Goal: Information Seeking & Learning: Learn about a topic

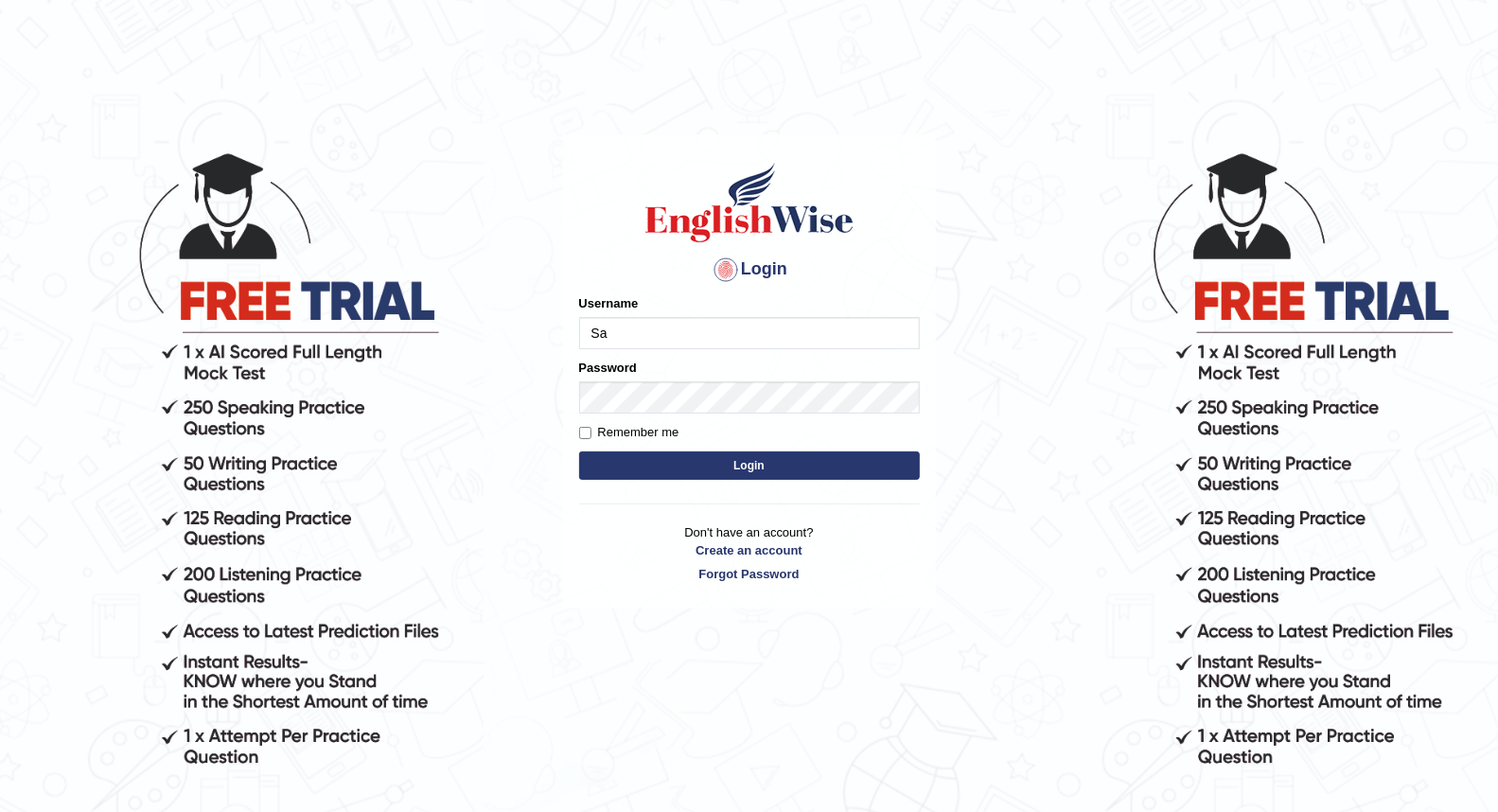
type input "Sandhya1820"
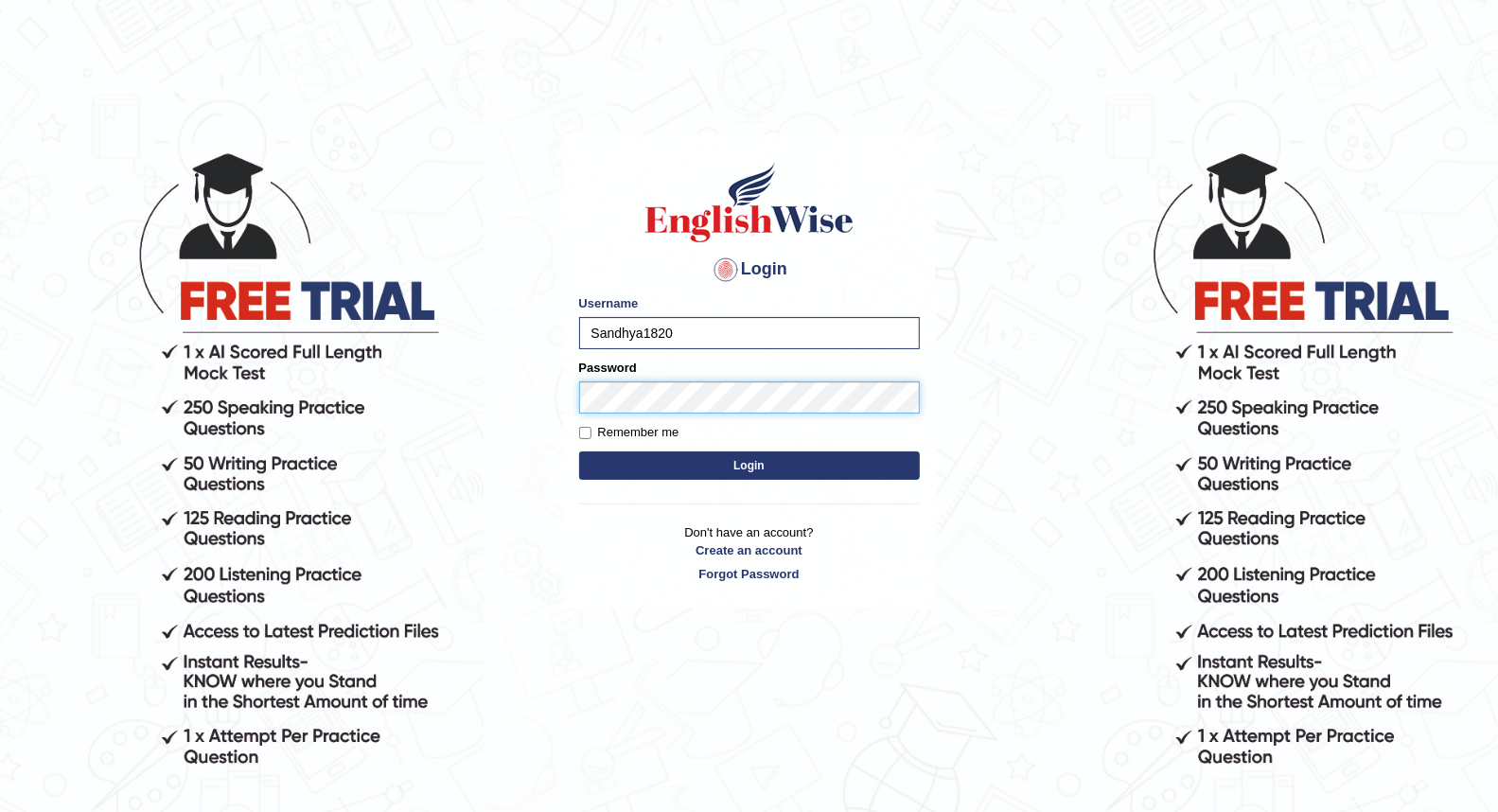
click at [579, 451] on button "Login" at bounding box center [749, 465] width 340 height 28
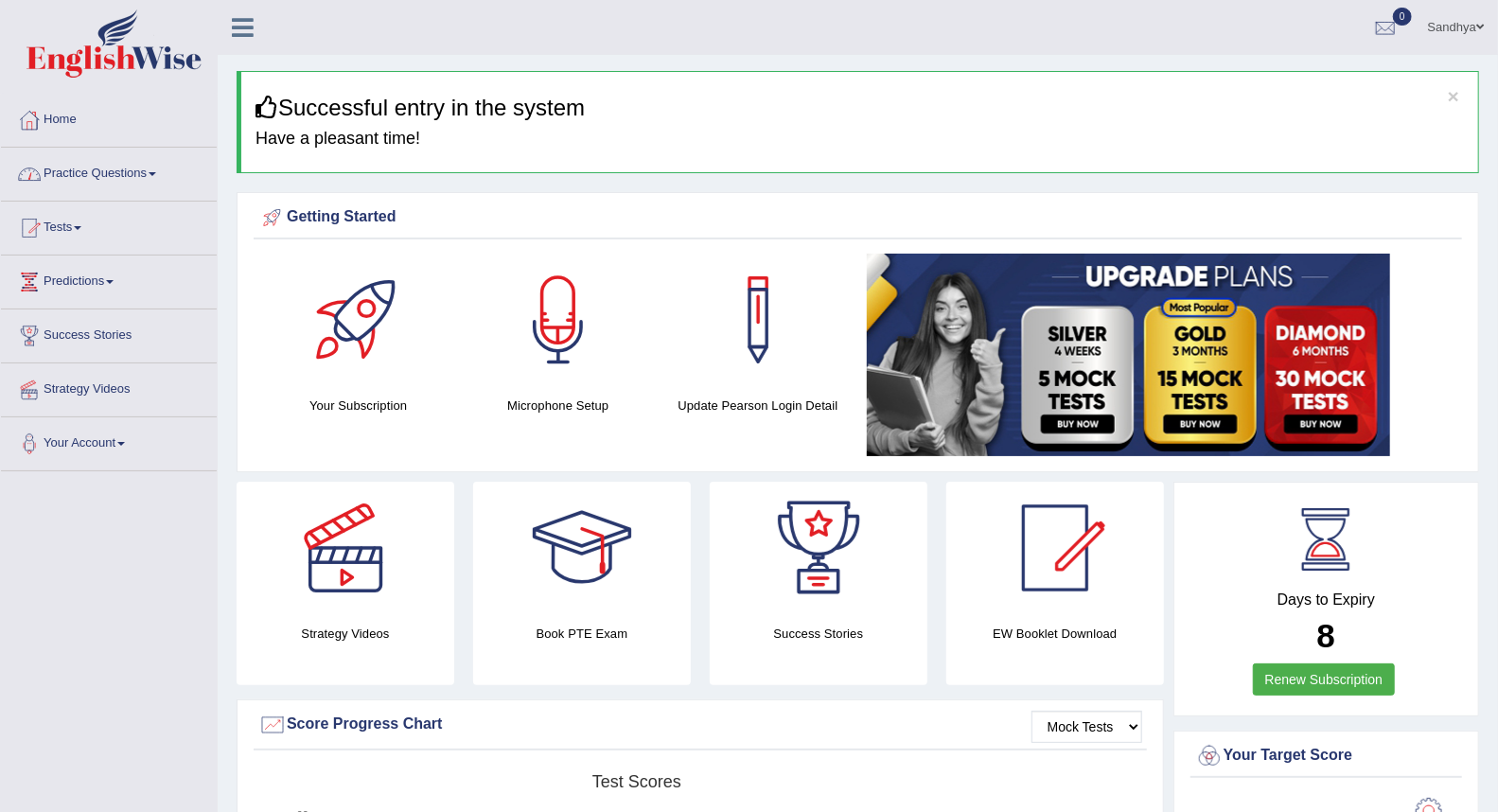
click at [93, 189] on link "Practice Questions" at bounding box center [109, 171] width 216 height 47
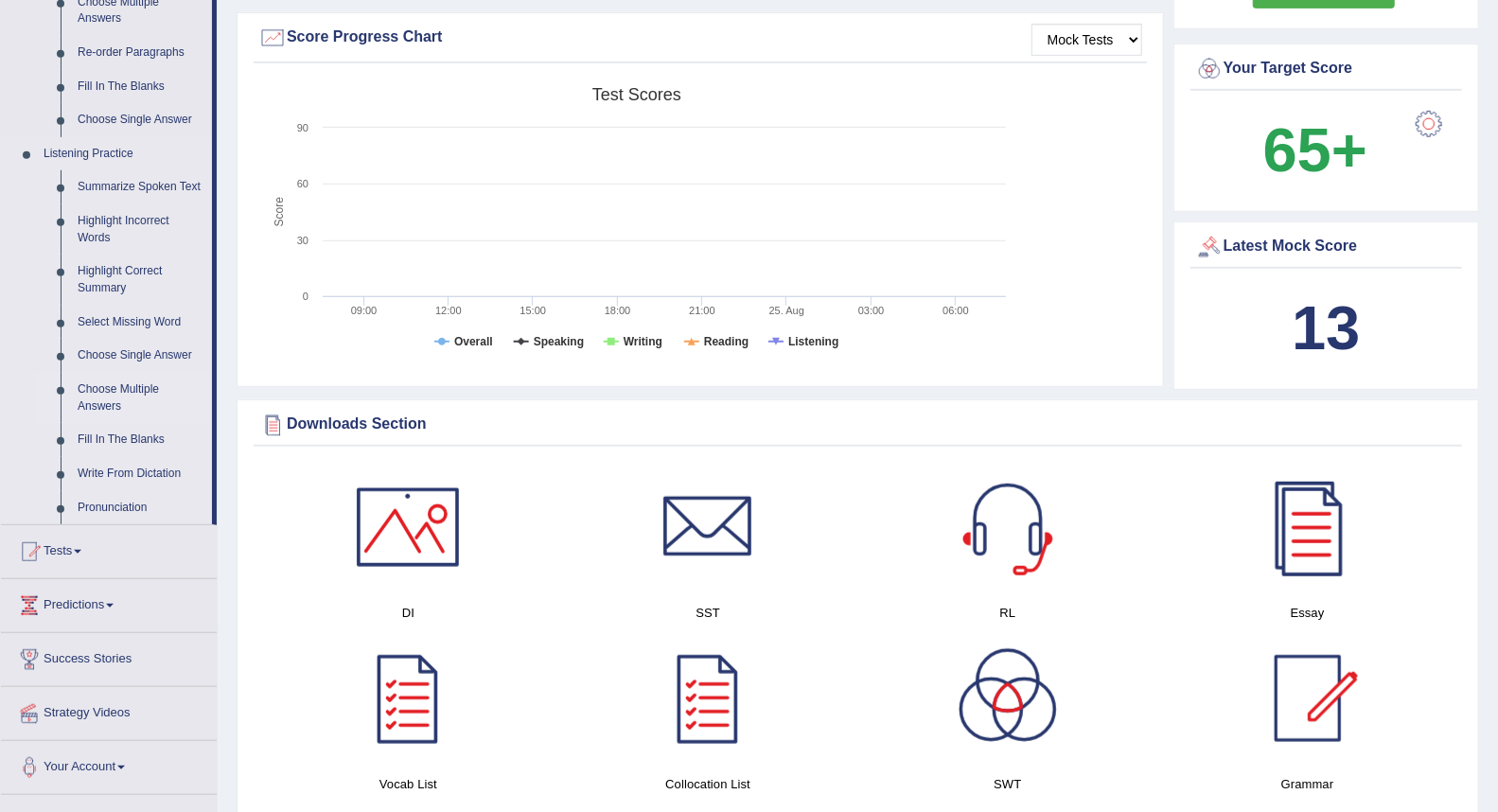
scroll to position [735, 0]
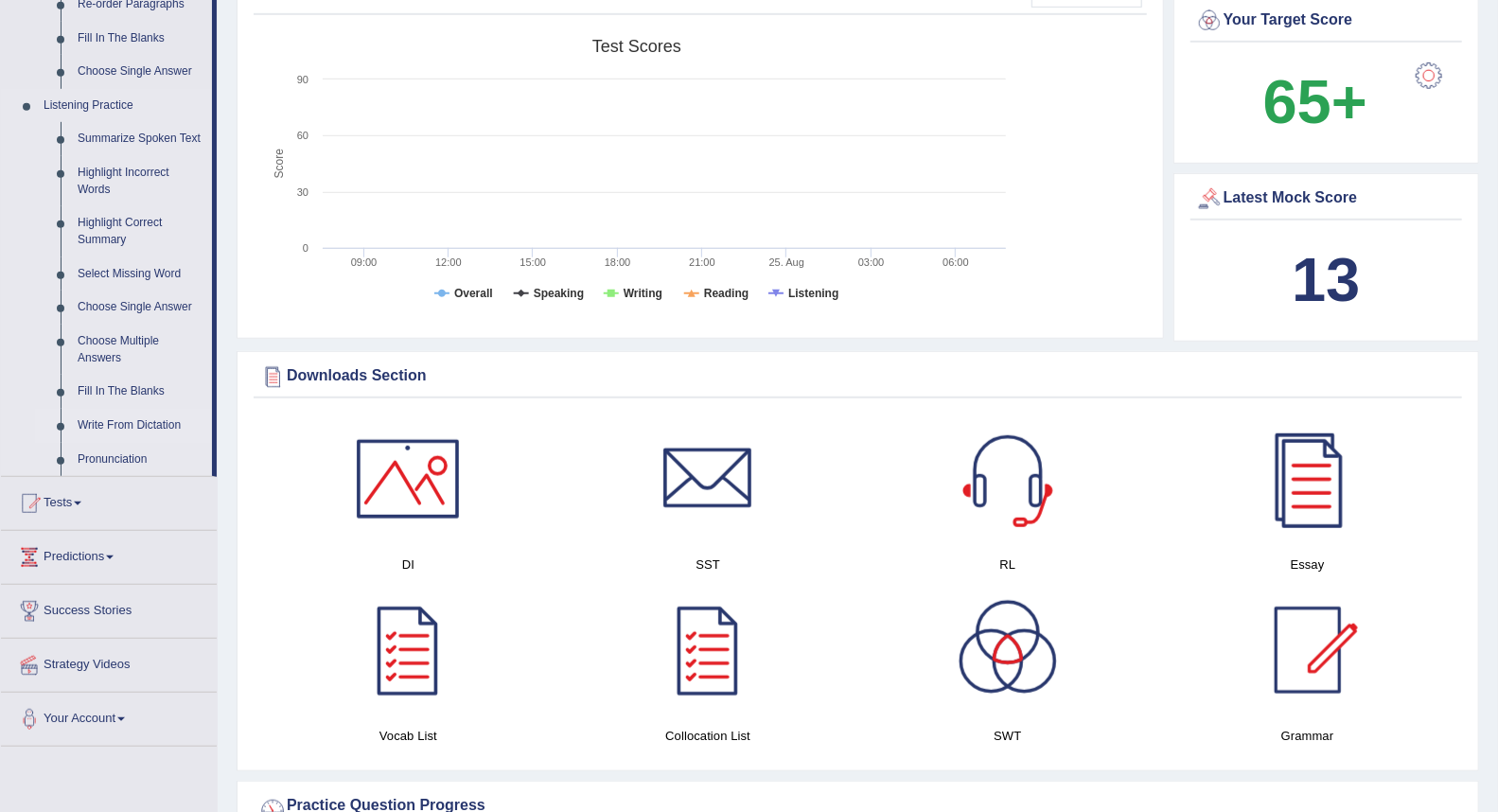
click at [152, 428] on link "Write From Dictation" at bounding box center [141, 426] width 143 height 34
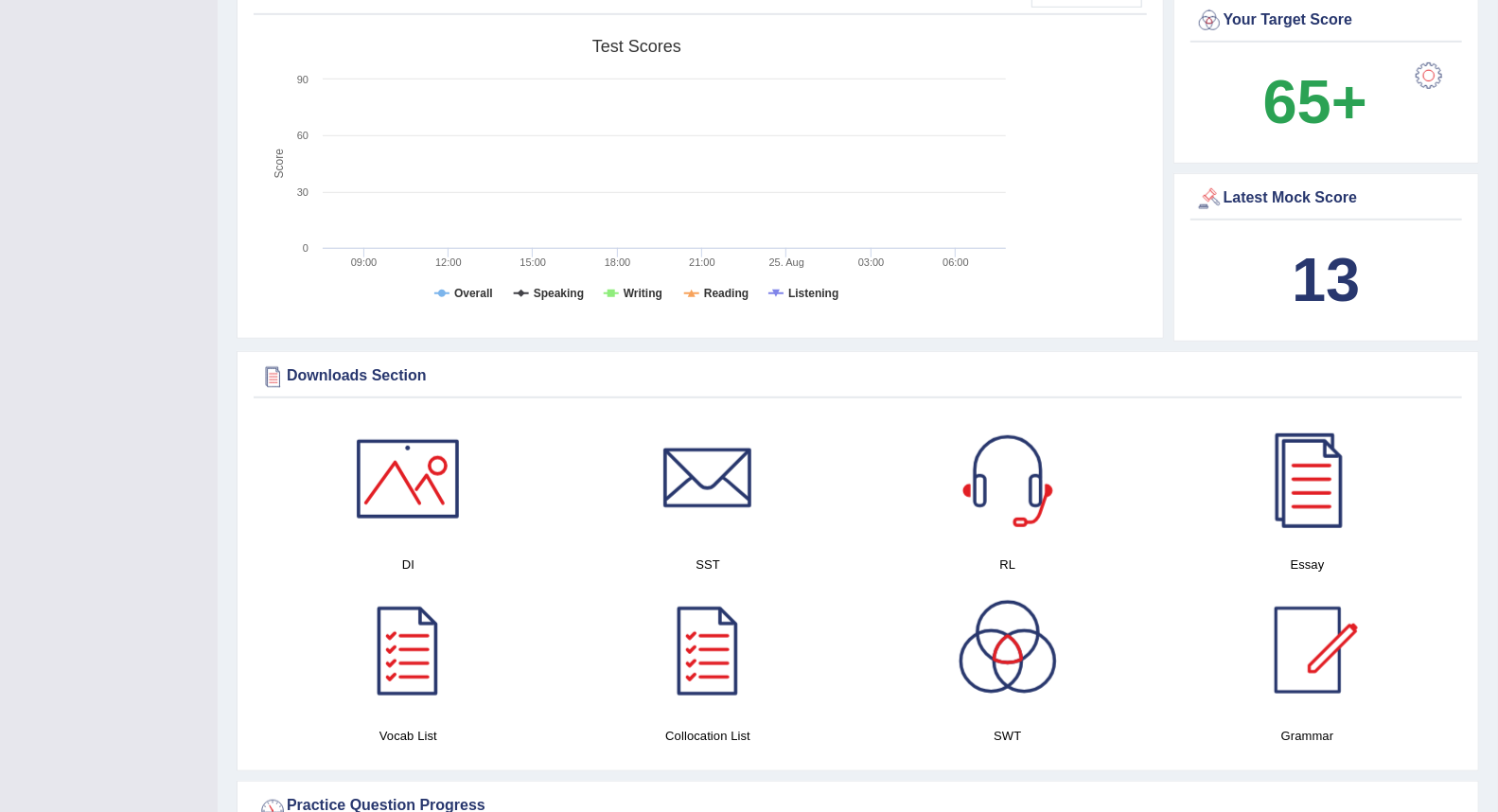
scroll to position [278, 0]
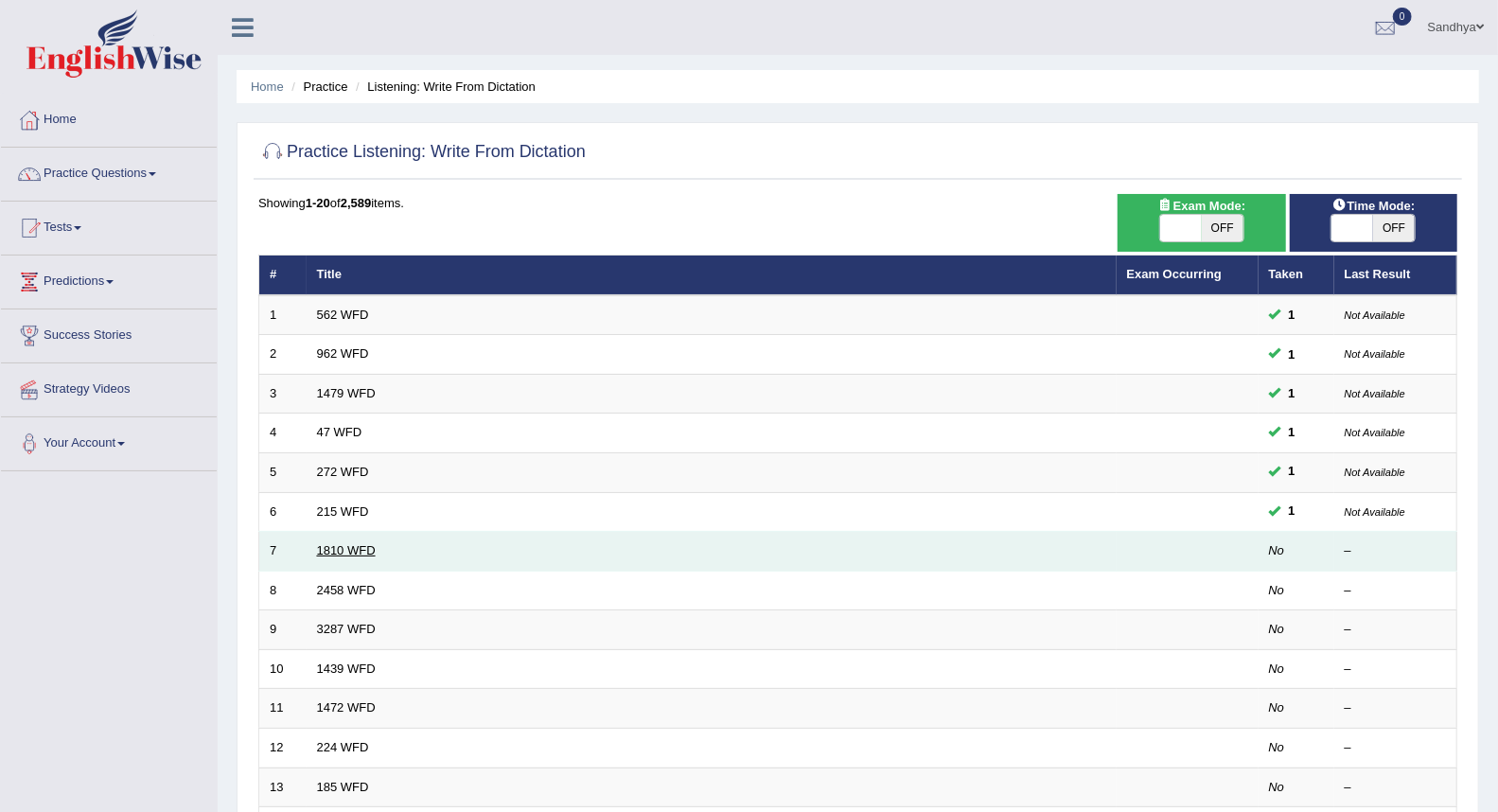
click at [346, 545] on link "1810 WFD" at bounding box center [346, 550] width 59 height 15
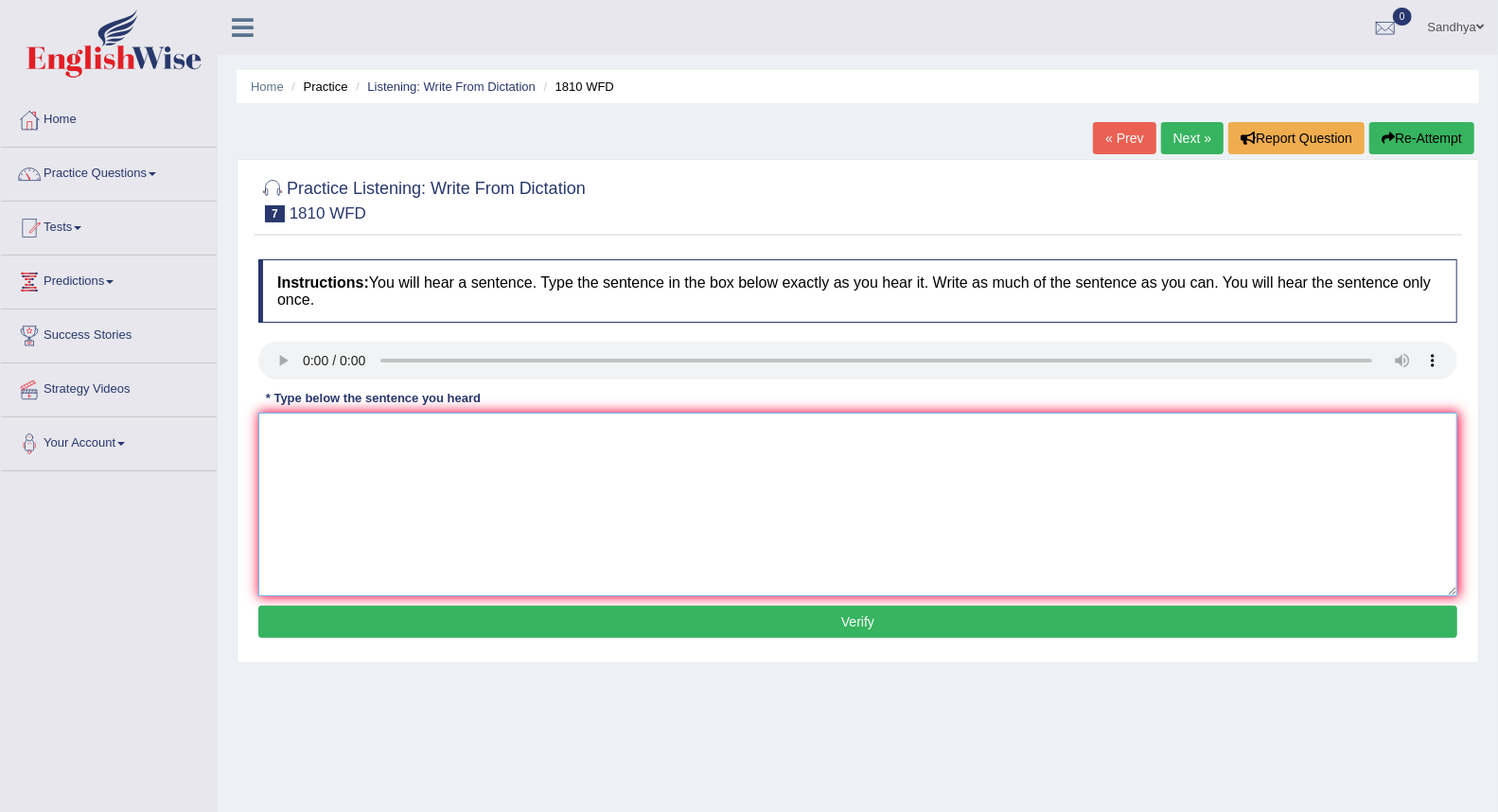
click at [483, 505] on textarea at bounding box center [857, 505] width 1199 height 184
type textarea "You can borow 8 books from the libabry at the time borowed in is a the book."
click at [471, 607] on button "Verify" at bounding box center [857, 621] width 1199 height 32
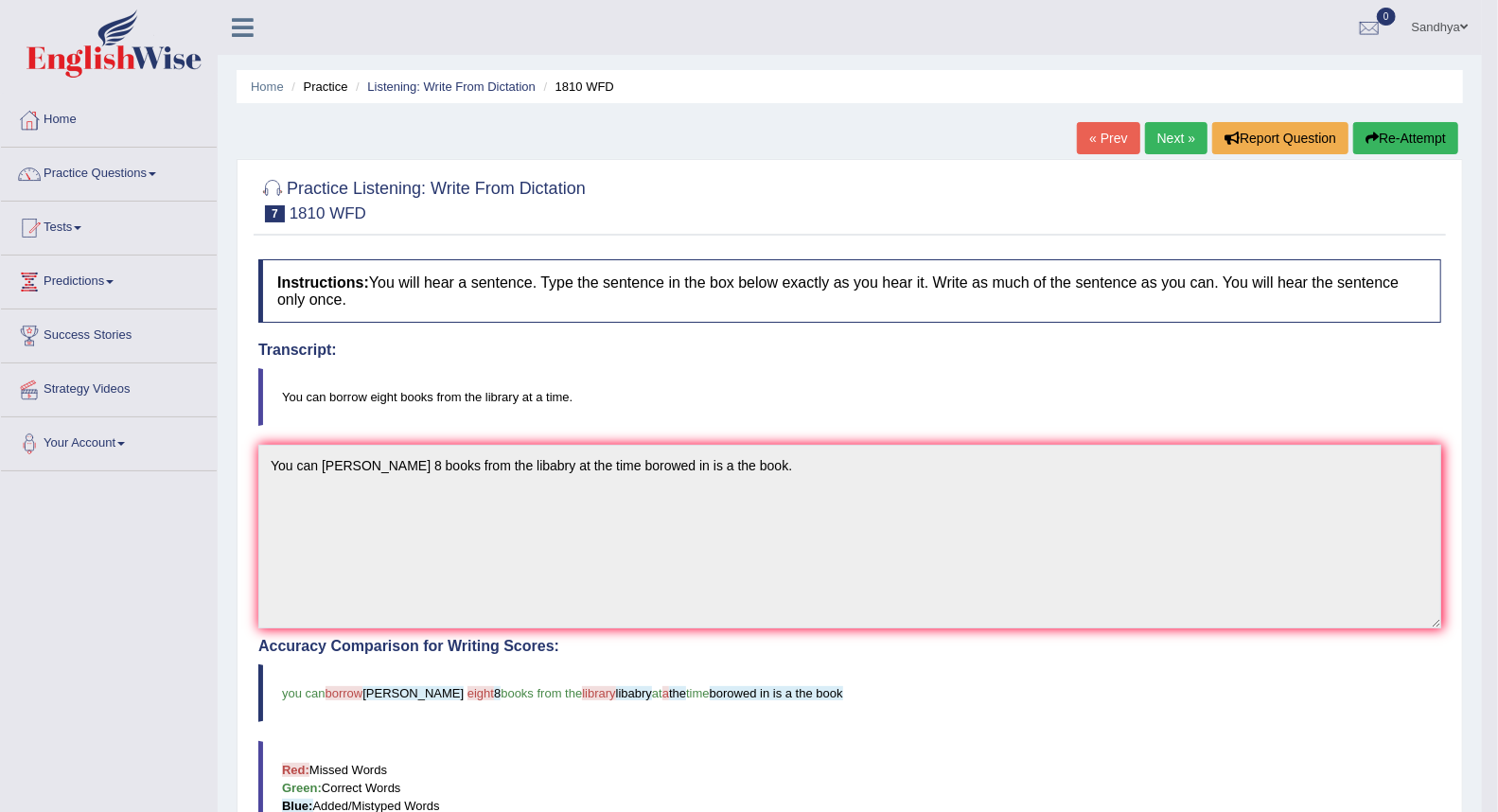
click at [1183, 130] on link "Next »" at bounding box center [1176, 138] width 63 height 32
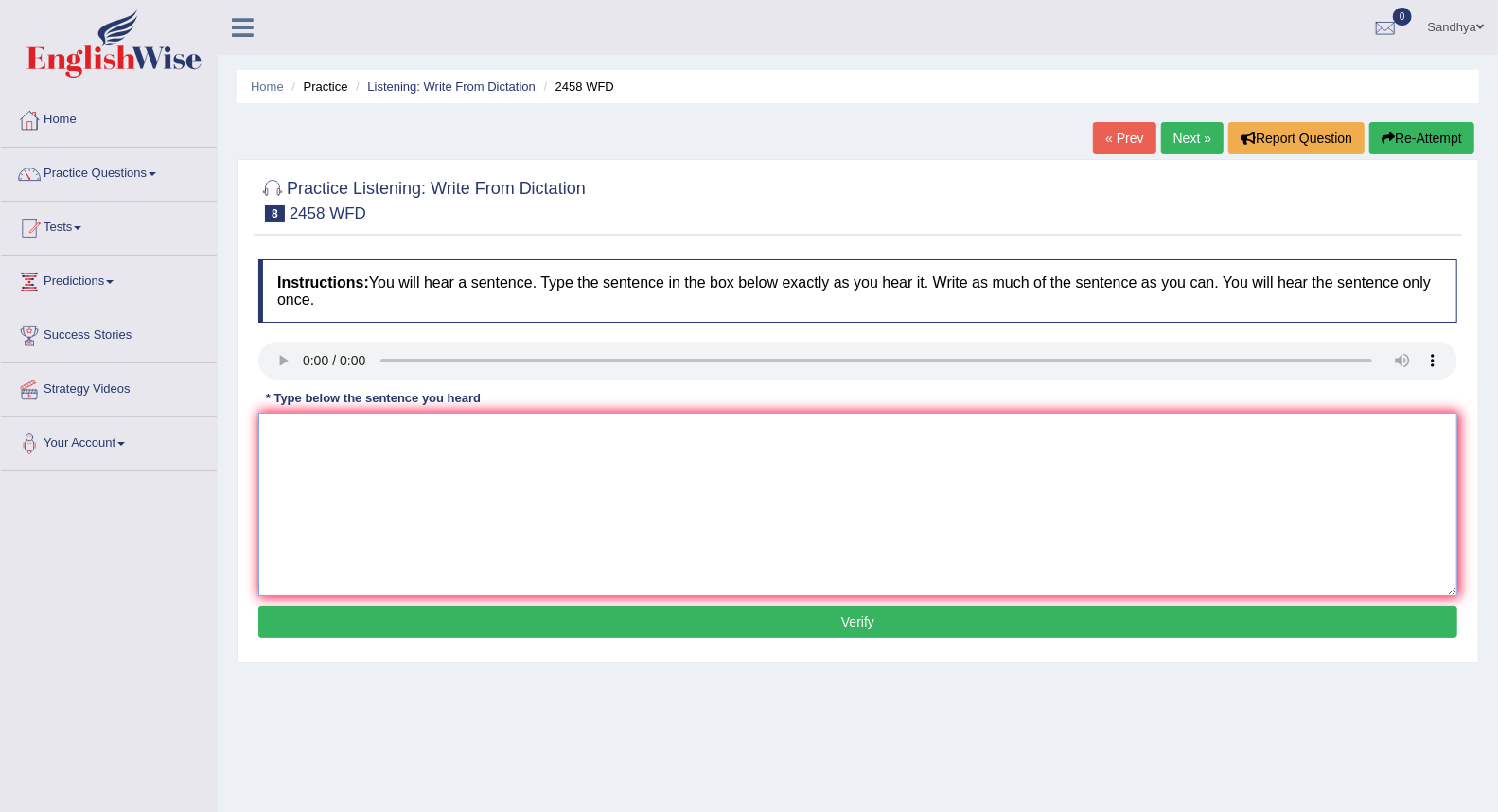
click at [464, 462] on textarea at bounding box center [857, 505] width 1199 height 184
type textarea "Courses in nutrion growing a popularity every year nutrition Course a years."
click at [589, 616] on button "Verify" at bounding box center [857, 621] width 1199 height 32
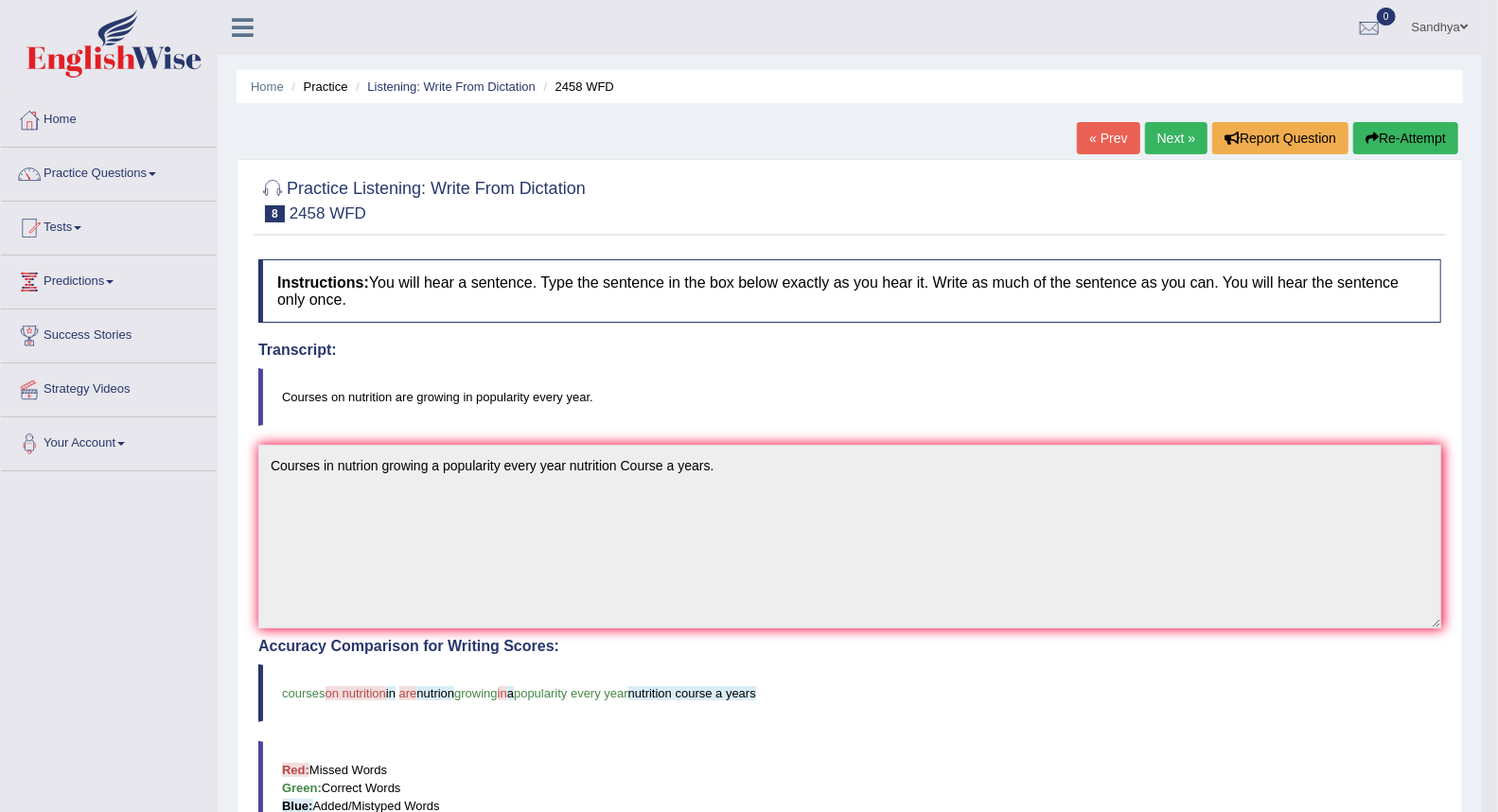
click at [1181, 137] on link "Next »" at bounding box center [1176, 138] width 63 height 32
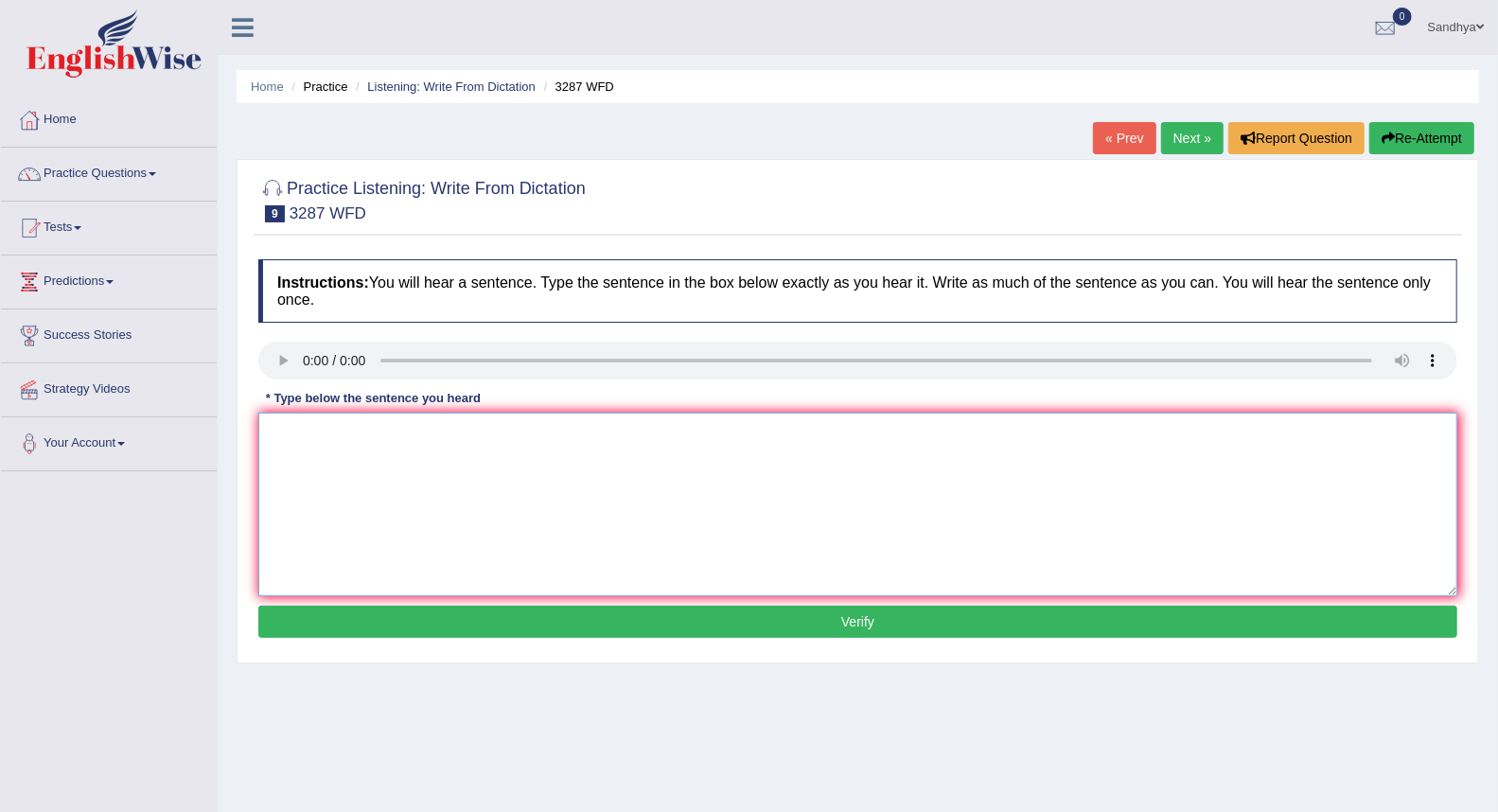
click at [389, 467] on textarea at bounding box center [857, 505] width 1199 height 184
type textarea "A new artical published regarding university last week on in the an a of to and…"
click at [534, 612] on button "Verify" at bounding box center [857, 621] width 1199 height 32
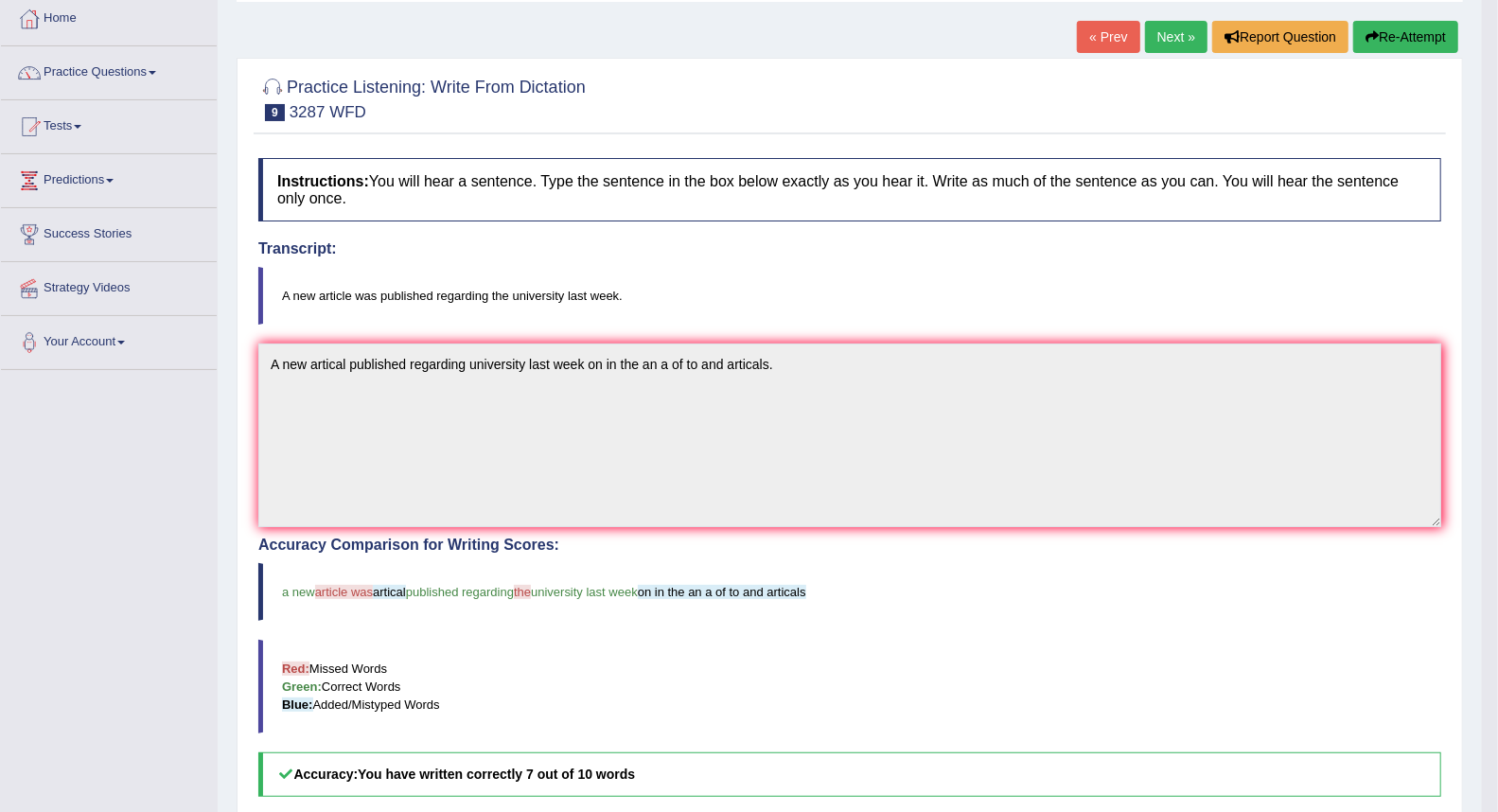
scroll to position [99, 0]
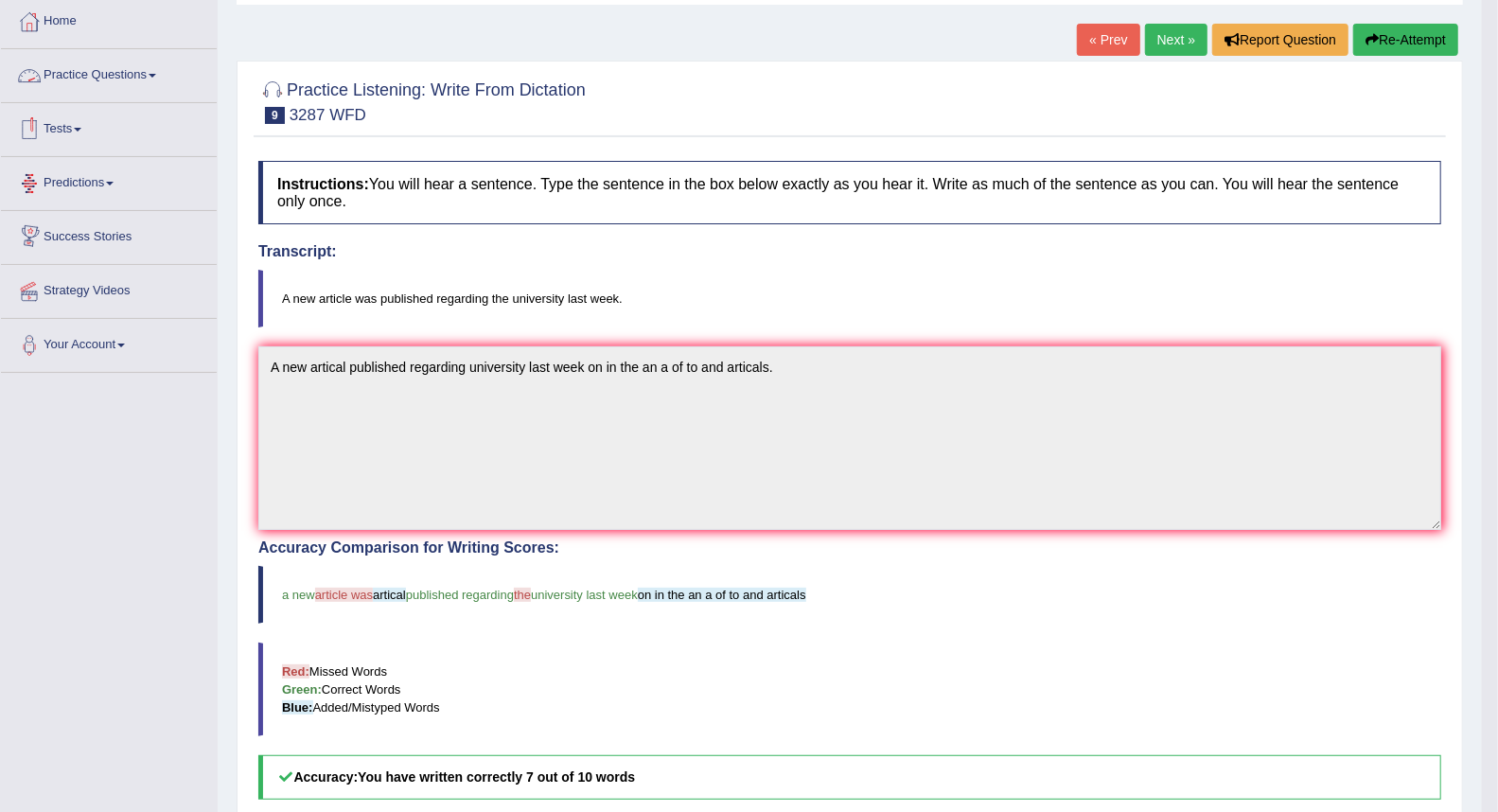
click at [128, 79] on link "Practice Questions" at bounding box center [109, 72] width 216 height 47
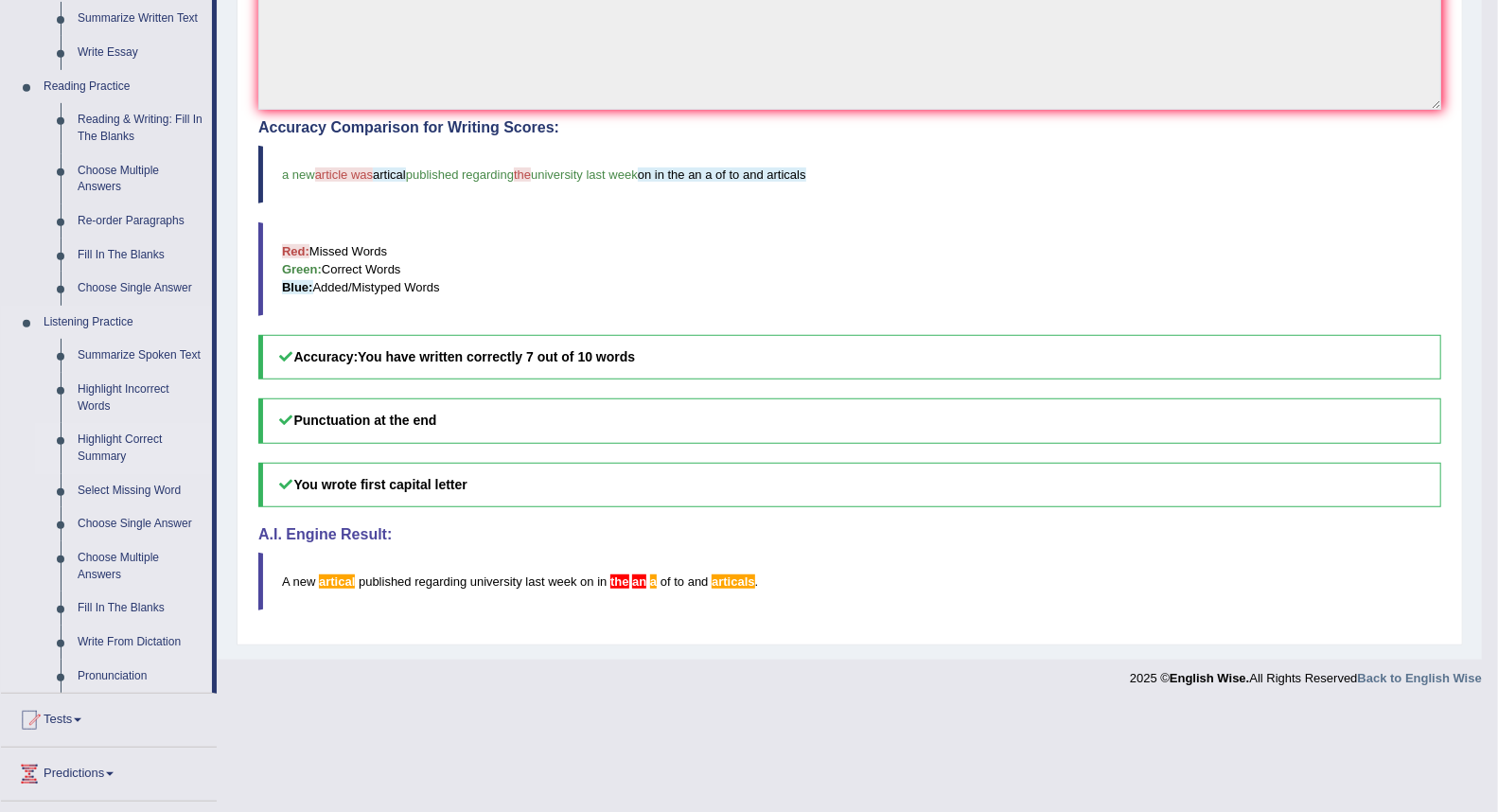
scroll to position [670, 0]
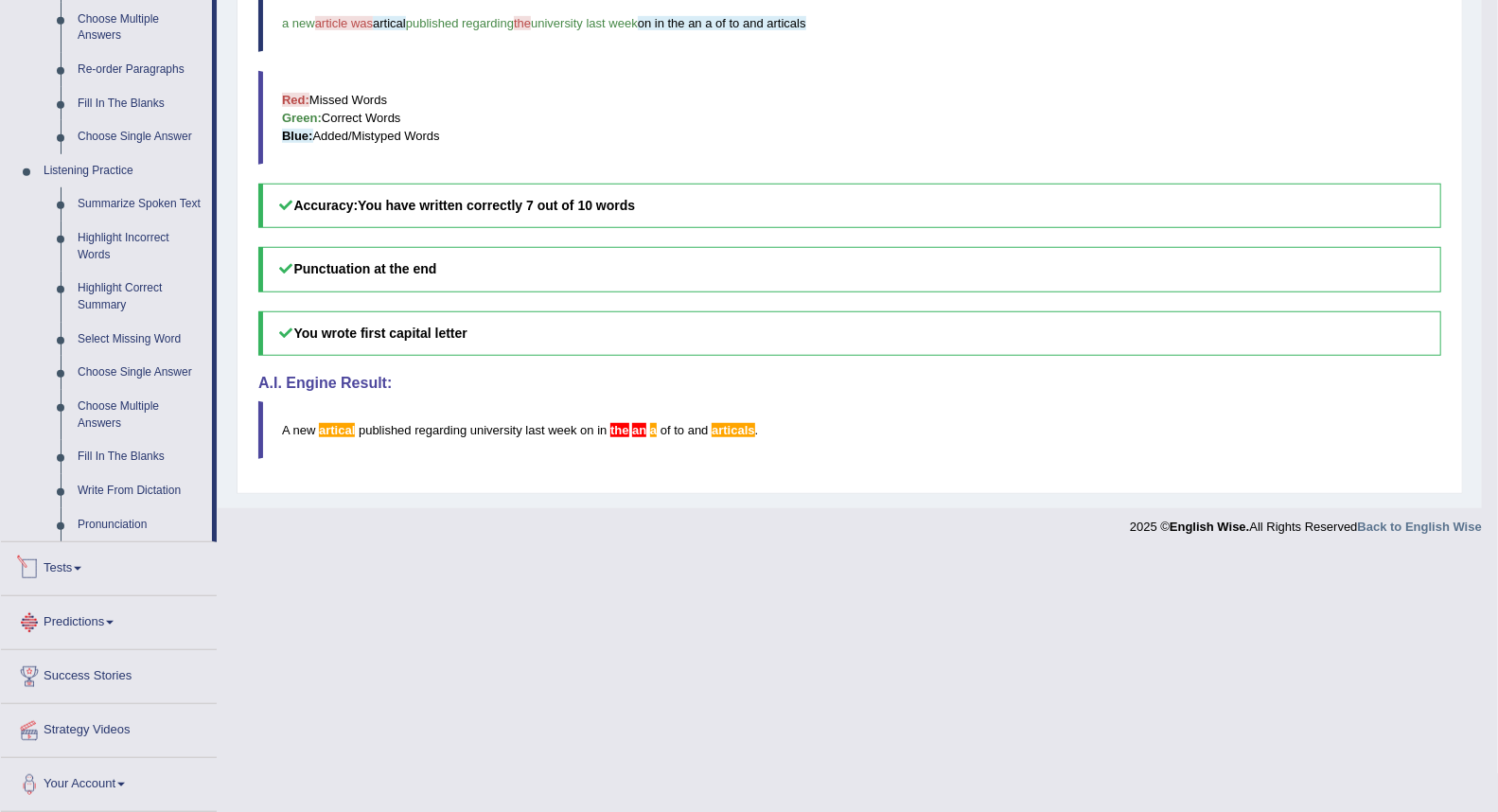
click at [80, 581] on link "Tests" at bounding box center [109, 565] width 216 height 47
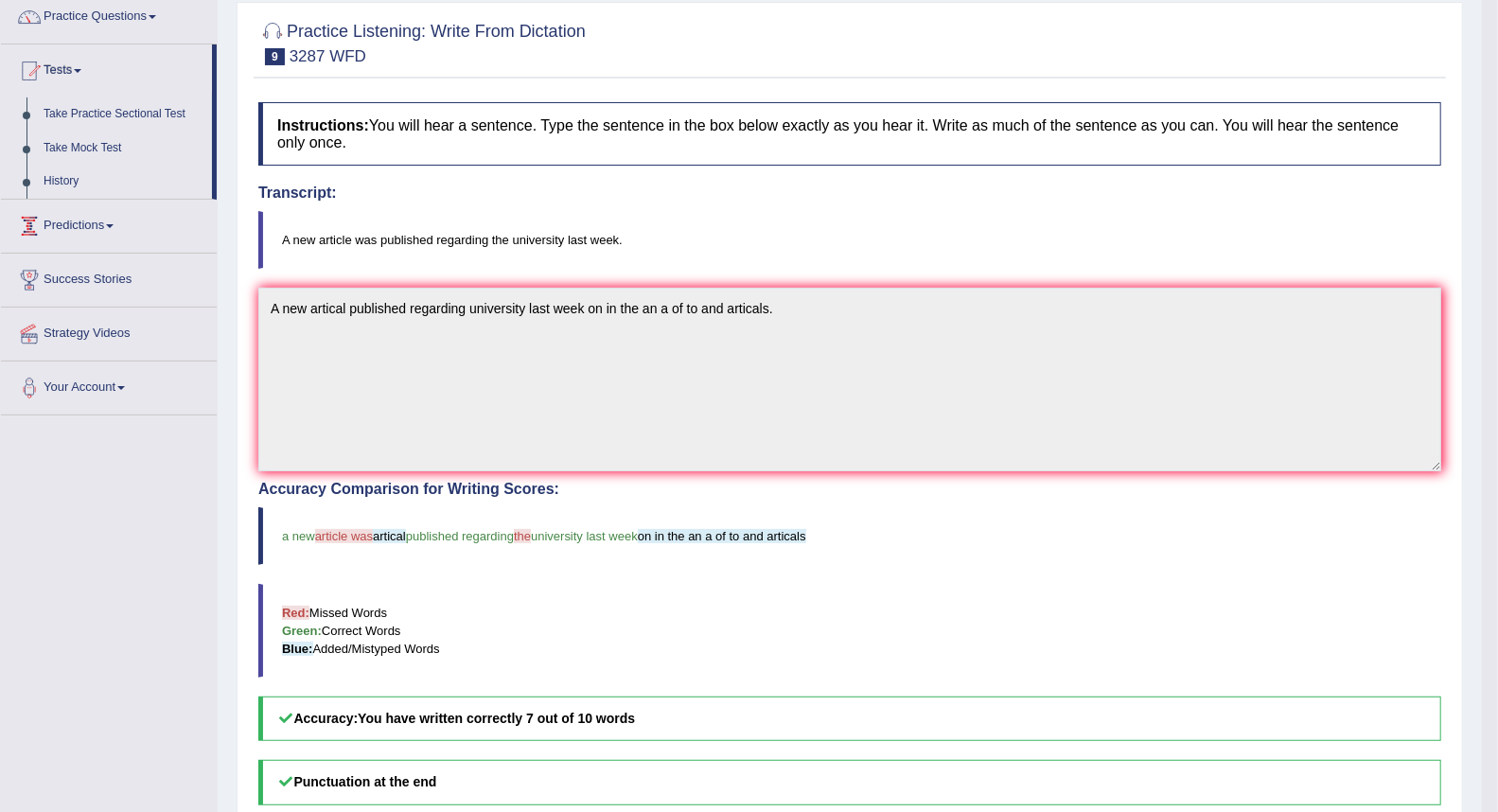
scroll to position [119, 0]
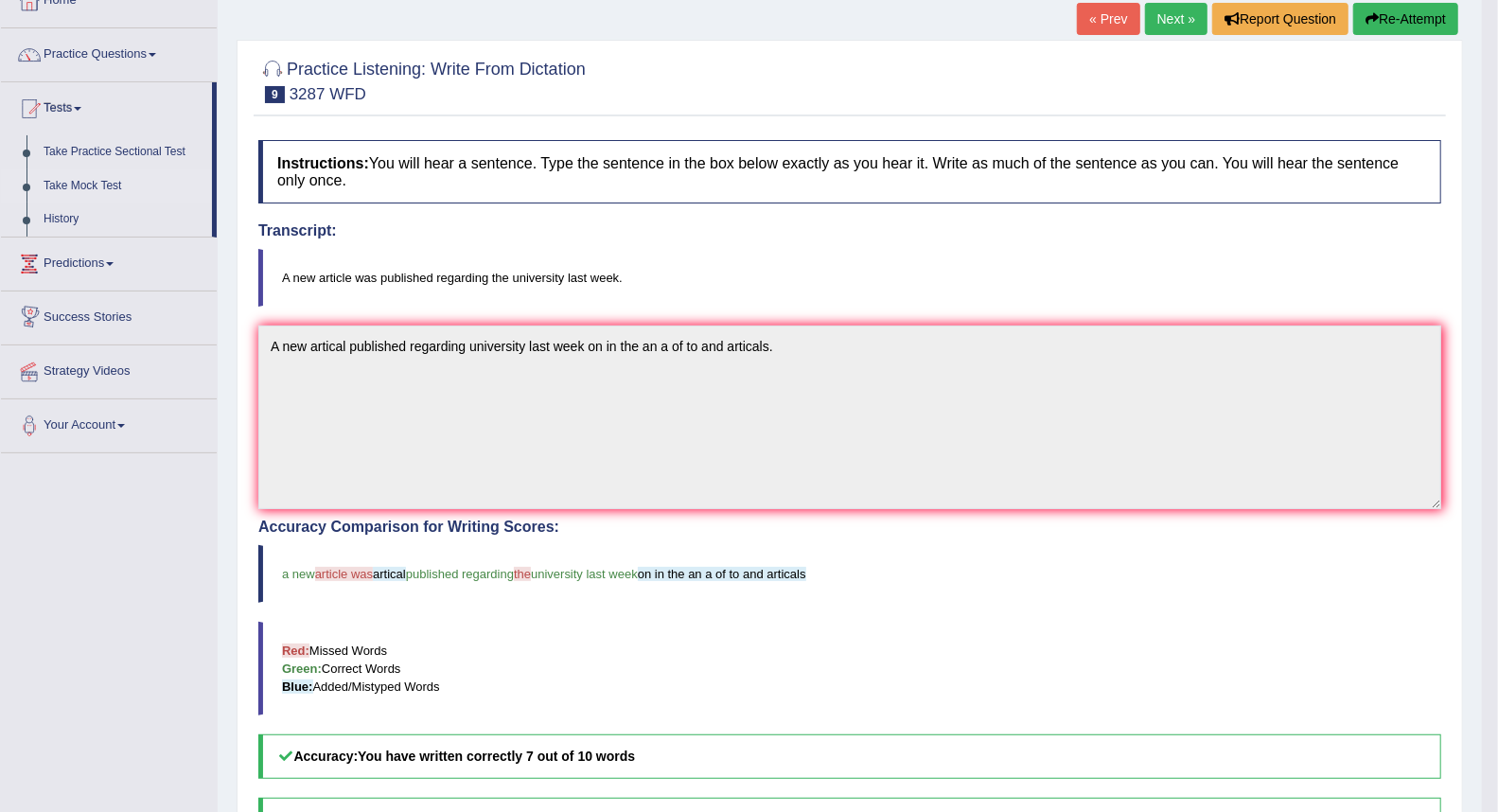
click at [95, 181] on link "Take Mock Test" at bounding box center [123, 186] width 177 height 34
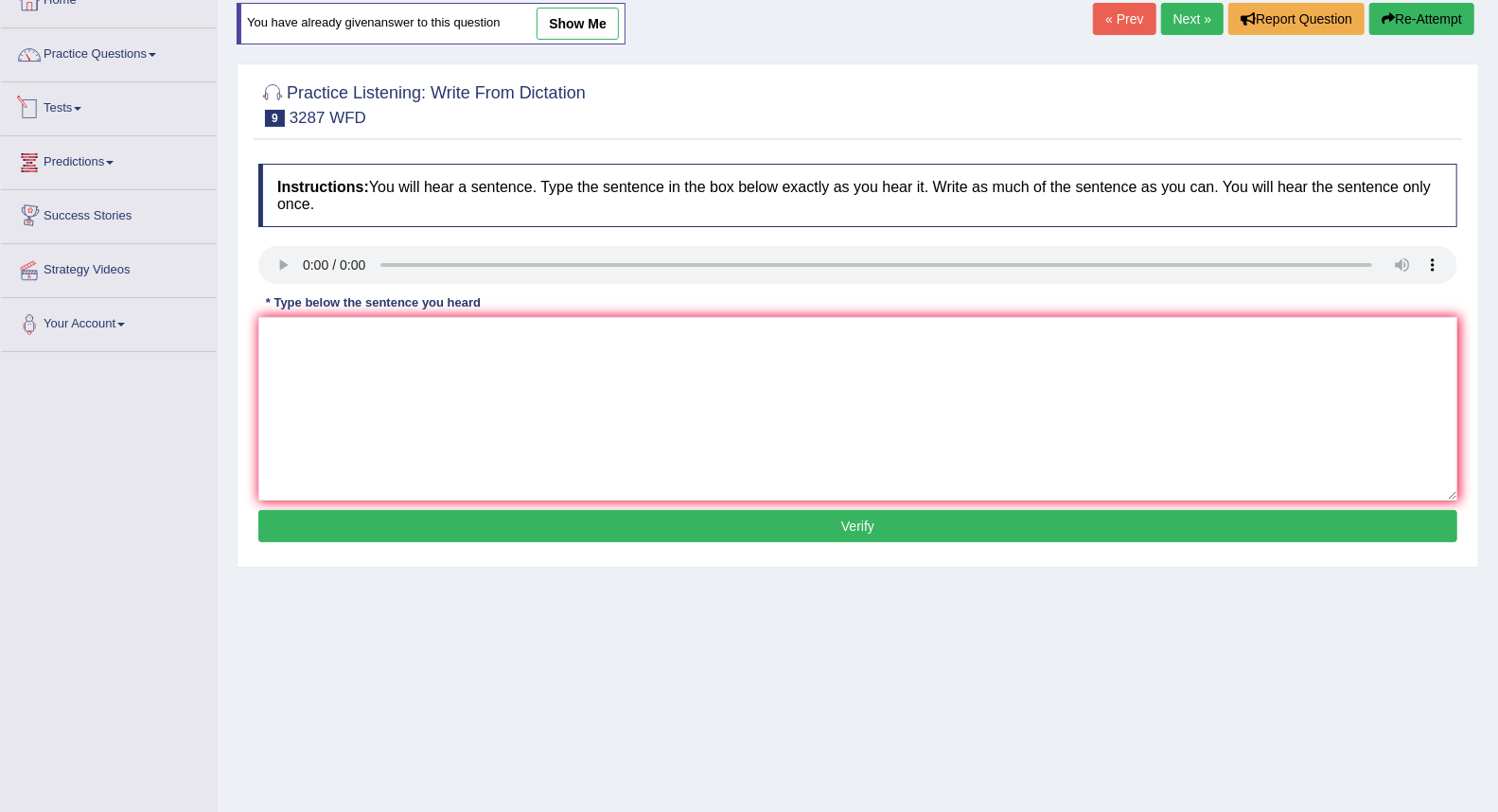
click at [73, 113] on link "Tests" at bounding box center [109, 106] width 216 height 47
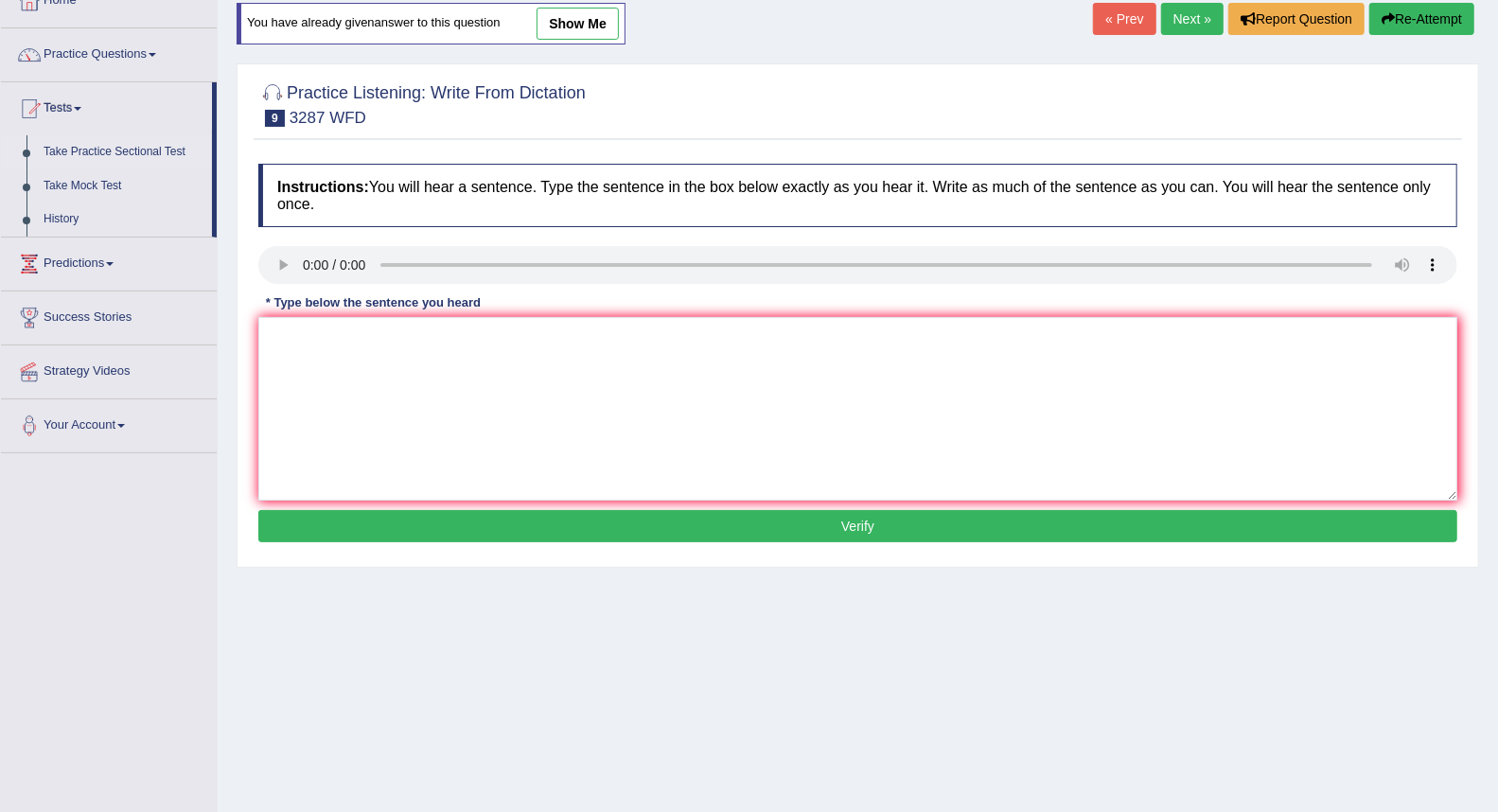
click at [79, 152] on link "Take Practice Sectional Test" at bounding box center [123, 152] width 177 height 34
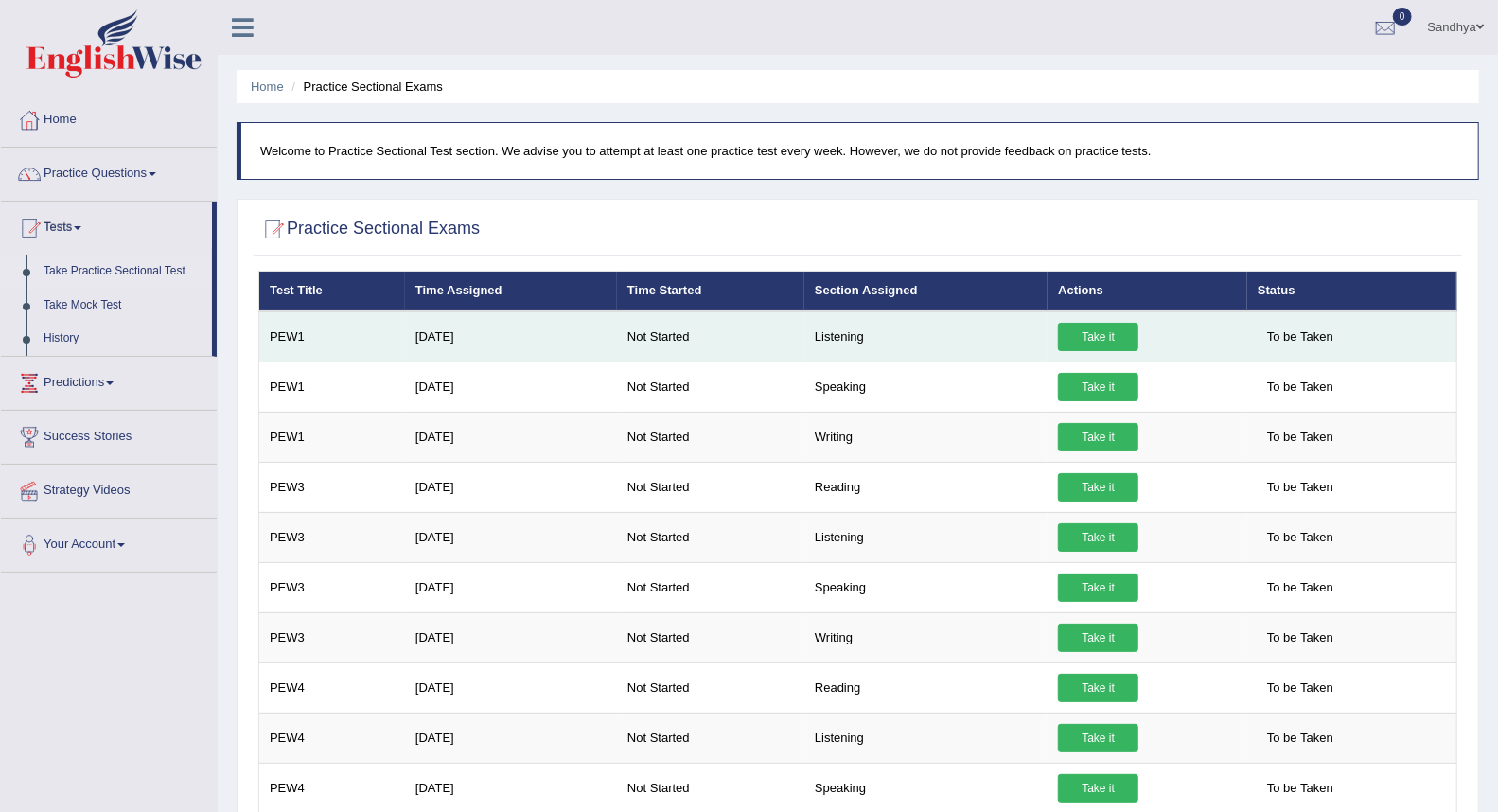
click at [1074, 337] on link "Take it" at bounding box center [1098, 337] width 80 height 28
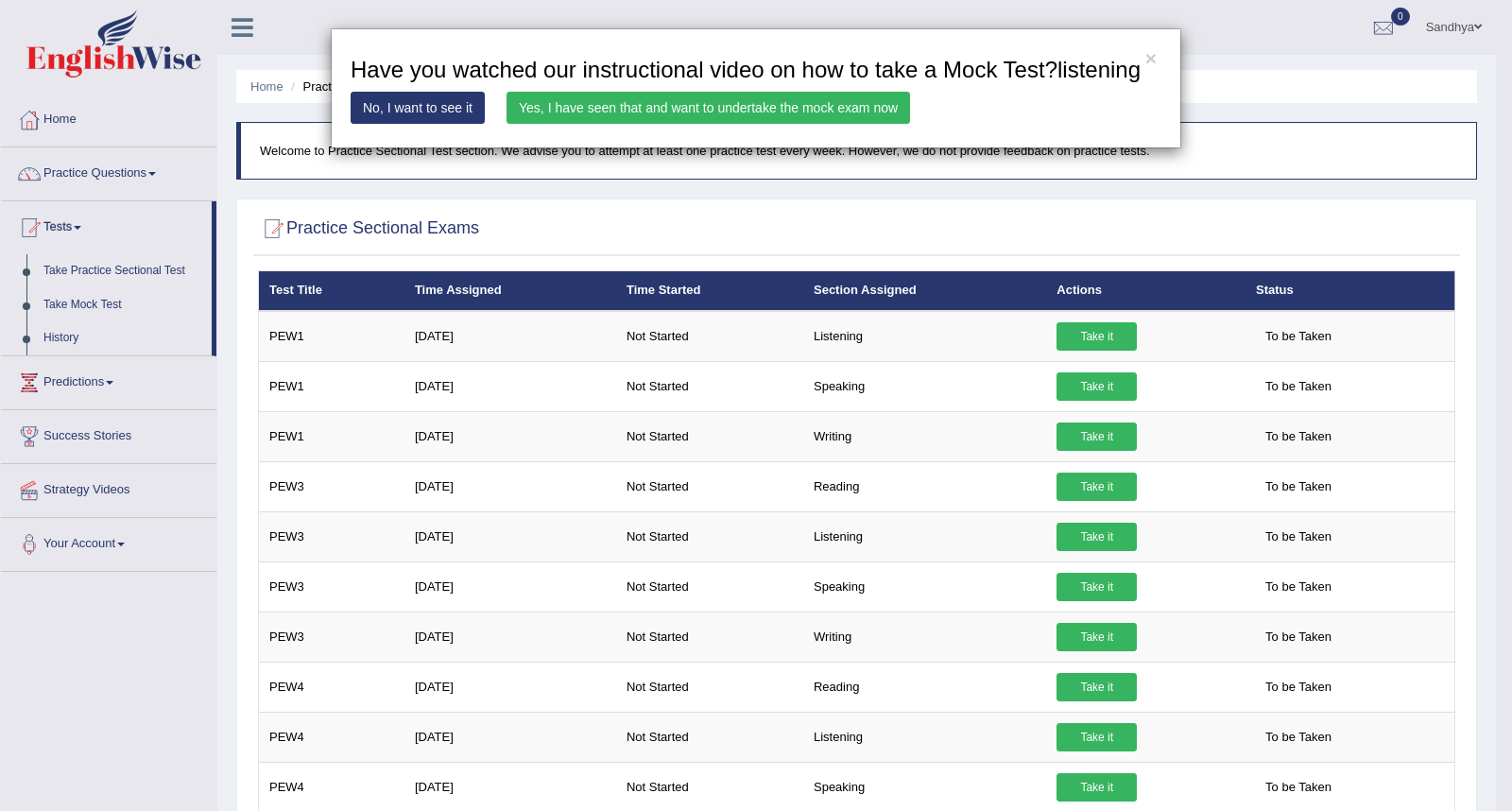
click at [687, 109] on link "Yes, I have seen that and want to undertake the mock exam now" at bounding box center [708, 107] width 404 height 32
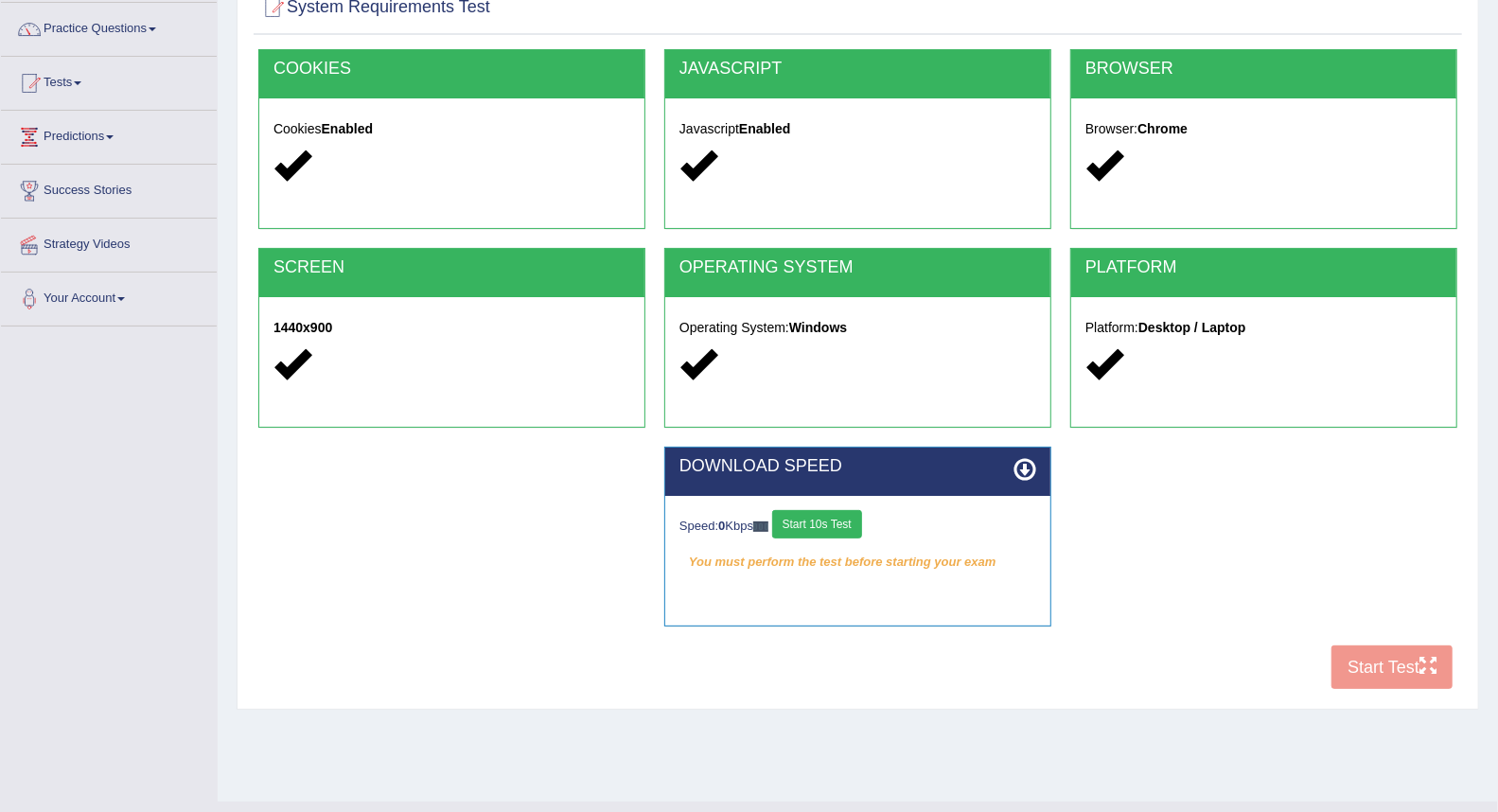
scroll to position [181, 0]
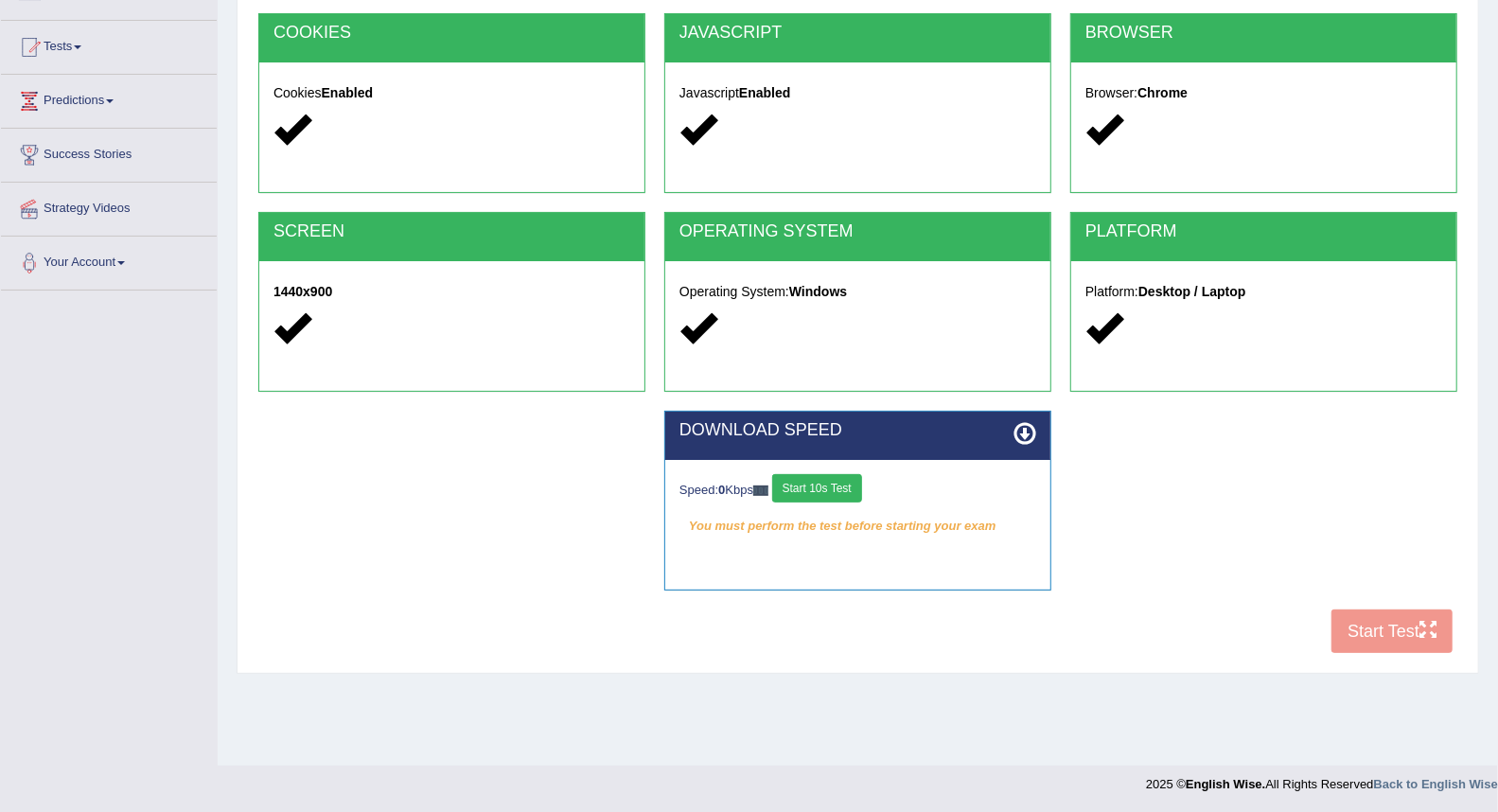
click at [1364, 641] on div "COOKIES Cookies Enabled JAVASCRIPT Javascript Enabled BROWSER Browser: Chrome S…" at bounding box center [857, 338] width 1208 height 650
click at [1020, 429] on icon at bounding box center [1024, 432] width 23 height 23
click at [1025, 432] on icon at bounding box center [1024, 432] width 23 height 23
click at [798, 488] on button "Start 10s Test" at bounding box center [817, 488] width 90 height 28
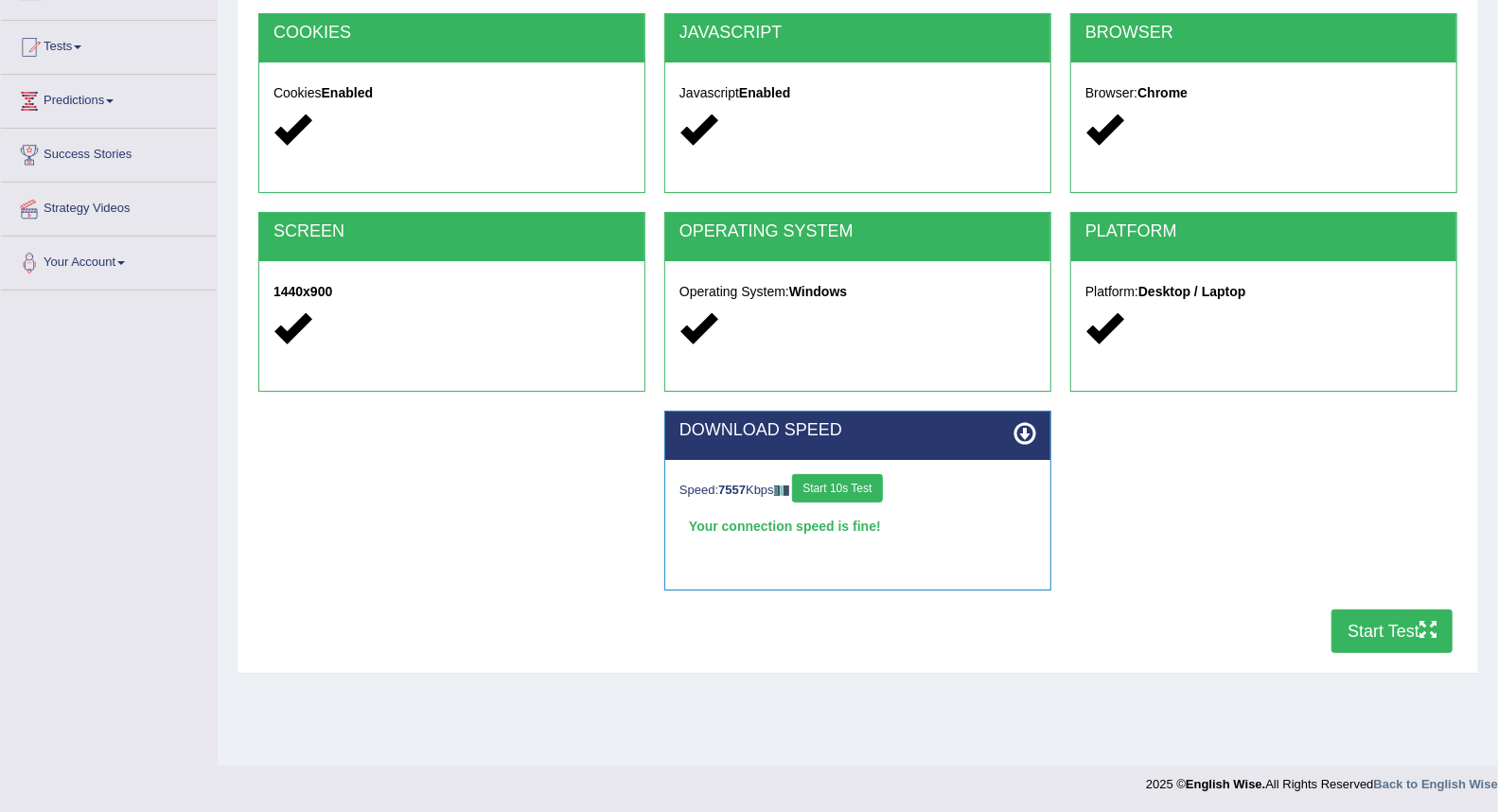
click at [1385, 638] on button "Start Test" at bounding box center [1392, 631] width 121 height 43
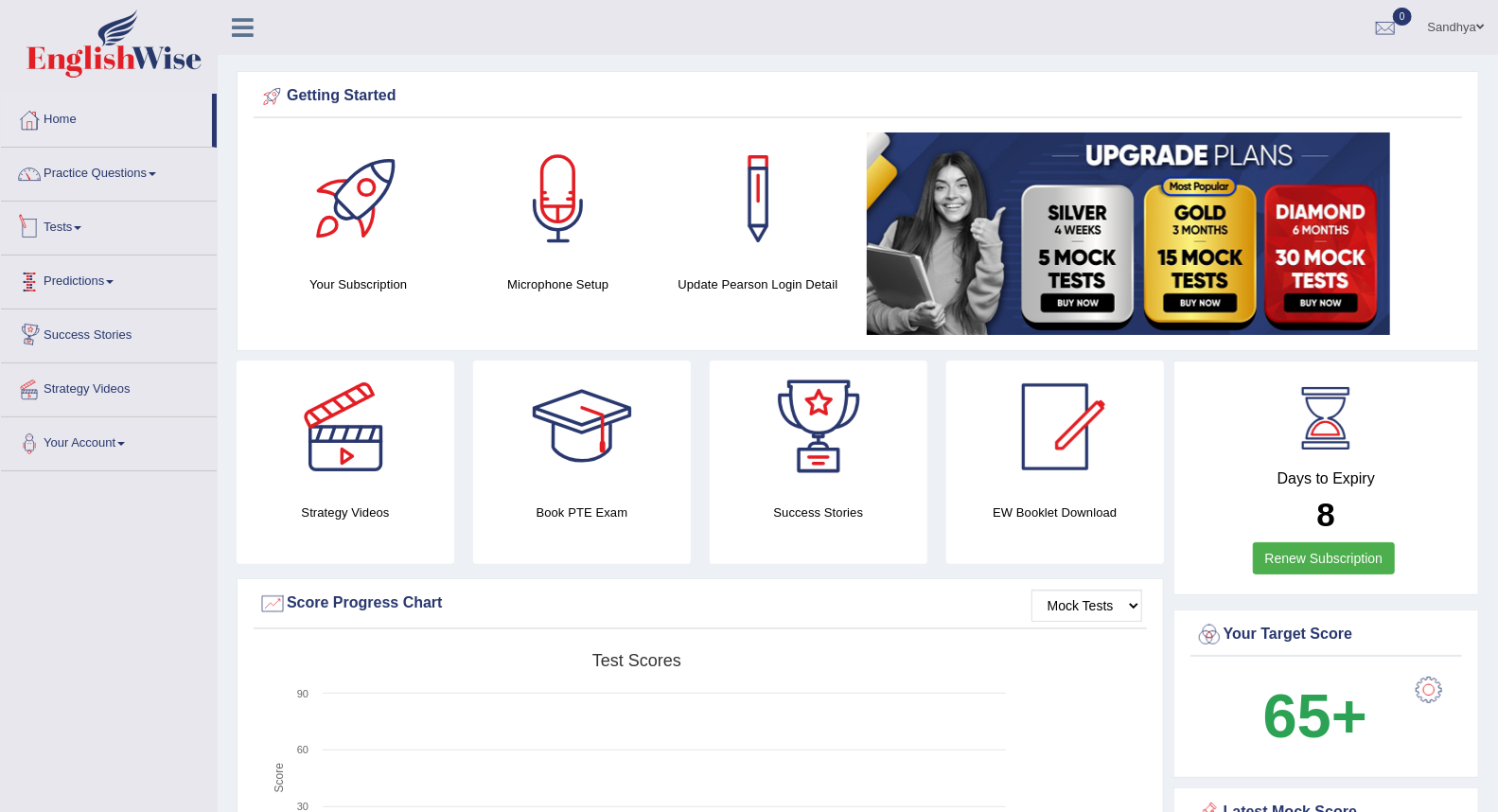
click at [78, 232] on link "Tests" at bounding box center [109, 225] width 216 height 47
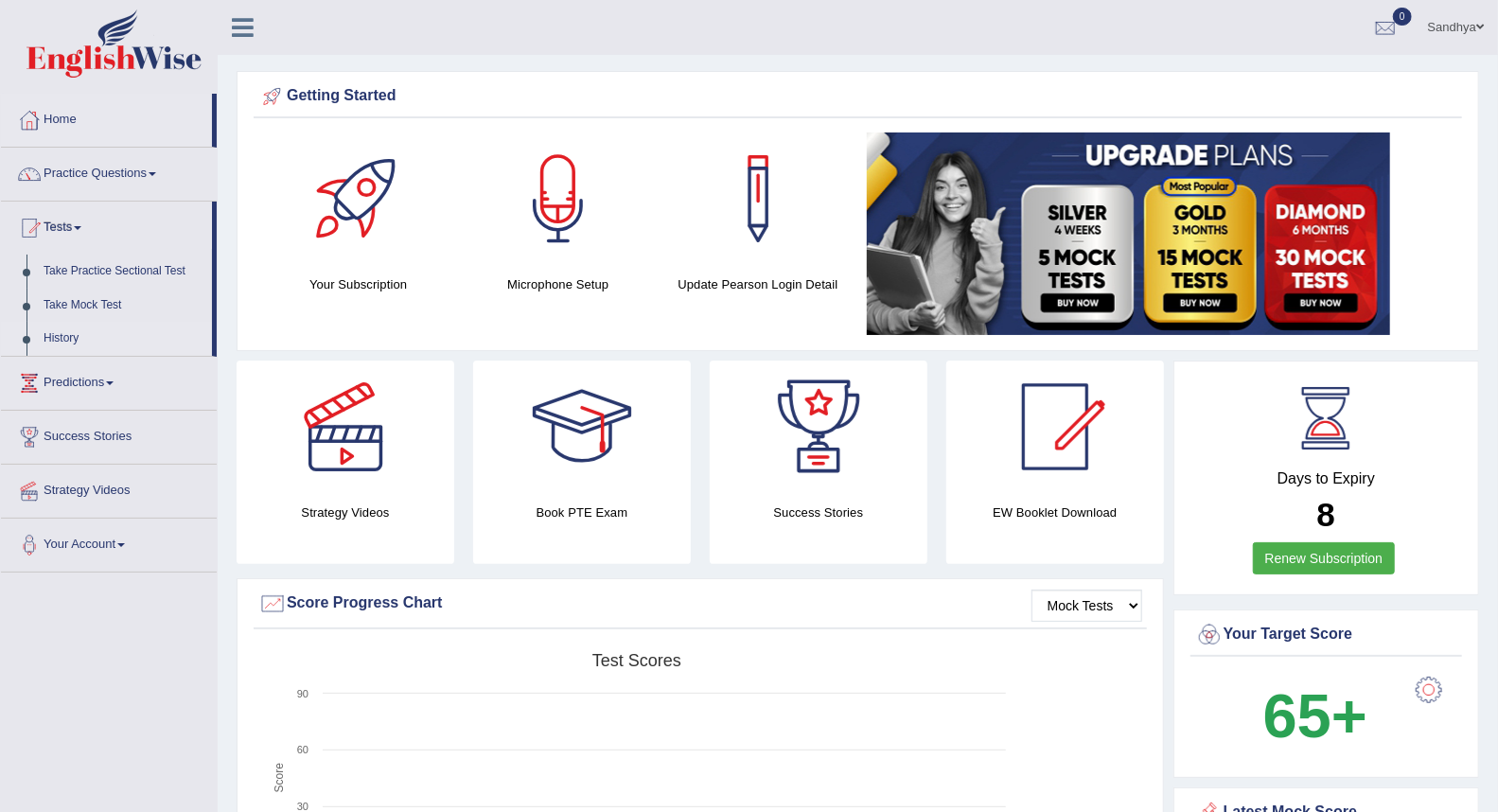
click at [61, 336] on link "History" at bounding box center [123, 338] width 177 height 34
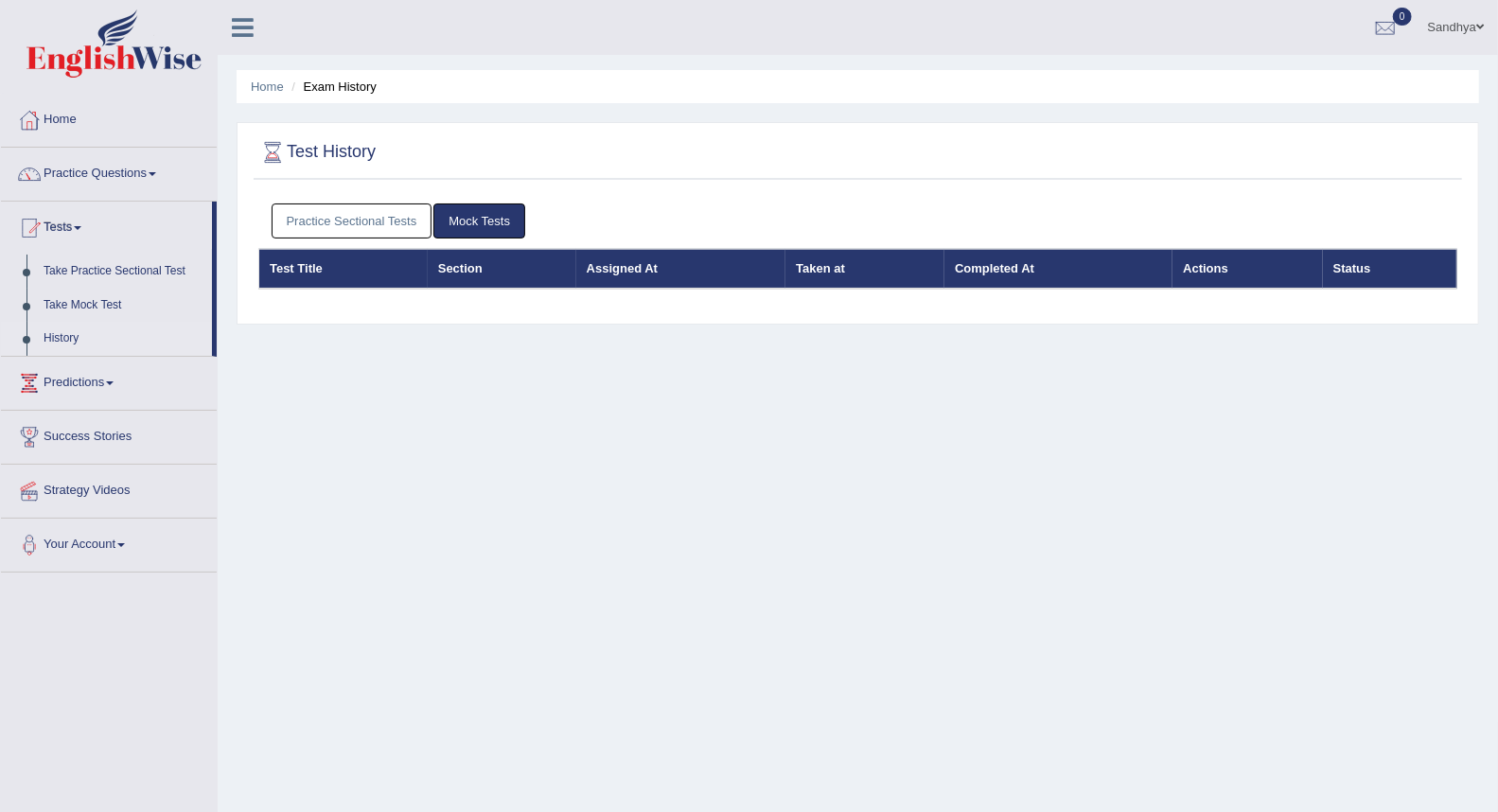
click at [459, 270] on th "Section" at bounding box center [502, 268] width 149 height 40
click at [451, 218] on link "Mock Tests" at bounding box center [479, 221] width 92 height 35
click at [337, 223] on link "Practice Sectional Tests" at bounding box center [352, 221] width 160 height 35
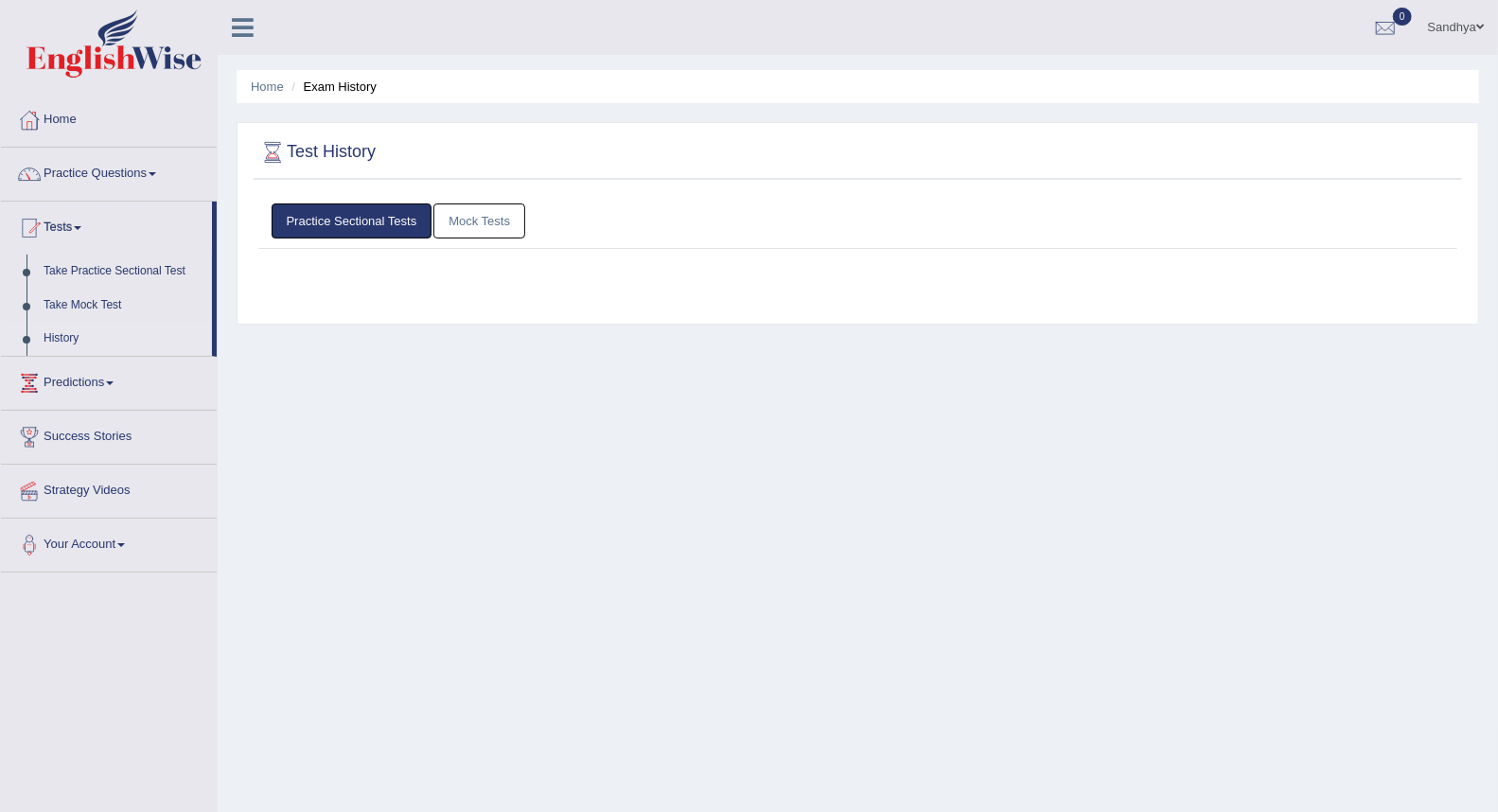
click at [337, 223] on link "Practice Sectional Tests" at bounding box center [352, 221] width 160 height 35
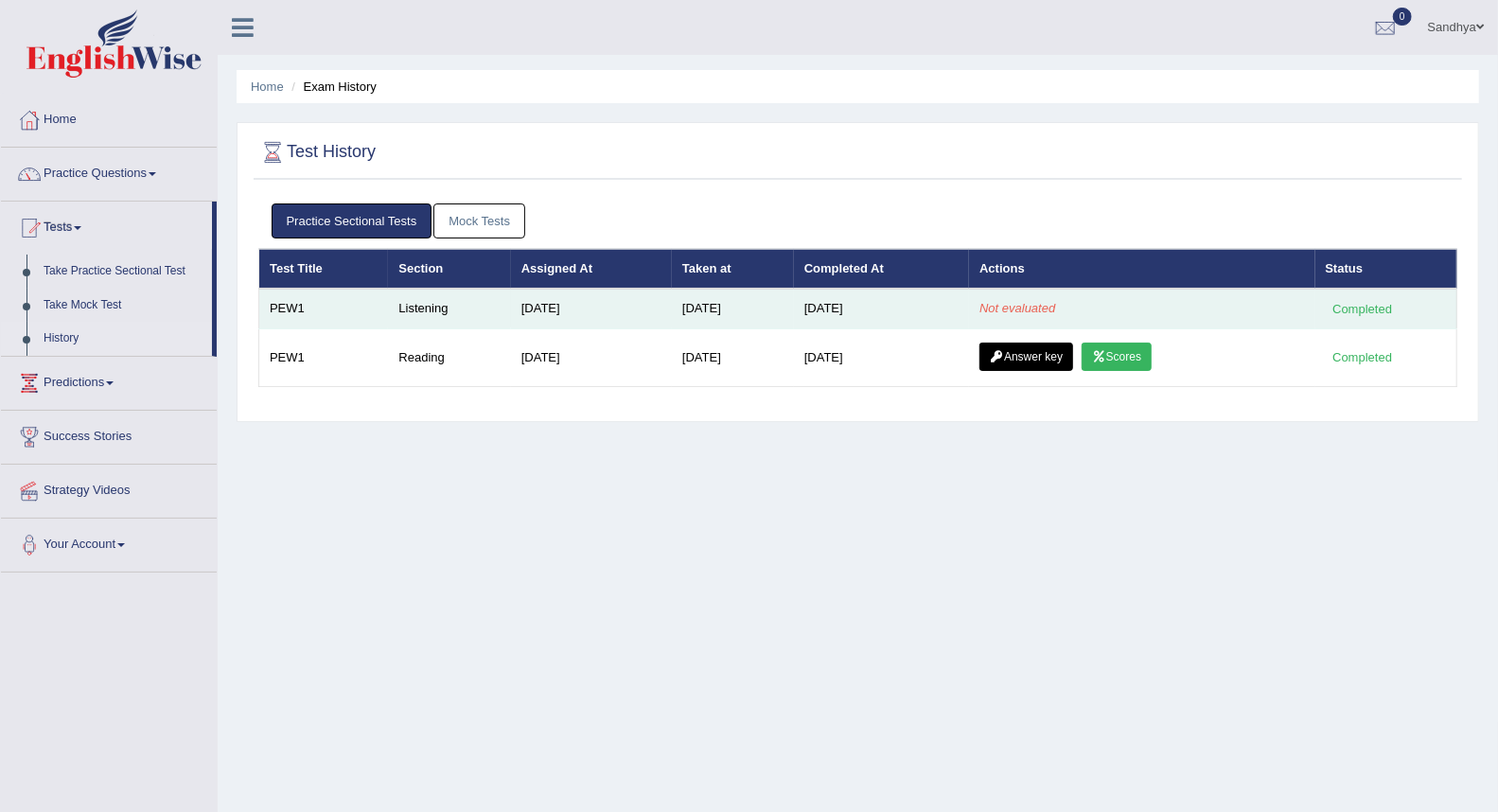
click at [1336, 306] on div "Completed" at bounding box center [1362, 309] width 73 height 20
click at [1095, 315] on td "Not evaluated" at bounding box center [1141, 308] width 345 height 40
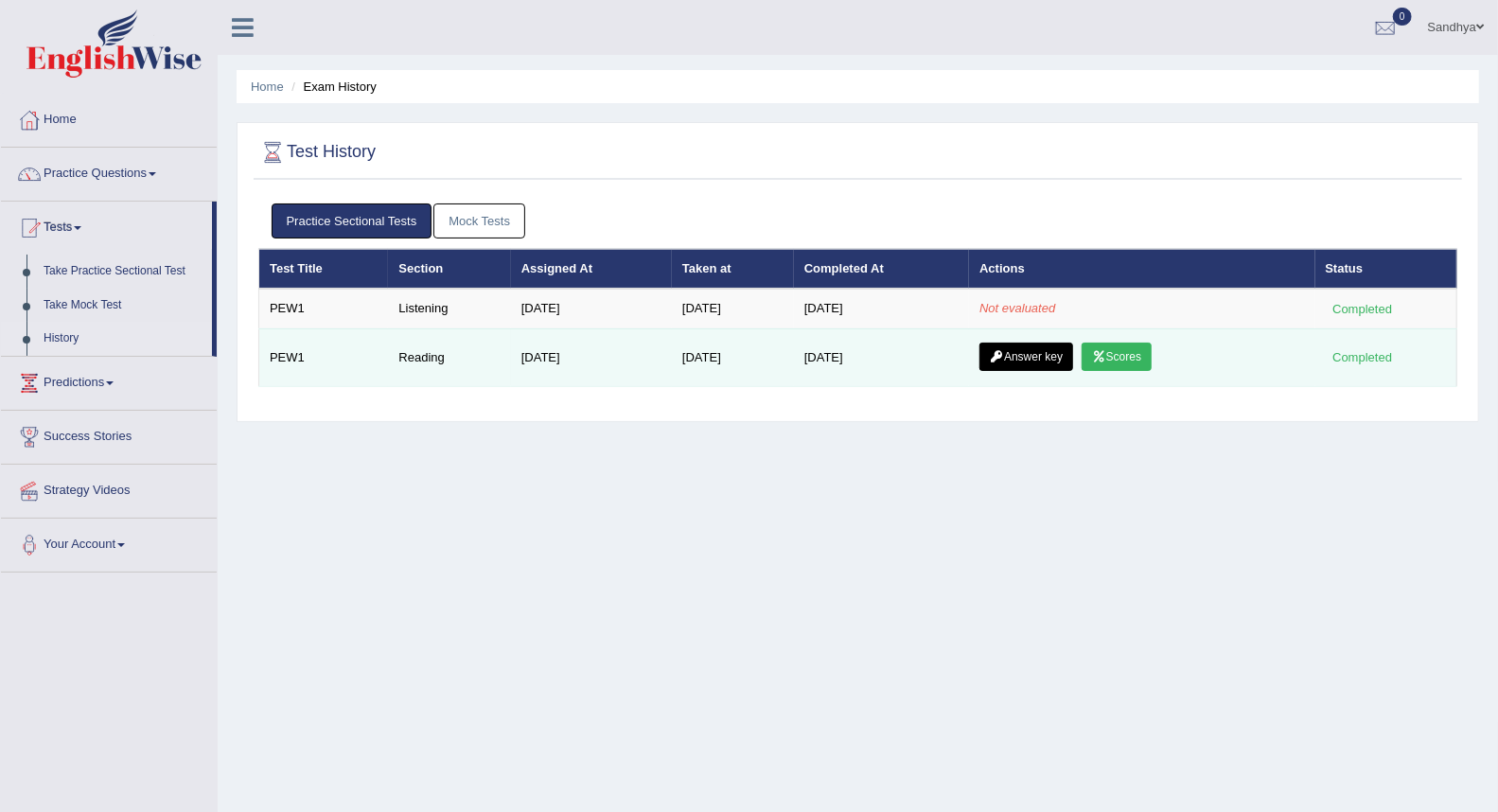
click at [1031, 356] on link "Answer key" at bounding box center [1026, 356] width 94 height 28
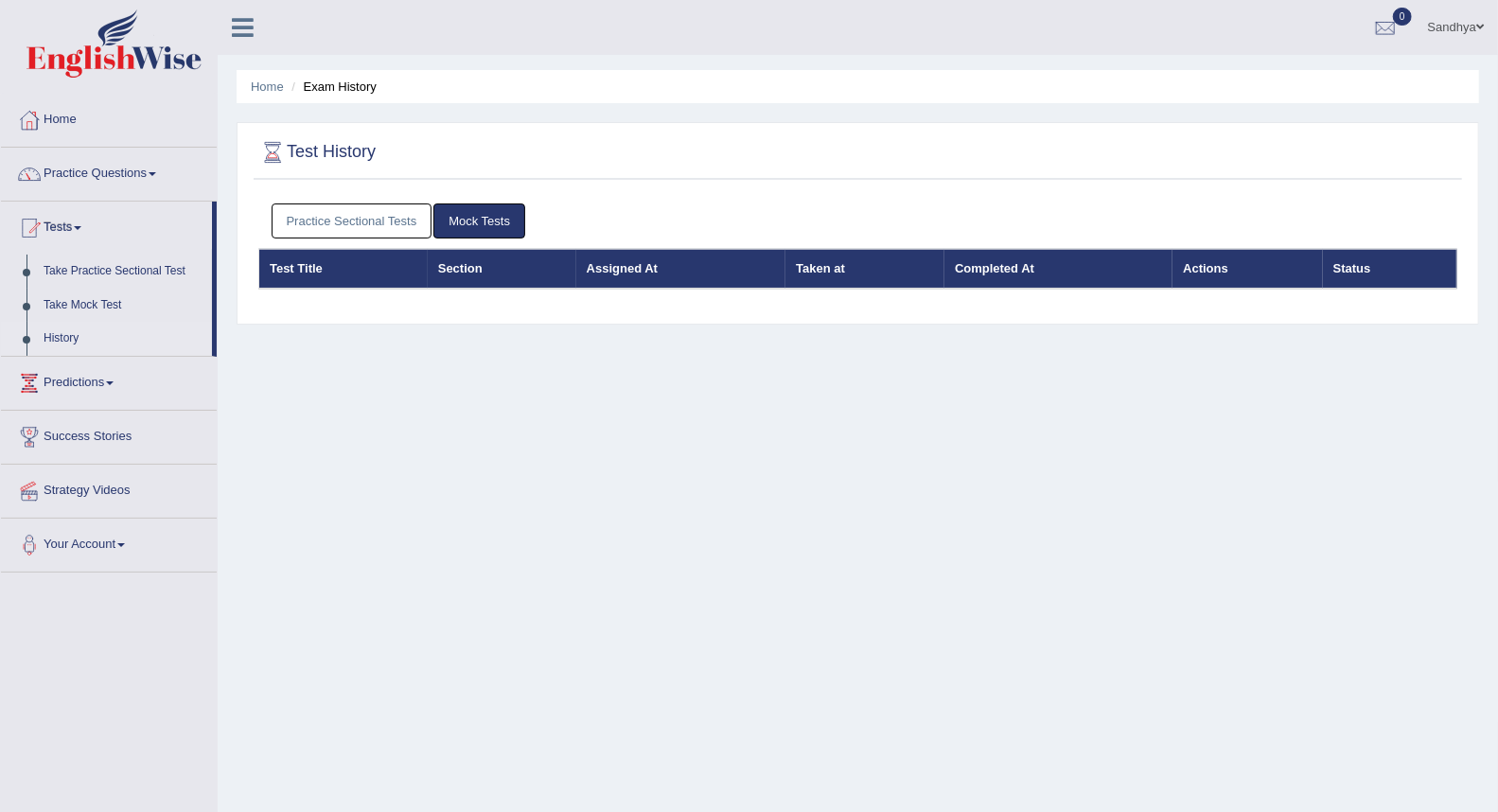
click at [478, 270] on th "Section" at bounding box center [502, 268] width 149 height 40
click at [498, 221] on link "Mock Tests" at bounding box center [479, 221] width 92 height 35
click at [492, 221] on link "Mock Tests" at bounding box center [479, 221] width 92 height 35
click at [300, 269] on th "Test Title" at bounding box center [343, 268] width 168 height 40
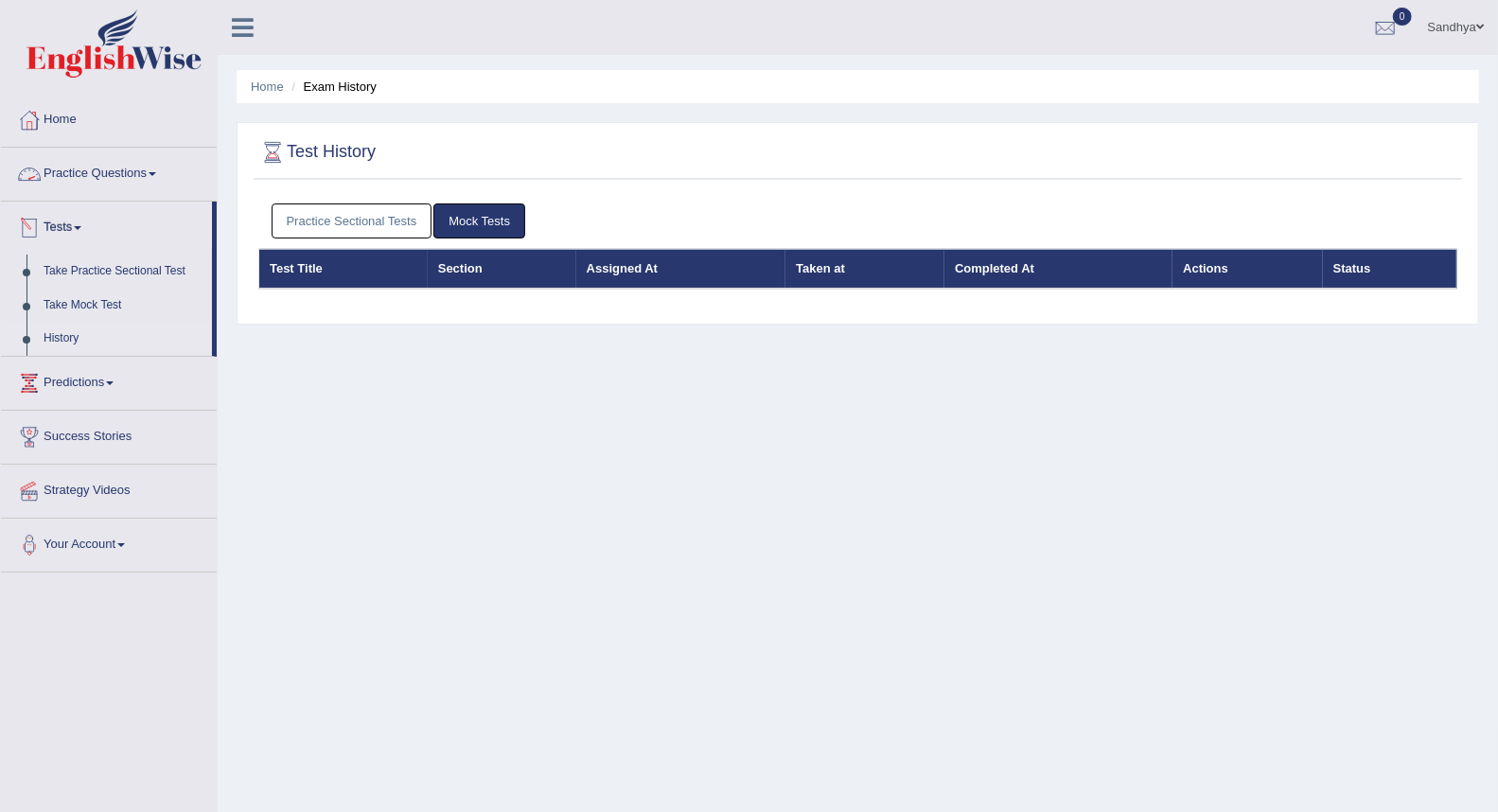
click at [130, 173] on link "Practice Questions" at bounding box center [109, 171] width 216 height 47
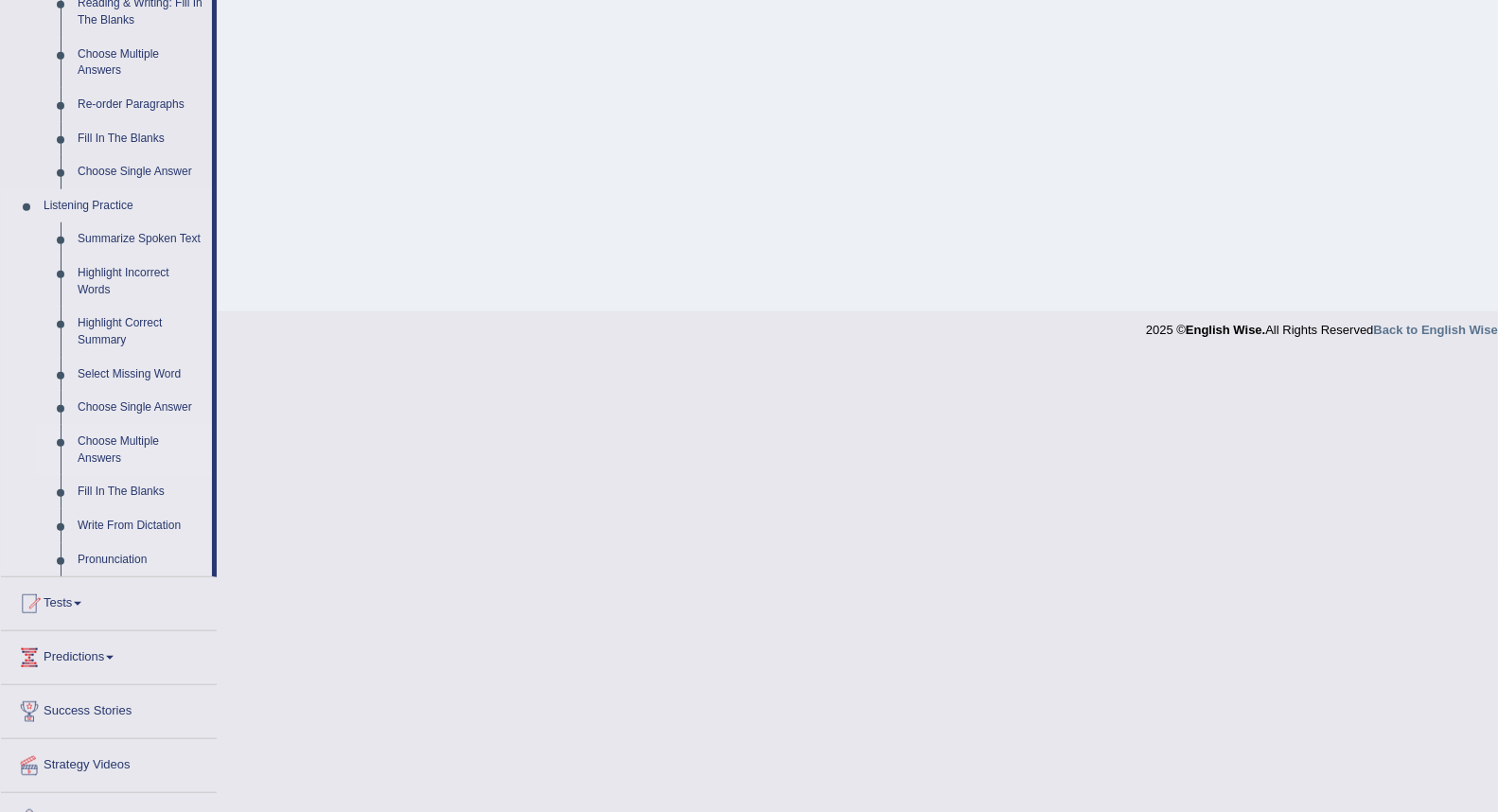
scroll to position [670, 0]
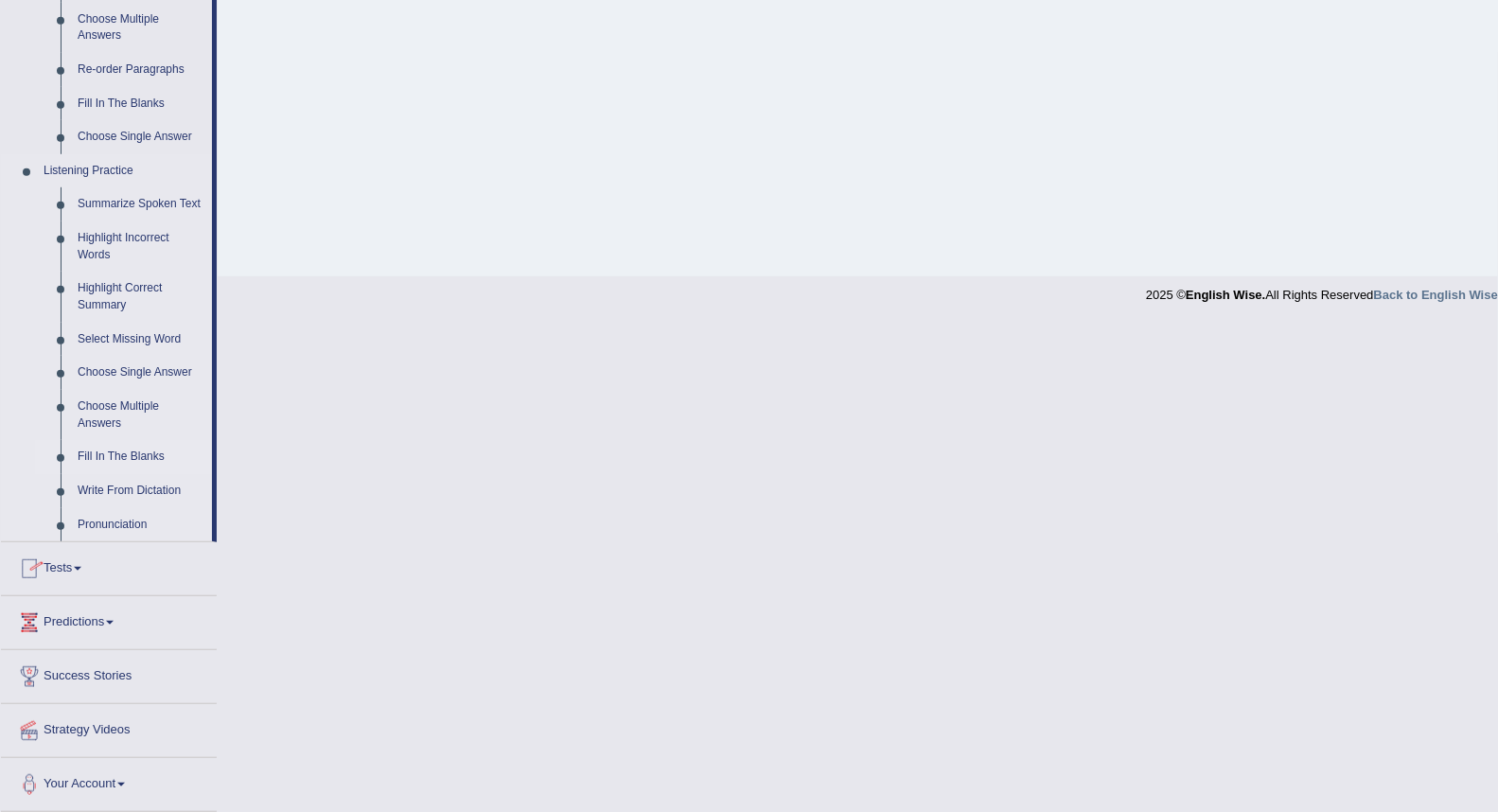
click at [101, 462] on link "Fill In The Blanks" at bounding box center [141, 457] width 143 height 34
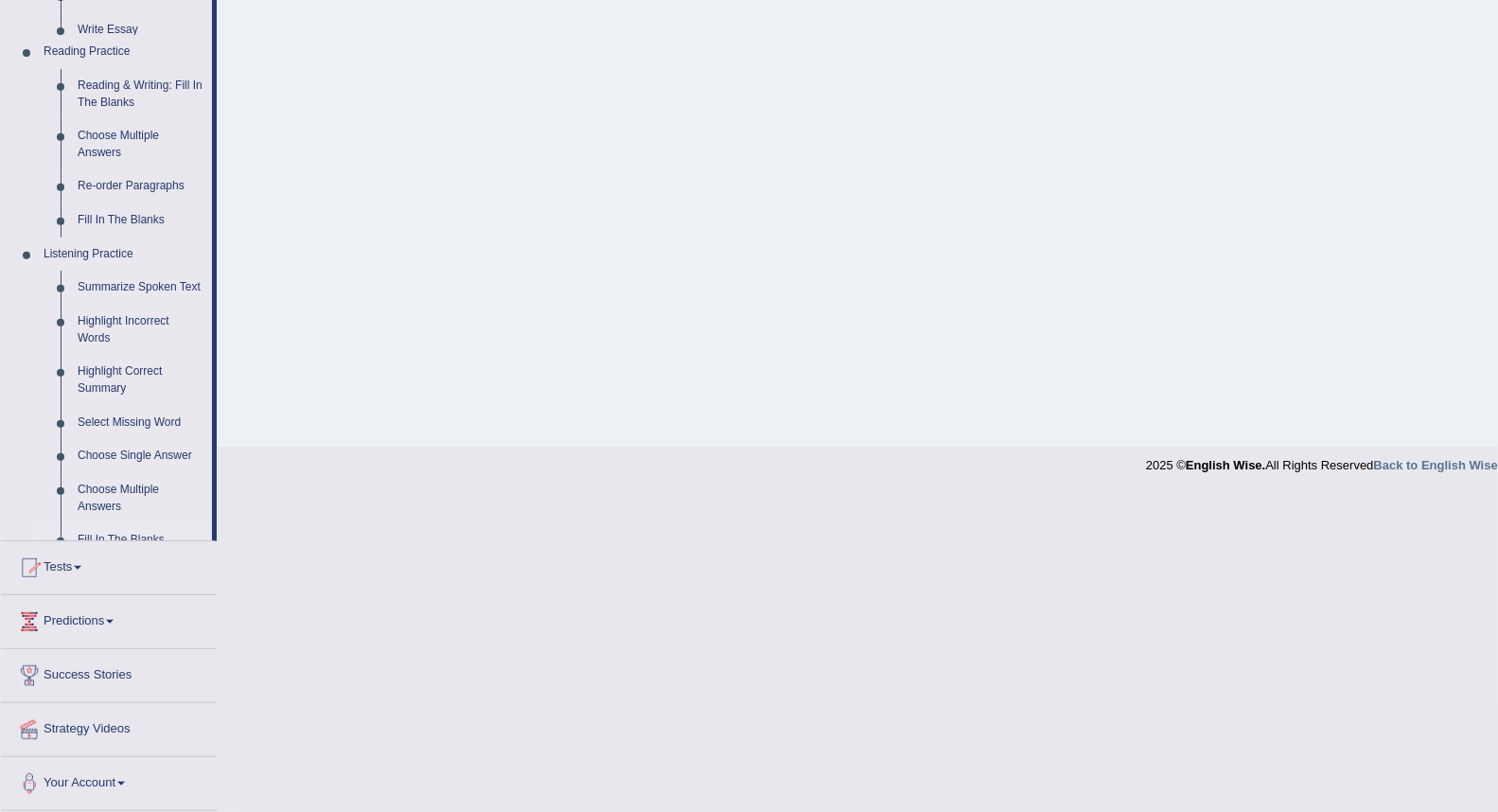
scroll to position [181, 0]
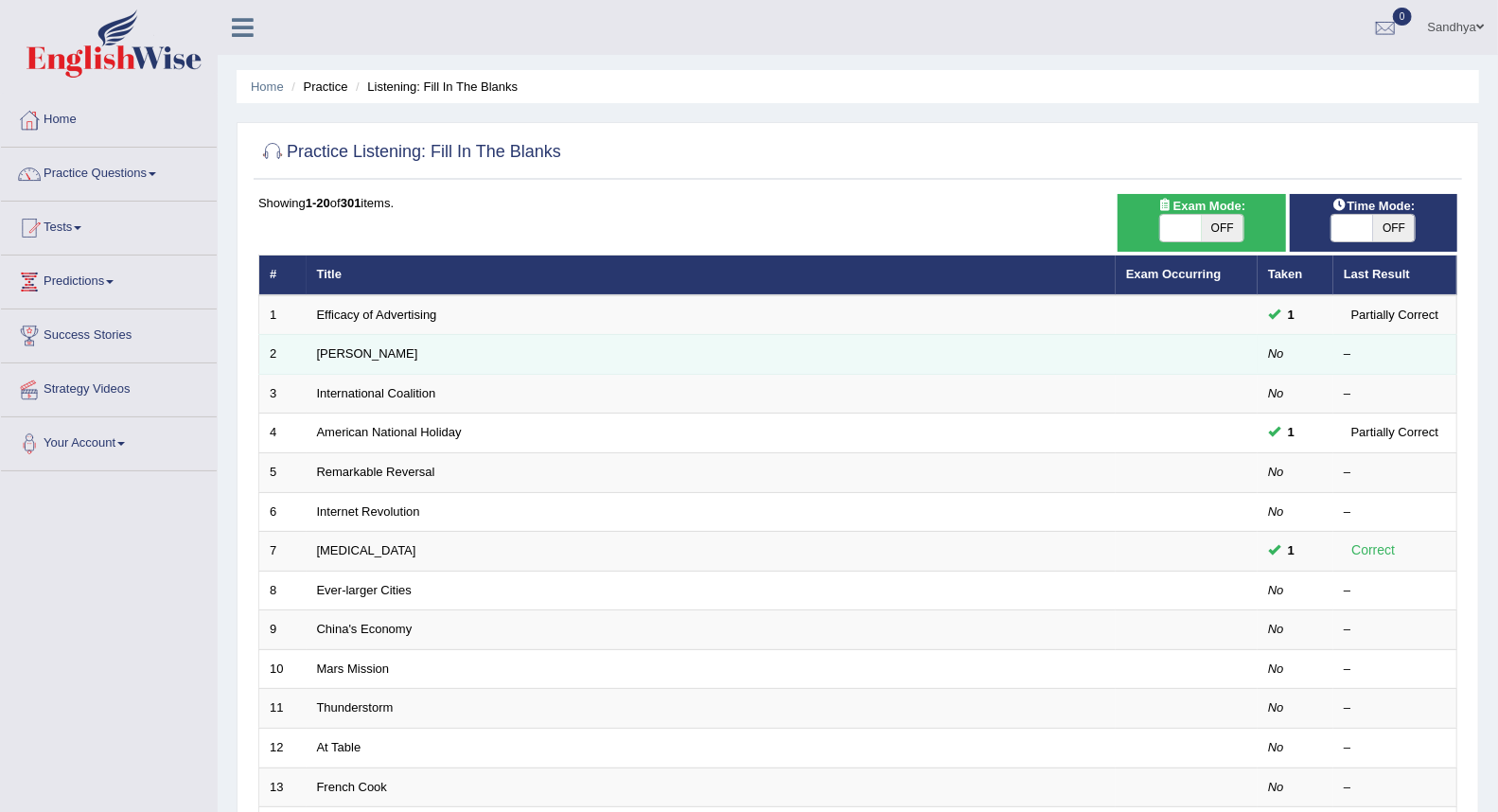
click at [312, 353] on td "Kazuhiro" at bounding box center [710, 354] width 809 height 40
click at [343, 351] on link "Kazuhiro" at bounding box center [367, 353] width 101 height 15
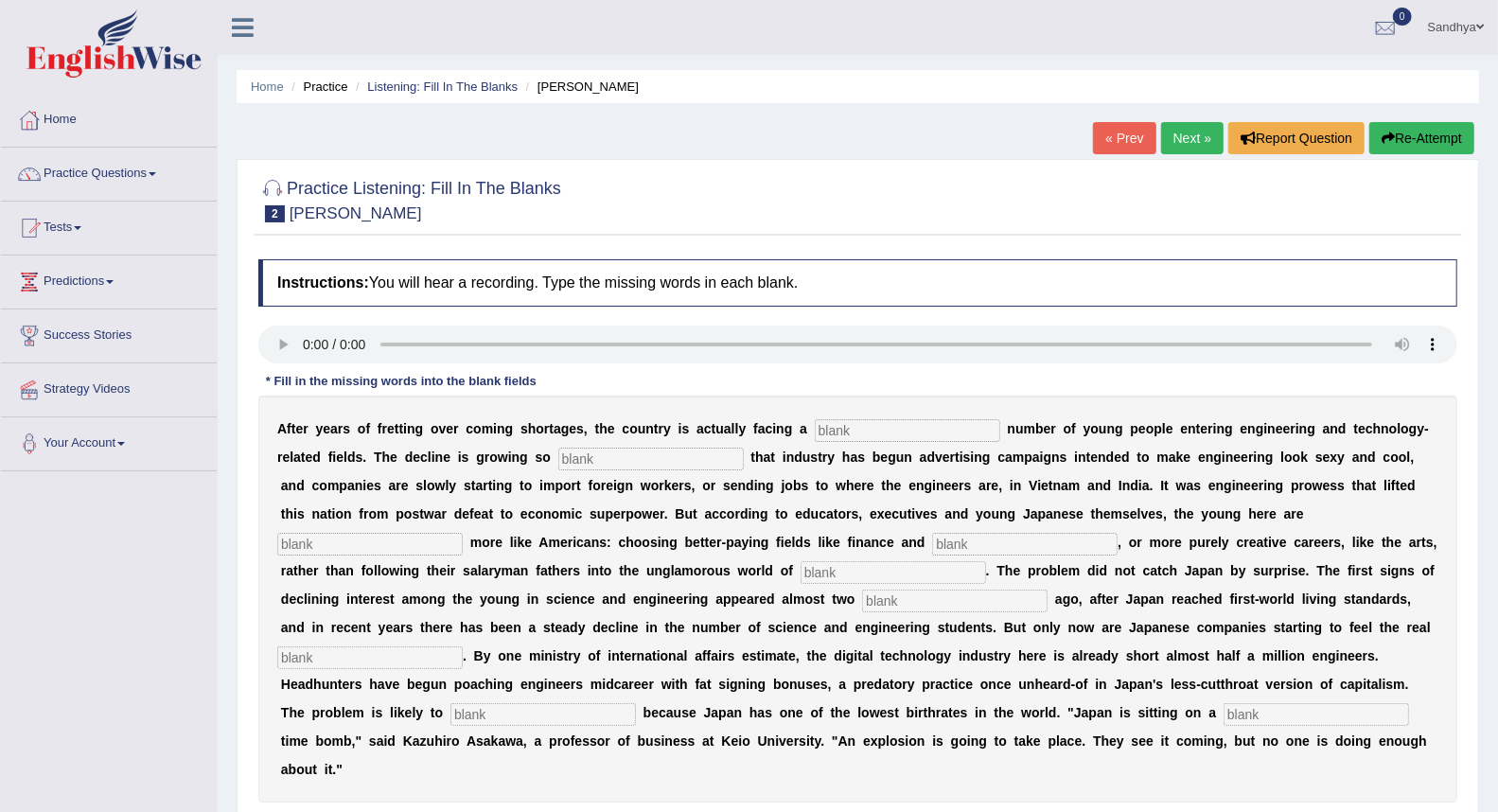
click at [619, 461] on input "text" at bounding box center [652, 458] width 186 height 23
type input "drasting"
click at [346, 543] on input "text" at bounding box center [370, 544] width 186 height 23
type input "behaving"
click at [958, 533] on input "text" at bounding box center [1025, 544] width 186 height 23
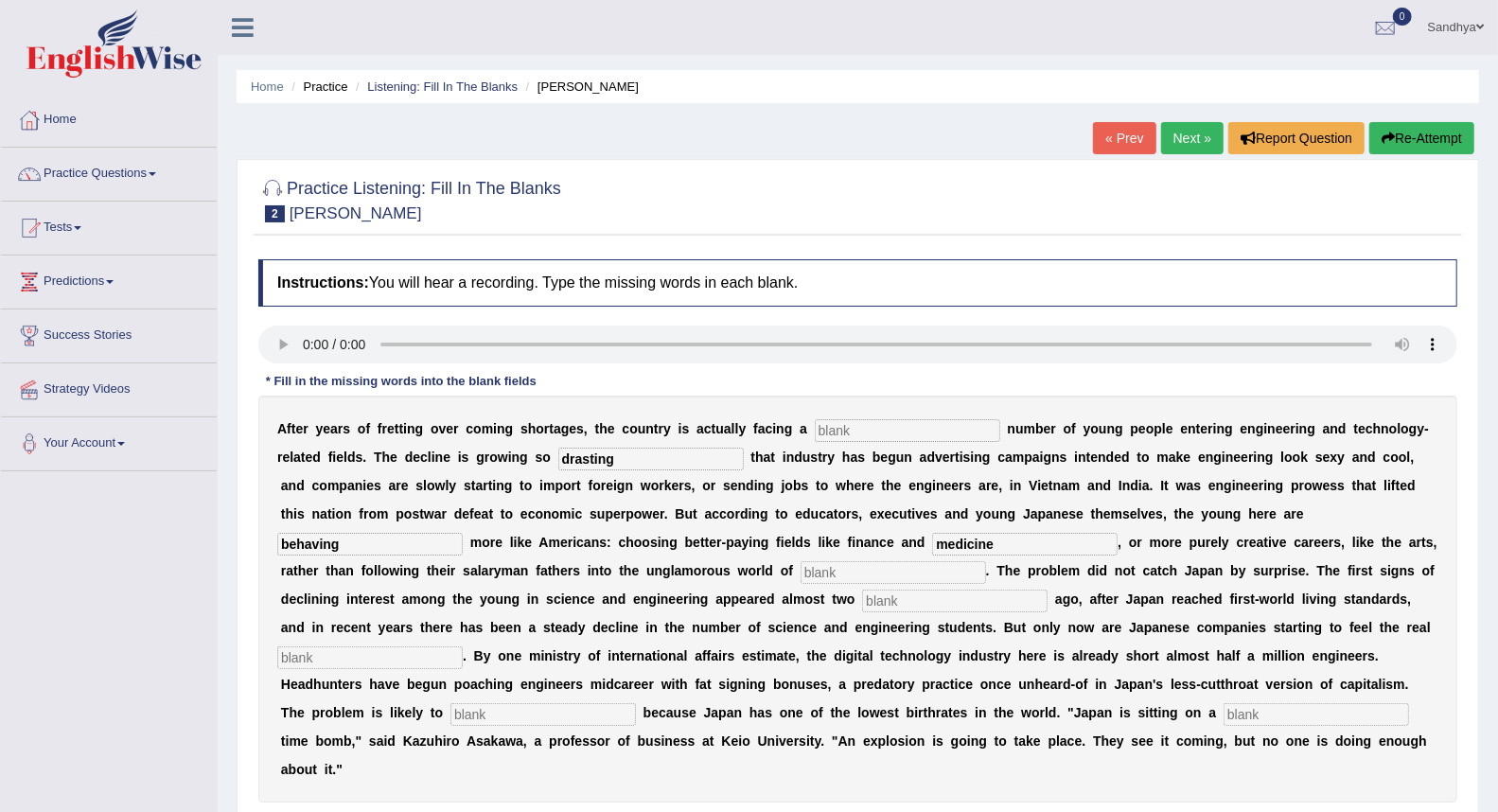
type input "medicine"
click at [882, 574] on input "text" at bounding box center [893, 572] width 186 height 23
type input "manufacturing"
click at [878, 594] on input "text" at bounding box center [955, 601] width 186 height 23
type input "decads"
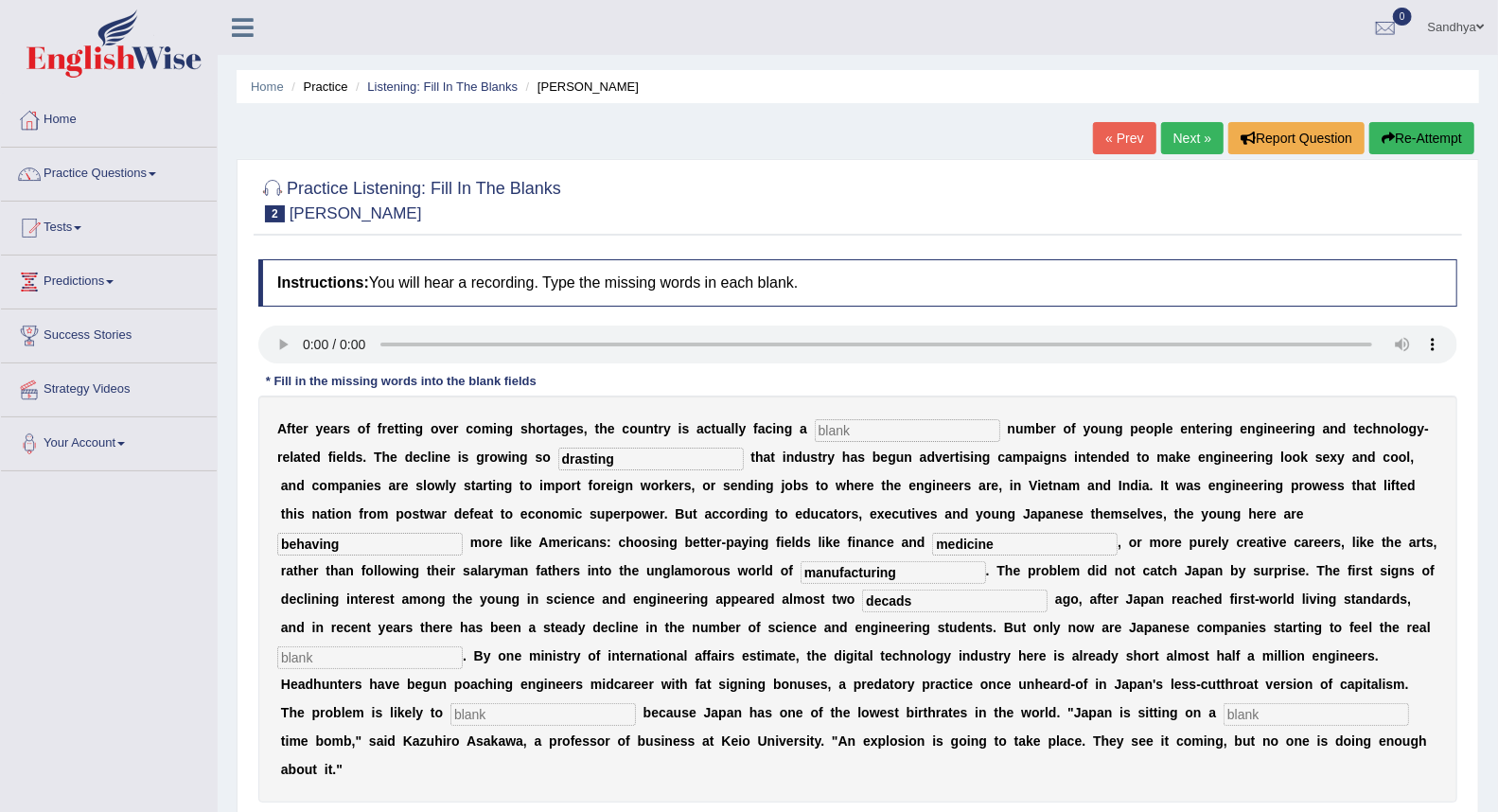
click at [424, 654] on input "text" at bounding box center [370, 657] width 186 height 23
type input "pinch"
click at [544, 709] on input "text" at bounding box center [543, 714] width 186 height 23
type input "worsen"
click at [1253, 716] on input "text" at bounding box center [1317, 714] width 186 height 23
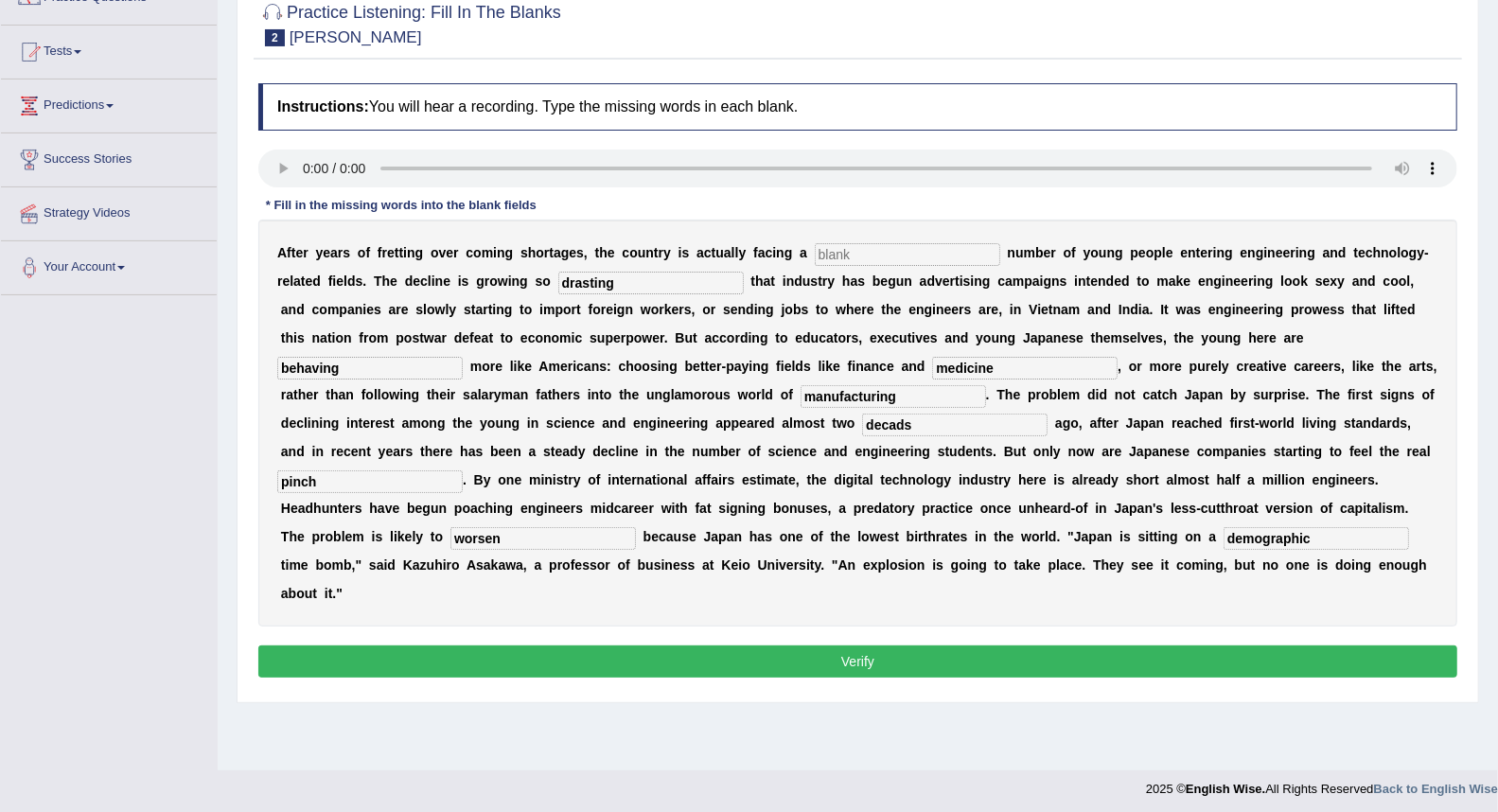
scroll to position [181, 0]
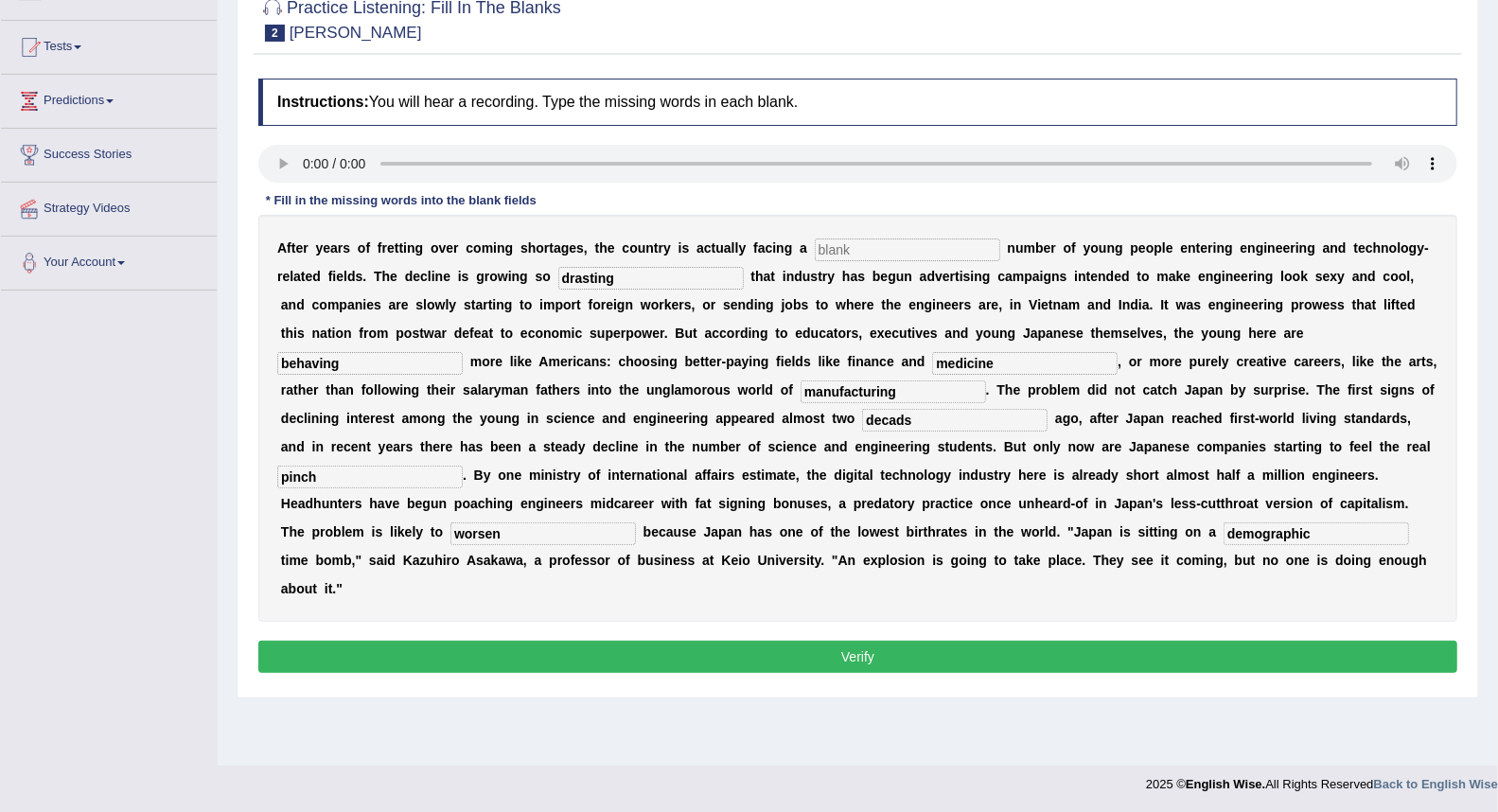
type input "demographic"
click at [1039, 653] on button "Verify" at bounding box center [857, 656] width 1199 height 32
type input "f"
click at [885, 647] on button "Verify" at bounding box center [857, 656] width 1199 height 32
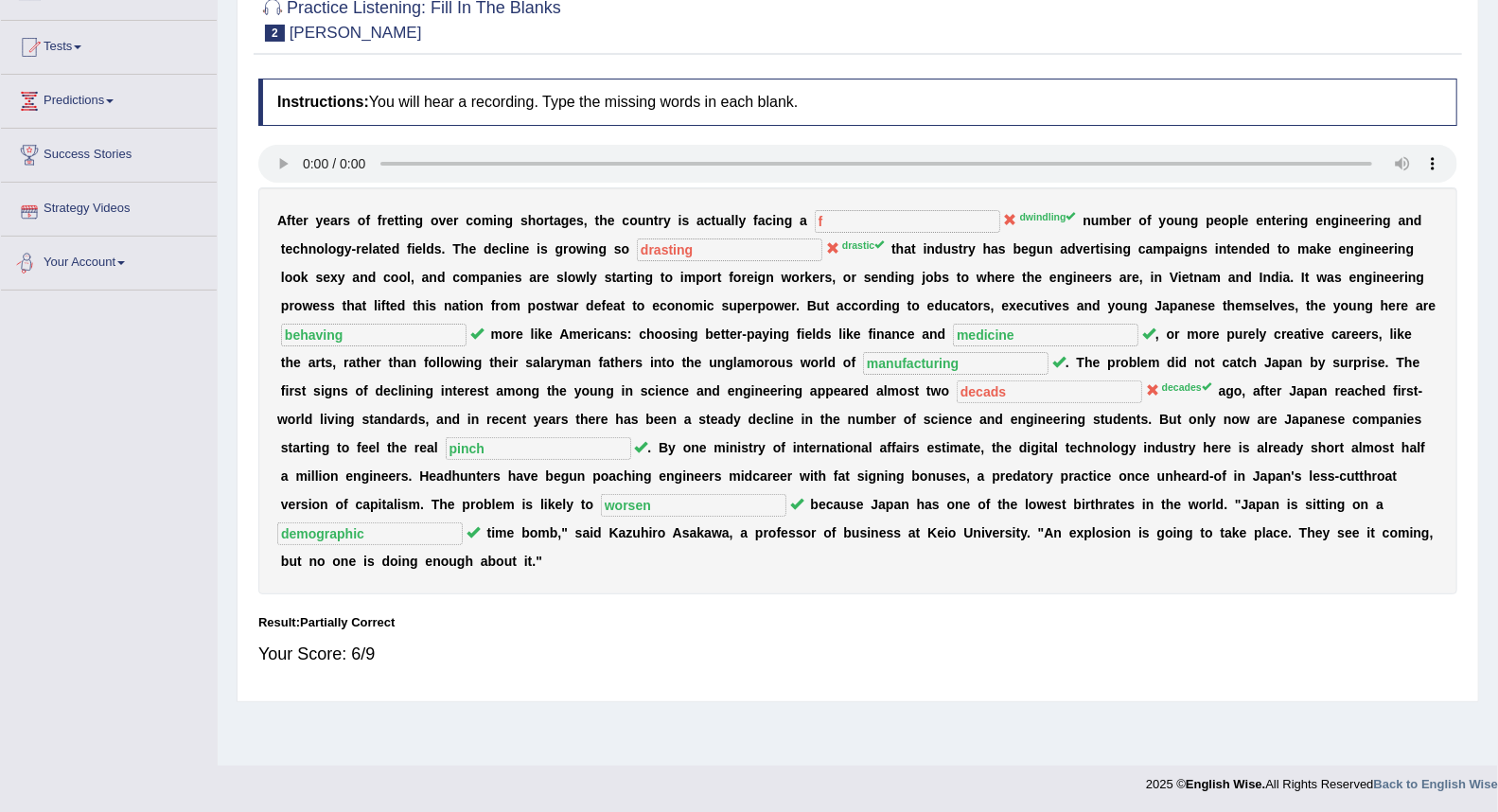
click at [111, 262] on link "Your Account" at bounding box center [109, 260] width 216 height 47
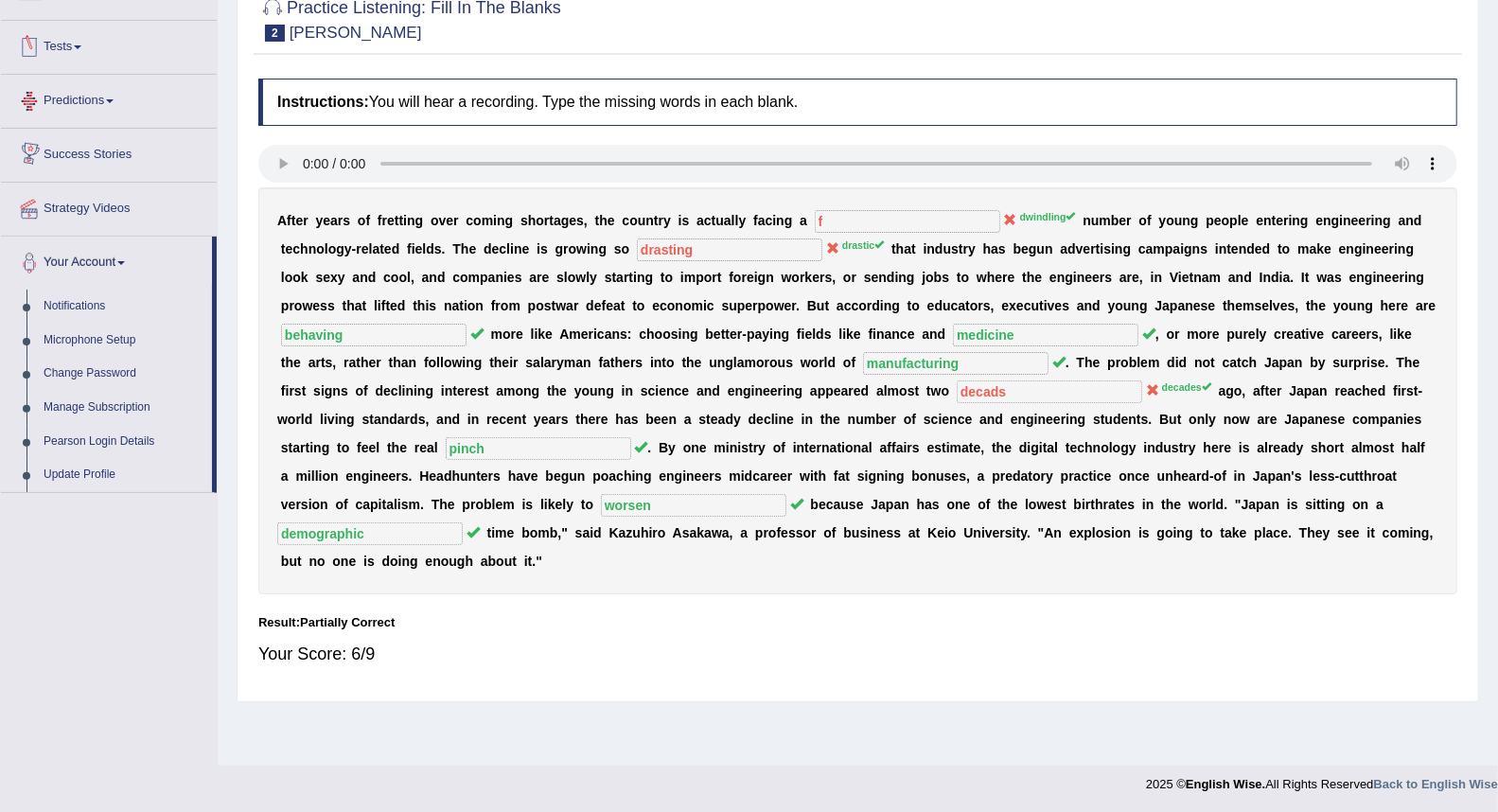
click at [92, 101] on link "Predictions" at bounding box center [109, 98] width 216 height 47
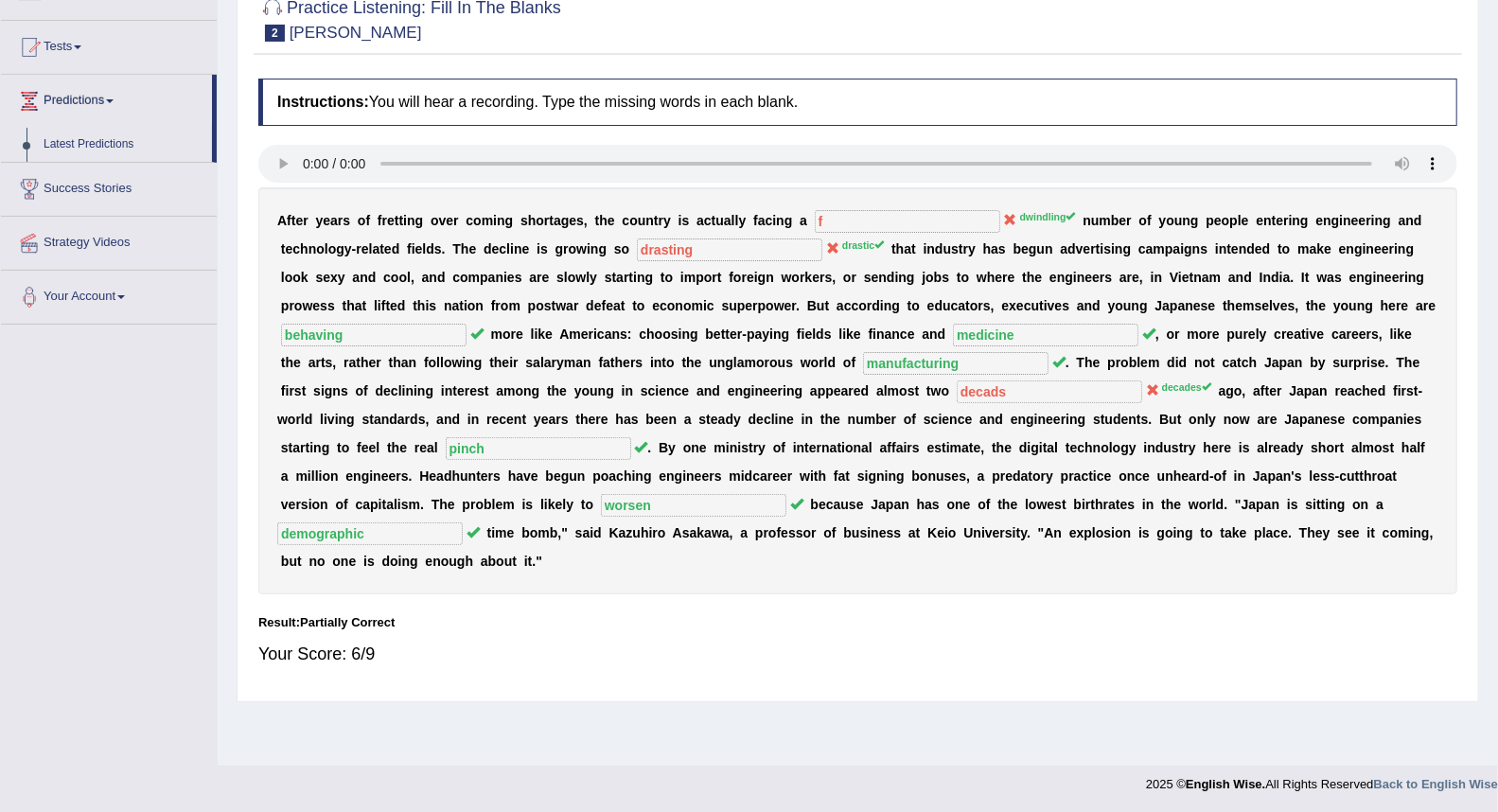
click at [80, 49] on link "Tests" at bounding box center [109, 44] width 216 height 47
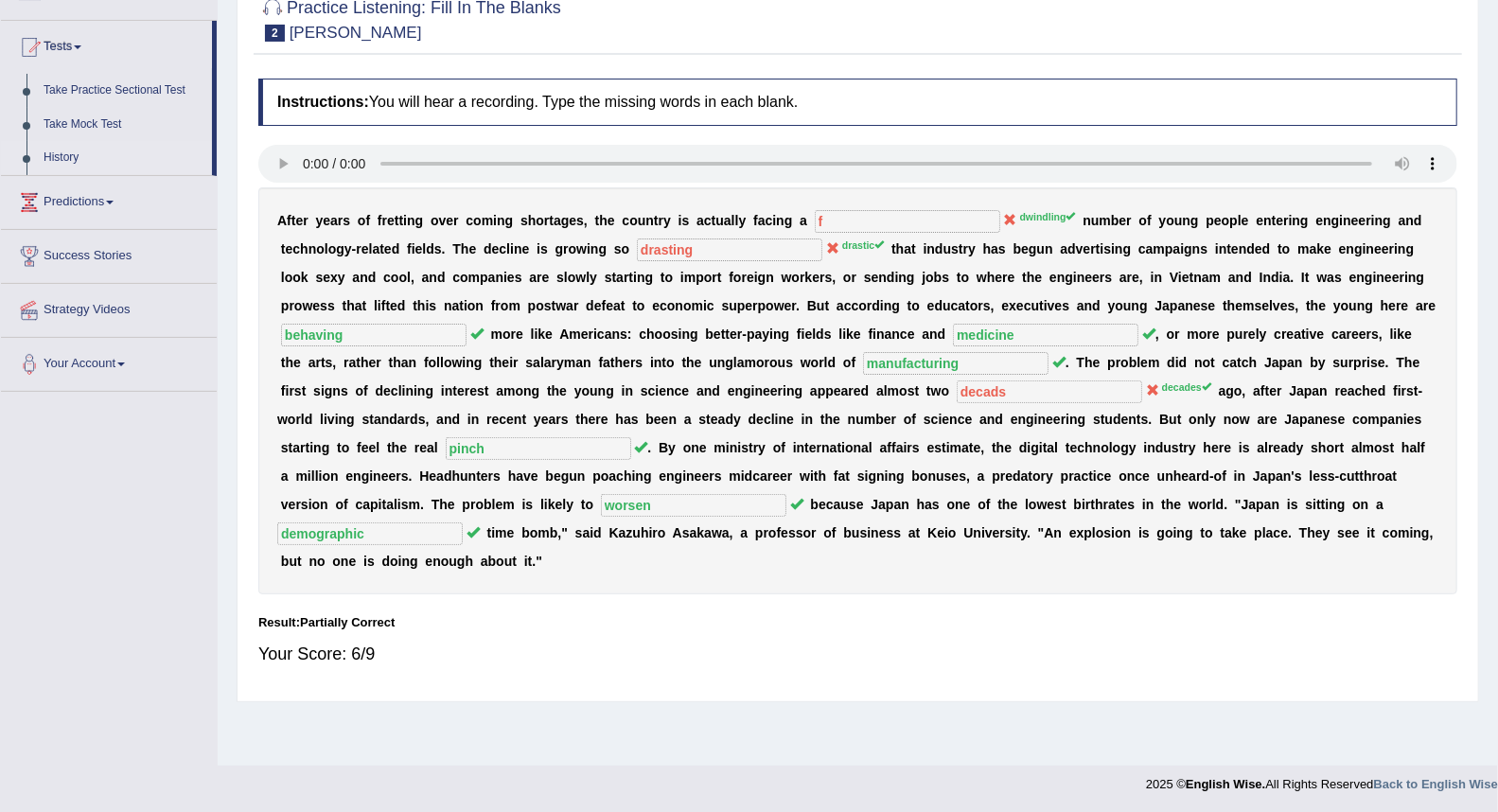
click at [77, 152] on link "History" at bounding box center [123, 158] width 177 height 34
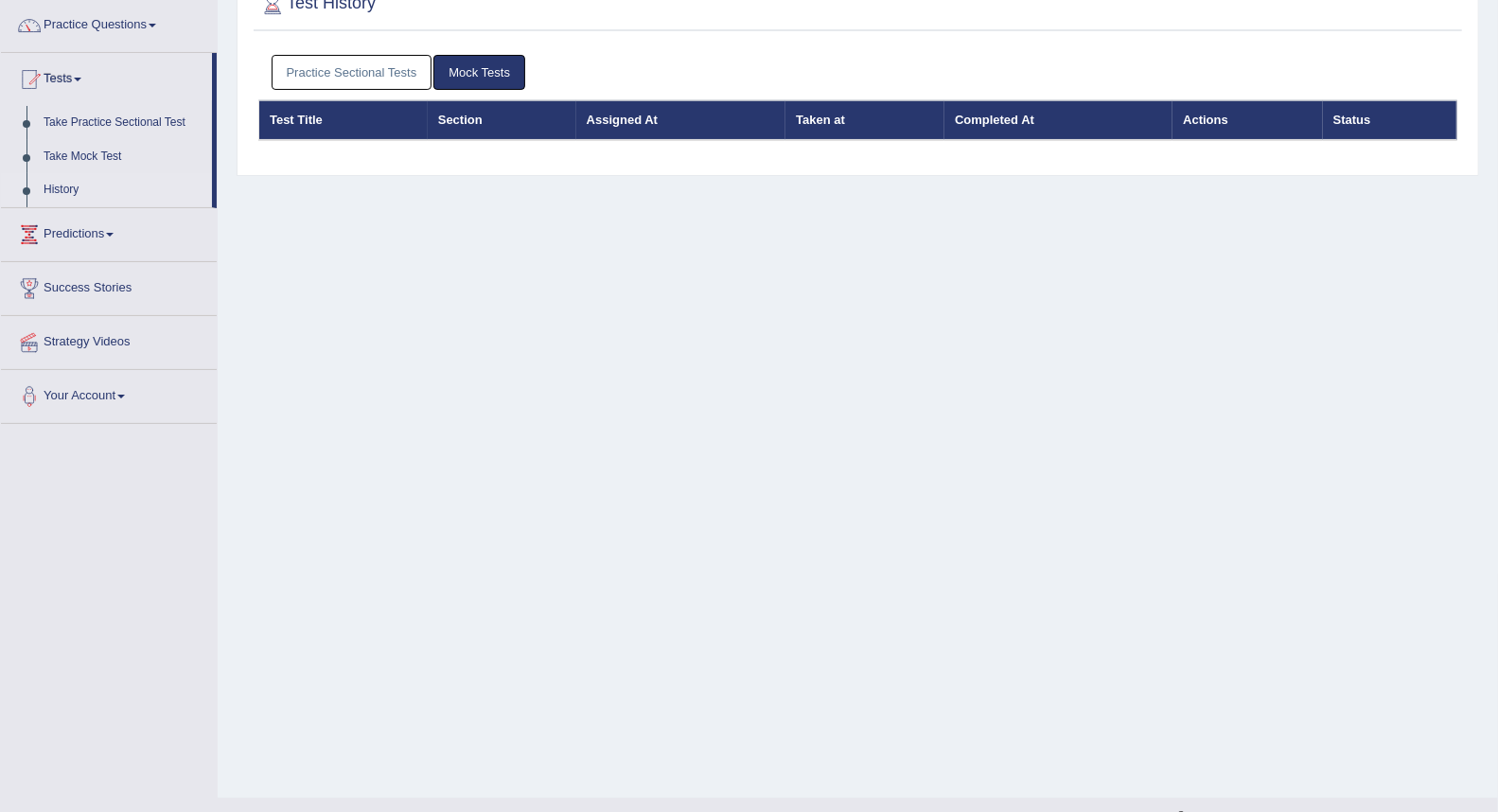
scroll to position [181, 0]
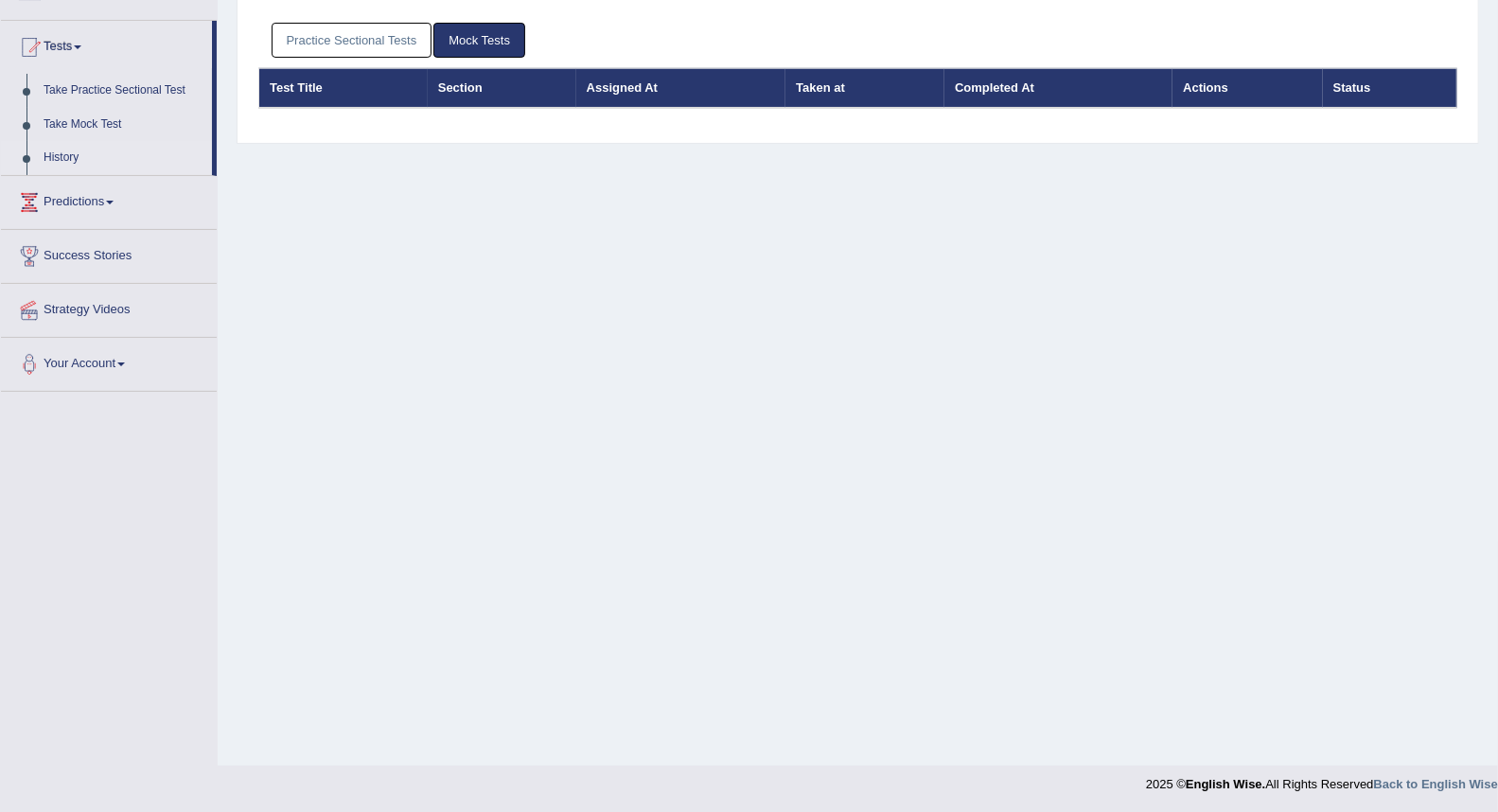
click at [471, 41] on link "Mock Tests" at bounding box center [479, 40] width 92 height 35
click at [374, 43] on link "Practice Sectional Tests" at bounding box center [352, 40] width 160 height 35
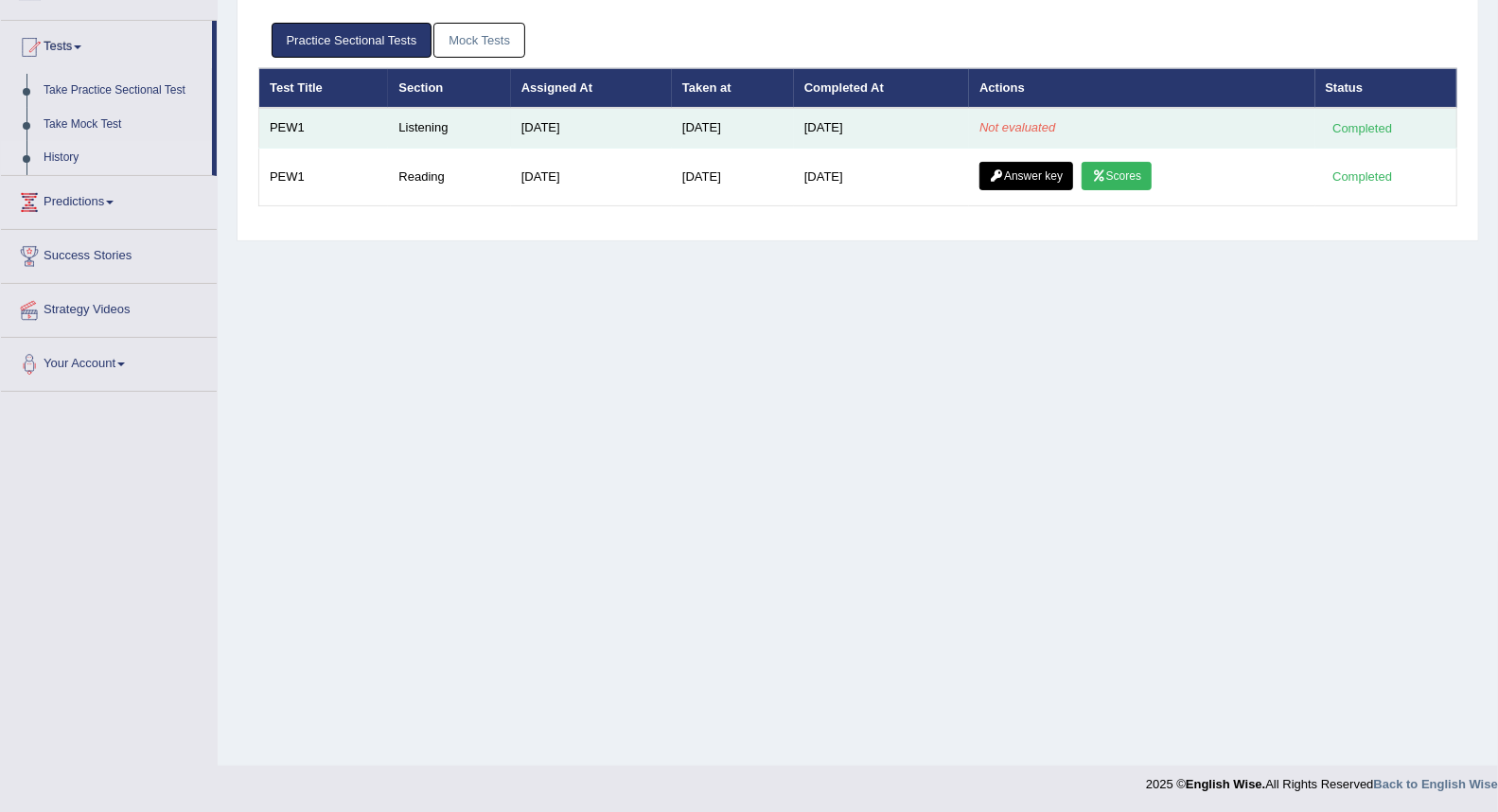
click at [867, 119] on td "[DATE]" at bounding box center [881, 127] width 175 height 40
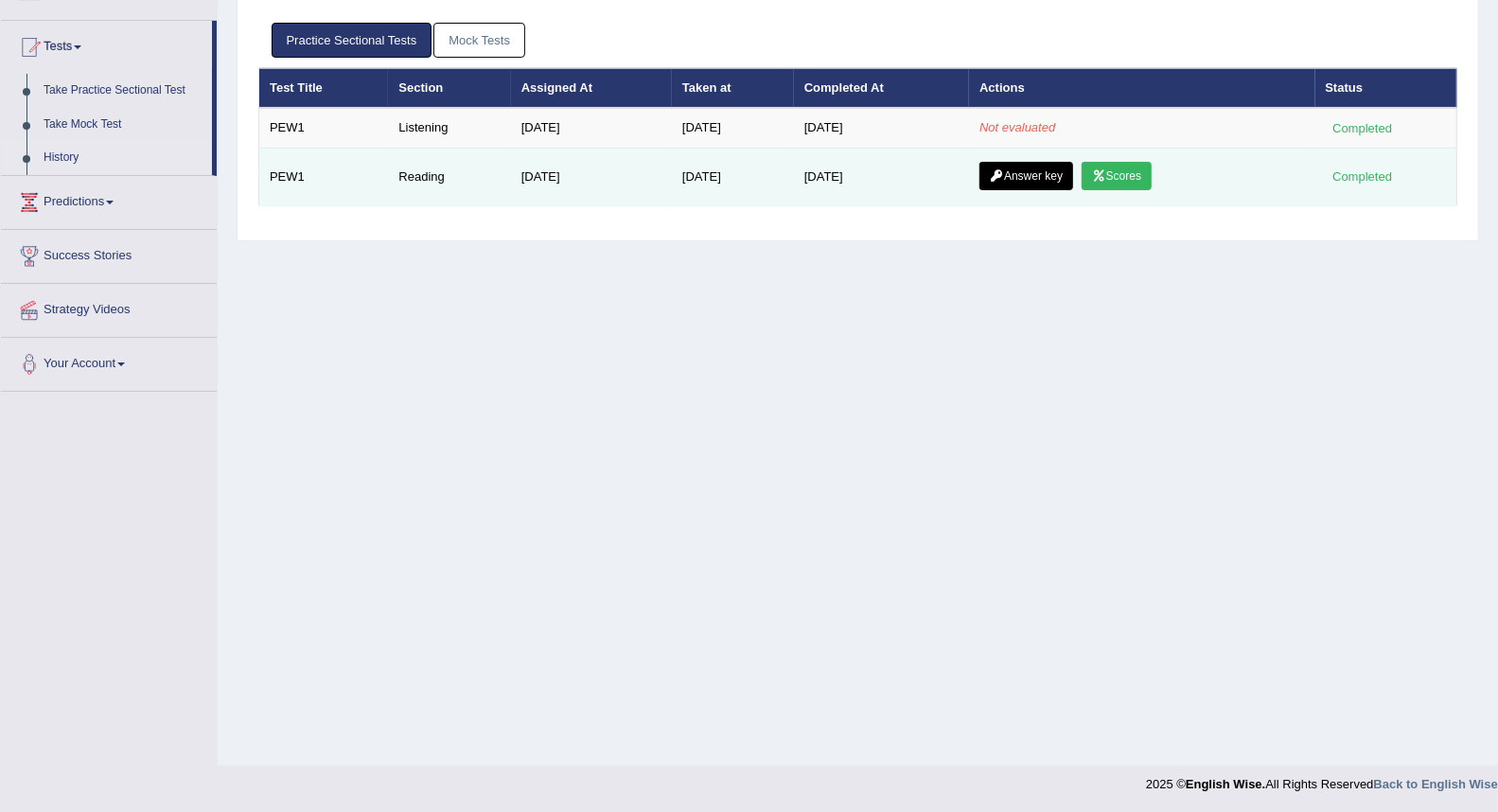
click at [1116, 170] on link "Scores" at bounding box center [1116, 175] width 70 height 28
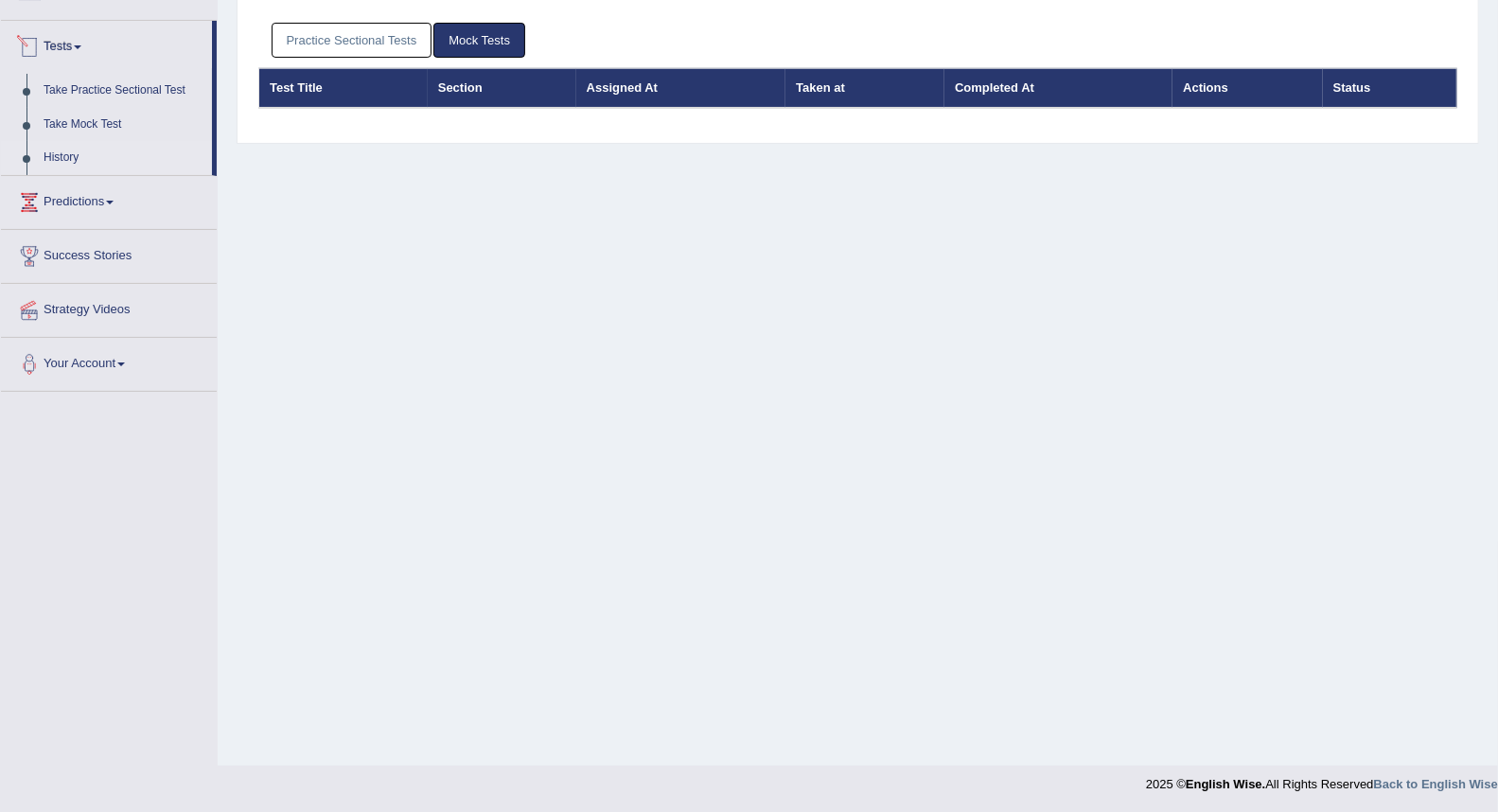
click at [85, 149] on link "History" at bounding box center [123, 158] width 177 height 34
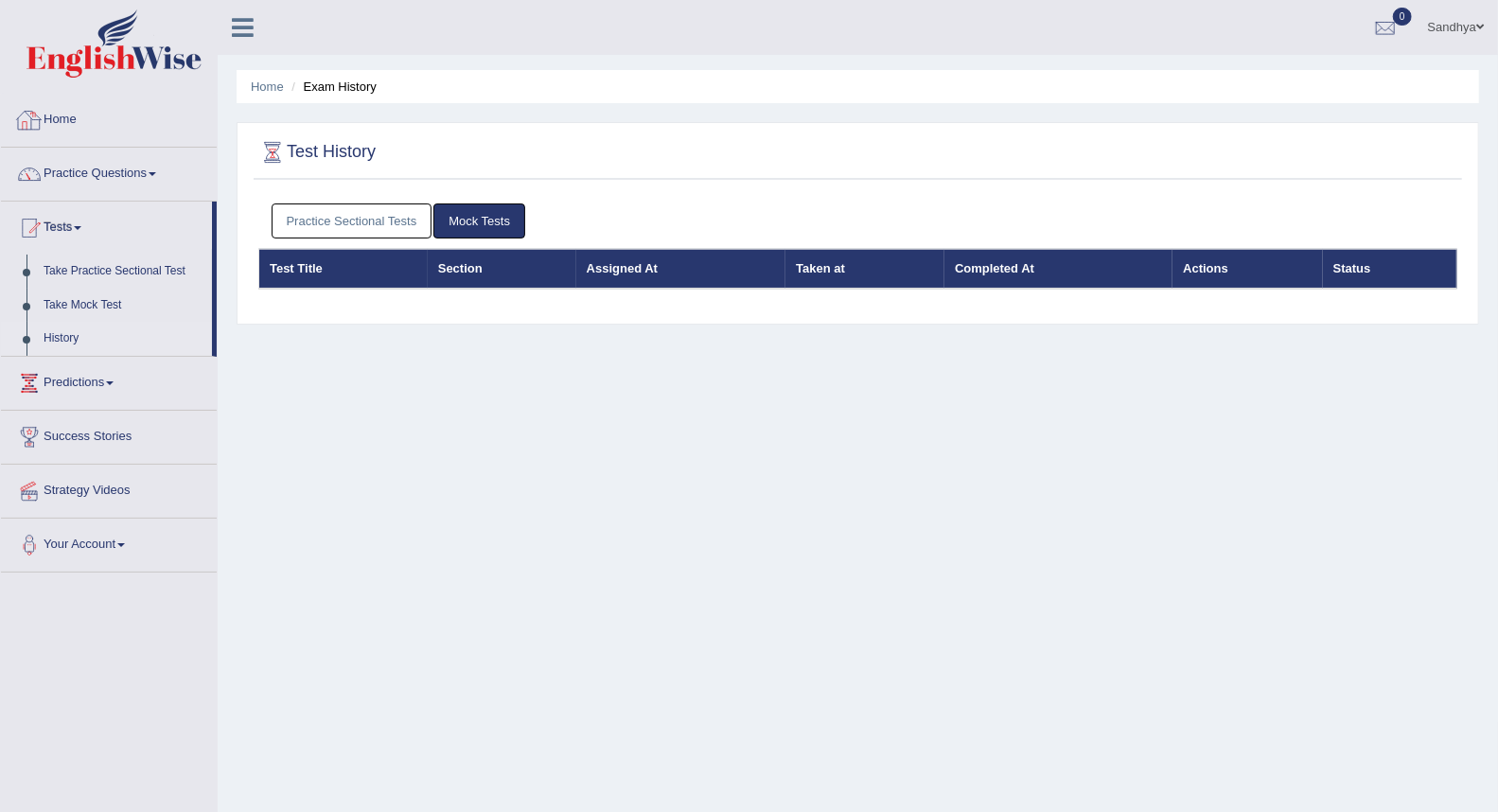
click at [33, 121] on div at bounding box center [28, 119] width 28 height 28
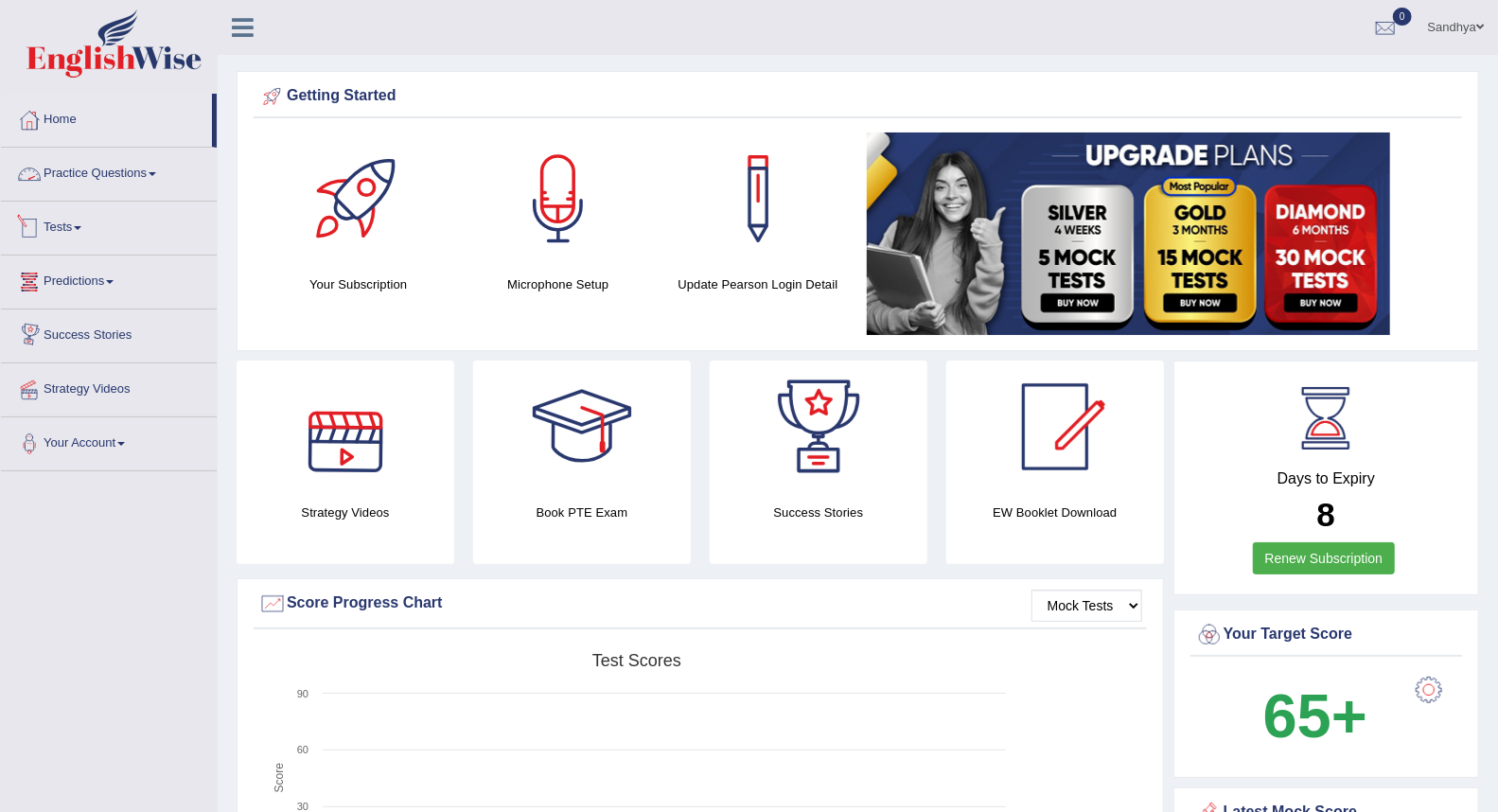
click at [142, 175] on link "Practice Questions" at bounding box center [109, 171] width 216 height 47
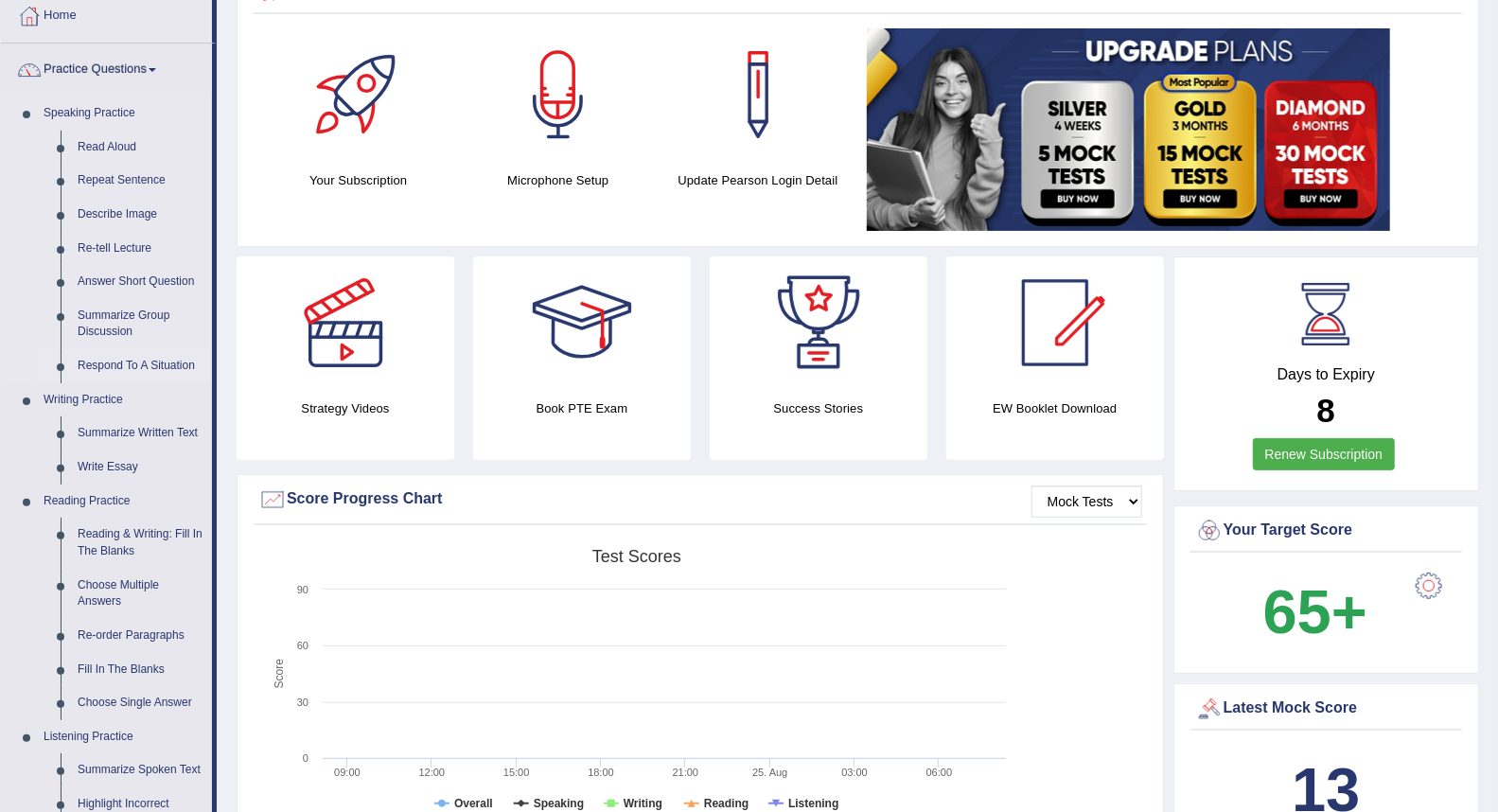
scroll to position [105, 0]
click at [104, 634] on link "Re-order Paragraphs" at bounding box center [141, 635] width 143 height 34
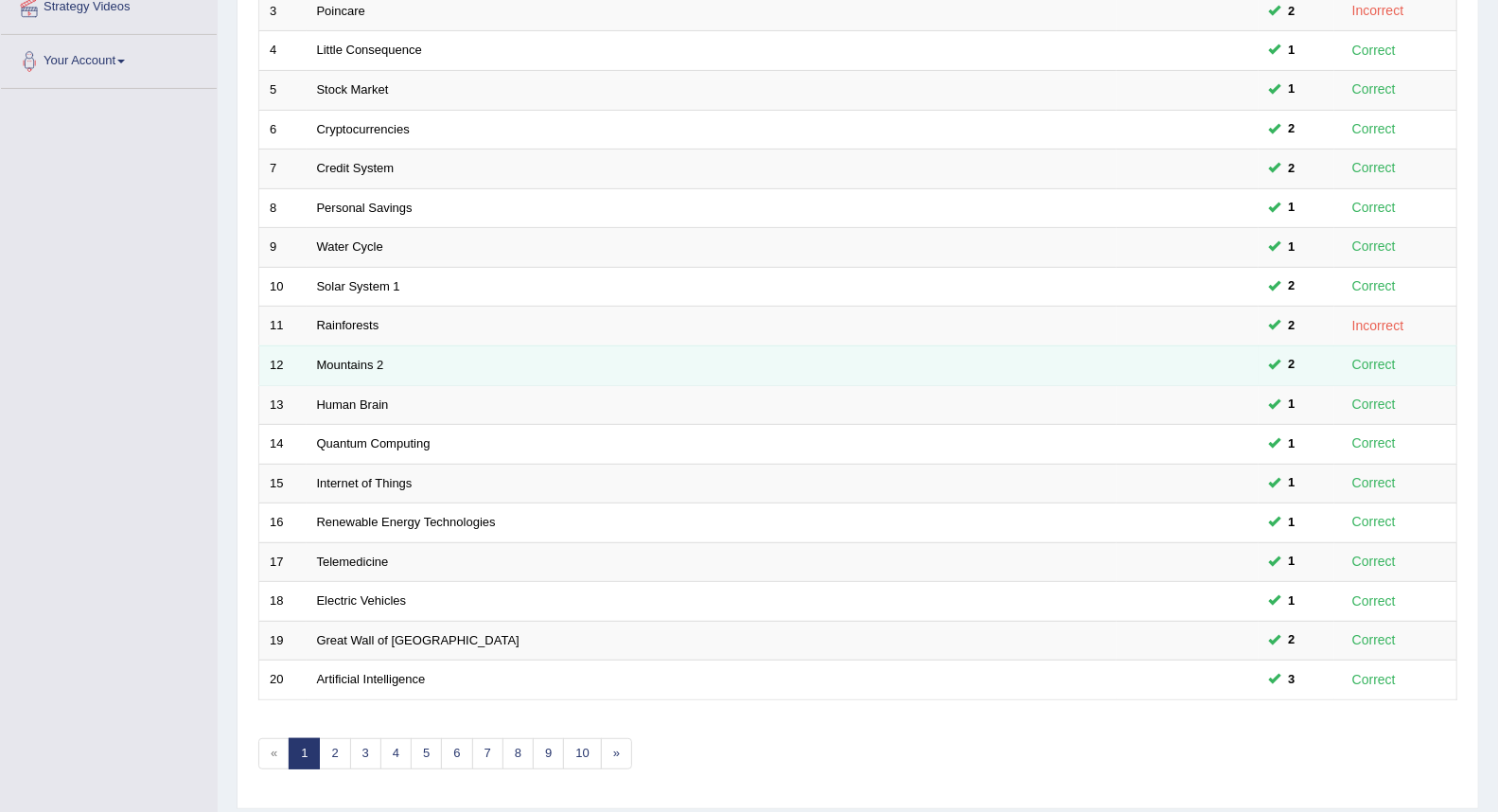
scroll to position [440, 0]
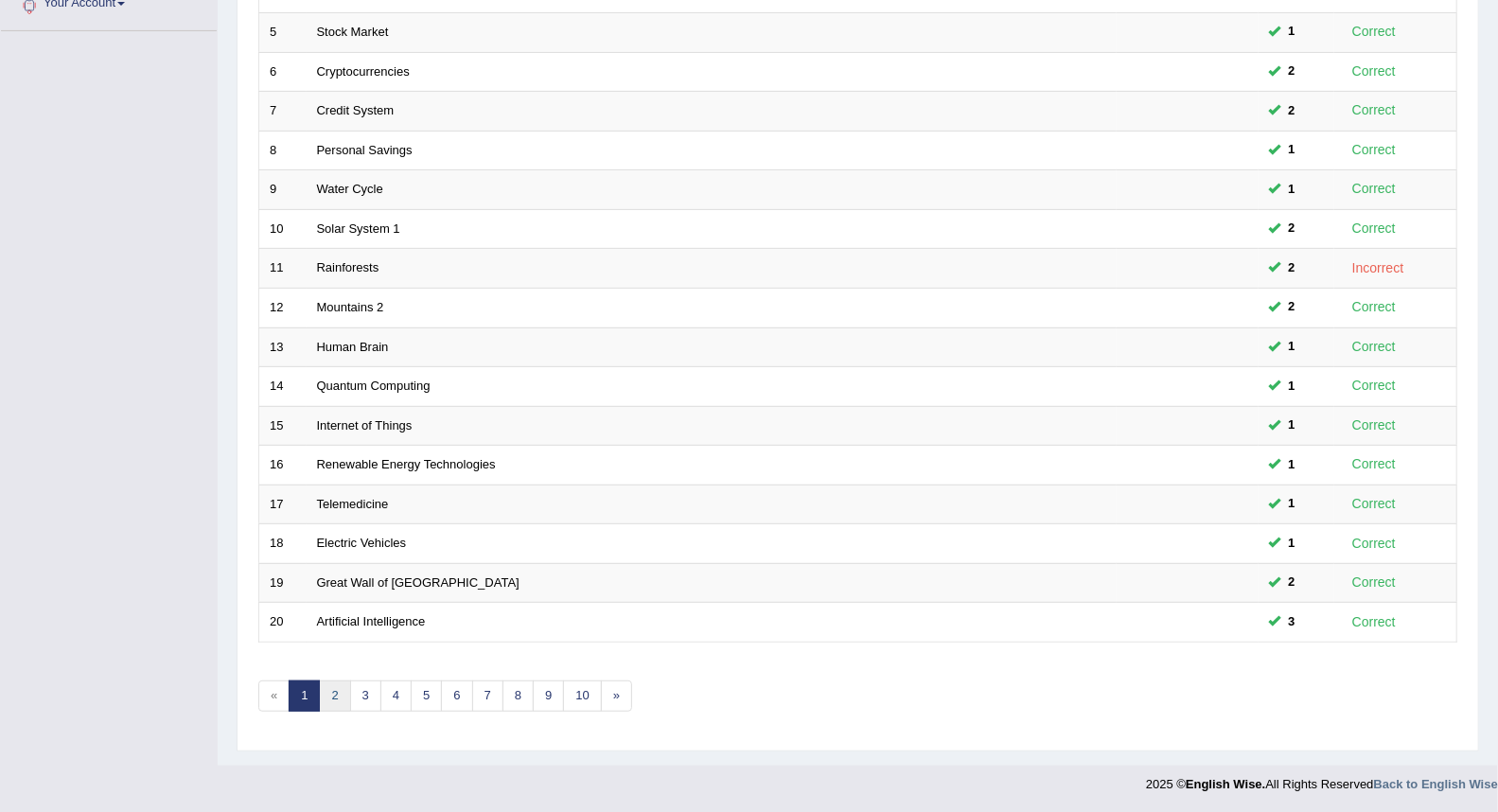
click at [341, 687] on link "2" at bounding box center [335, 696] width 31 height 31
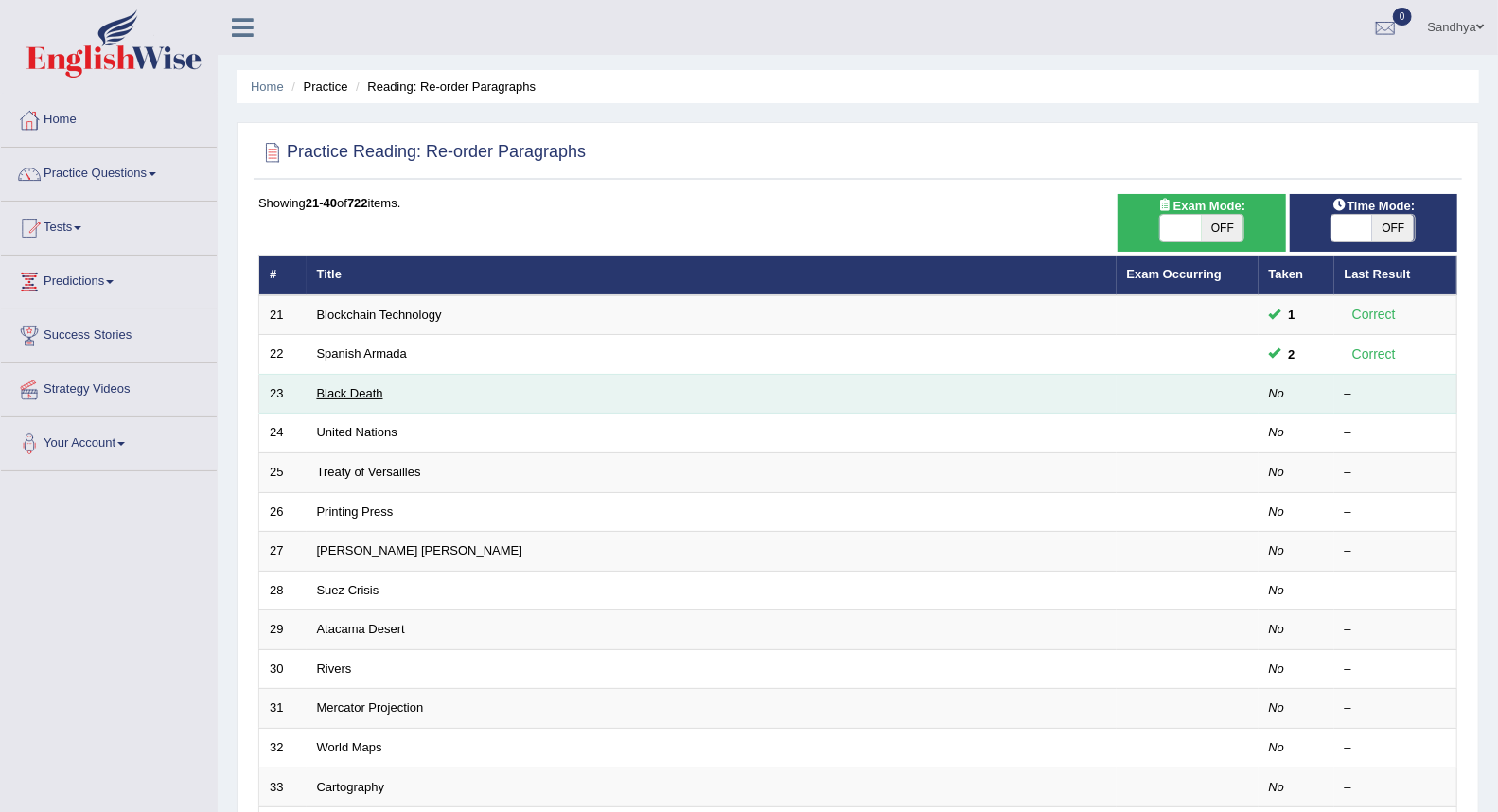
click at [361, 392] on link "Black Death" at bounding box center [350, 393] width 67 height 15
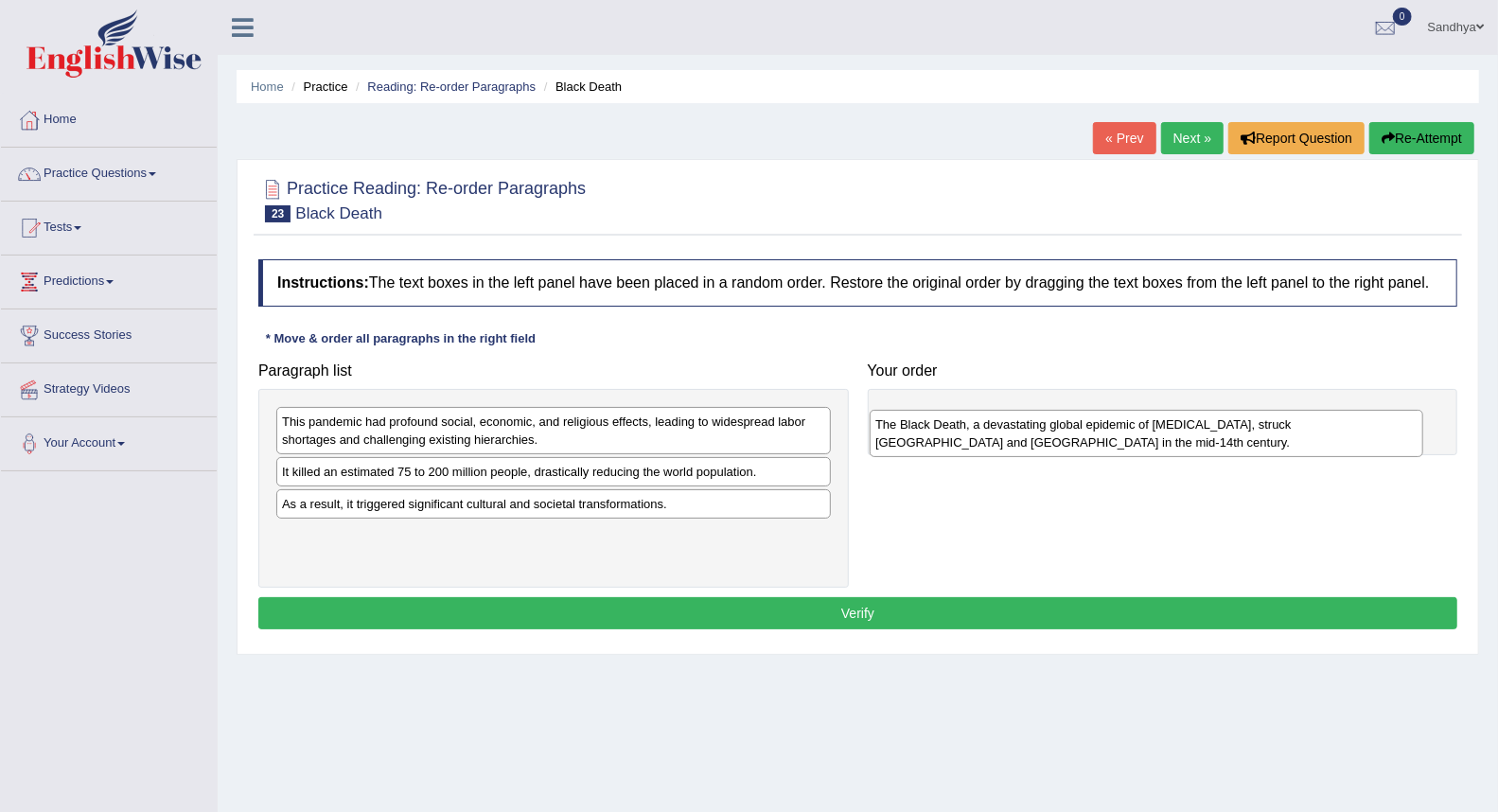
drag, startPoint x: 427, startPoint y: 526, endPoint x: 1021, endPoint y: 446, distance: 599.4
click at [1021, 446] on div "The Black Death, a devastating global epidemic of bubonic plague, struck Europe…" at bounding box center [1147, 433] width 554 height 47
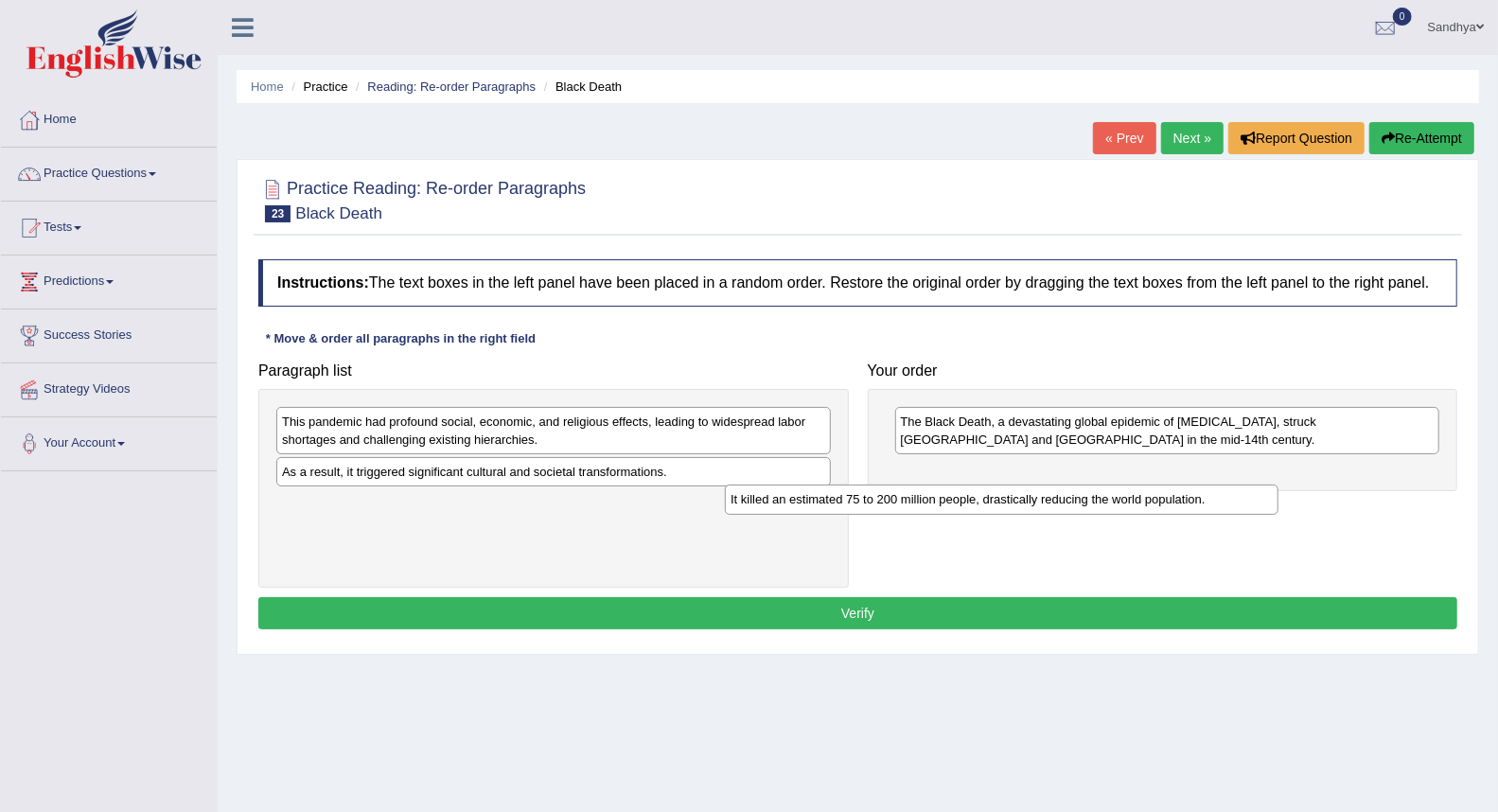
drag, startPoint x: 443, startPoint y: 472, endPoint x: 934, endPoint y: 475, distance: 491.0
click at [934, 484] on div "It killed an estimated 75 to 200 million people, drastically reducing the world…" at bounding box center [1002, 499] width 554 height 29
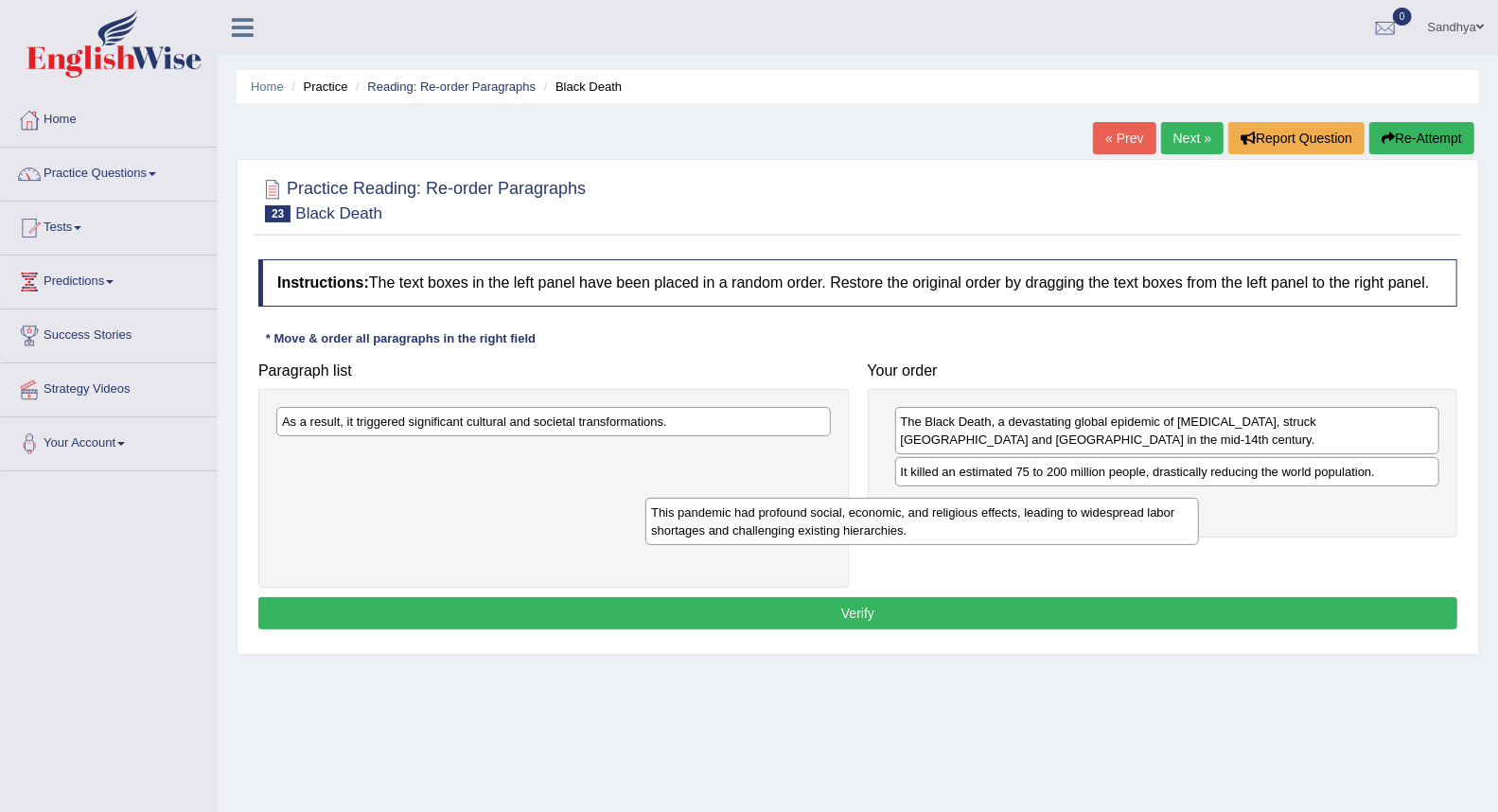
drag, startPoint x: 646, startPoint y: 427, endPoint x: 1057, endPoint y: 518, distance: 421.0
click at [1047, 515] on div "This pandemic had profound social, economic, and religious effects, leading to …" at bounding box center [923, 521] width 554 height 47
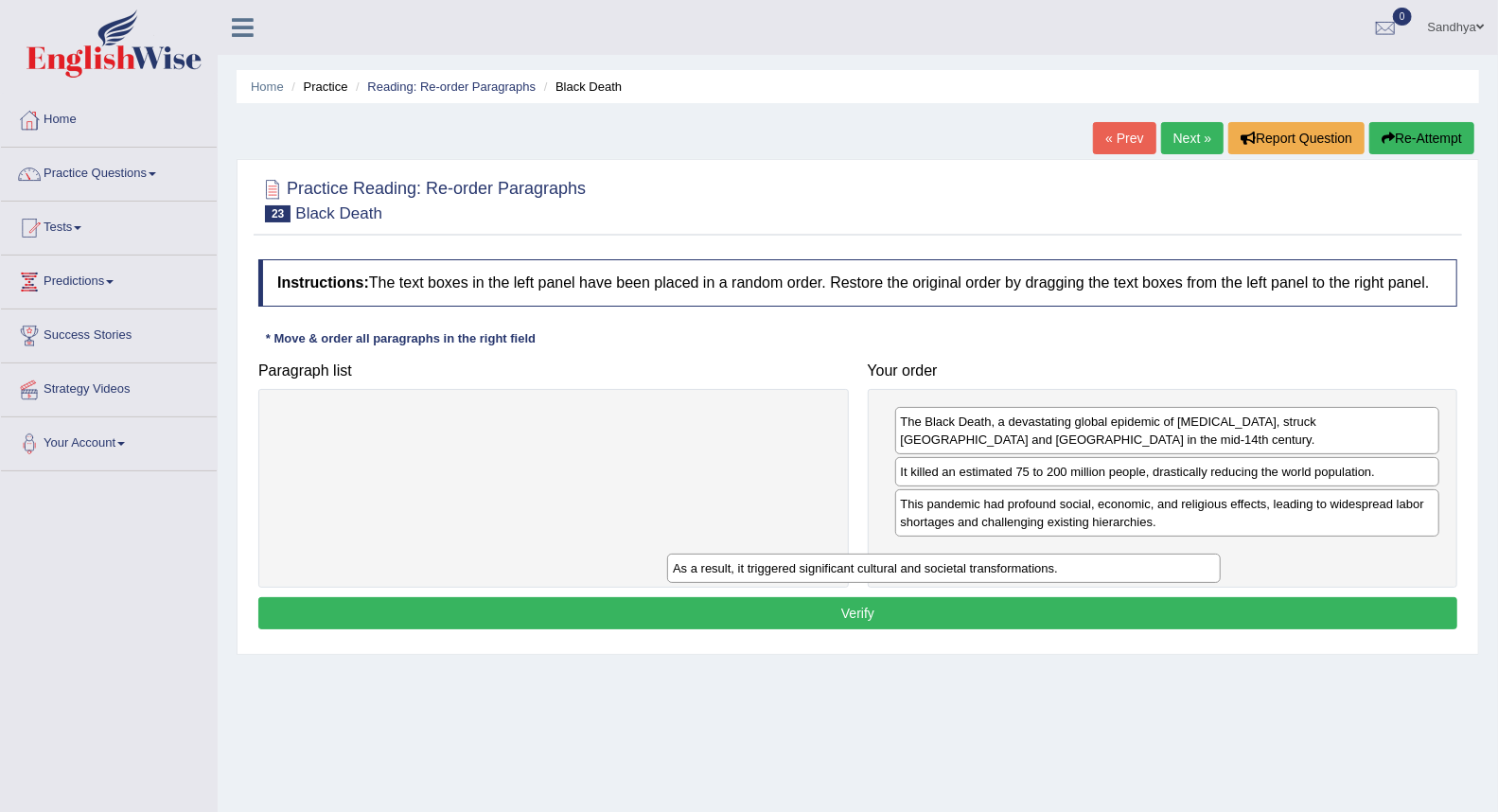
drag, startPoint x: 710, startPoint y: 428, endPoint x: 1120, endPoint y: 570, distance: 433.9
click at [1116, 570] on div "As a result, it triggered significant cultural and societal transformations." at bounding box center [944, 568] width 554 height 29
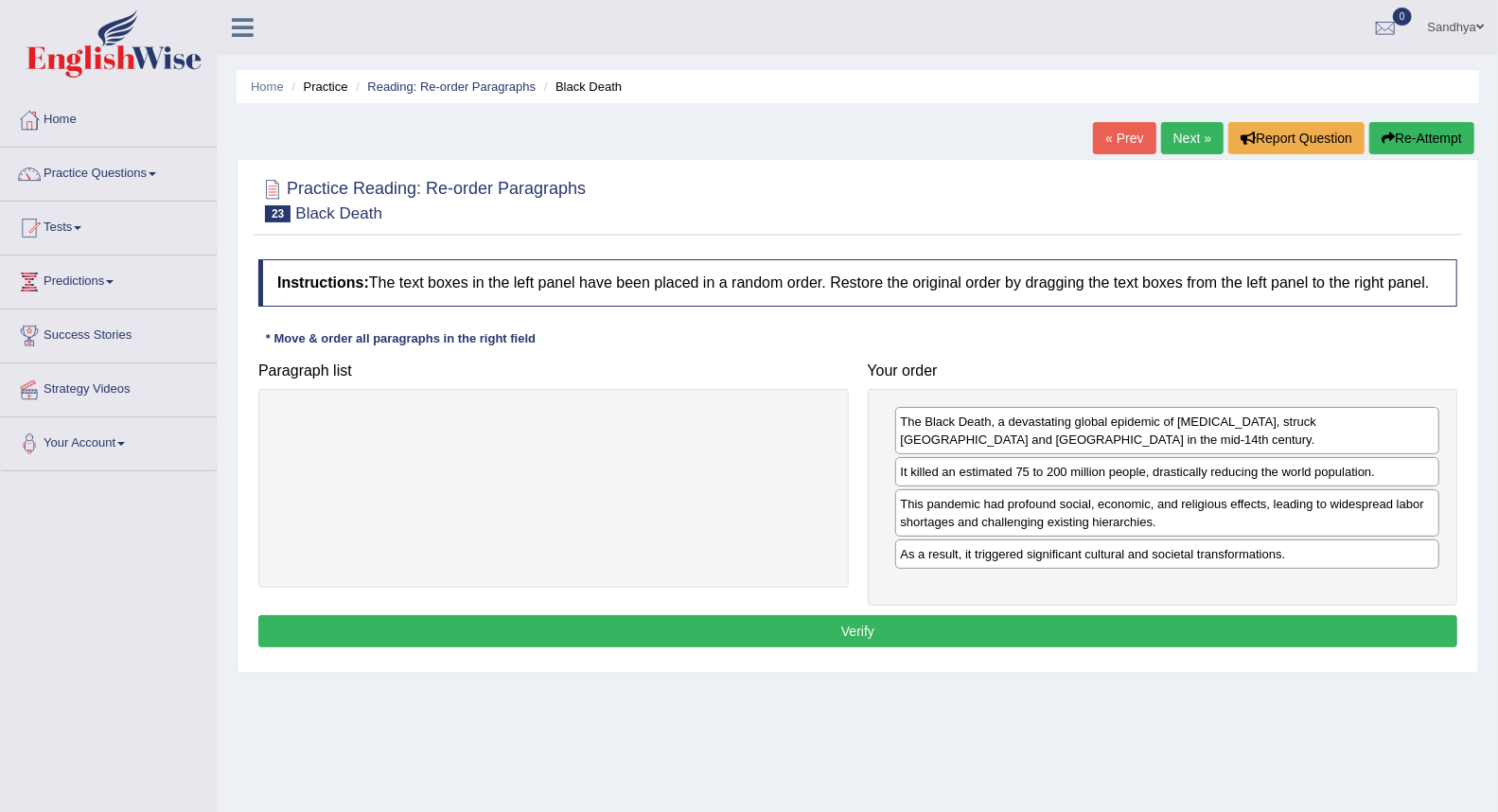
click at [1070, 620] on button "Verify" at bounding box center [857, 631] width 1199 height 32
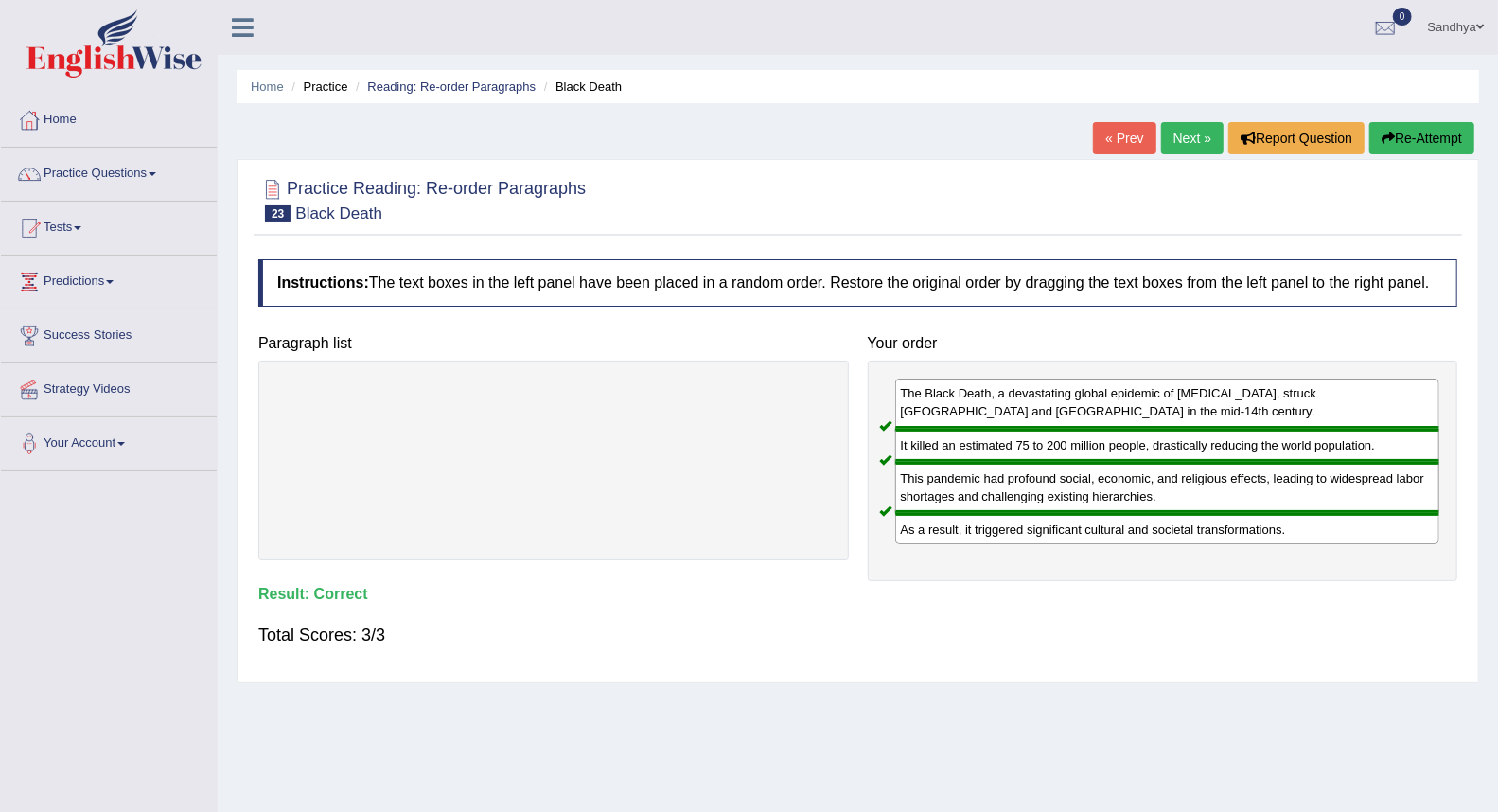
click at [1193, 127] on link "Next »" at bounding box center [1193, 138] width 63 height 32
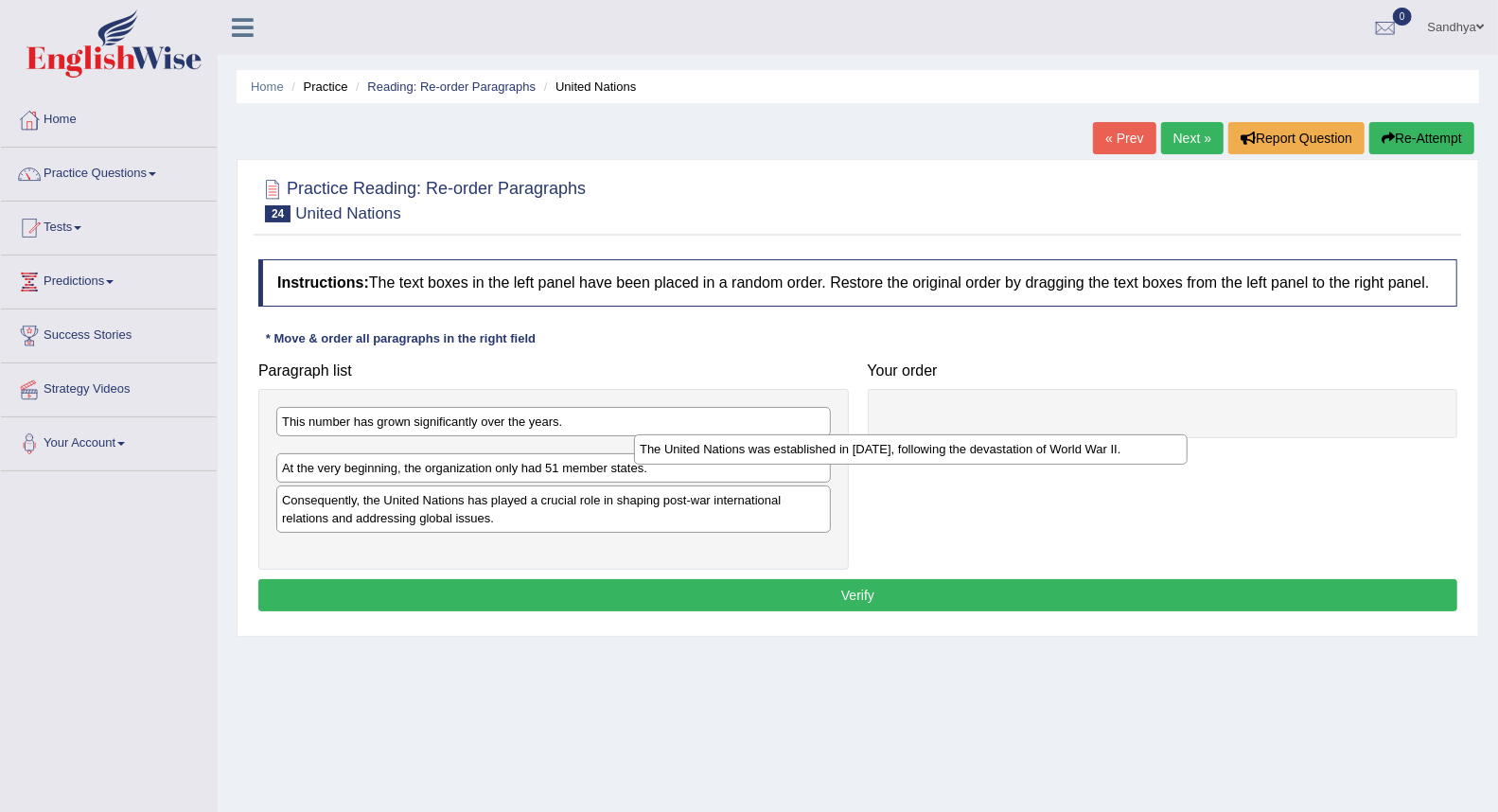
drag, startPoint x: 500, startPoint y: 462, endPoint x: 904, endPoint y: 451, distance: 404.1
click at [904, 451] on div "The United Nations was established in [DATE], following the devastation of Worl…" at bounding box center [911, 449] width 554 height 29
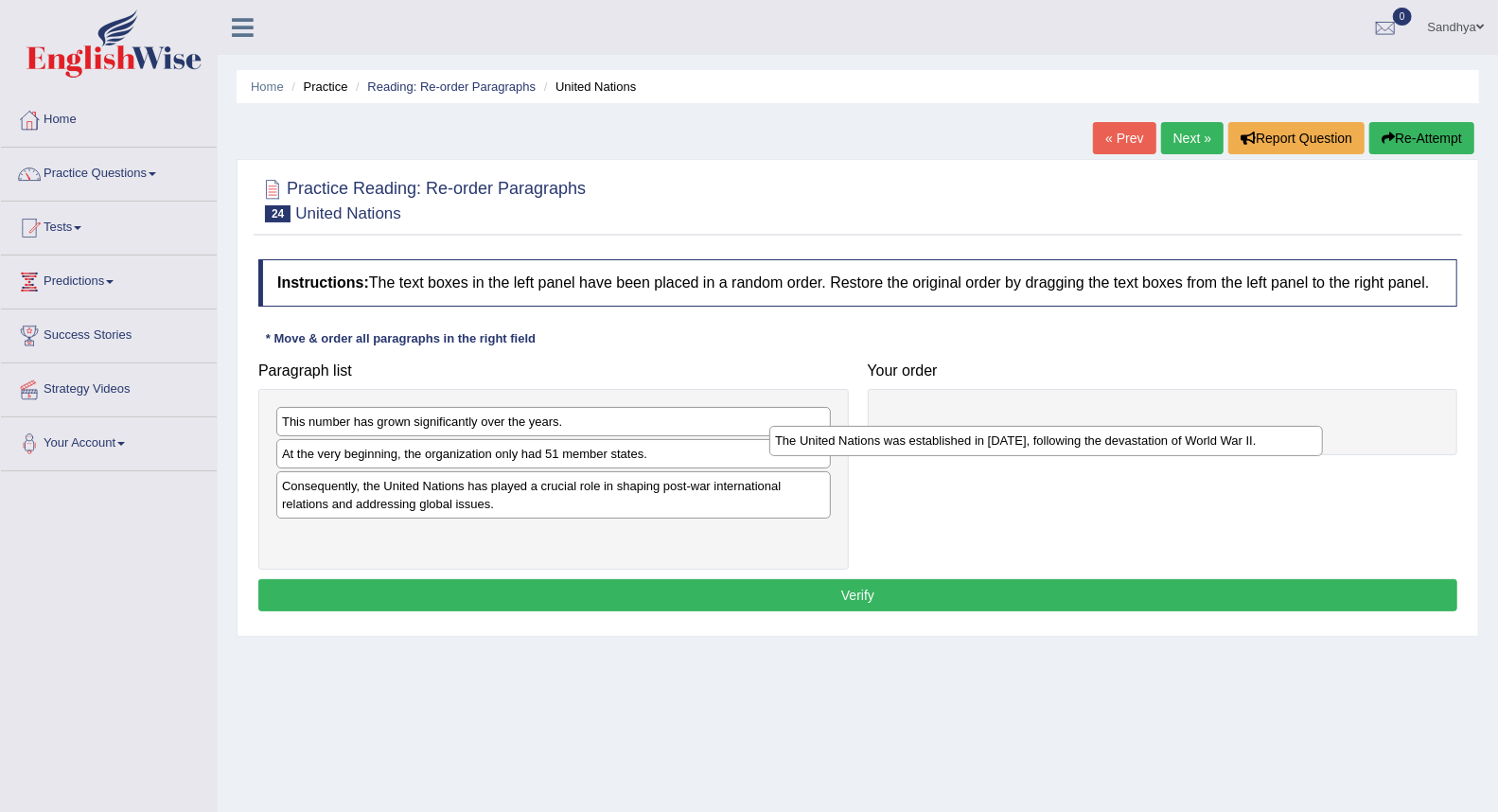
drag, startPoint x: 658, startPoint y: 458, endPoint x: 1216, endPoint y: 418, distance: 559.4
click at [1206, 426] on div "The United Nations was established in [DATE], following the devastation of Worl…" at bounding box center [1046, 440] width 554 height 29
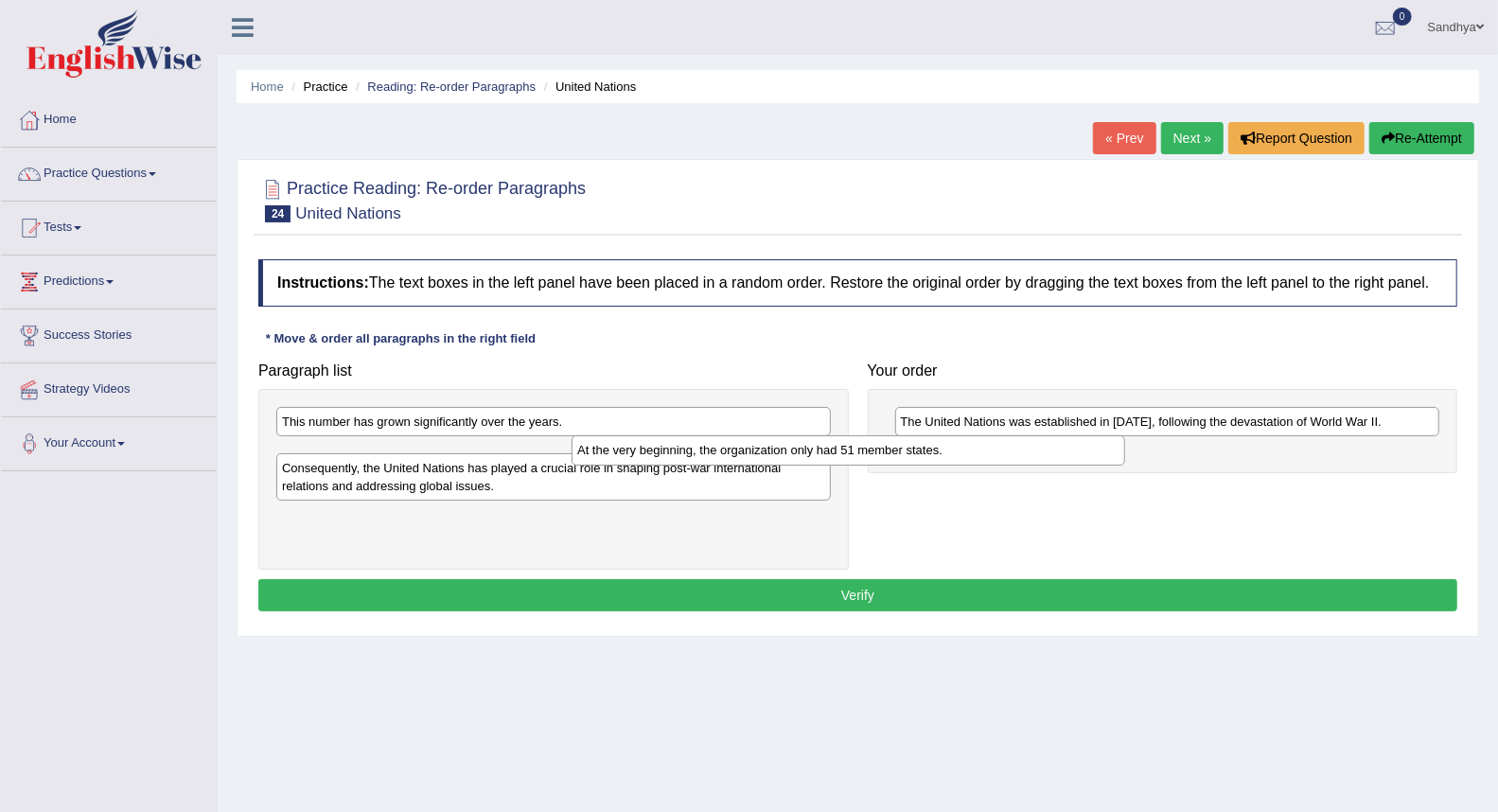
drag, startPoint x: 619, startPoint y: 446, endPoint x: 921, endPoint y: 441, distance: 302.0
click at [921, 441] on div "At the very beginning, the organization only had 51 member states." at bounding box center [848, 450] width 554 height 29
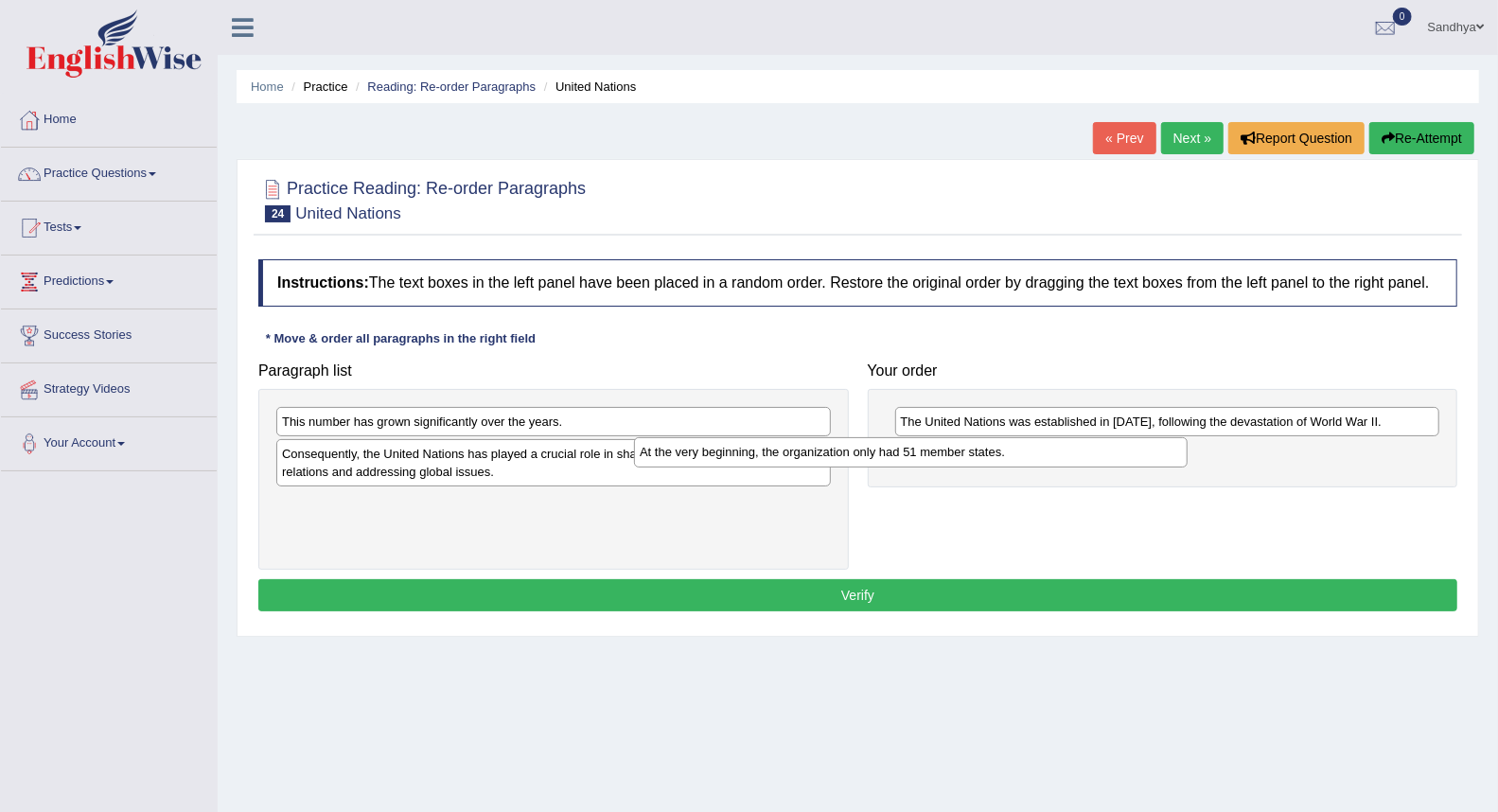
drag, startPoint x: 755, startPoint y: 461, endPoint x: 1211, endPoint y: 472, distance: 456.1
click at [1173, 465] on div "At the very beginning, the organization only had 51 member states." at bounding box center [911, 452] width 554 height 29
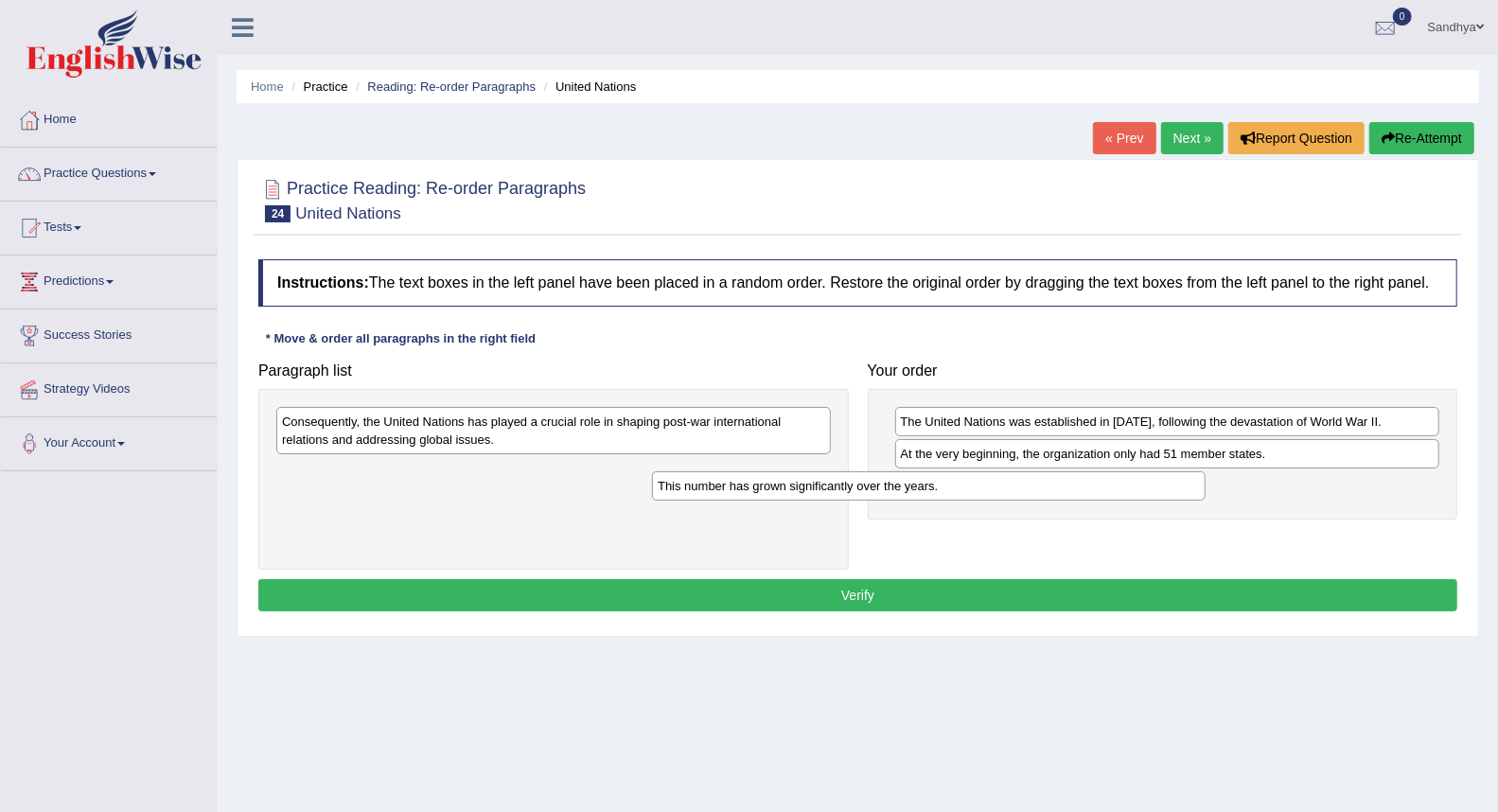
drag, startPoint x: 750, startPoint y: 429, endPoint x: 1141, endPoint y: 499, distance: 397.2
click at [1138, 497] on div "This number has grown significantly over the years." at bounding box center [929, 486] width 554 height 29
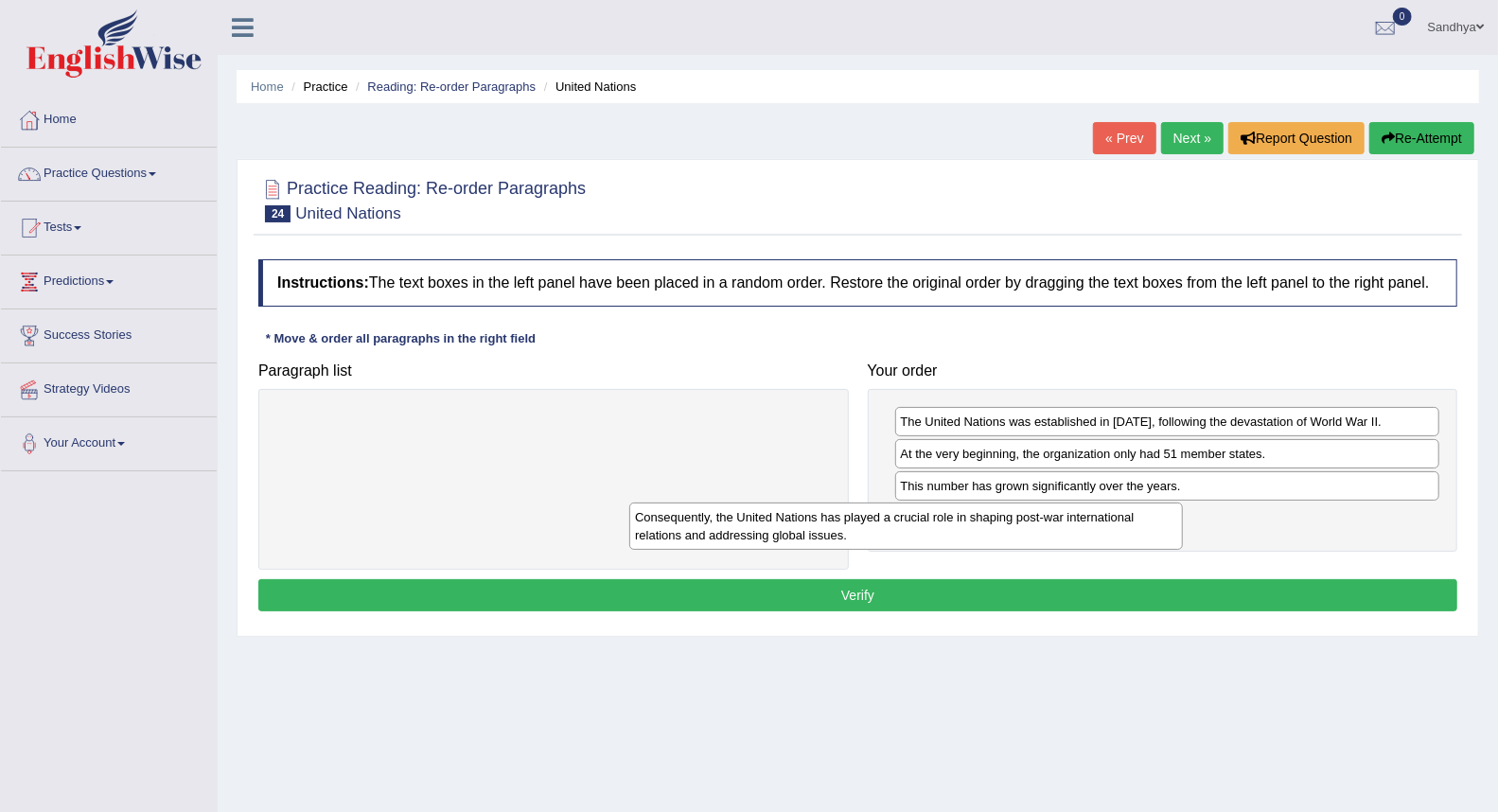
drag, startPoint x: 727, startPoint y: 435, endPoint x: 1119, endPoint y: 531, distance: 403.6
click at [1117, 531] on div "Consequently, the United Nations has played a crucial role in shaping post-war …" at bounding box center [906, 526] width 554 height 47
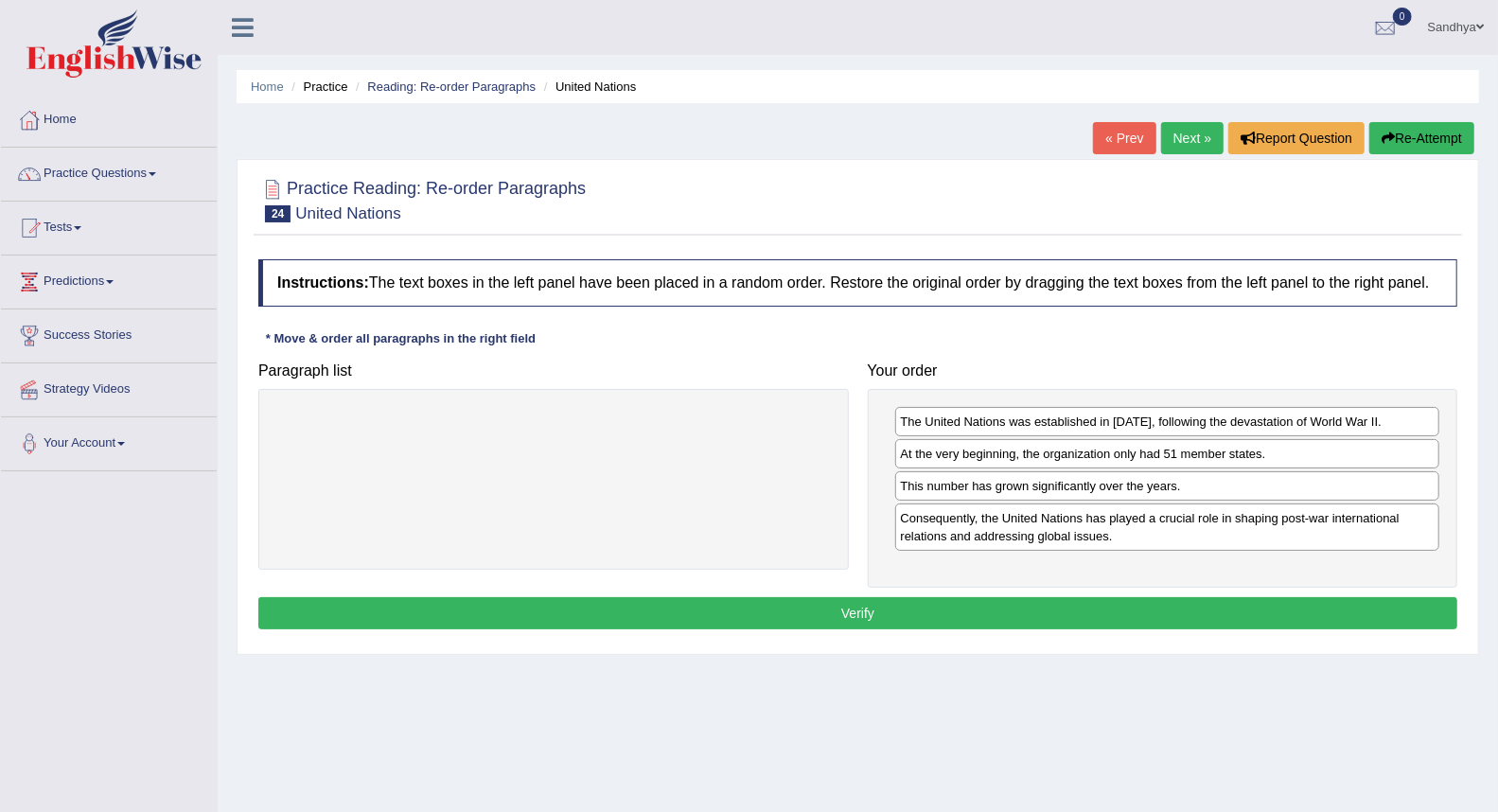
click at [948, 615] on button "Verify" at bounding box center [857, 612] width 1199 height 32
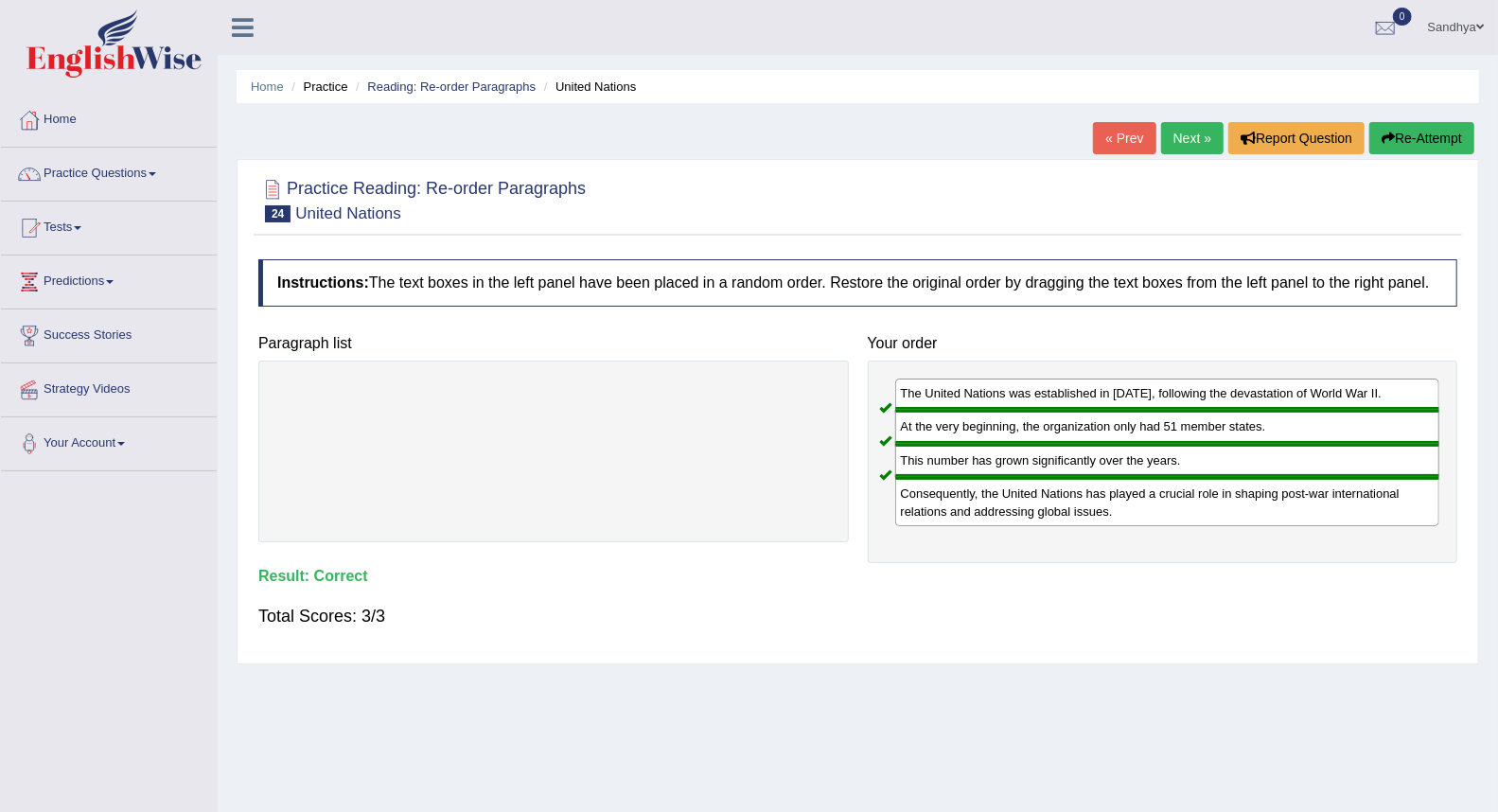
click at [1177, 146] on link "Next »" at bounding box center [1193, 138] width 63 height 32
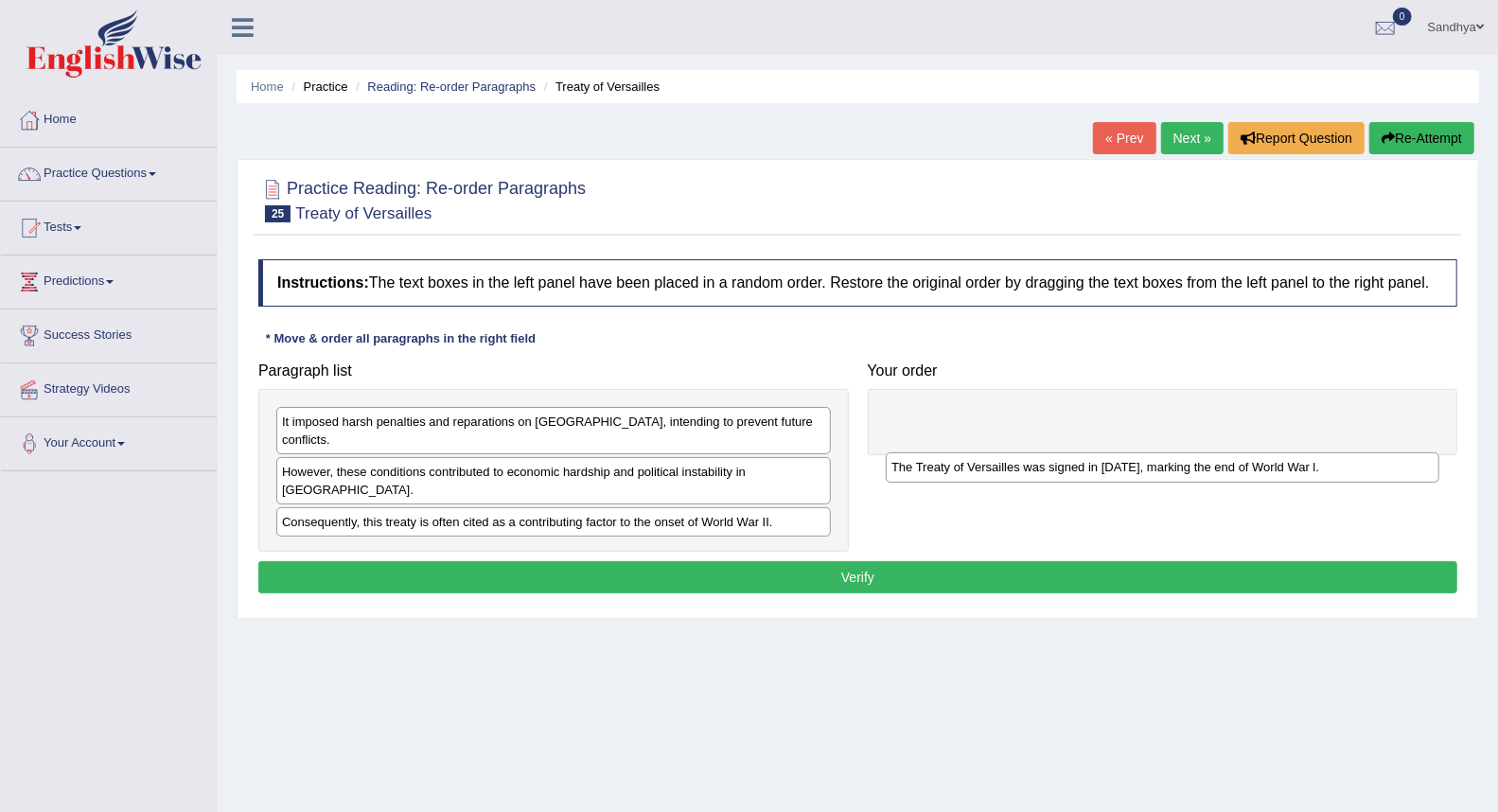
drag, startPoint x: 432, startPoint y: 456, endPoint x: 1074, endPoint y: 478, distance: 642.4
click at [1074, 478] on div "The Treaty of Versailles was signed in 1919, marking the end of World War l." at bounding box center [1162, 467] width 554 height 29
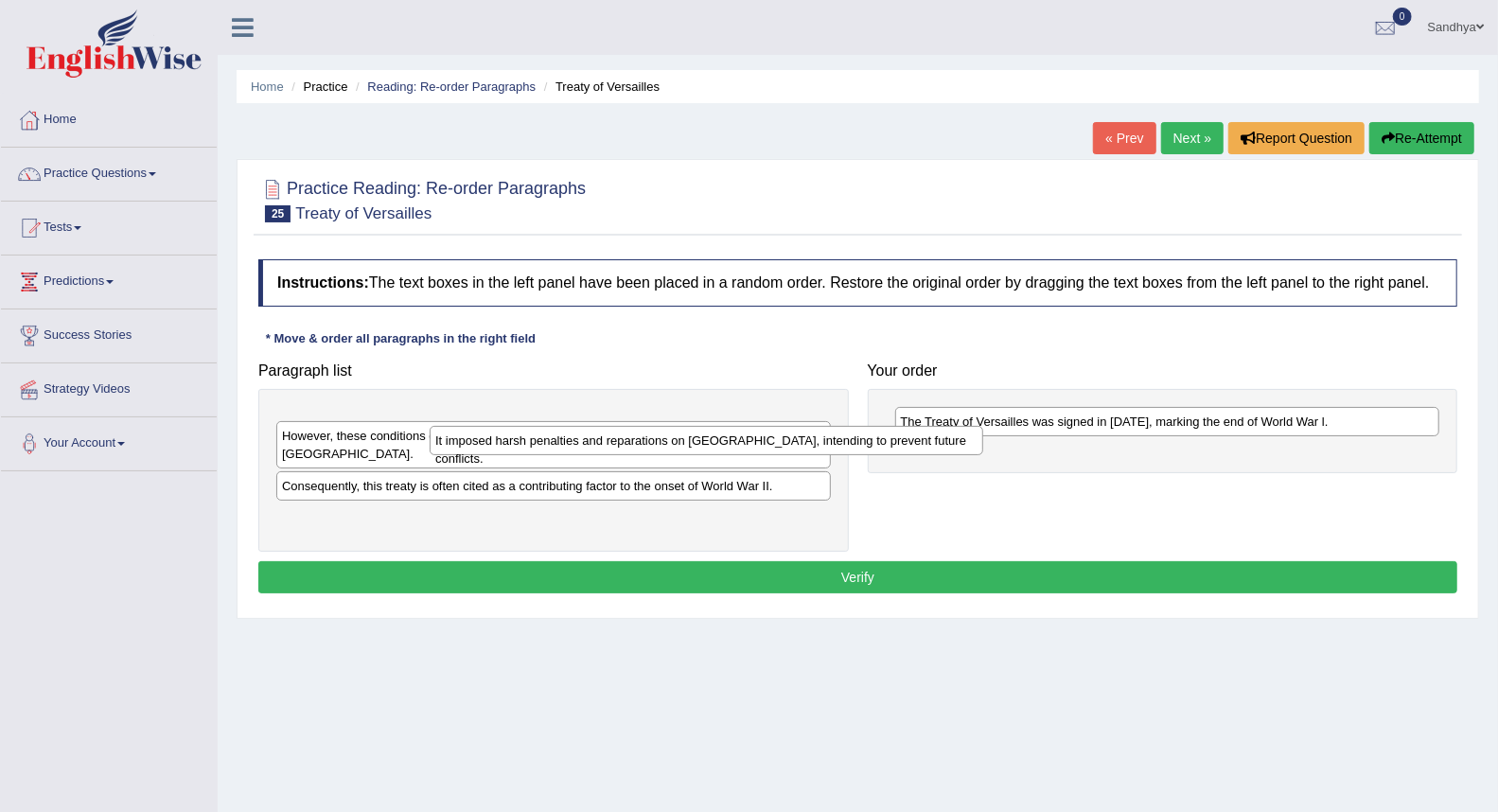
drag, startPoint x: 622, startPoint y: 422, endPoint x: 949, endPoint y: 470, distance: 330.5
click at [918, 455] on div "It imposed harsh penalties and reparations on Germany, intending to prevent fut…" at bounding box center [706, 440] width 554 height 29
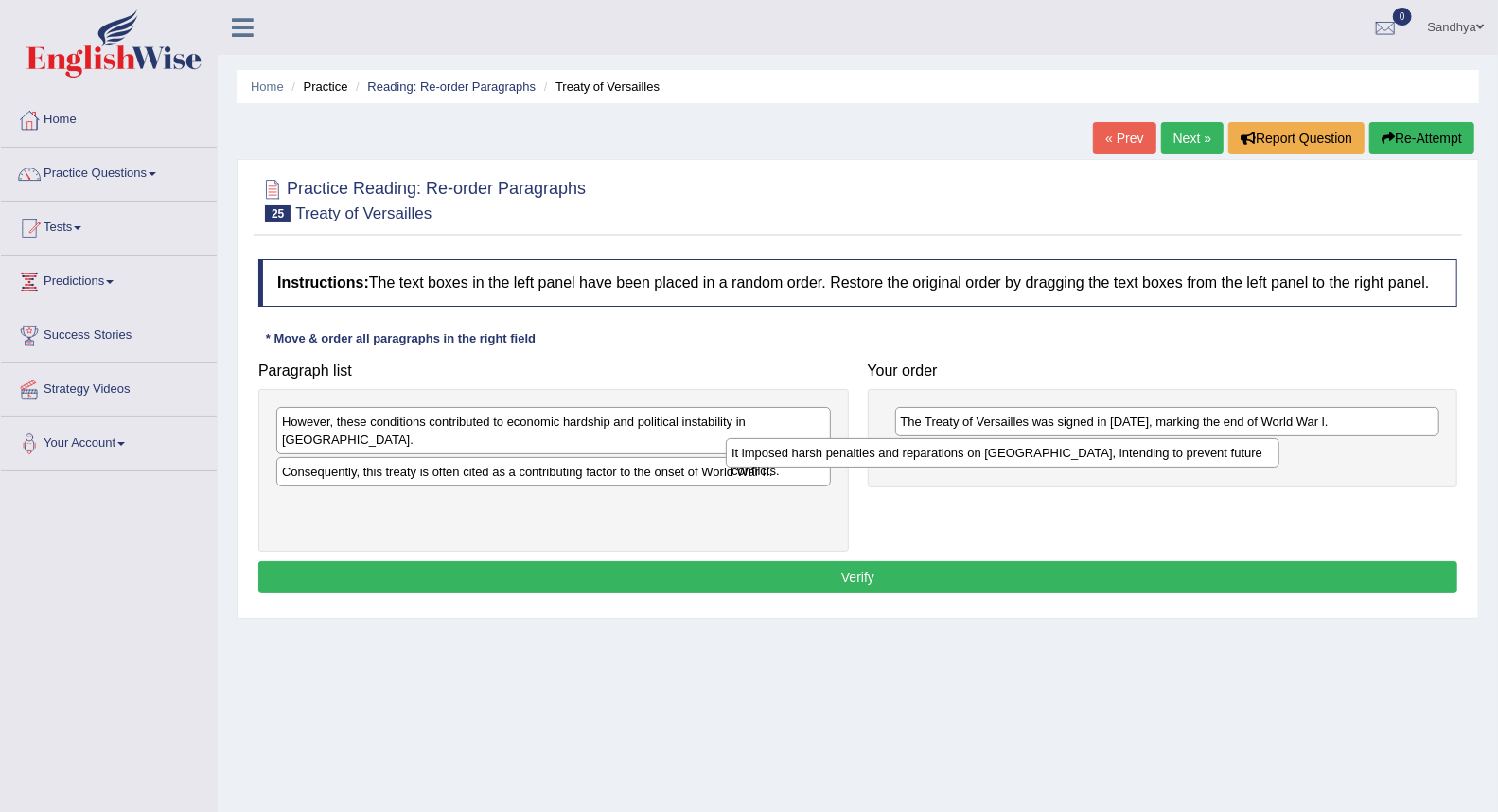
drag, startPoint x: 769, startPoint y: 424, endPoint x: 1290, endPoint y: 449, distance: 521.6
click at [1263, 449] on div "It imposed harsh penalties and reparations on Germany, intending to prevent fut…" at bounding box center [1003, 453] width 554 height 29
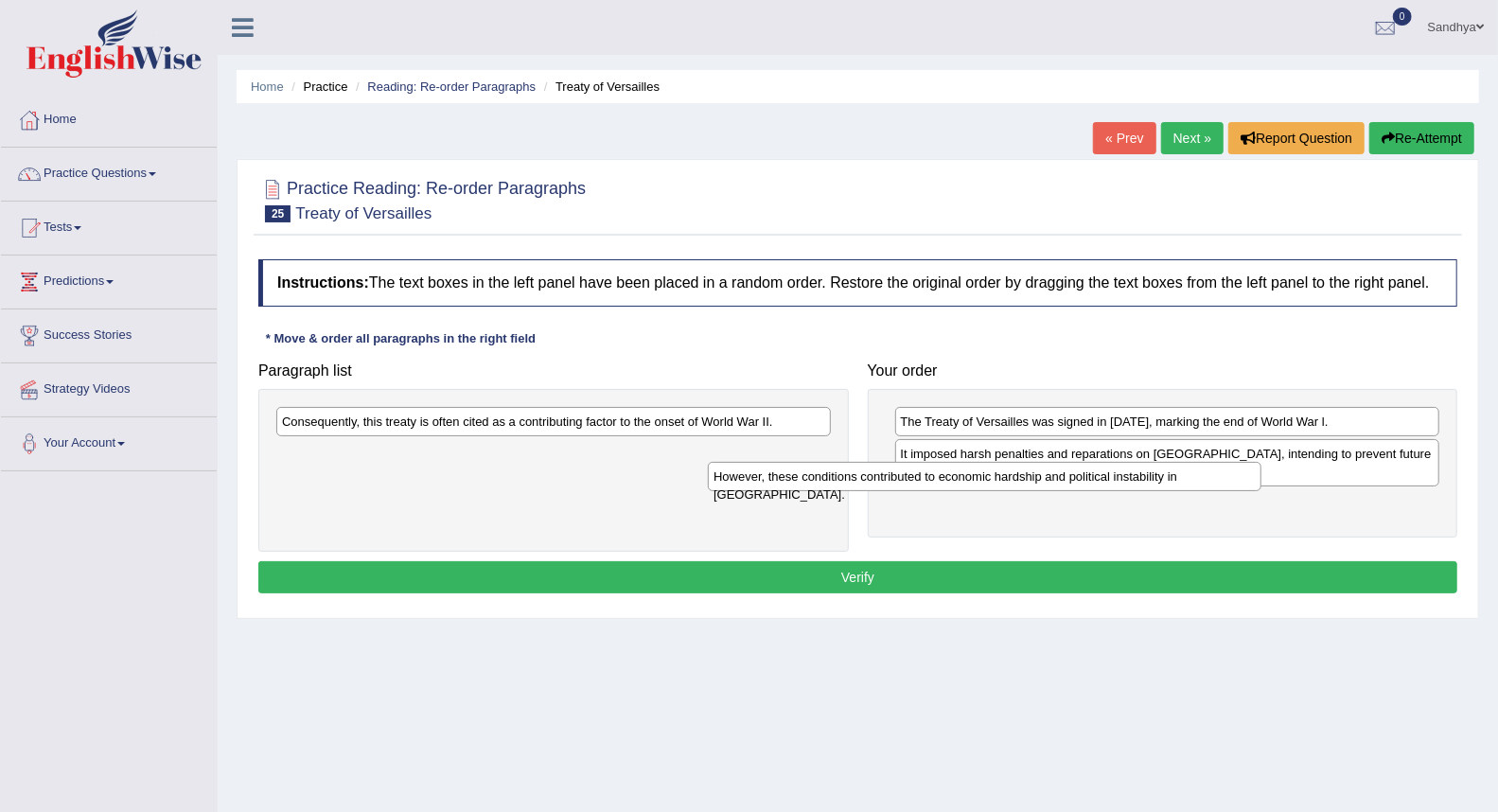
drag, startPoint x: 764, startPoint y: 422, endPoint x: 1235, endPoint y: 478, distance: 474.3
click at [1224, 476] on div "However, these conditions contributed to economic hardship and political instab…" at bounding box center [984, 476] width 554 height 29
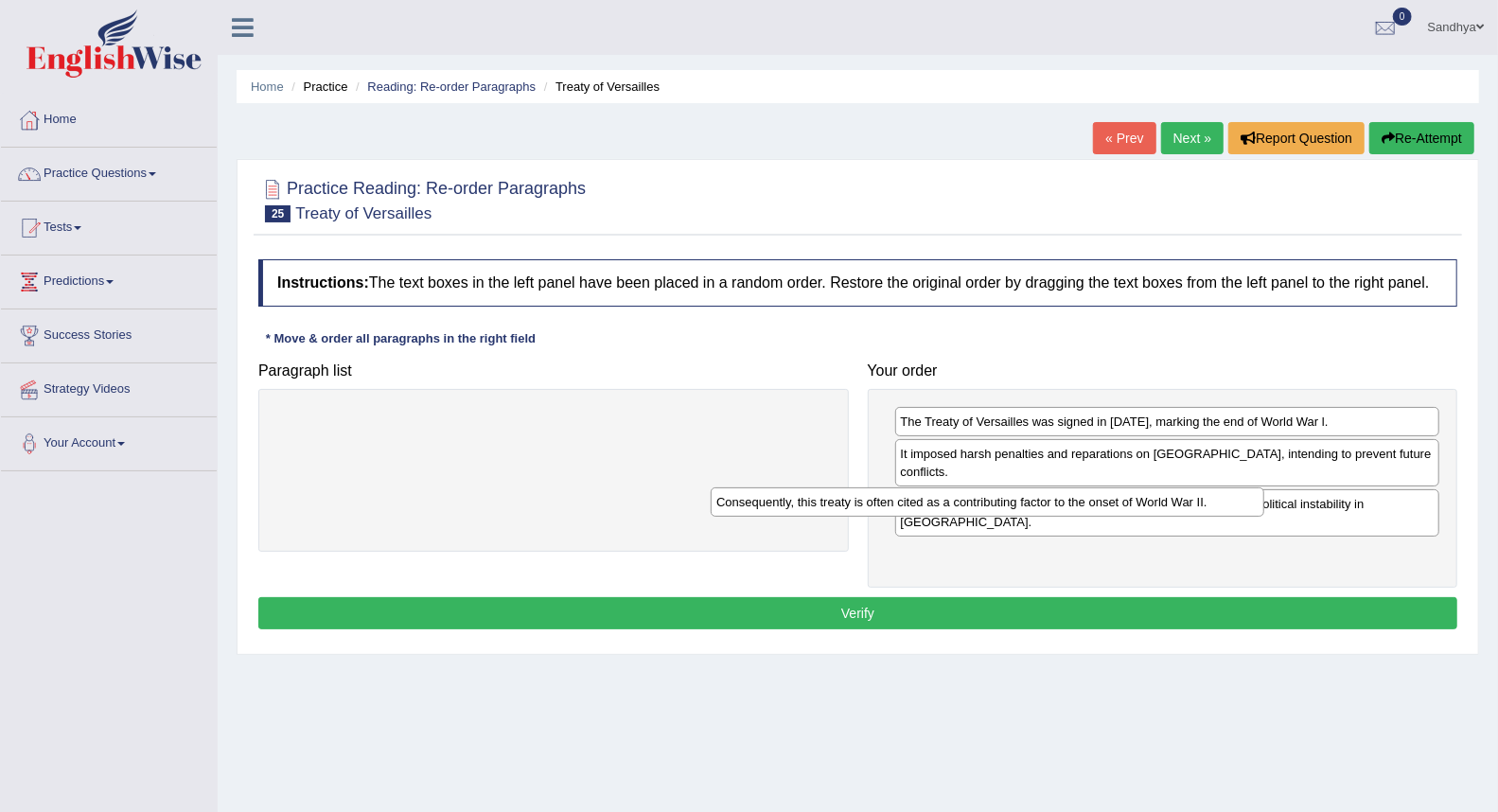
drag, startPoint x: 784, startPoint y: 413, endPoint x: 1271, endPoint y: 519, distance: 498.4
click at [1264, 517] on div "Consequently, this treaty is often cited as a contributing factor to the onset …" at bounding box center [987, 502] width 554 height 29
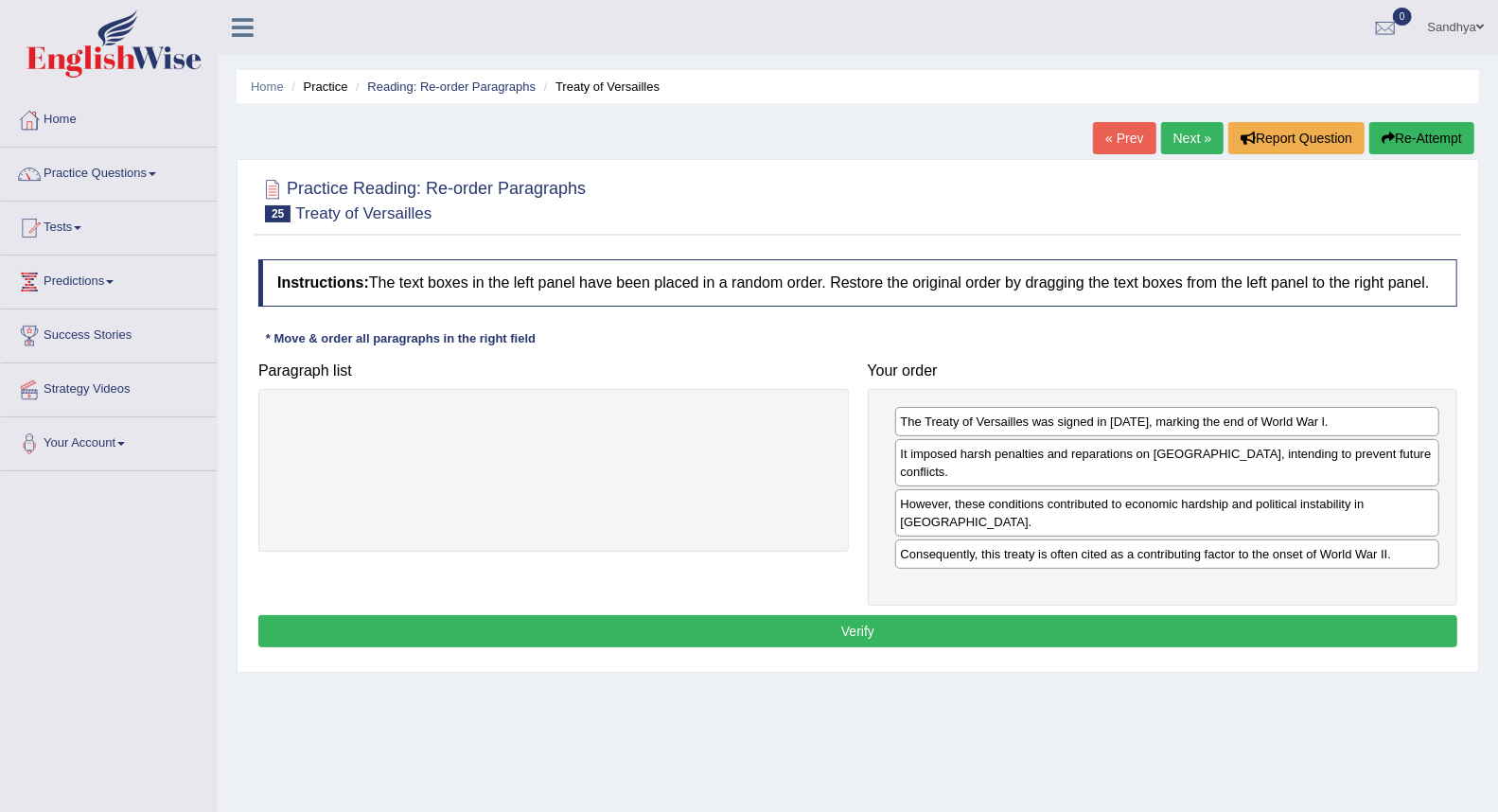
click at [1100, 615] on button "Verify" at bounding box center [857, 631] width 1199 height 32
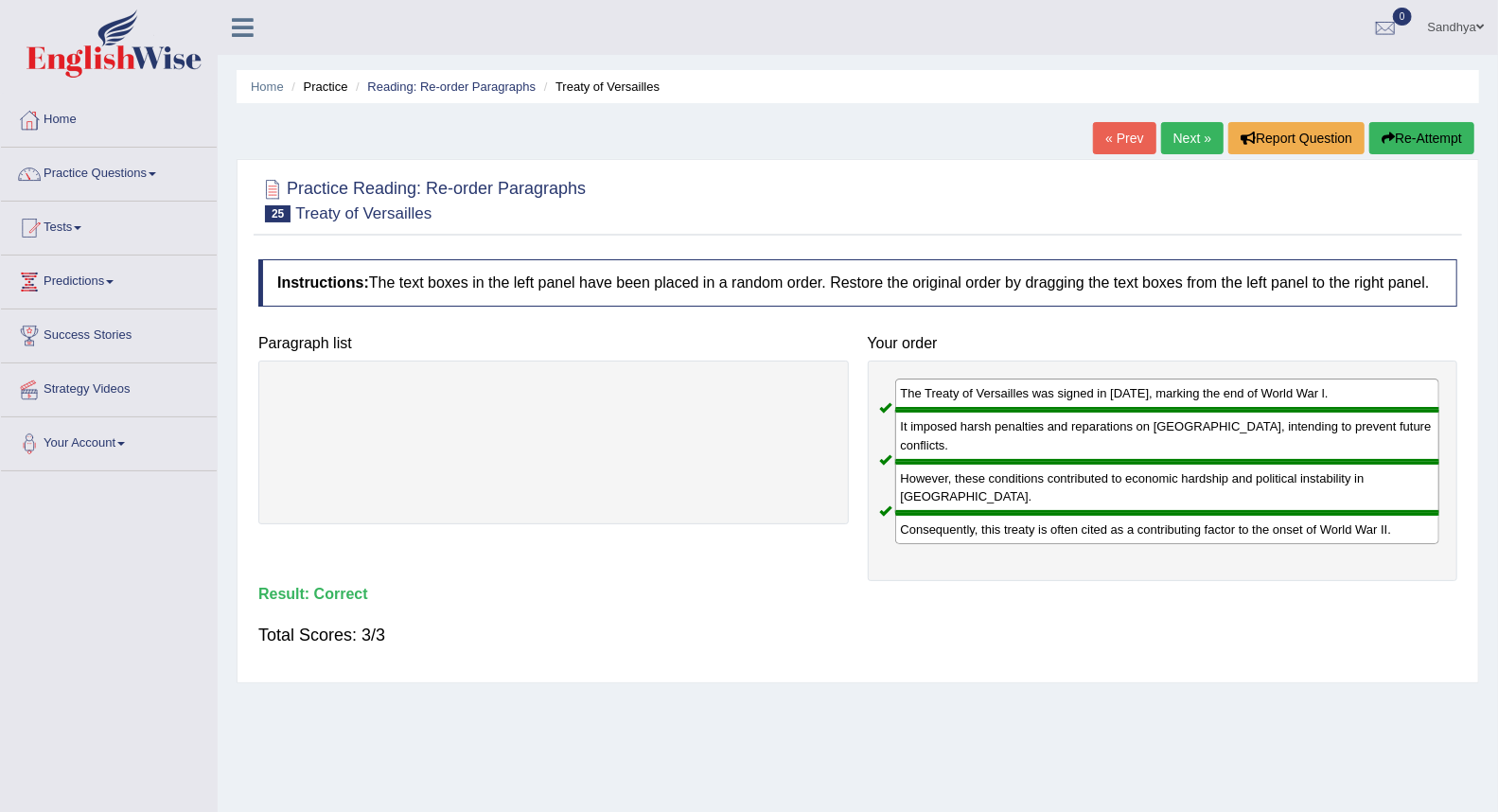
click at [1175, 145] on link "Next »" at bounding box center [1193, 138] width 63 height 32
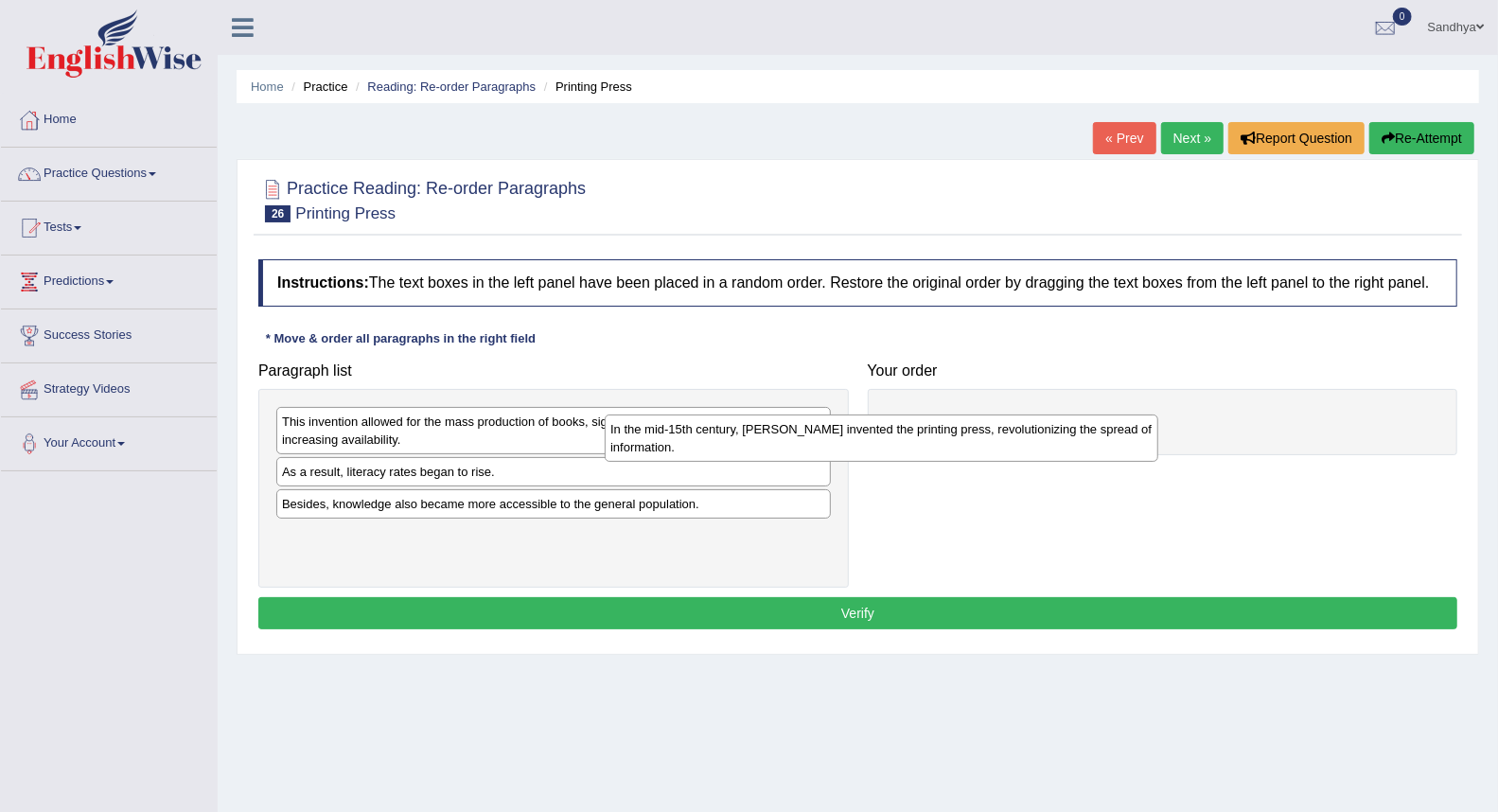
drag, startPoint x: 388, startPoint y: 432, endPoint x: 883, endPoint y: 461, distance: 495.8
click at [881, 460] on div "In the mid-15th century, Johannes Gutenberg invented the printing press, revolu…" at bounding box center [882, 438] width 554 height 47
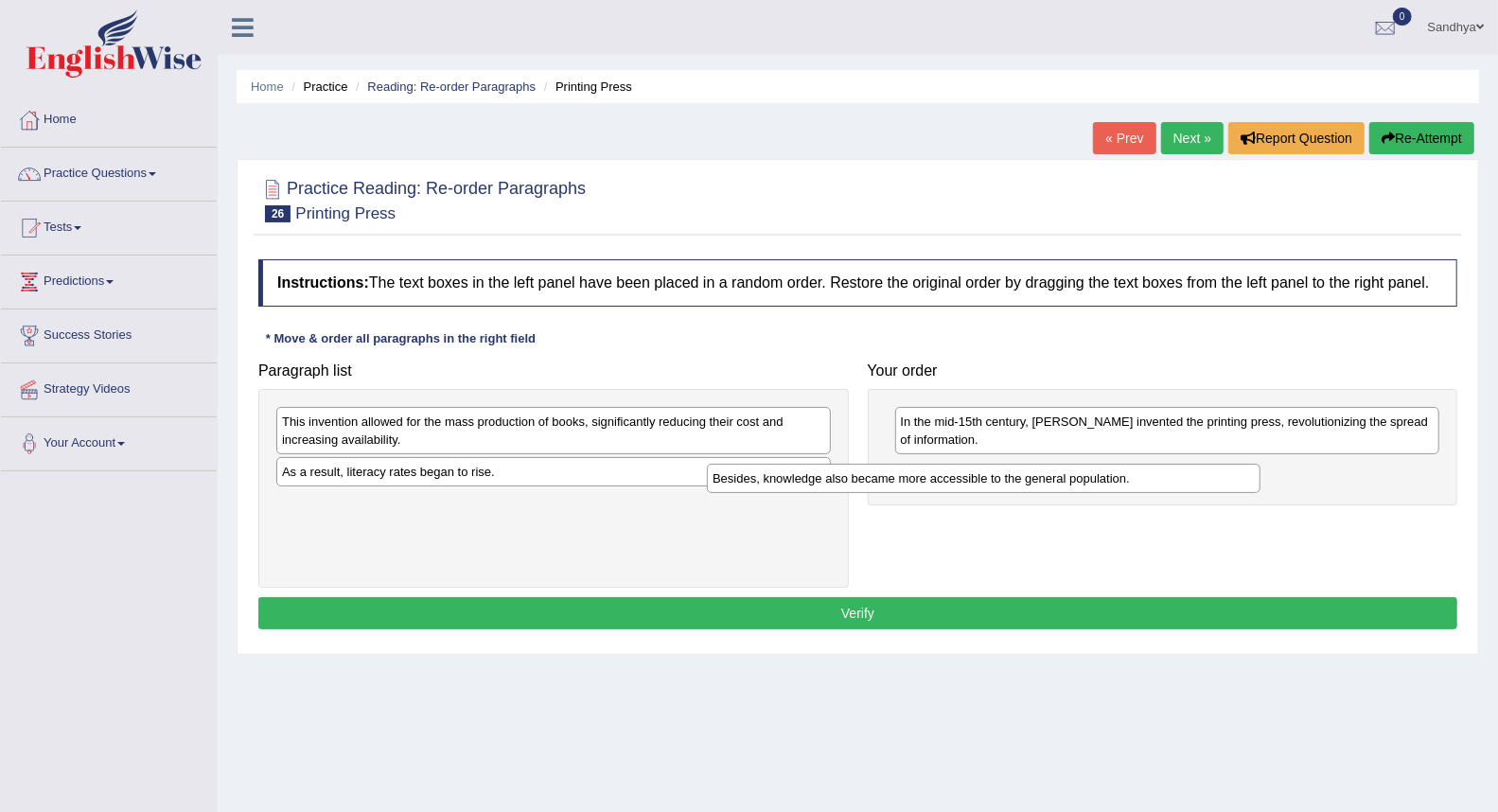
drag, startPoint x: 535, startPoint y: 516, endPoint x: 1028, endPoint y: 497, distance: 493.4
click at [976, 492] on div "Besides, knowledge also became more accessible to the general population." at bounding box center [983, 478] width 554 height 29
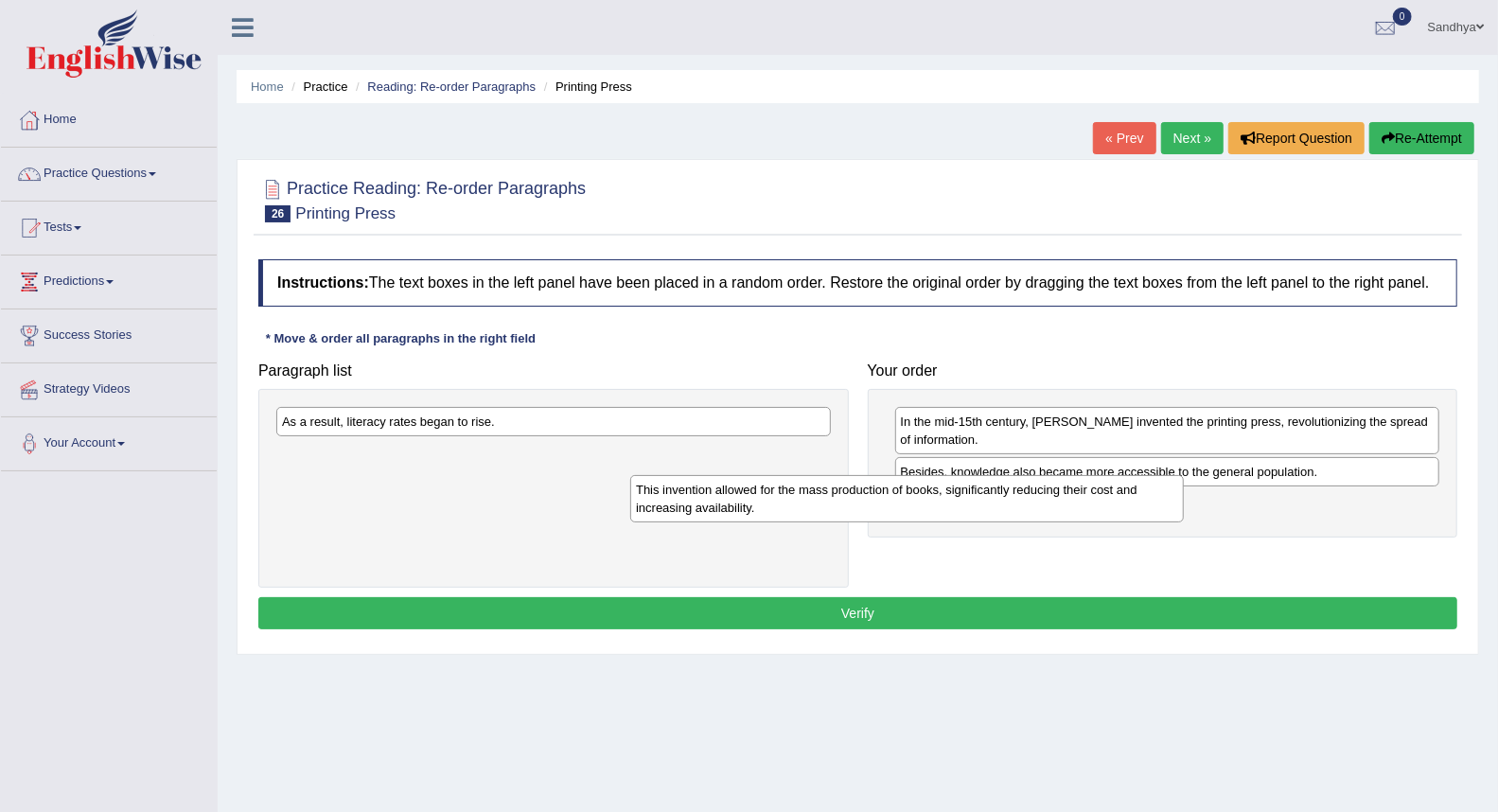
drag, startPoint x: 466, startPoint y: 418, endPoint x: 996, endPoint y: 504, distance: 536.9
click at [905, 488] on div "This invention allowed for the mass production of books, significantly reducing…" at bounding box center [907, 499] width 554 height 47
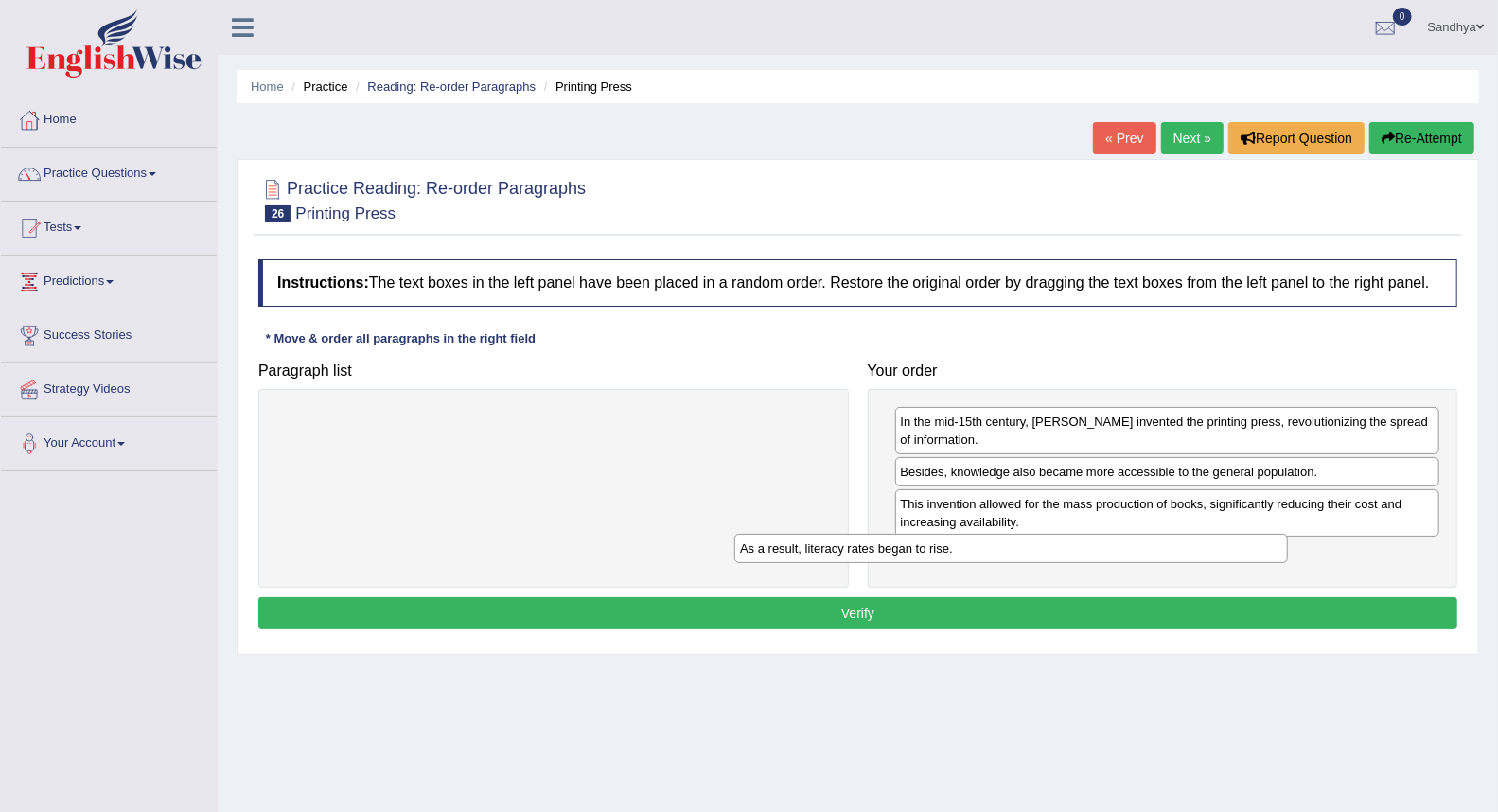
drag, startPoint x: 570, startPoint y: 429, endPoint x: 1073, endPoint y: 563, distance: 520.5
click at [1054, 560] on div "As a result, literacy rates began to rise." at bounding box center [1012, 548] width 554 height 29
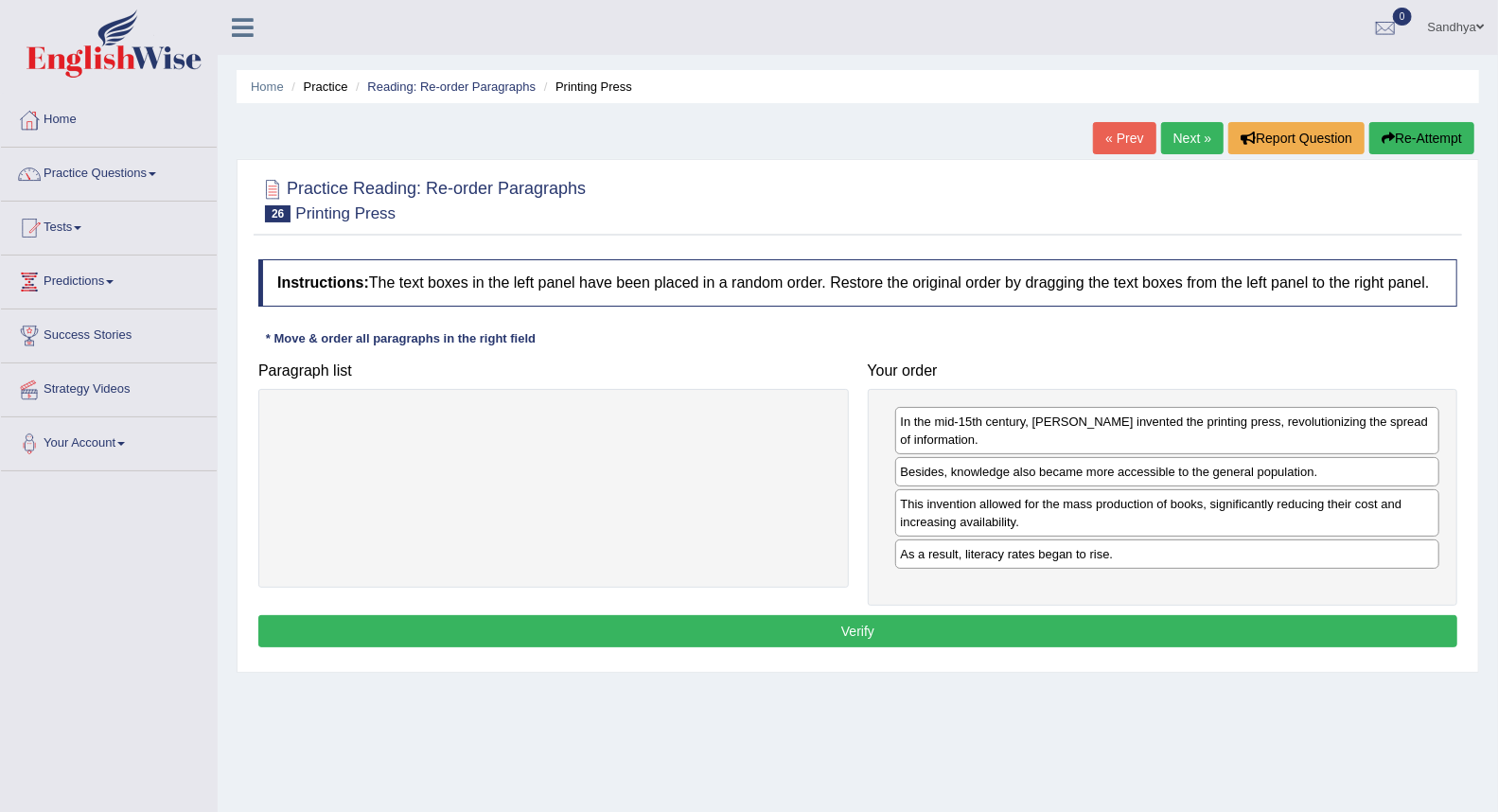
click at [1076, 616] on button "Verify" at bounding box center [857, 631] width 1199 height 32
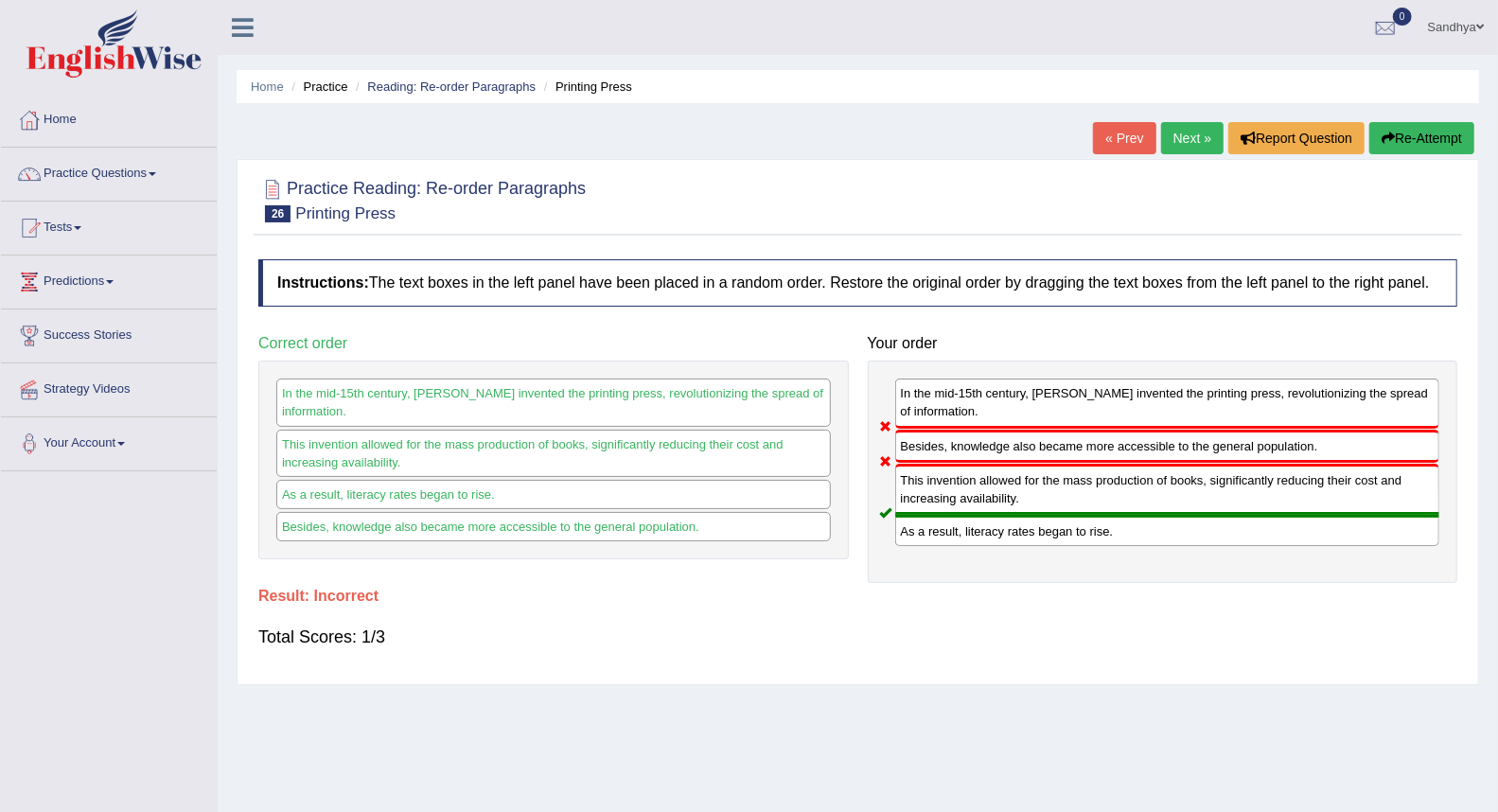
click at [1197, 138] on link "Next »" at bounding box center [1193, 138] width 63 height 32
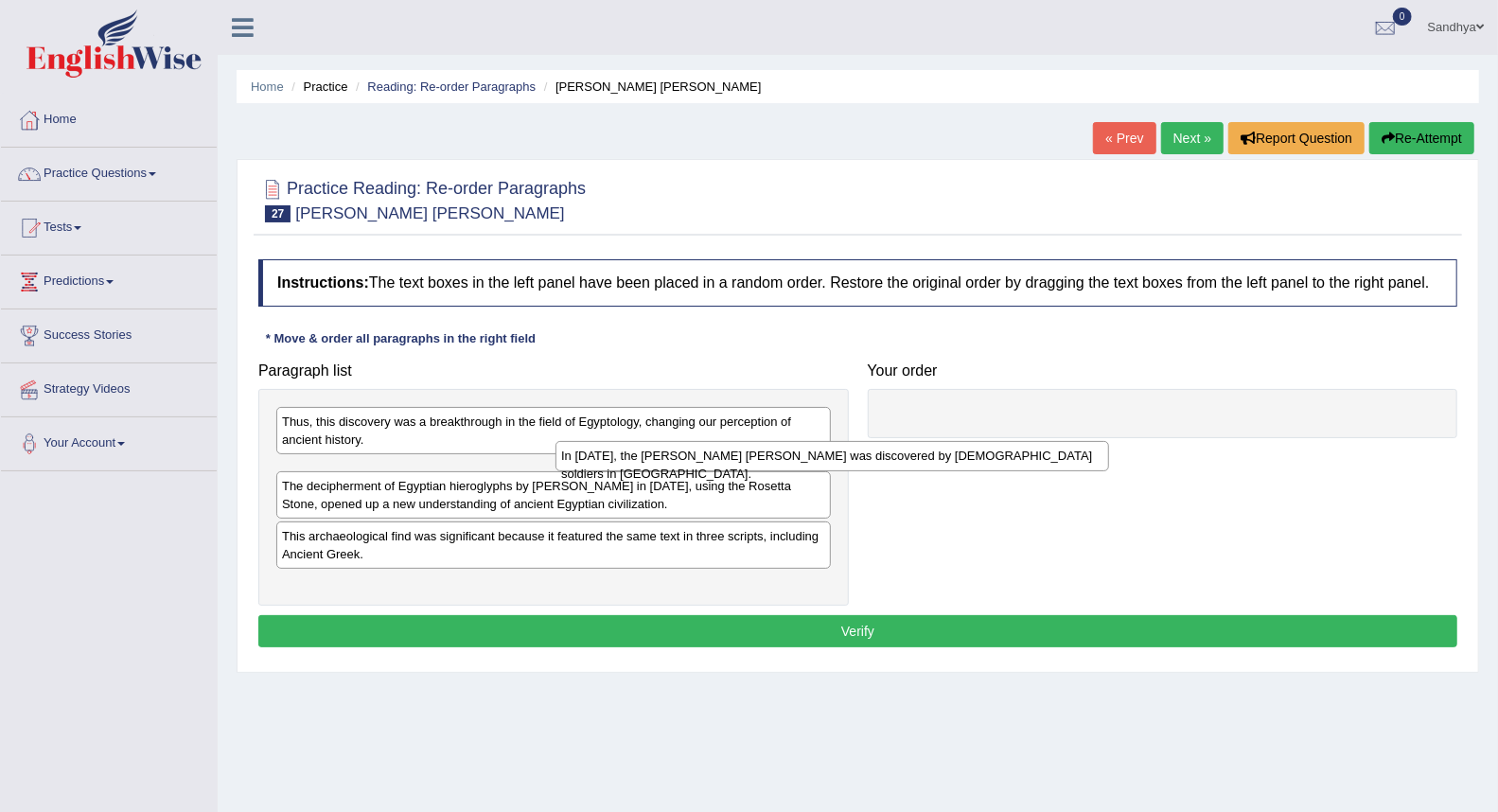
drag, startPoint x: 517, startPoint y: 474, endPoint x: 914, endPoint y: 443, distance: 398.2
click at [893, 447] on div "In [DATE], the [PERSON_NAME] [PERSON_NAME] was discovered by [DEMOGRAPHIC_DATA]…" at bounding box center [833, 456] width 554 height 29
drag, startPoint x: 914, startPoint y: 443, endPoint x: 935, endPoint y: 442, distance: 21.0
click at [933, 442] on div "In [DATE], the [PERSON_NAME] [PERSON_NAME] was discovered by [DEMOGRAPHIC_DATA]…" at bounding box center [833, 456] width 554 height 29
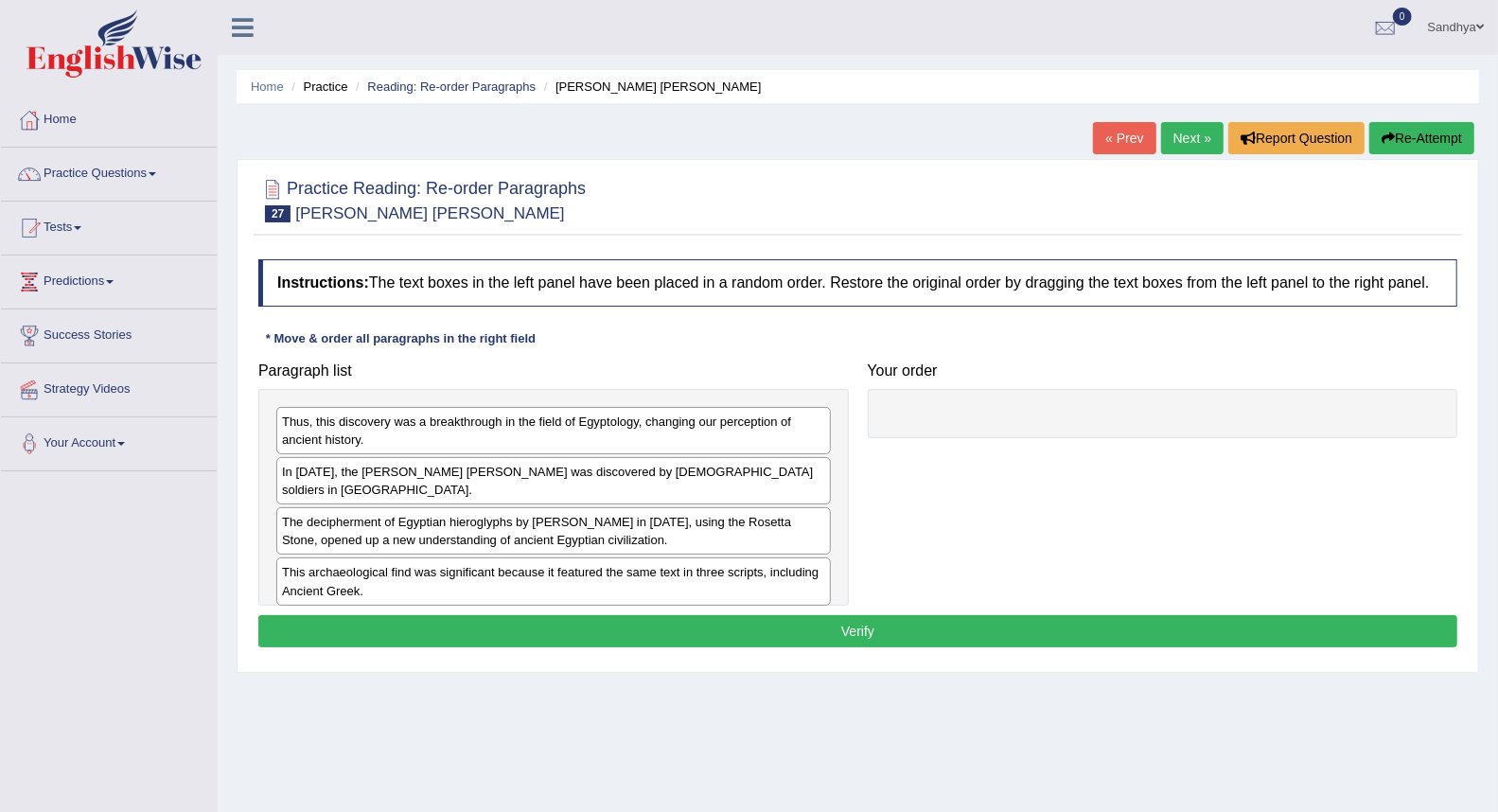
click at [958, 436] on div "Paragraph list Thus, this discovery was a breakthrough in the field of Egyptolo…" at bounding box center [857, 479] width 1218 height 252
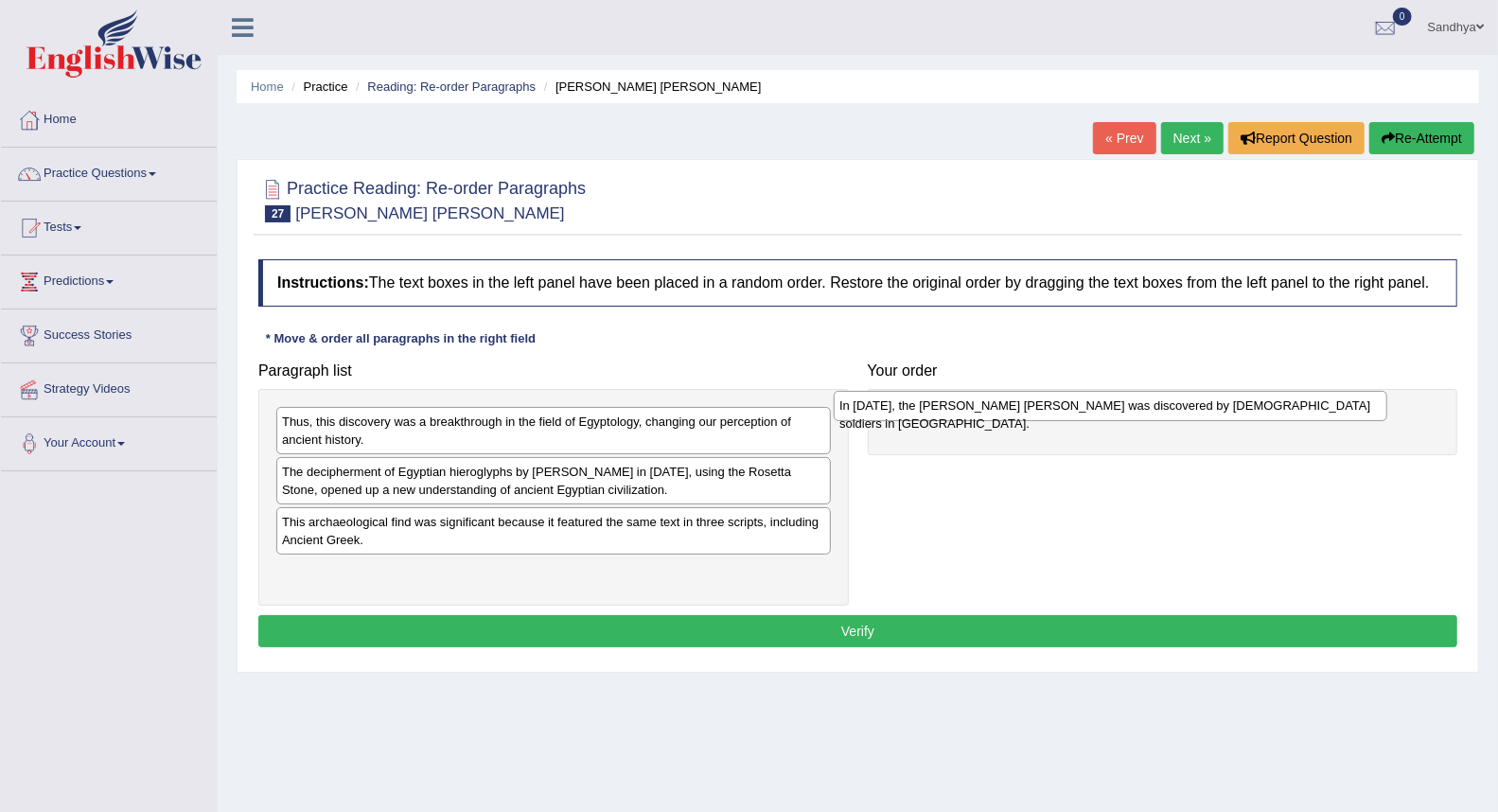
drag, startPoint x: 631, startPoint y: 465, endPoint x: 1099, endPoint y: 428, distance: 469.5
click at [1100, 415] on div "In [DATE], the [PERSON_NAME] [PERSON_NAME] was discovered by [DEMOGRAPHIC_DATA]…" at bounding box center [1111, 405] width 554 height 29
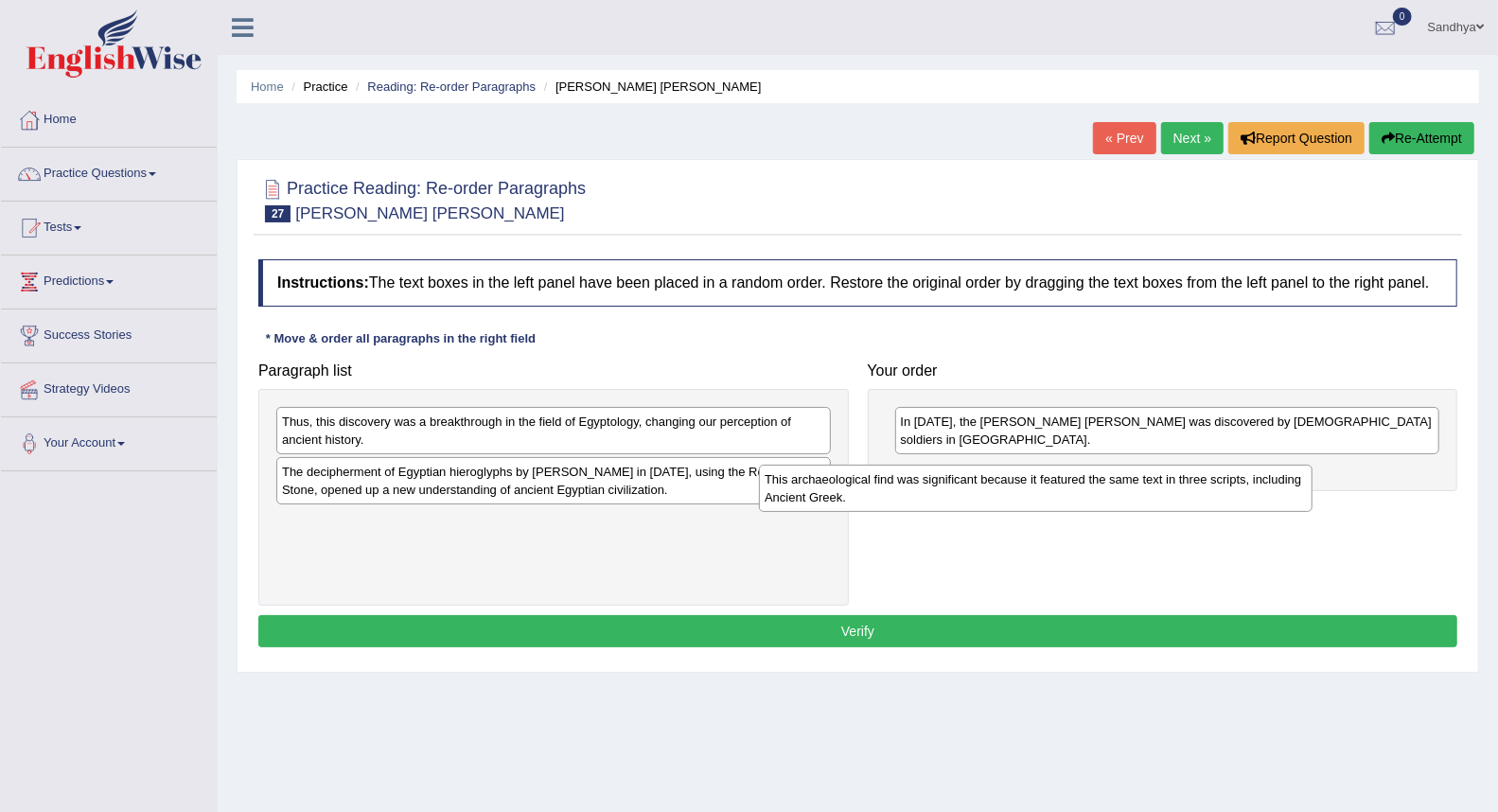
drag, startPoint x: 559, startPoint y: 551, endPoint x: 1052, endPoint y: 509, distance: 494.8
click at [1052, 508] on div "This archaeological find was significant because it featured the same text in t…" at bounding box center [1036, 488] width 554 height 47
drag, startPoint x: 653, startPoint y: 545, endPoint x: 1177, endPoint y: 508, distance: 525.3
click at [1149, 513] on div "This archaeological find was significant because it featured the same text in t…" at bounding box center [1031, 500] width 554 height 47
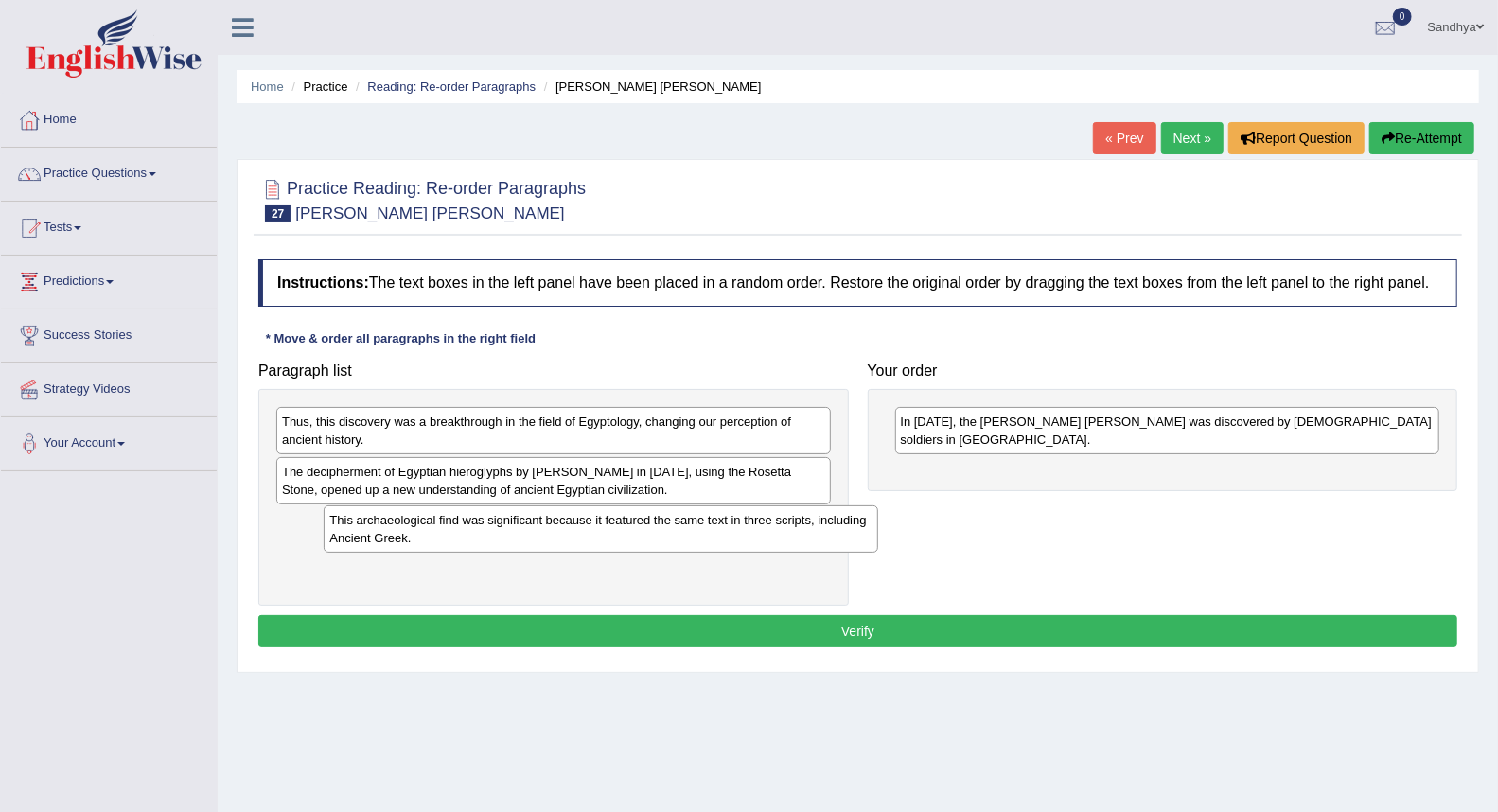
click at [1206, 497] on div "Paragraph list Thus, this discovery was a breakthrough in the field of Egyptolo…" at bounding box center [857, 479] width 1218 height 252
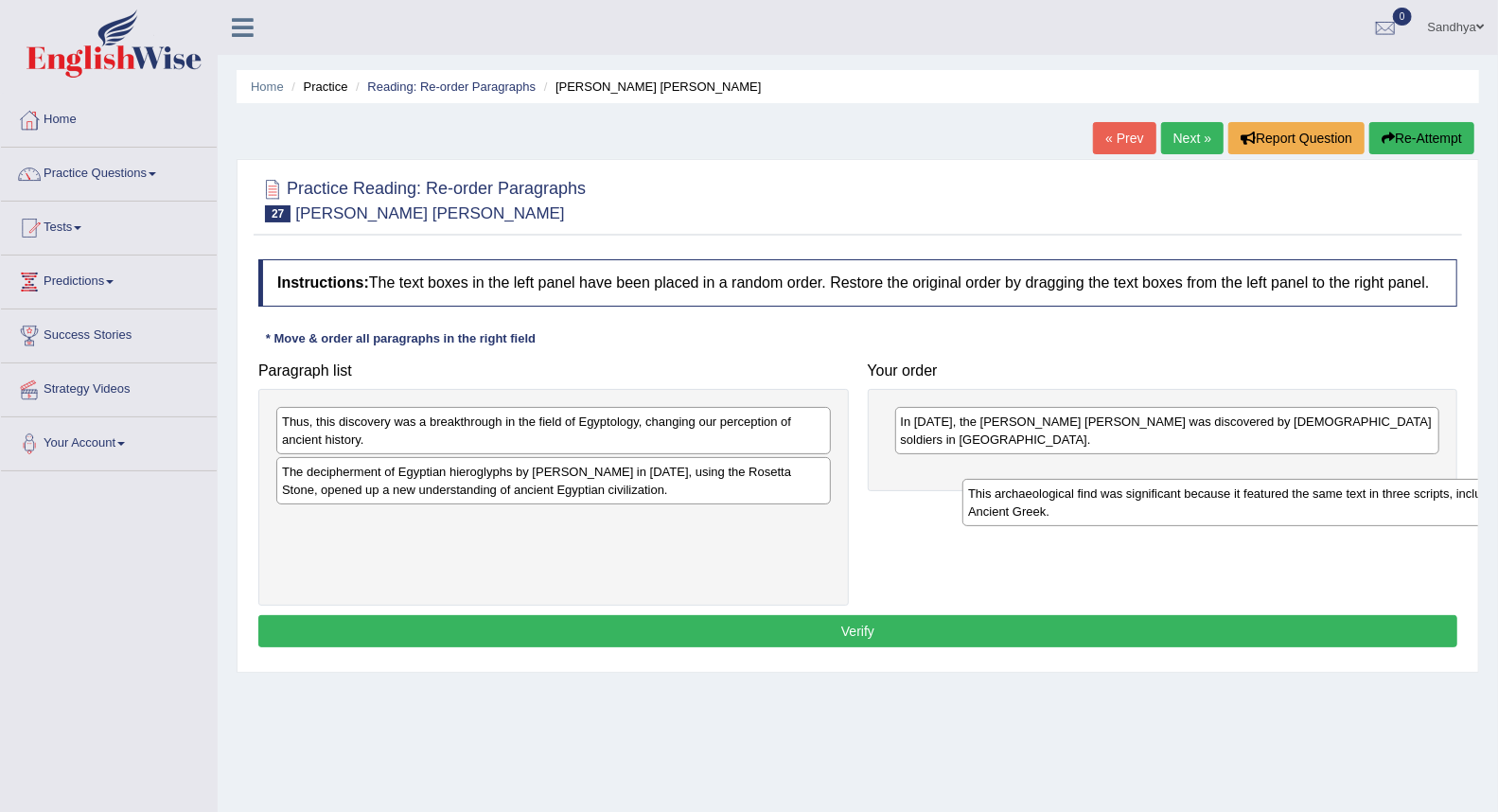
drag, startPoint x: 522, startPoint y: 531, endPoint x: 1165, endPoint y: 479, distance: 645.1
click at [1175, 482] on div "This archaeological find was significant because it featured the same text in t…" at bounding box center [1240, 502] width 554 height 47
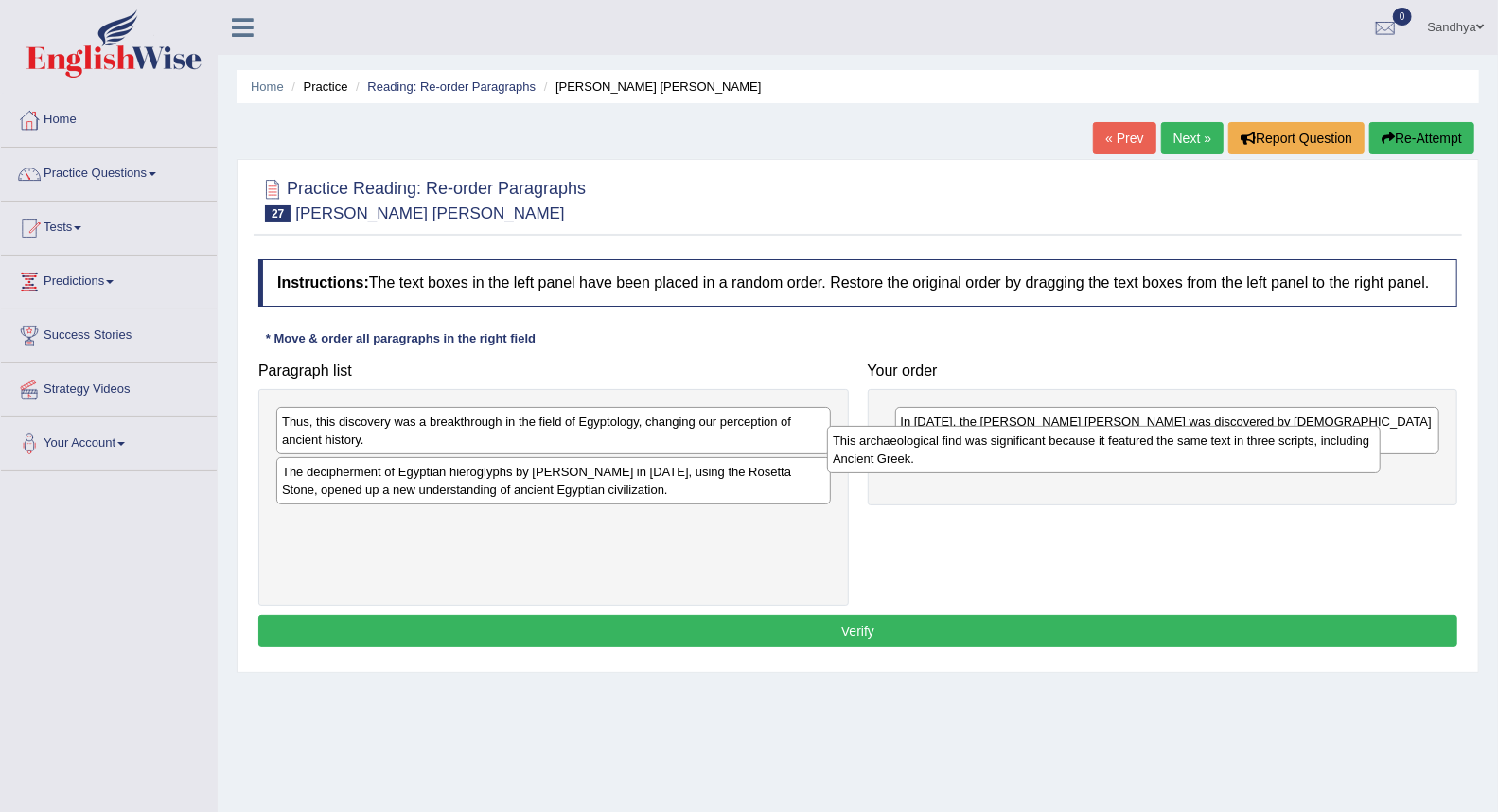
drag, startPoint x: 631, startPoint y: 534, endPoint x: 1189, endPoint y: 459, distance: 563.0
click at [1183, 454] on div "This archaeological find was significant because it featured the same text in t…" at bounding box center [1104, 449] width 554 height 47
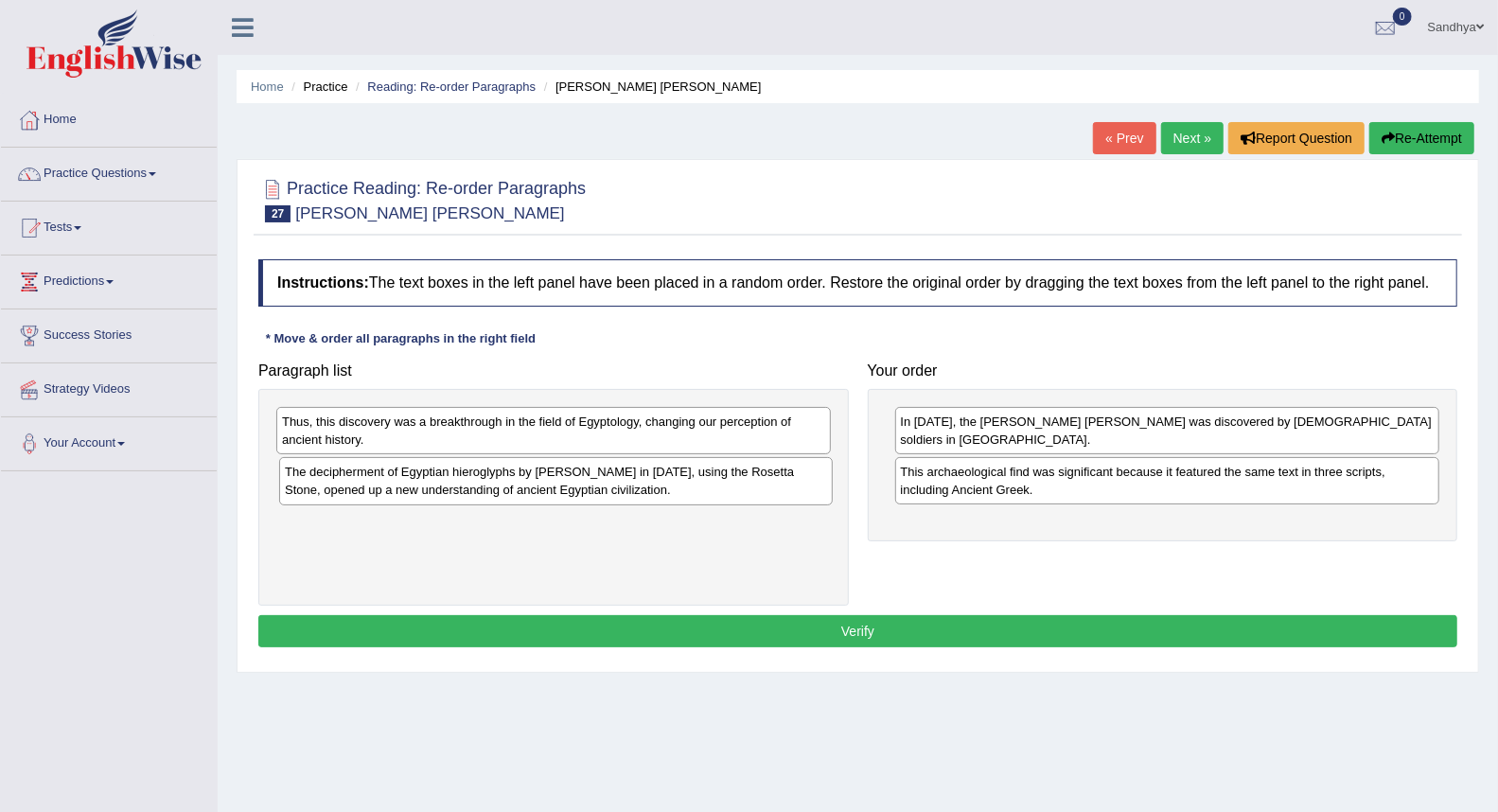
click at [744, 483] on div "The decipherment of Egyptian hieroglyphs by Jean-Fran_ois Champollion in 1822, …" at bounding box center [556, 480] width 554 height 47
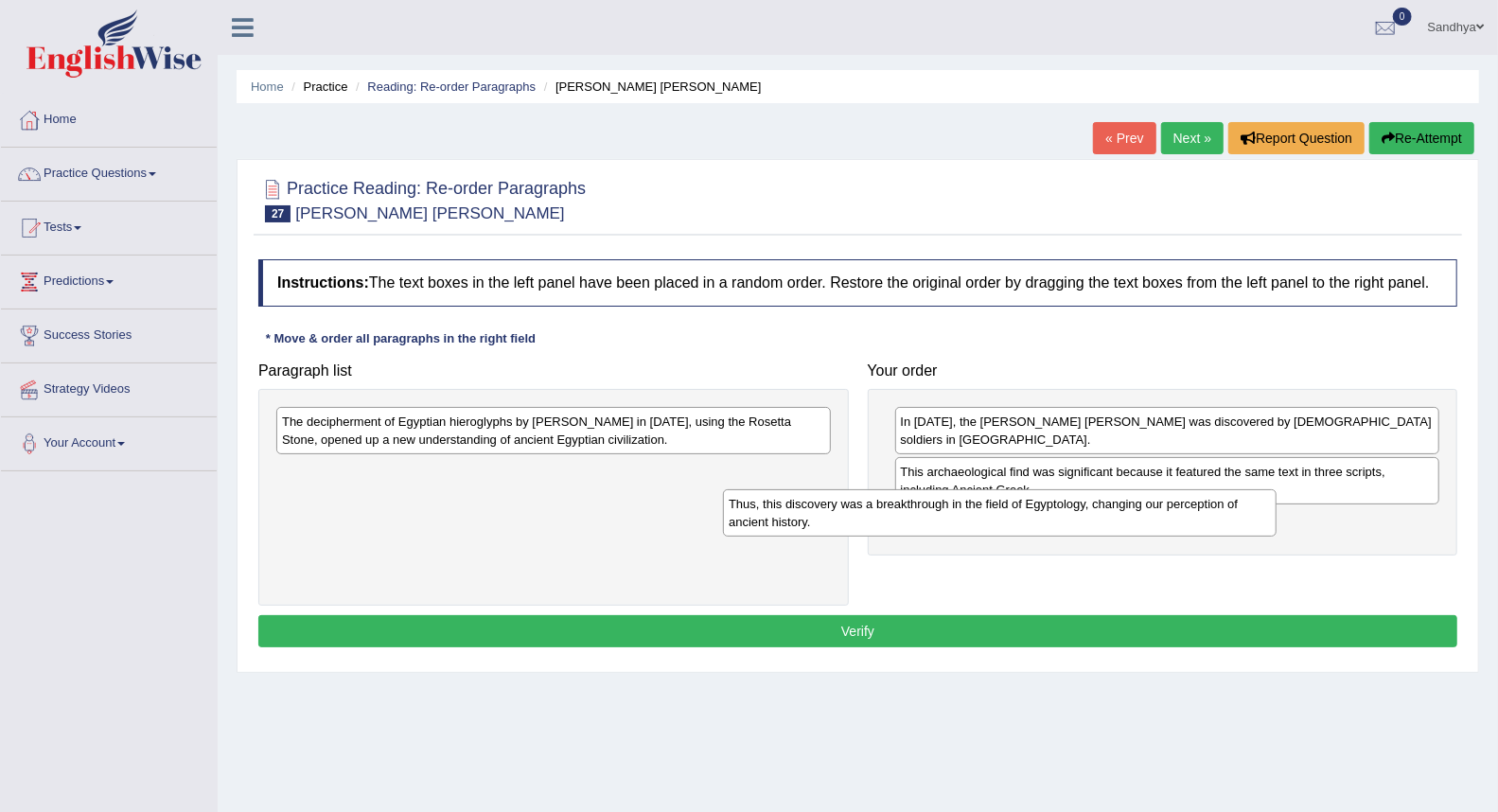
drag, startPoint x: 721, startPoint y: 429, endPoint x: 1241, endPoint y: 497, distance: 524.4
click at [1228, 495] on div "Thus, this discovery was a breakthrough in the field of Egyptology, changing ou…" at bounding box center [1000, 513] width 554 height 47
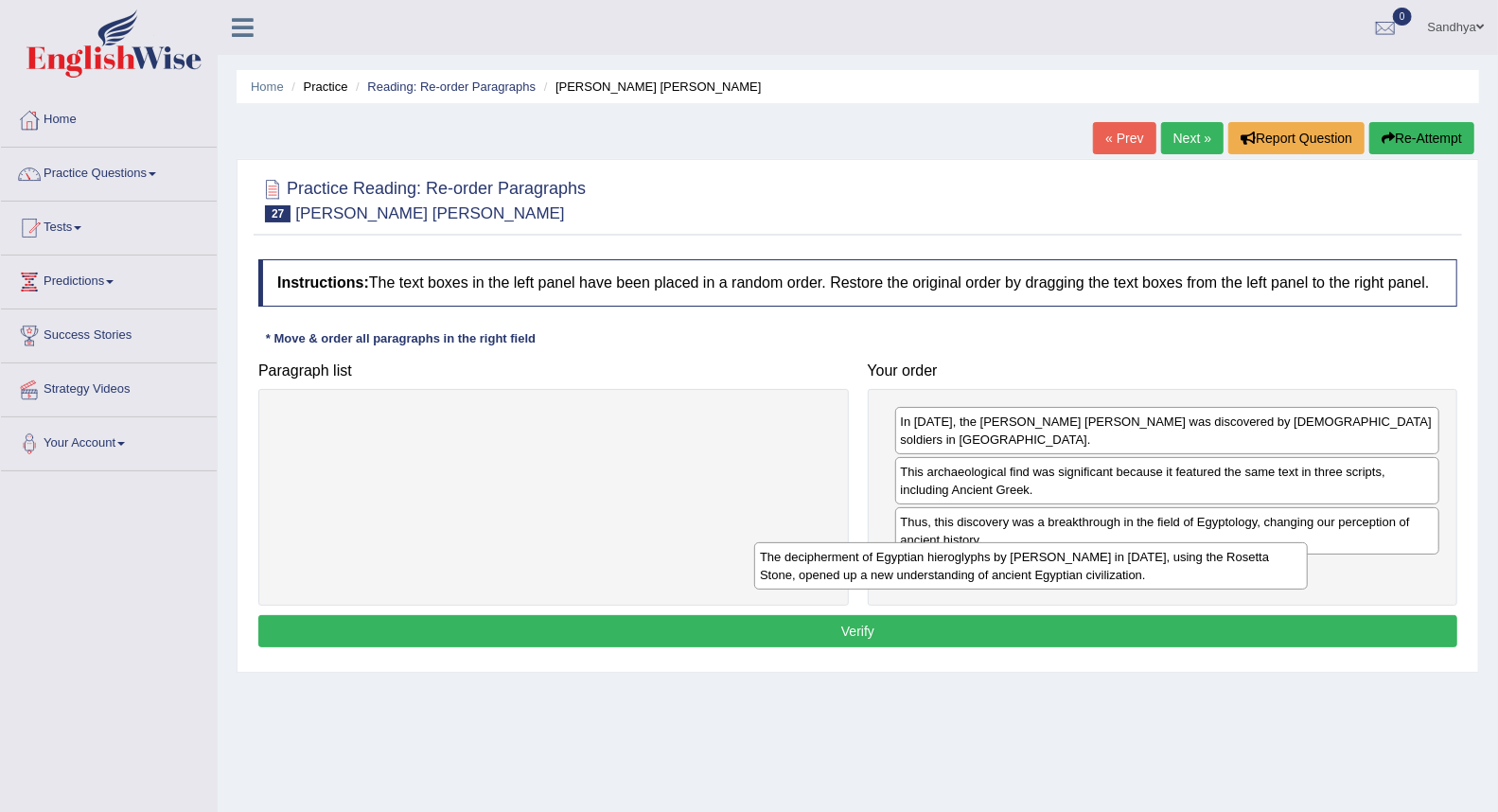
drag, startPoint x: 782, startPoint y: 415, endPoint x: 1263, endPoint y: 546, distance: 498.5
click at [1262, 546] on div "The decipherment of Egyptian hieroglyphs by Jean-Fran_ois Champollion in 1822, …" at bounding box center [1031, 565] width 554 height 47
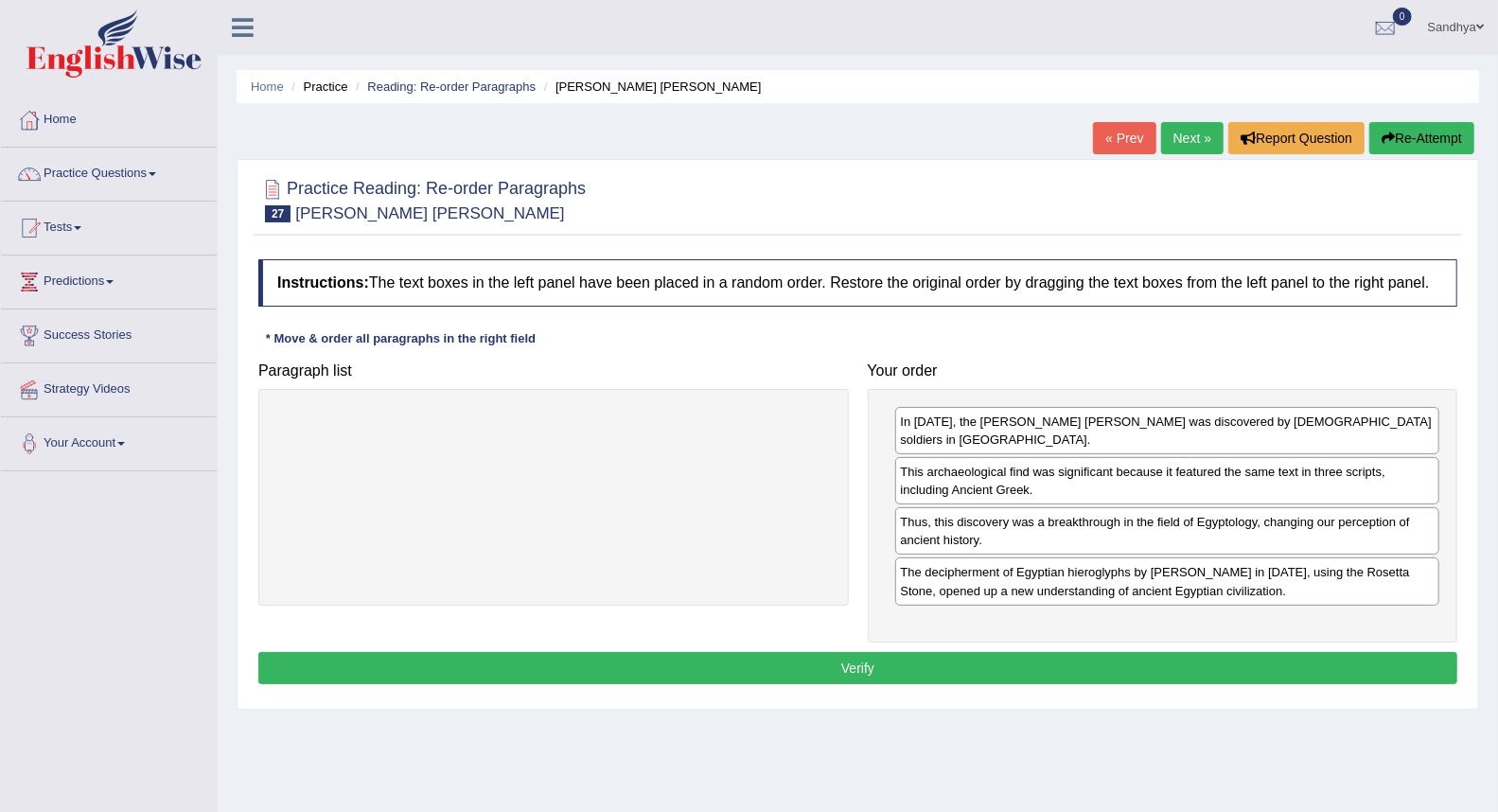
click at [1093, 652] on button "Verify" at bounding box center [857, 667] width 1199 height 32
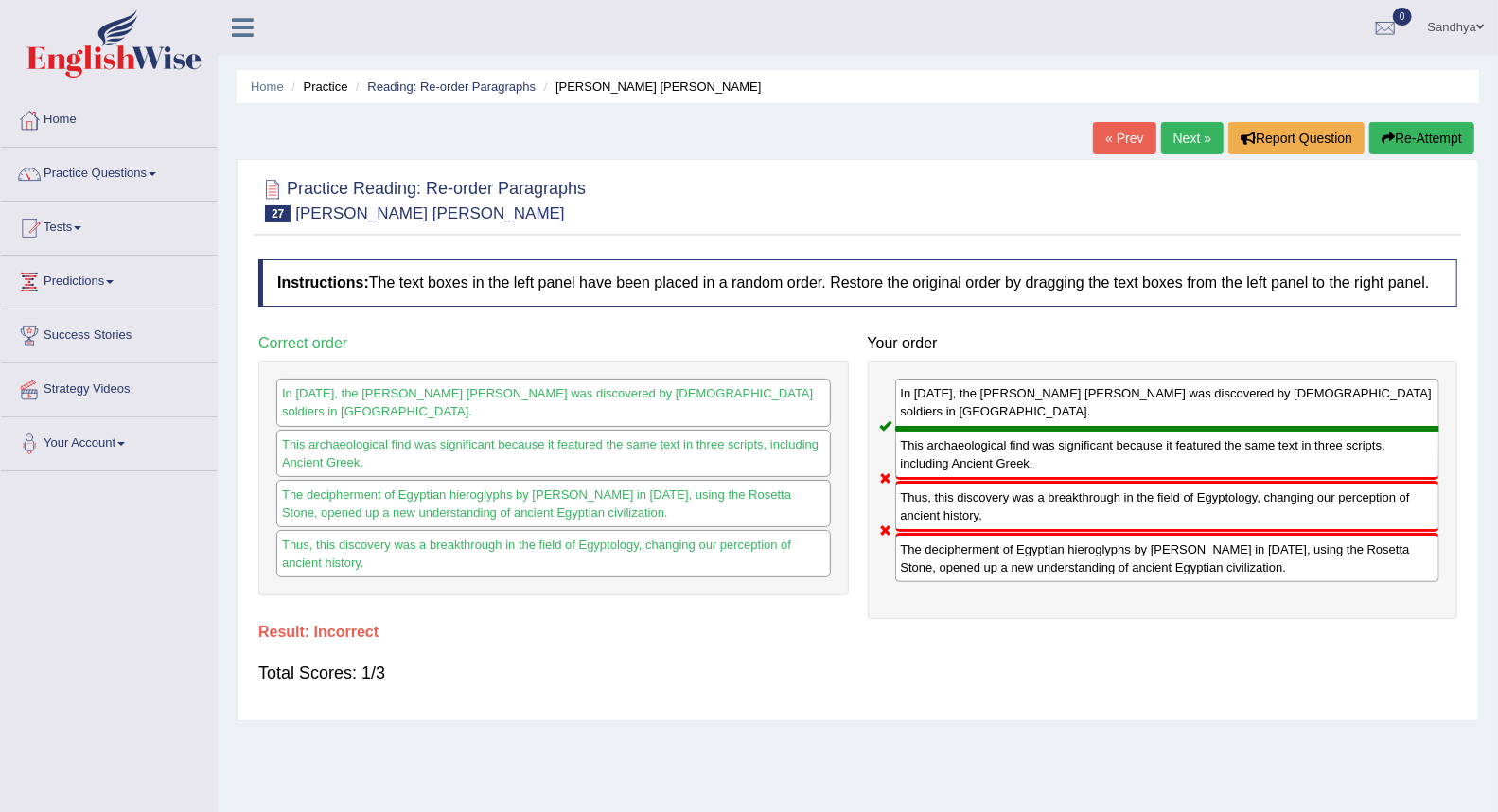
click at [1184, 136] on link "Next »" at bounding box center [1193, 138] width 63 height 32
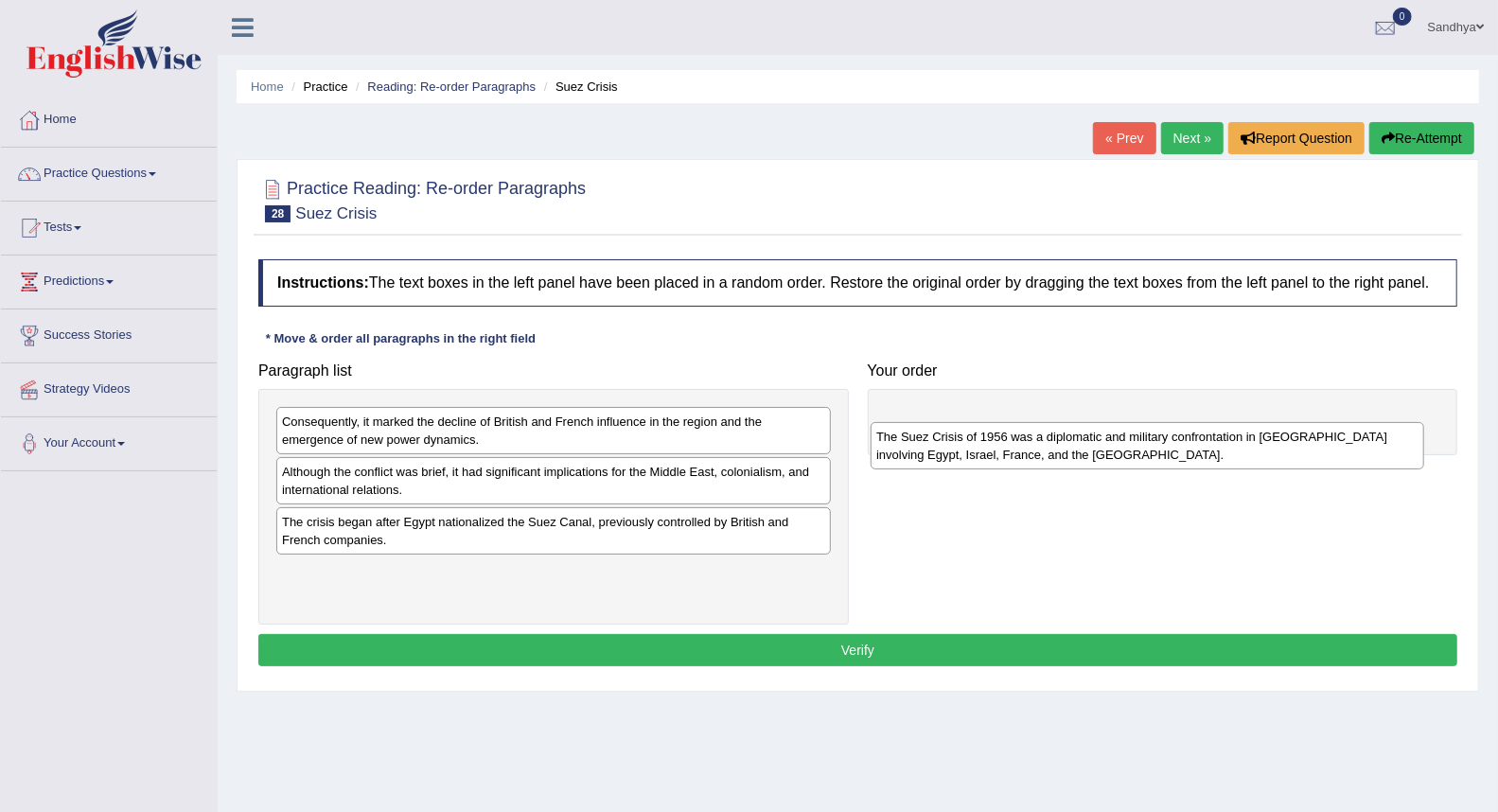
drag, startPoint x: 527, startPoint y: 442, endPoint x: 1121, endPoint y: 457, distance: 594.2
click at [1121, 457] on div "The Suez Crisis of 1956 was a diplomatic and military confrontation in [GEOGRAP…" at bounding box center [1148, 445] width 554 height 47
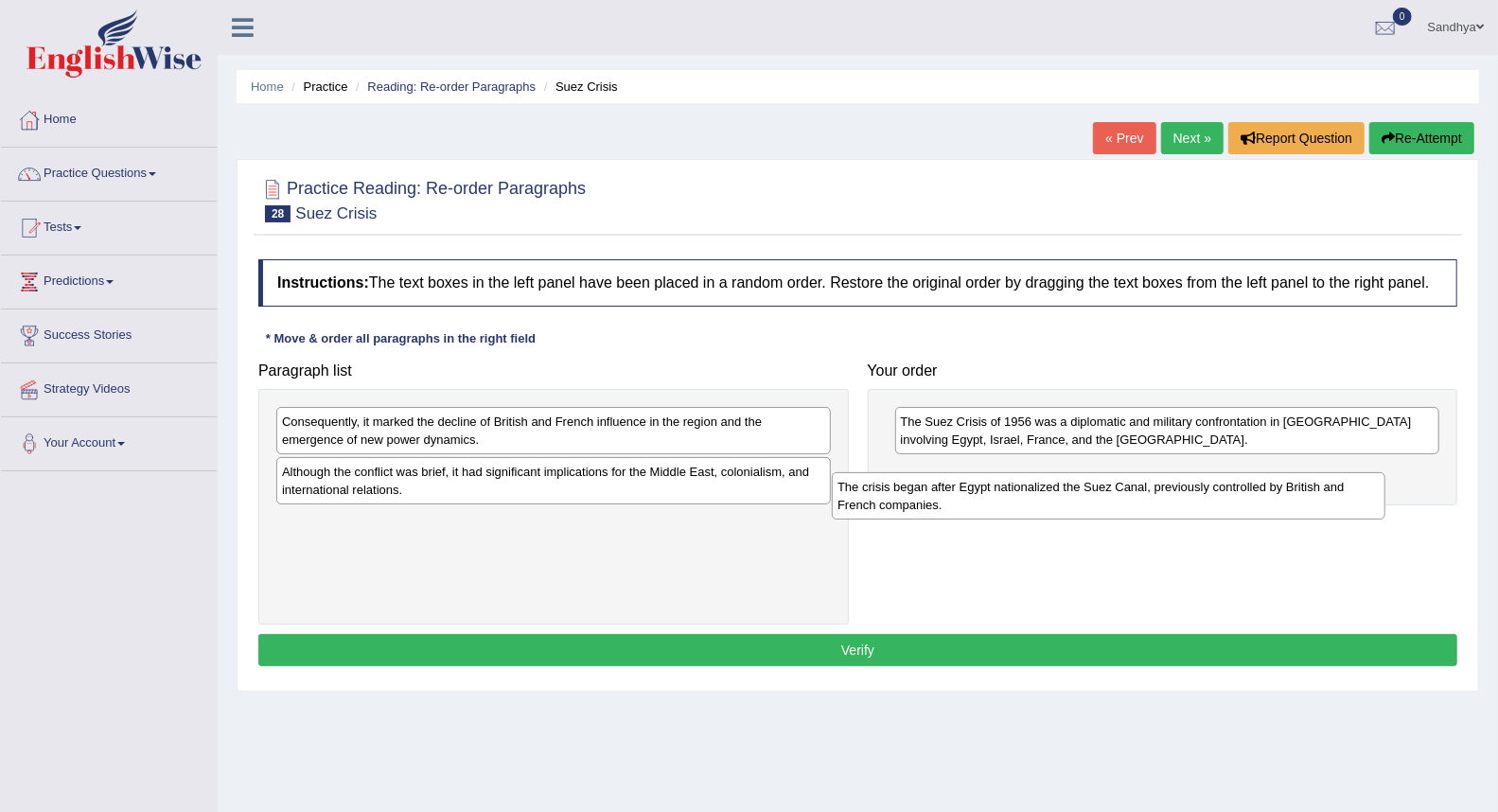
drag, startPoint x: 659, startPoint y: 550, endPoint x: 1244, endPoint y: 515, distance: 586.0
click at [1238, 515] on div "The crisis began after Egypt nationalized the Suez Canal, previously controlled…" at bounding box center [1109, 496] width 554 height 47
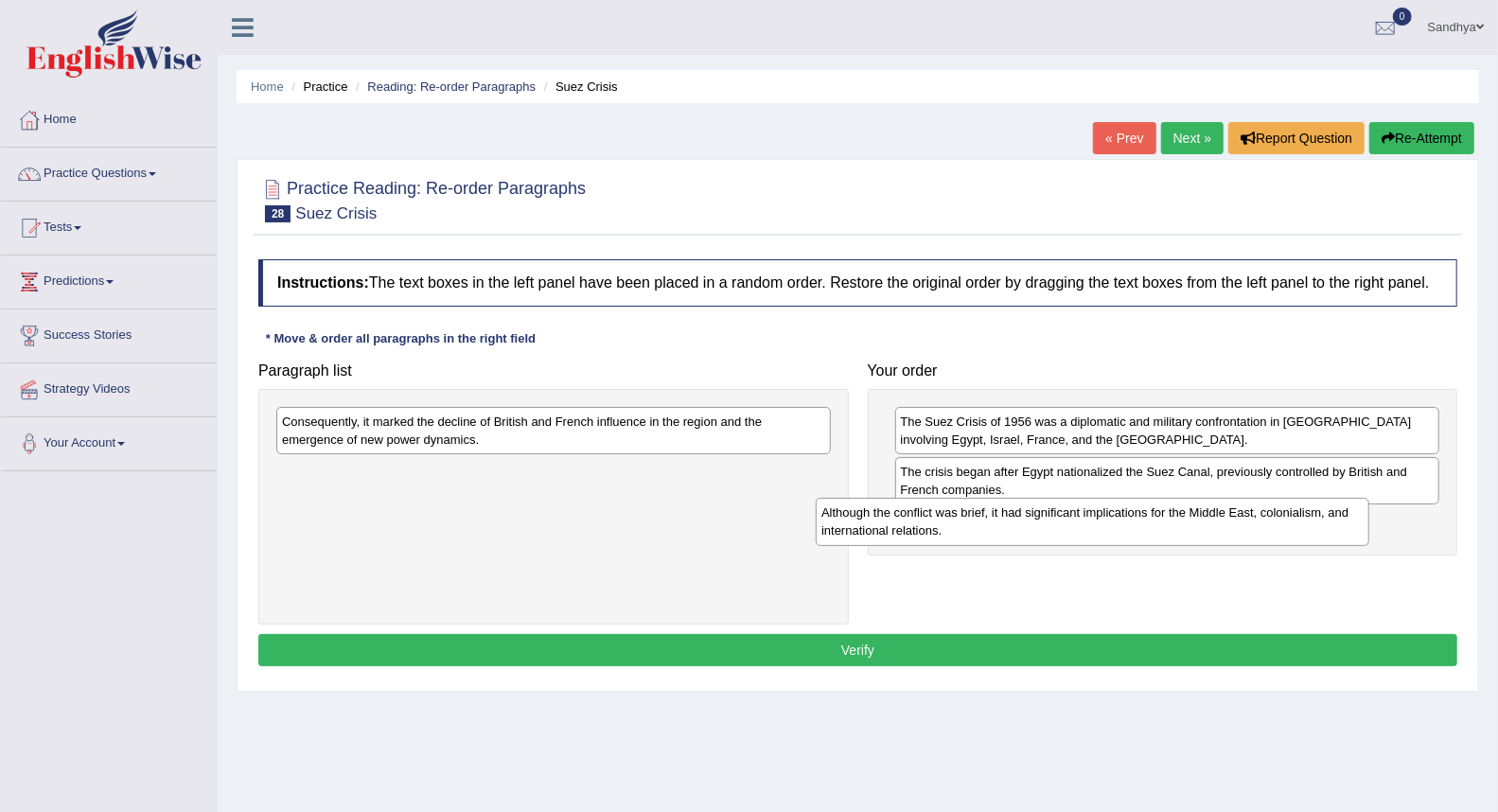
drag, startPoint x: 755, startPoint y: 480, endPoint x: 1294, endPoint y: 521, distance: 540.6
click at [1294, 521] on div "Although the conflict was brief, it had significant implications for the Middle…" at bounding box center [1093, 521] width 554 height 47
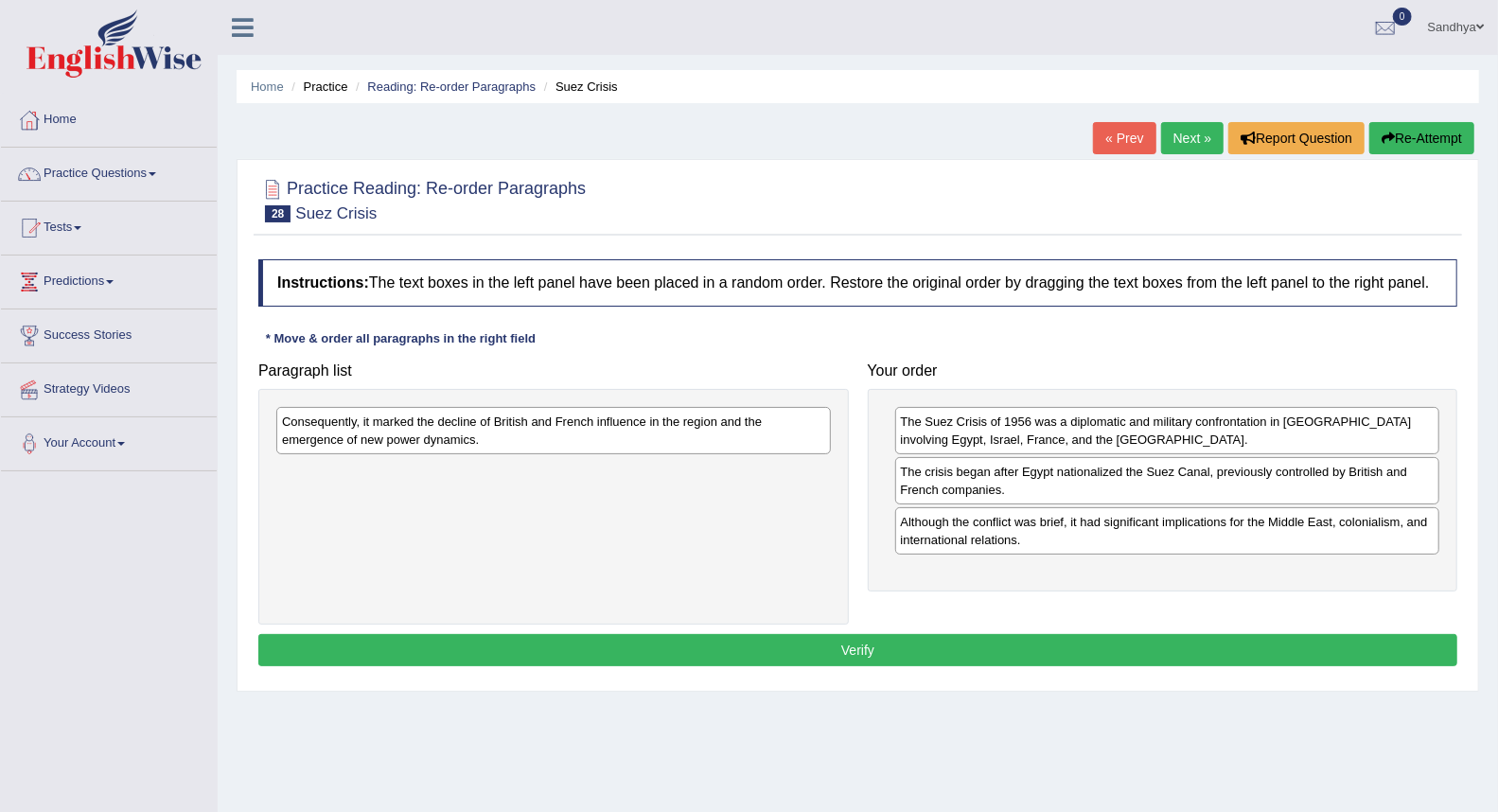
drag, startPoint x: 843, startPoint y: 436, endPoint x: 782, endPoint y: 455, distance: 63.9
click at [1027, 547] on div "Paragraph list Consequently, it marked the decline of British and French influe…" at bounding box center [857, 488] width 1218 height 271
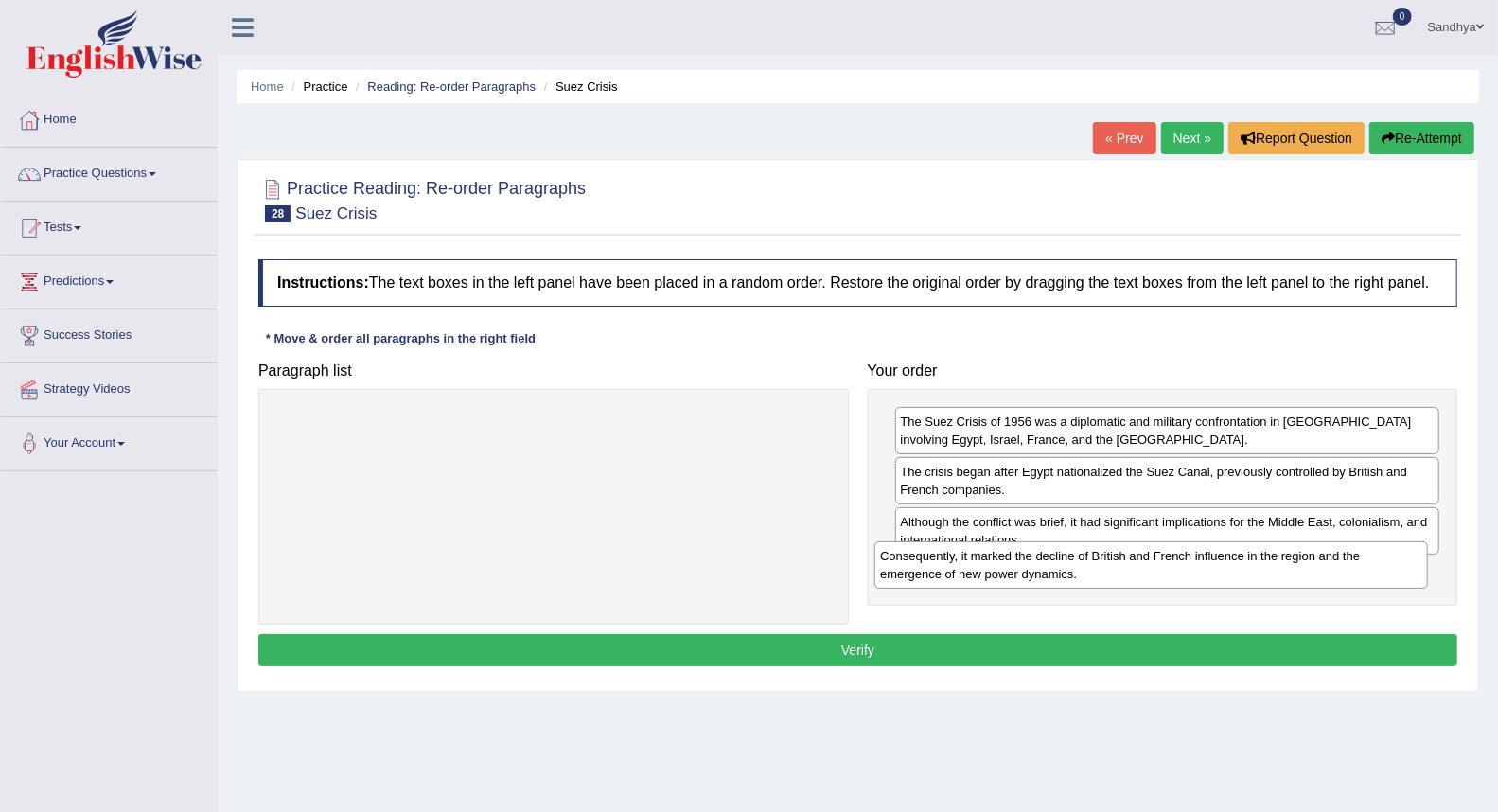
drag, startPoint x: 777, startPoint y: 436, endPoint x: 1377, endPoint y: 569, distance: 614.6
click at [1377, 569] on div "Consequently, it marked the decline of British and French influence in the regi…" at bounding box center [1152, 564] width 554 height 47
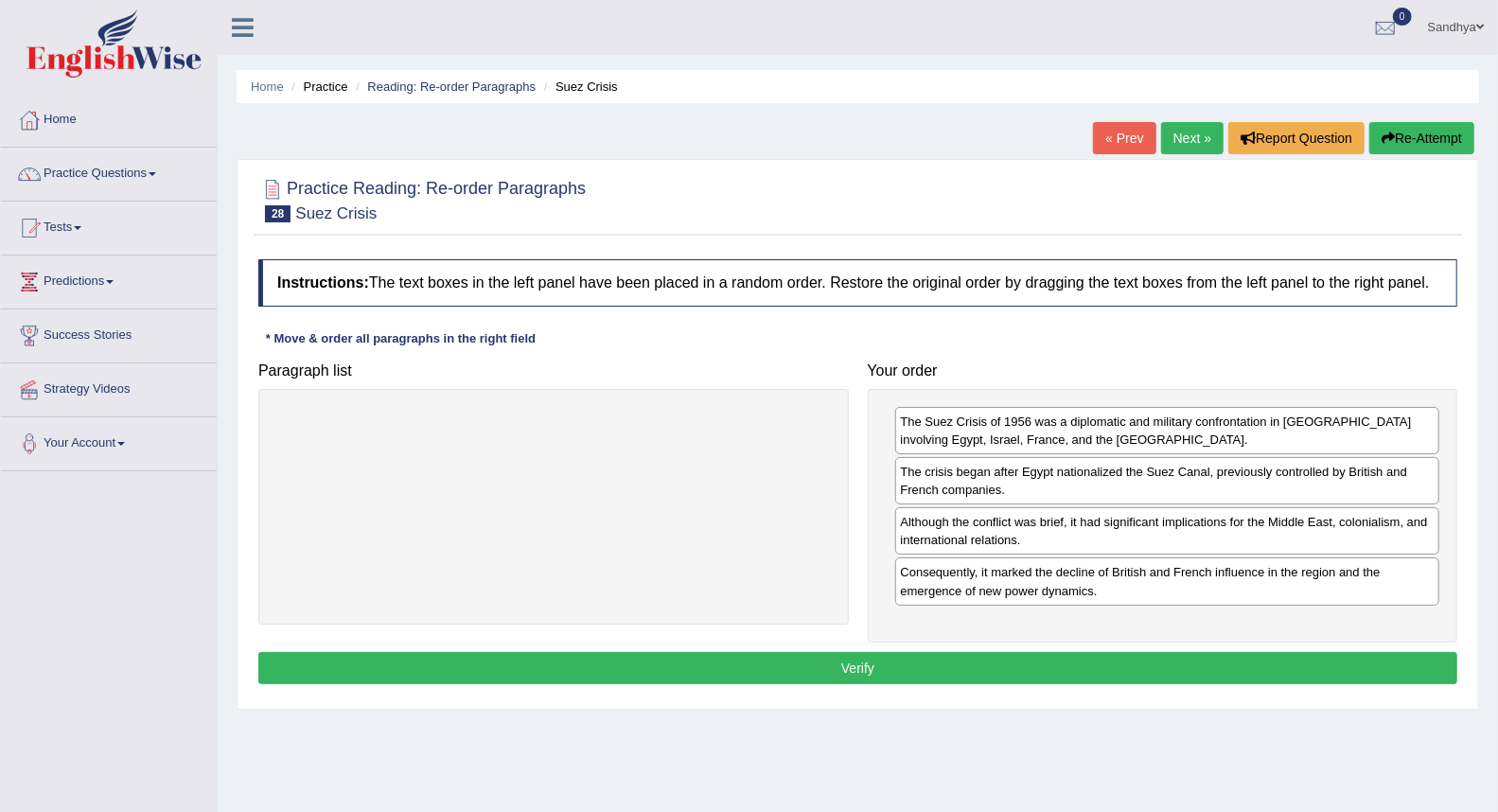
click at [1283, 664] on button "Verify" at bounding box center [857, 667] width 1199 height 32
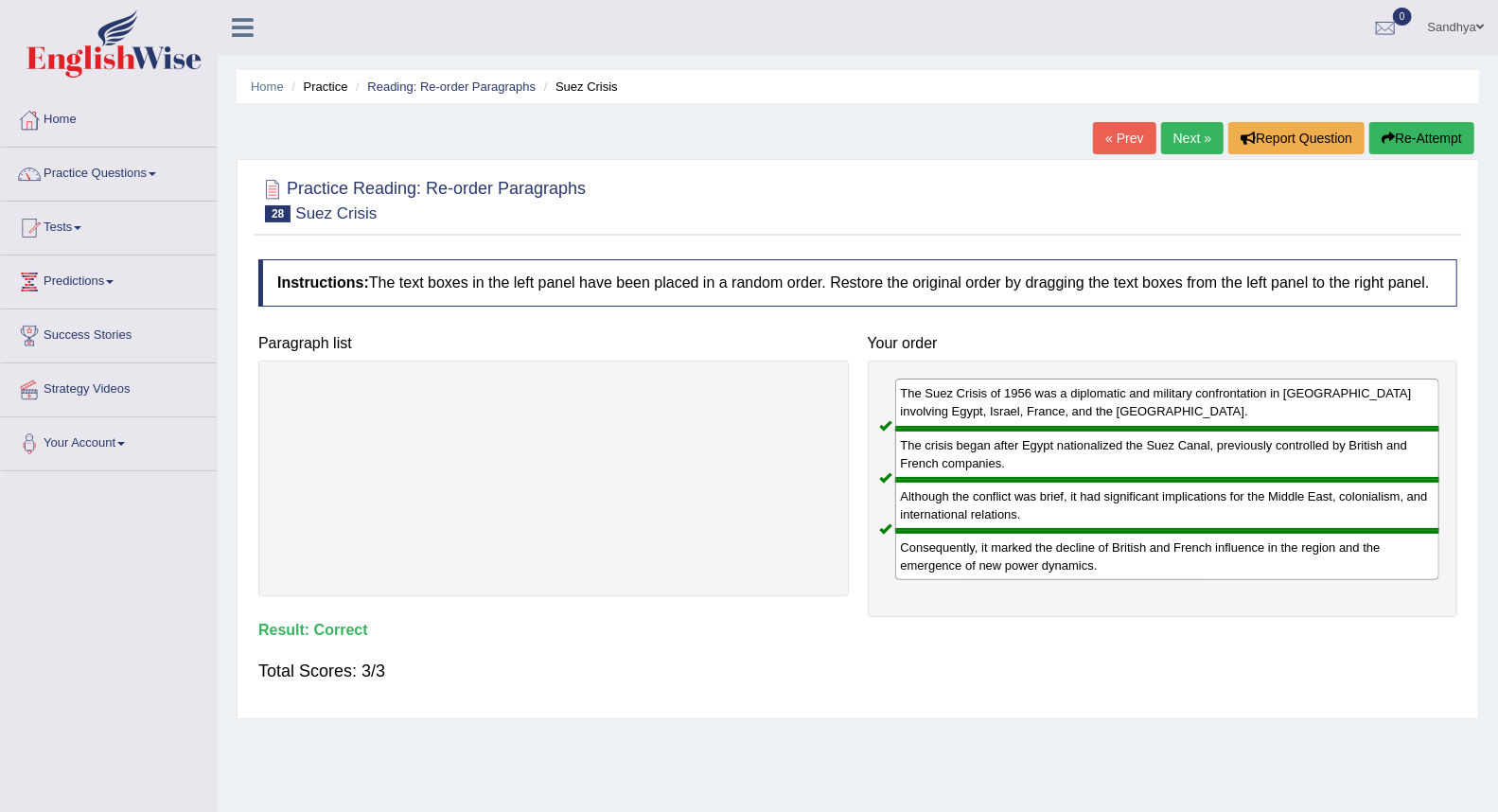
click at [1181, 134] on link "Next »" at bounding box center [1193, 138] width 63 height 32
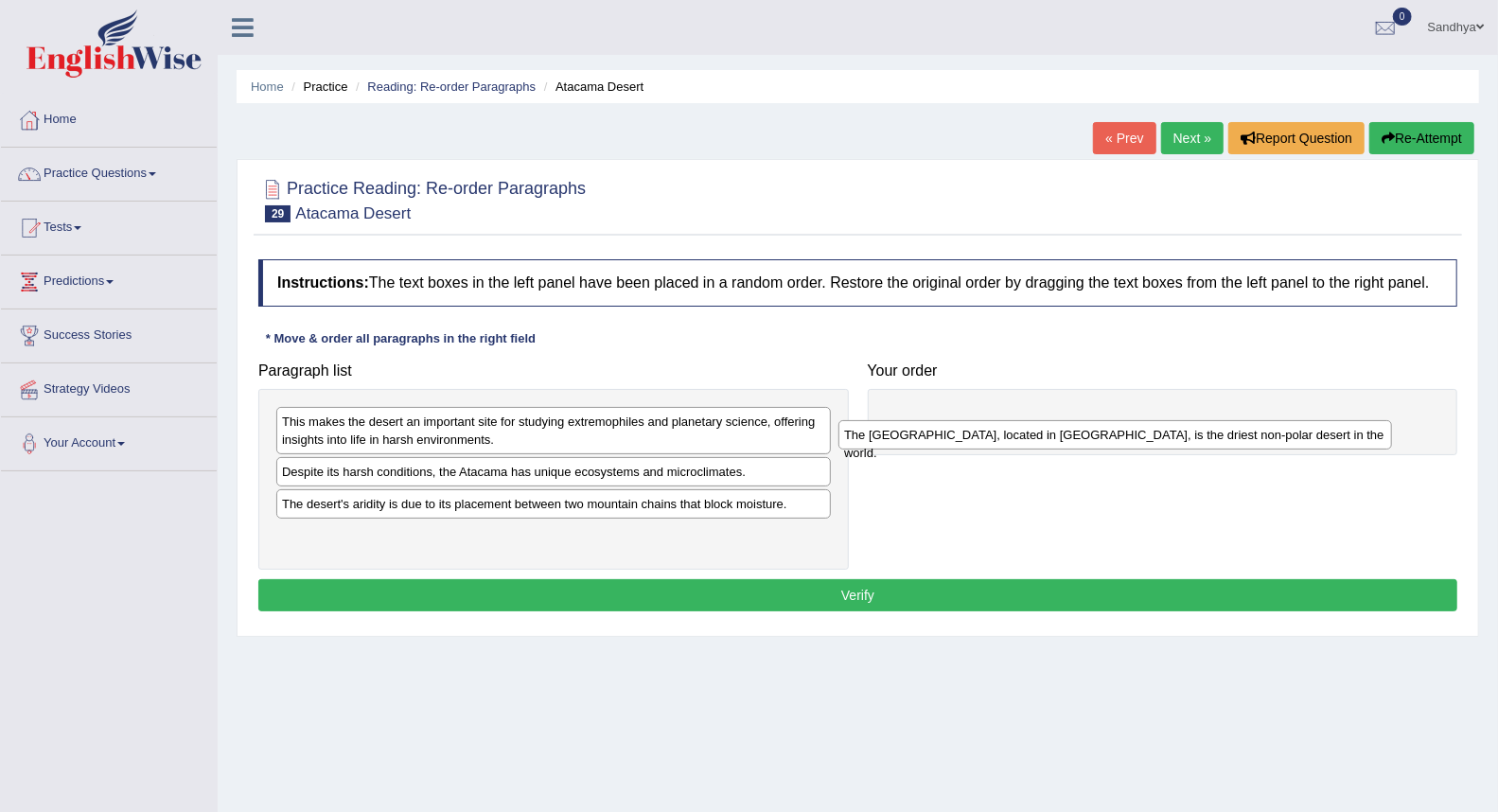
drag, startPoint x: 514, startPoint y: 511, endPoint x: 1090, endPoint y: 438, distance: 580.6
click at [1081, 440] on div "The [GEOGRAPHIC_DATA], located in [GEOGRAPHIC_DATA], is the driest non-polar de…" at bounding box center [1115, 434] width 554 height 29
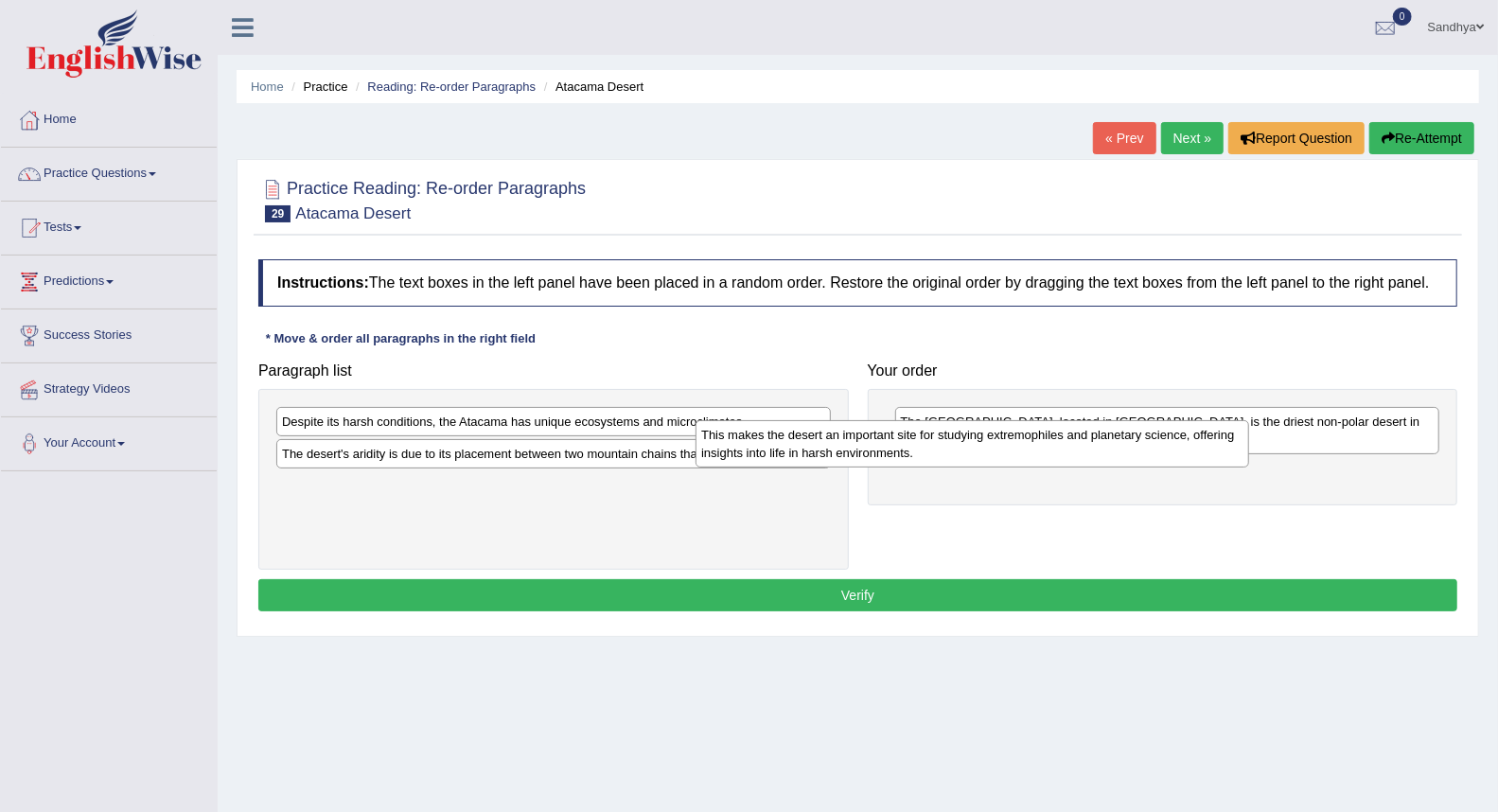
drag, startPoint x: 679, startPoint y: 438, endPoint x: 1099, endPoint y: 451, distance: 420.2
click at [1099, 451] on div "This makes the desert an important site for studying extremophiles and planetar…" at bounding box center [973, 443] width 554 height 47
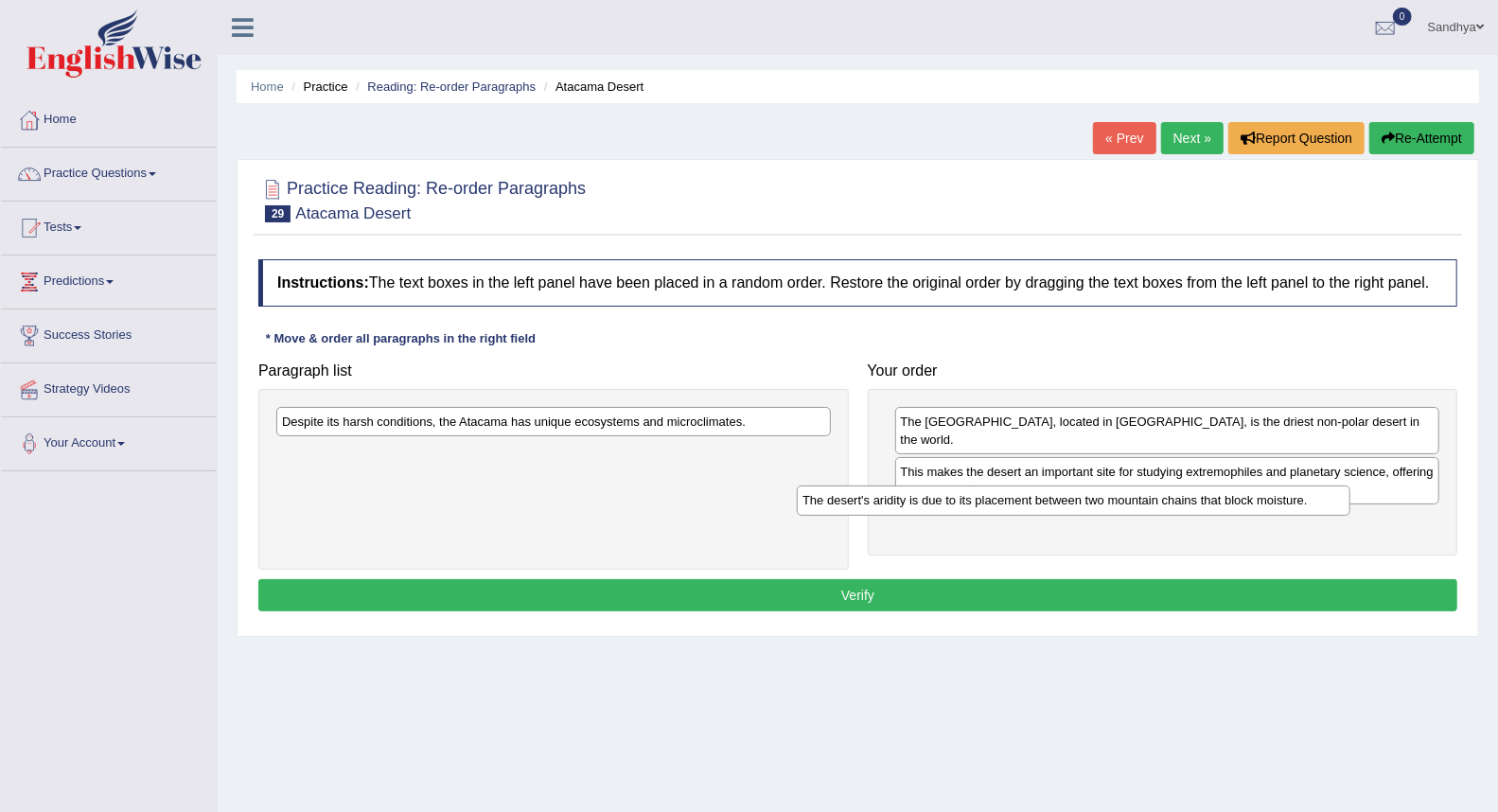
drag, startPoint x: 682, startPoint y: 467, endPoint x: 1217, endPoint y: 508, distance: 536.6
click at [1204, 513] on div "The desert's aridity is due to its placement between two mountain chains that b…" at bounding box center [1073, 500] width 554 height 29
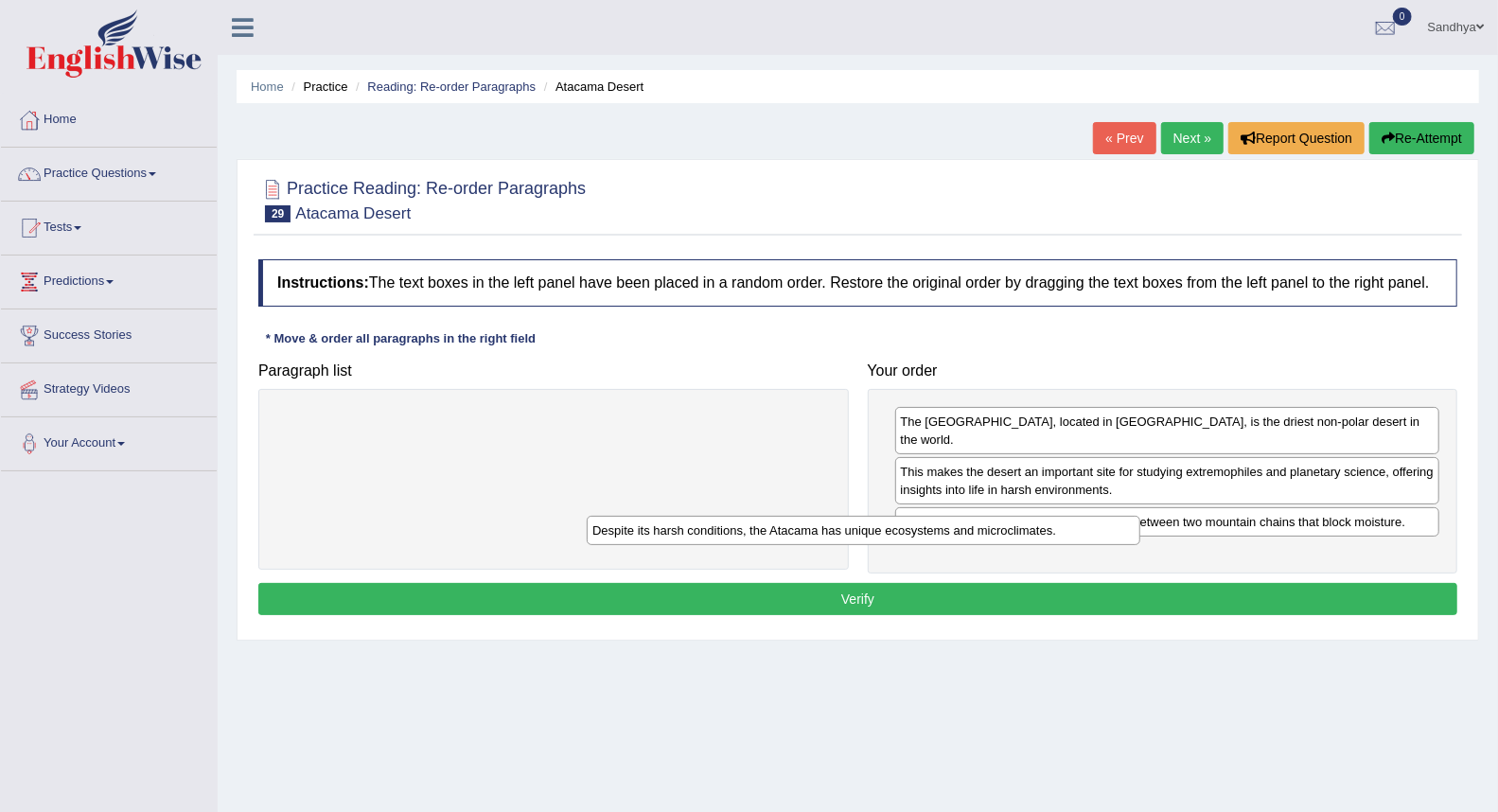
drag, startPoint x: 771, startPoint y: 427, endPoint x: 1222, endPoint y: 547, distance: 466.7
click at [1140, 545] on div "Despite its harsh conditions, the Atacama has unique ecosystems and microclimat…" at bounding box center [864, 530] width 554 height 29
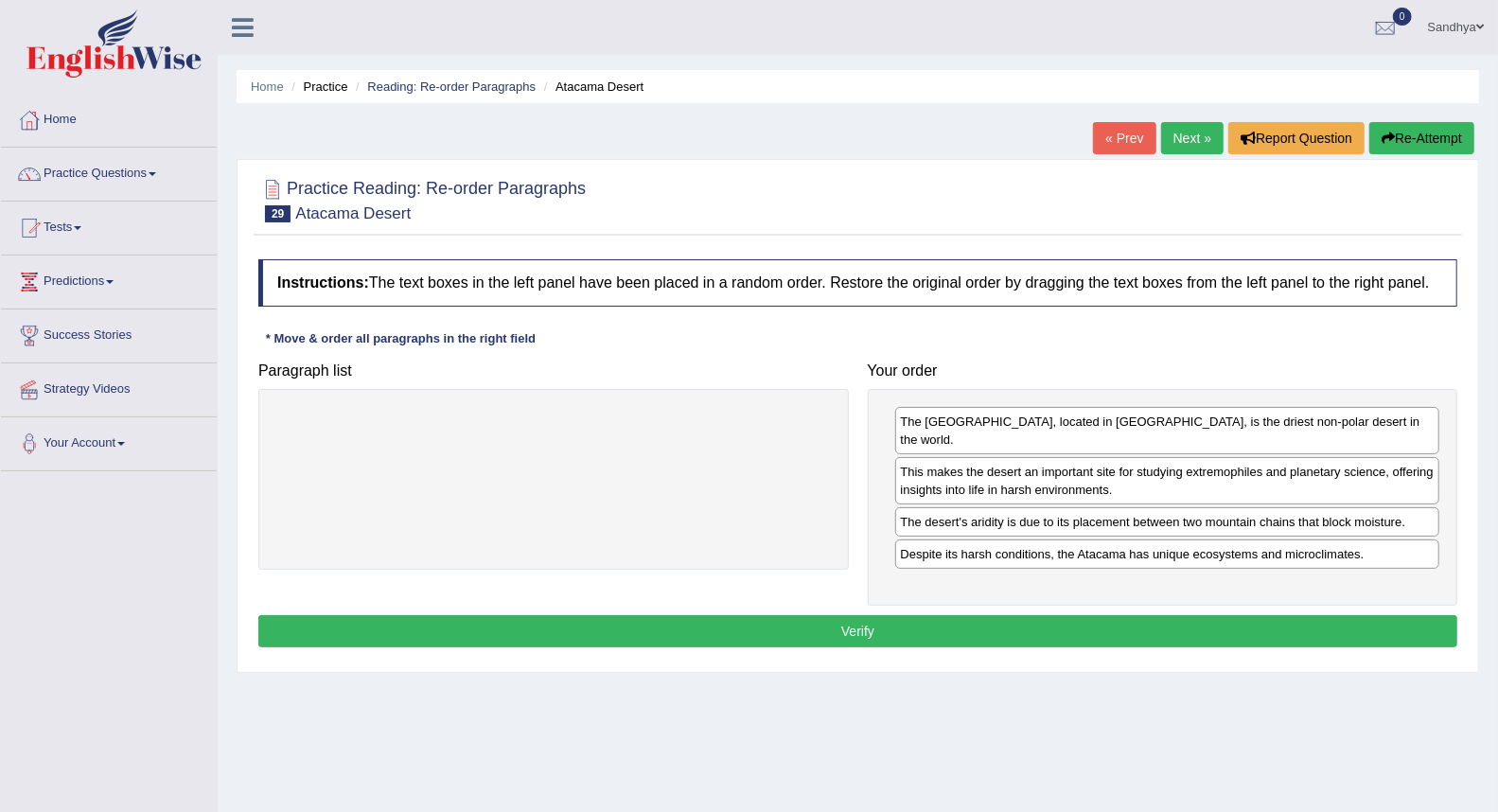
click at [1123, 615] on button "Verify" at bounding box center [857, 631] width 1199 height 32
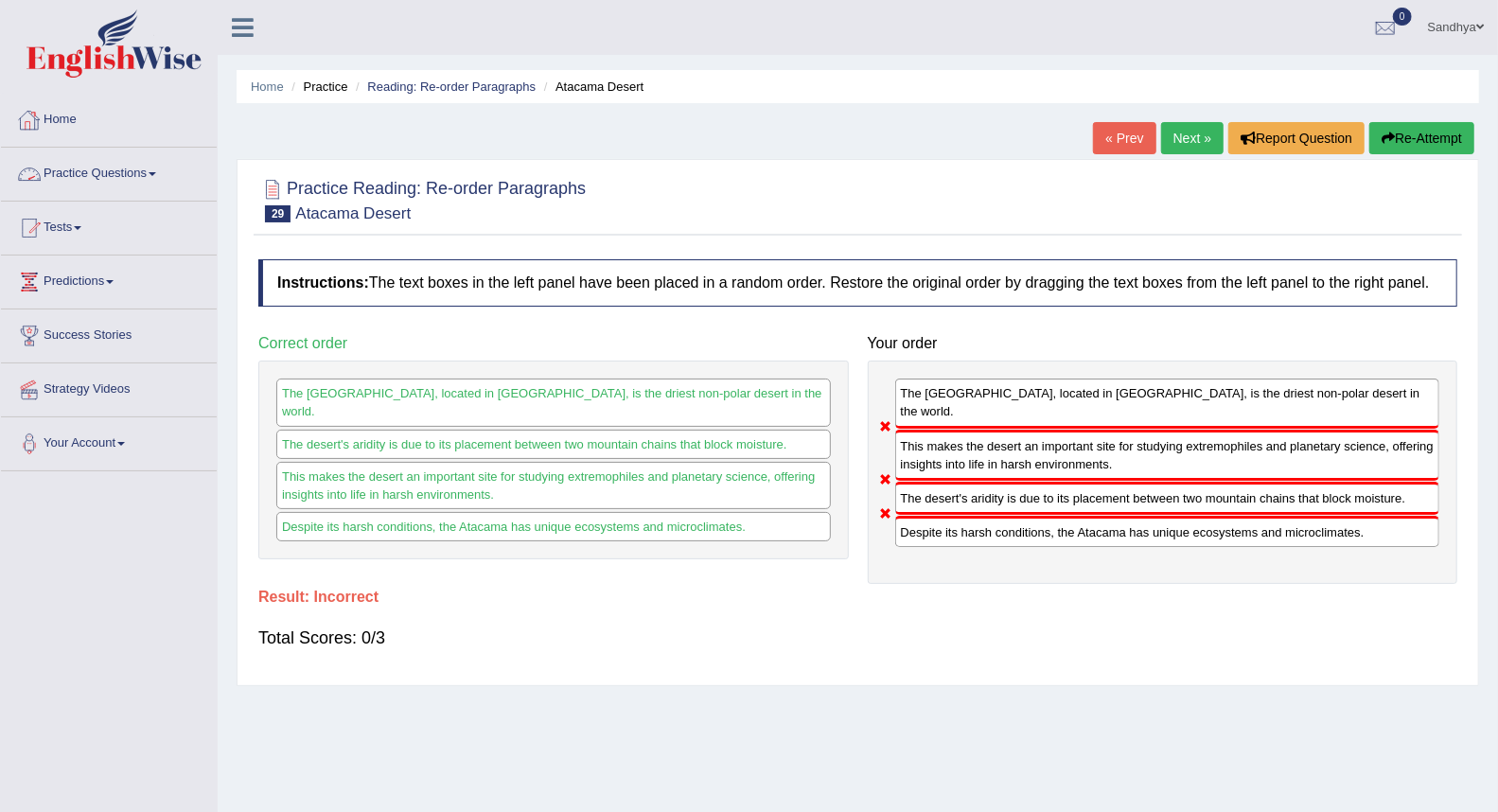
click at [68, 129] on link "Home" at bounding box center [109, 117] width 216 height 47
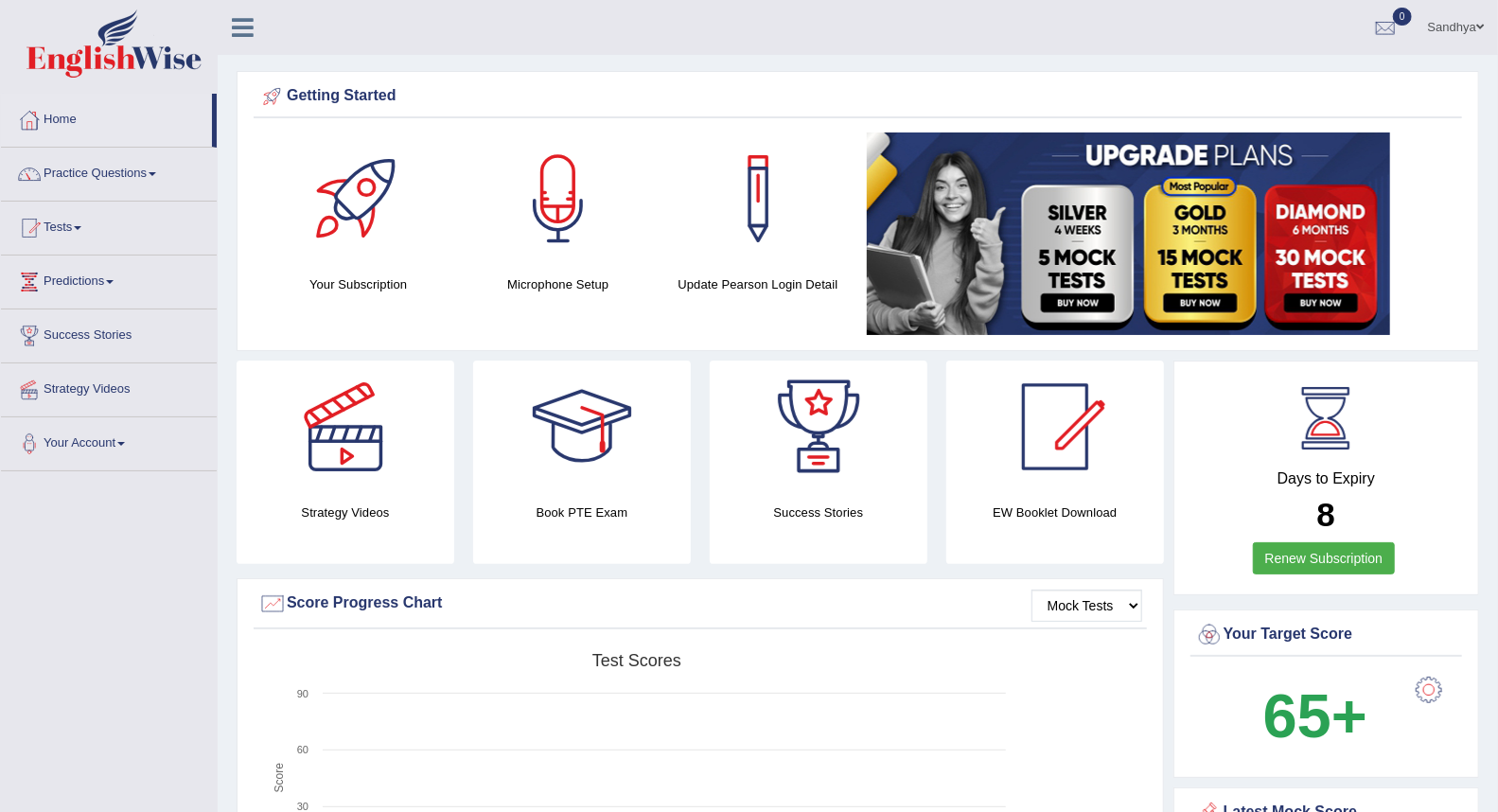
click at [135, 171] on link "Practice Questions" at bounding box center [109, 171] width 216 height 47
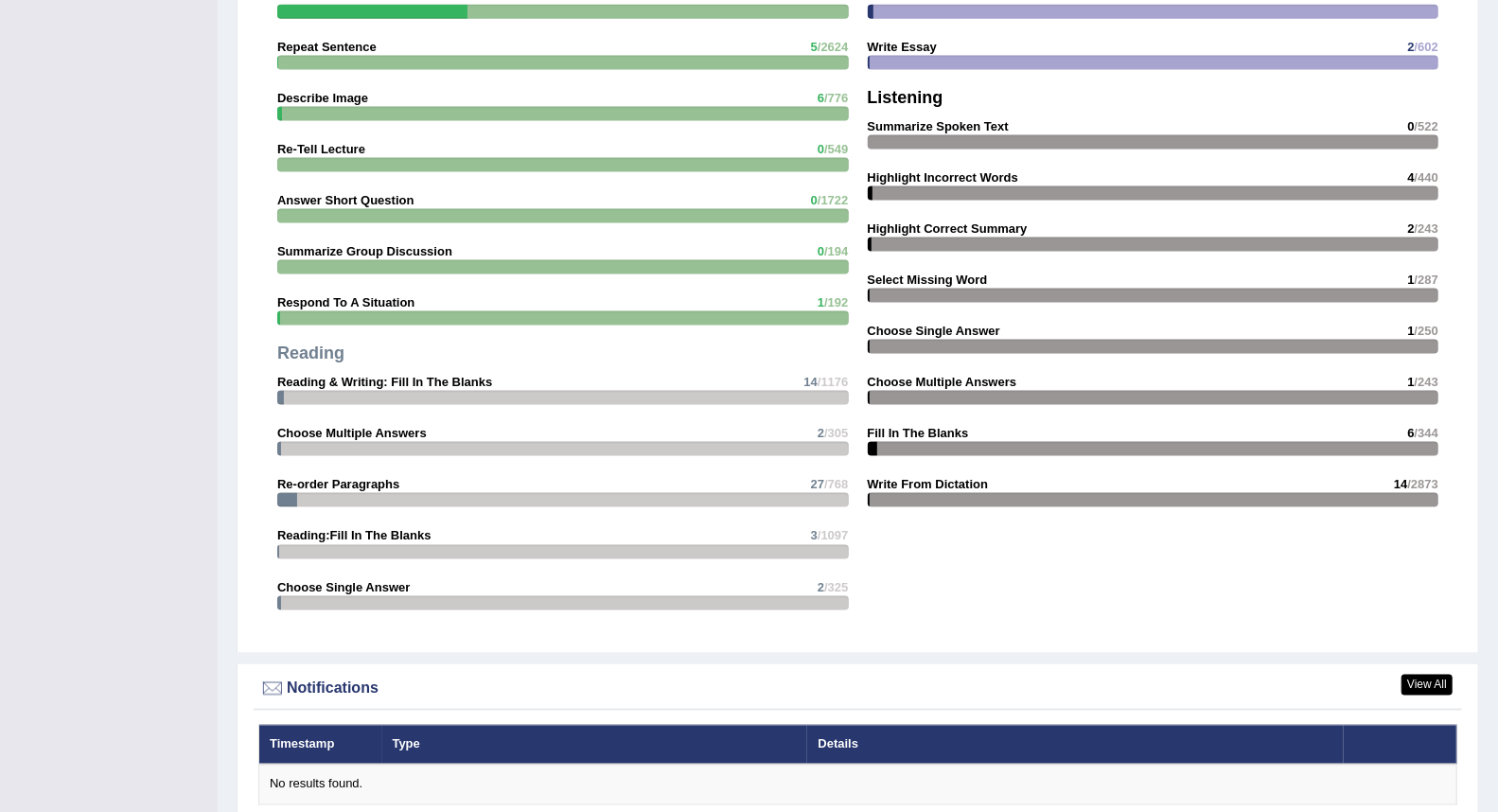
scroll to position [1367, 0]
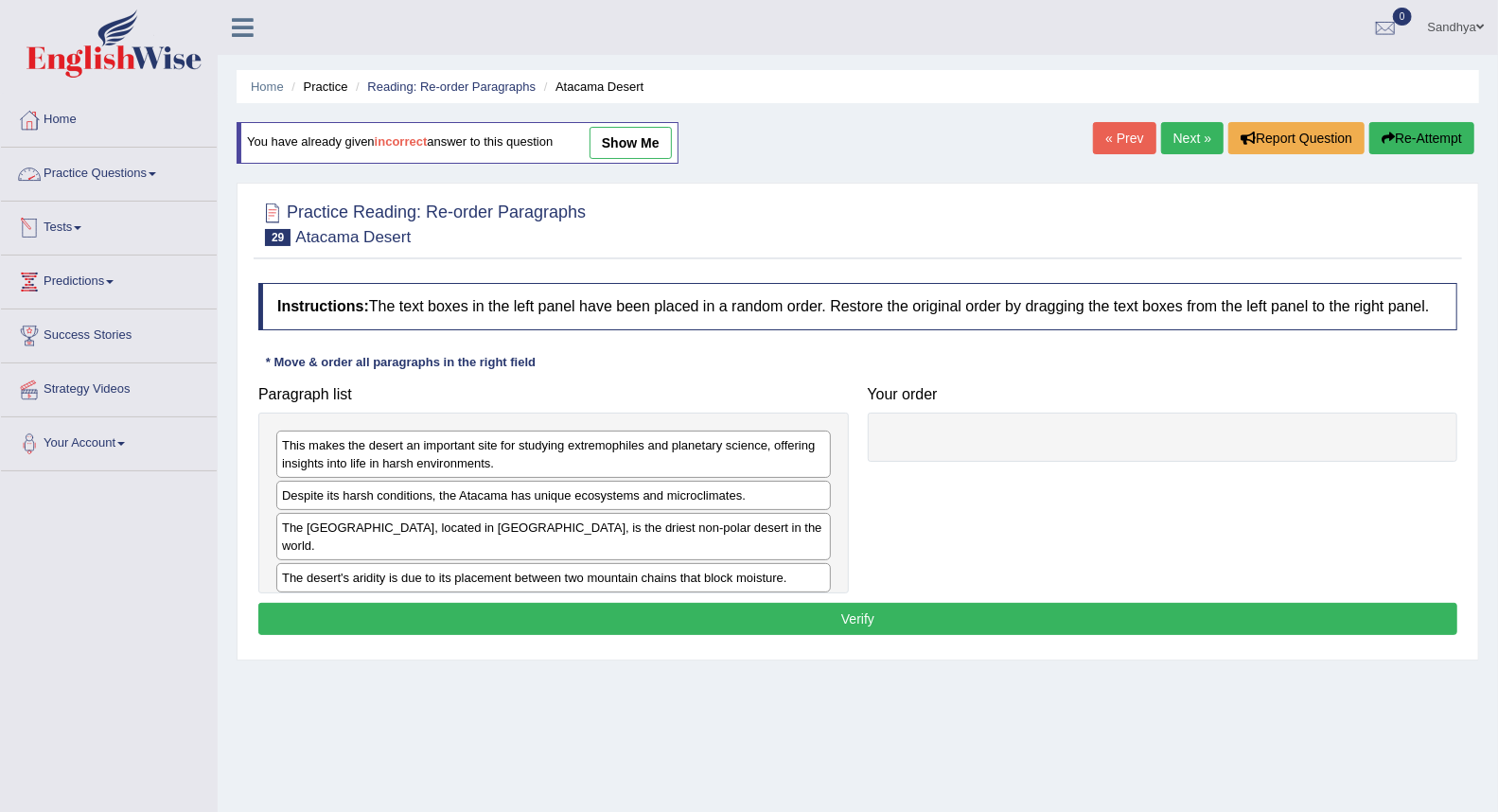
click at [88, 173] on link "Practice Questions" at bounding box center [109, 171] width 216 height 47
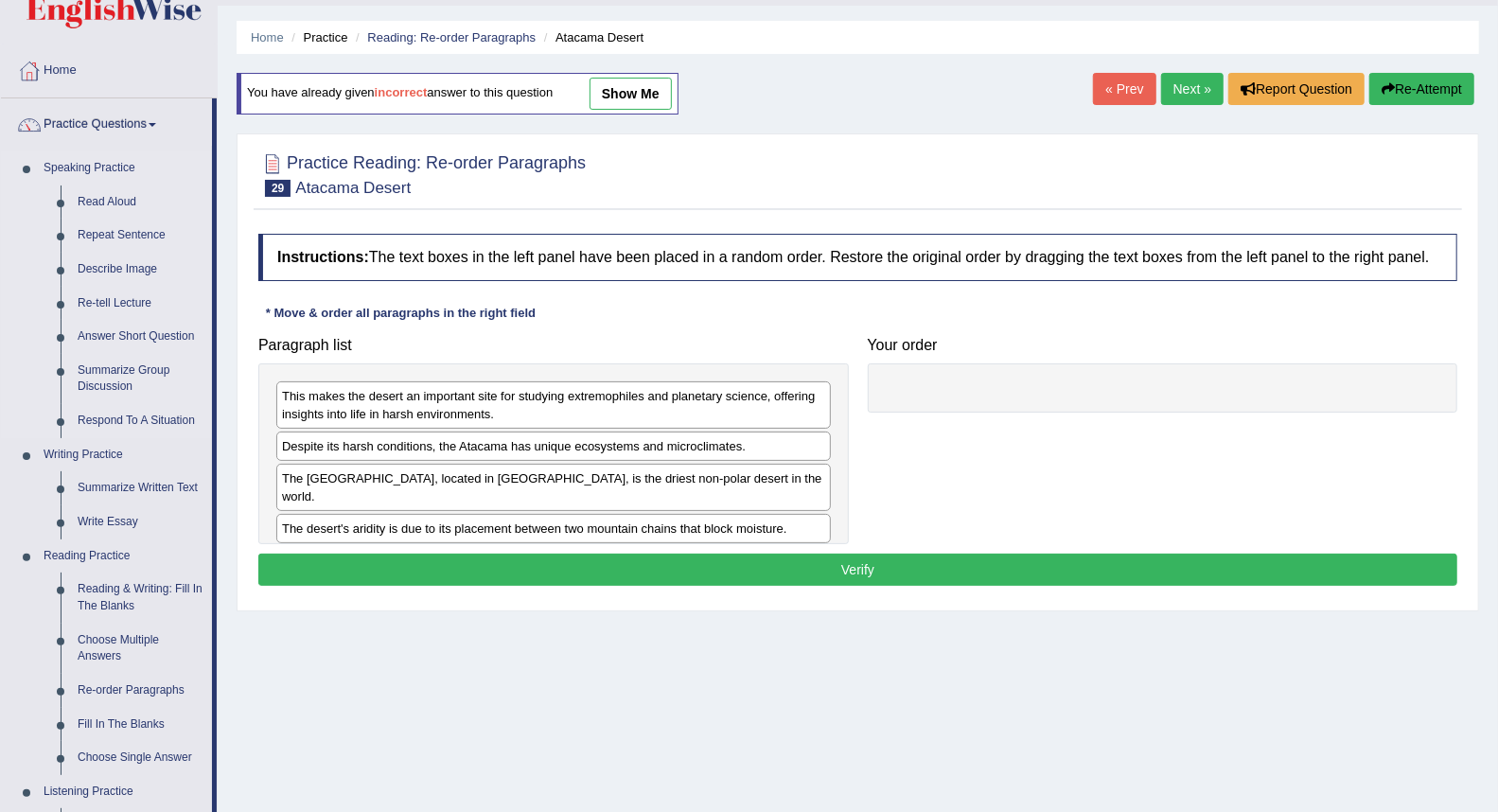
scroll to position [40, 0]
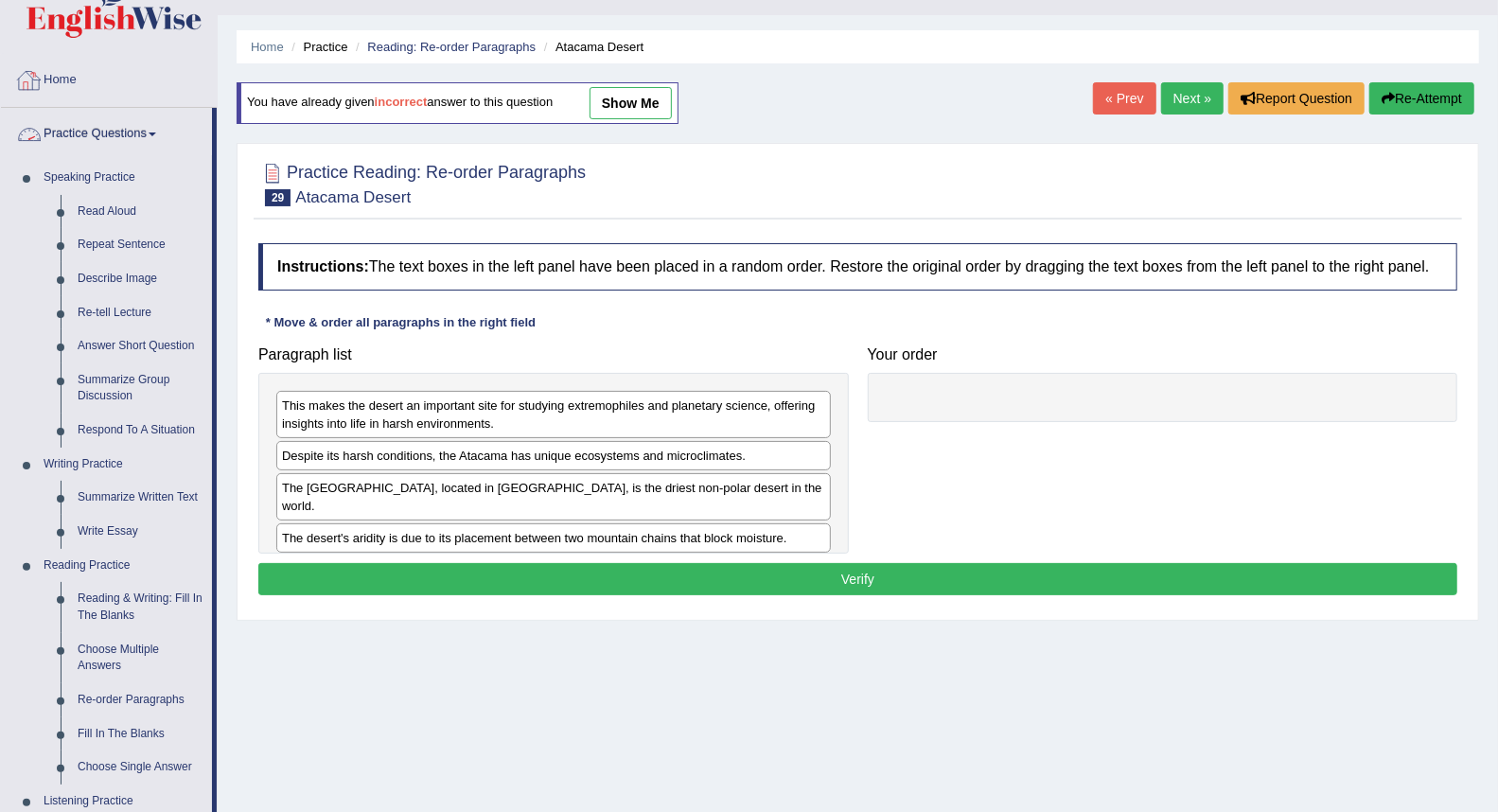
click at [62, 71] on link "Home" at bounding box center [109, 77] width 216 height 47
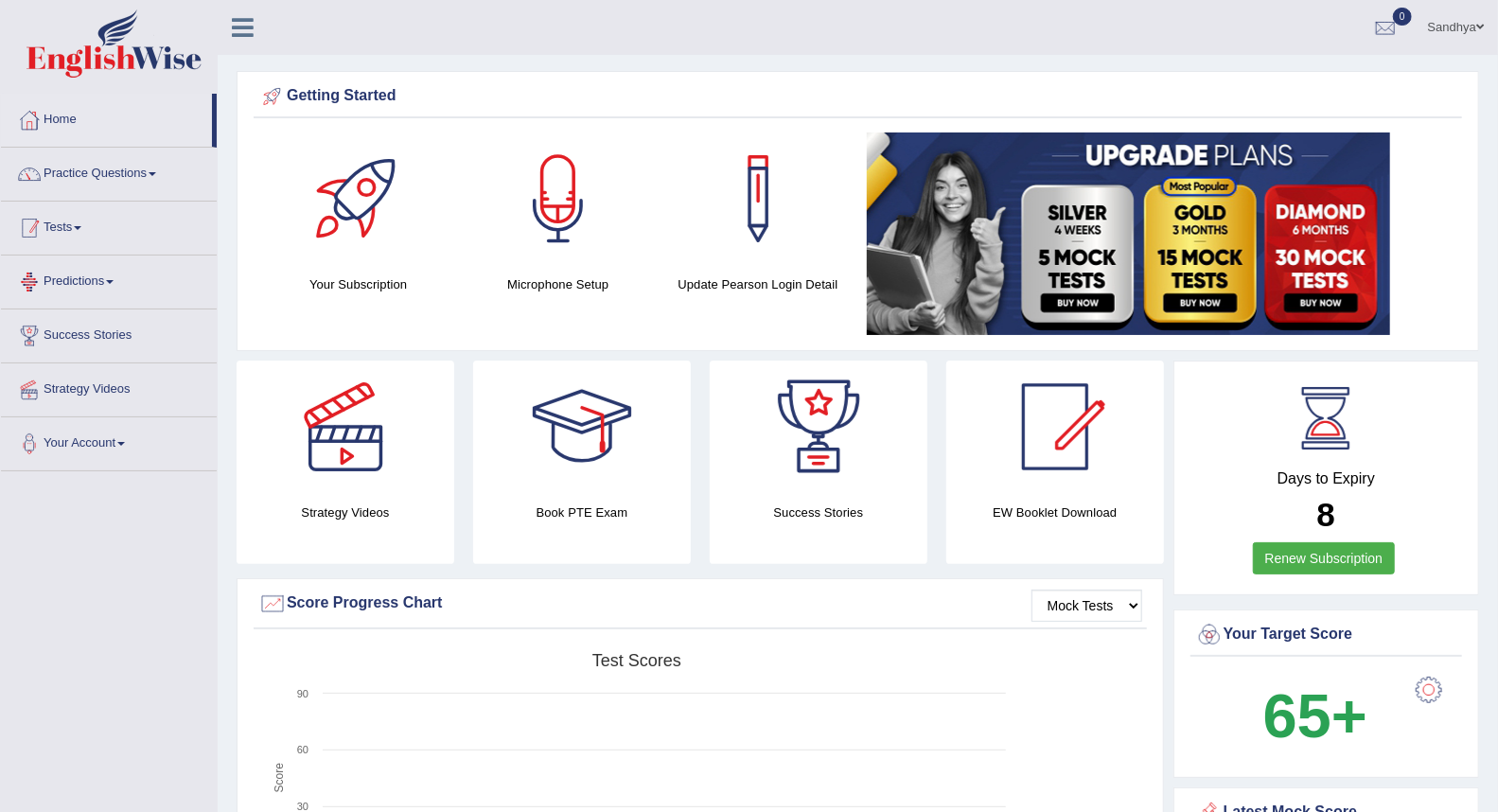
click at [85, 234] on link "Tests" at bounding box center [109, 225] width 216 height 47
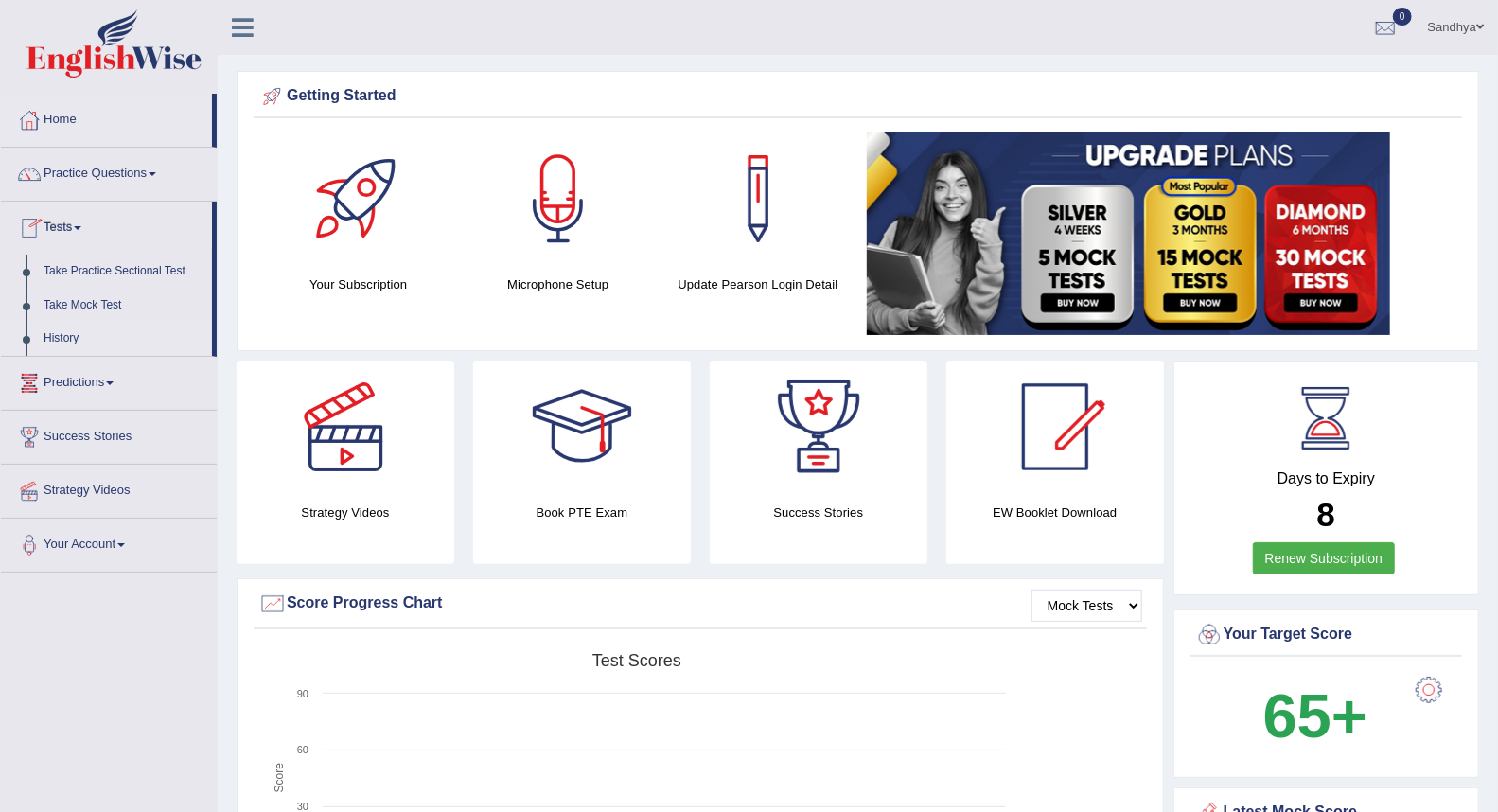
click at [78, 338] on link "History" at bounding box center [123, 338] width 177 height 34
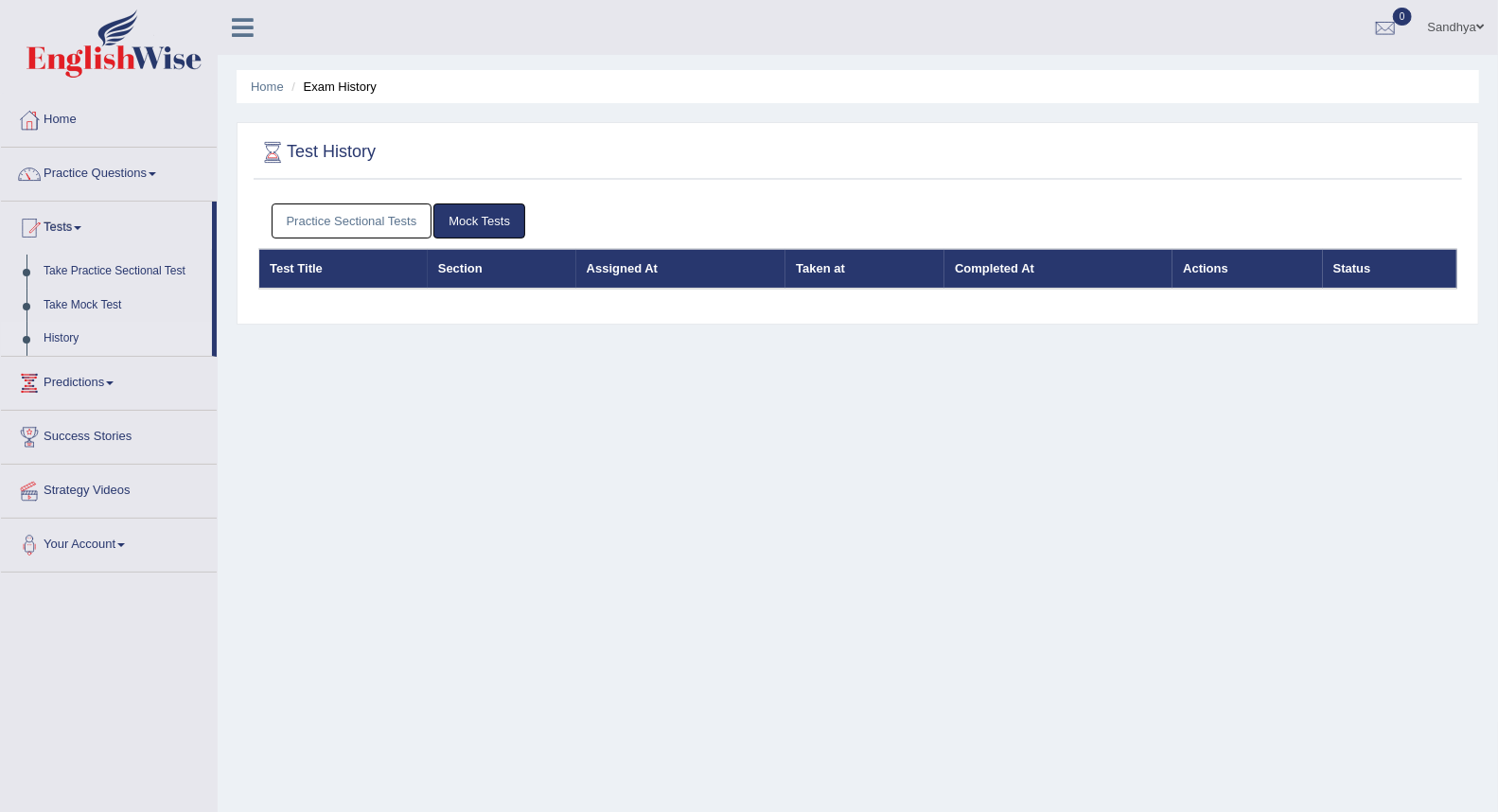
click at [461, 231] on link "Mock Tests" at bounding box center [479, 221] width 92 height 35
click at [376, 214] on link "Practice Sectional Tests" at bounding box center [352, 221] width 160 height 35
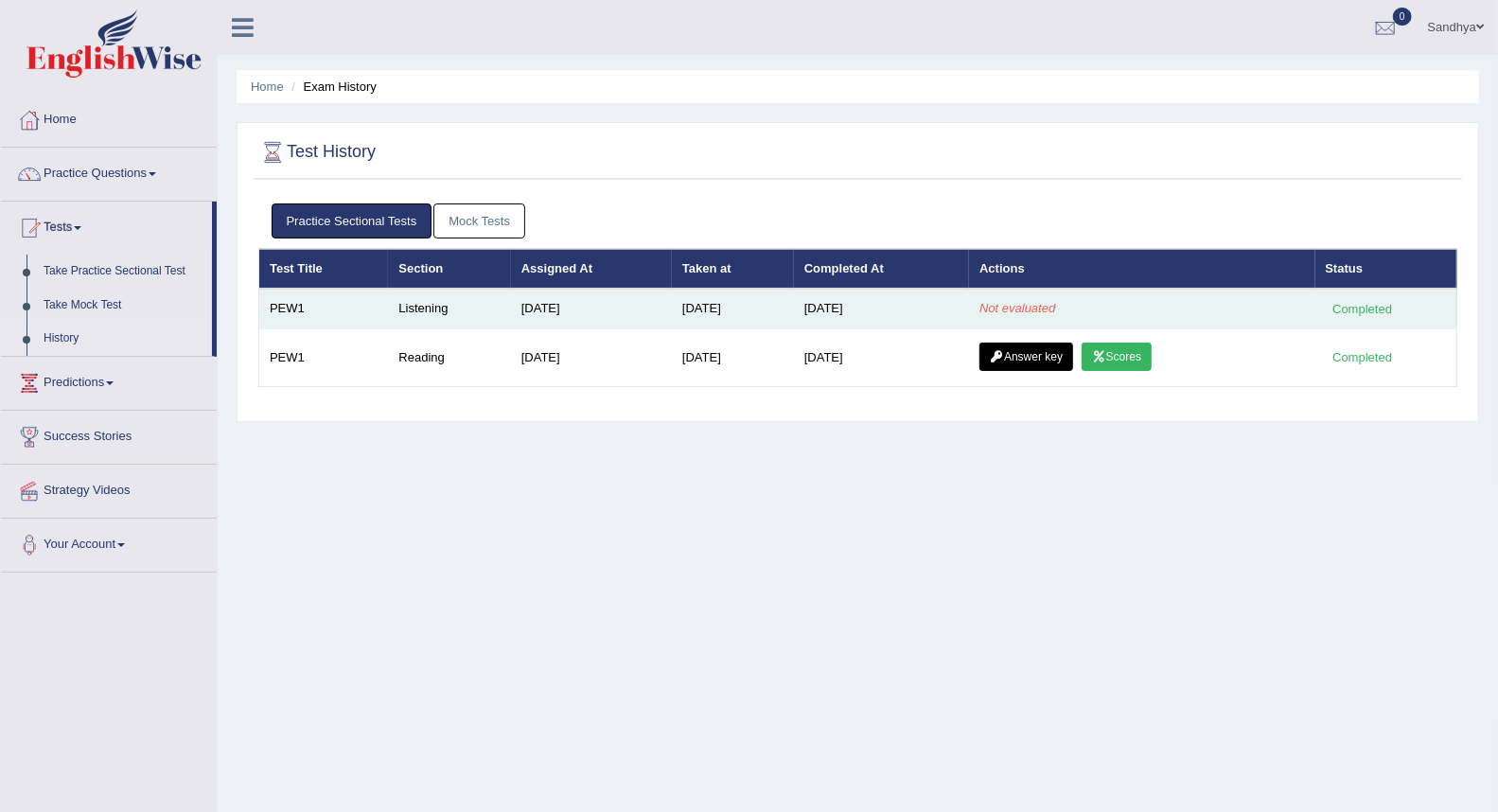
click at [989, 301] on em "Not evaluated" at bounding box center [1017, 308] width 75 height 15
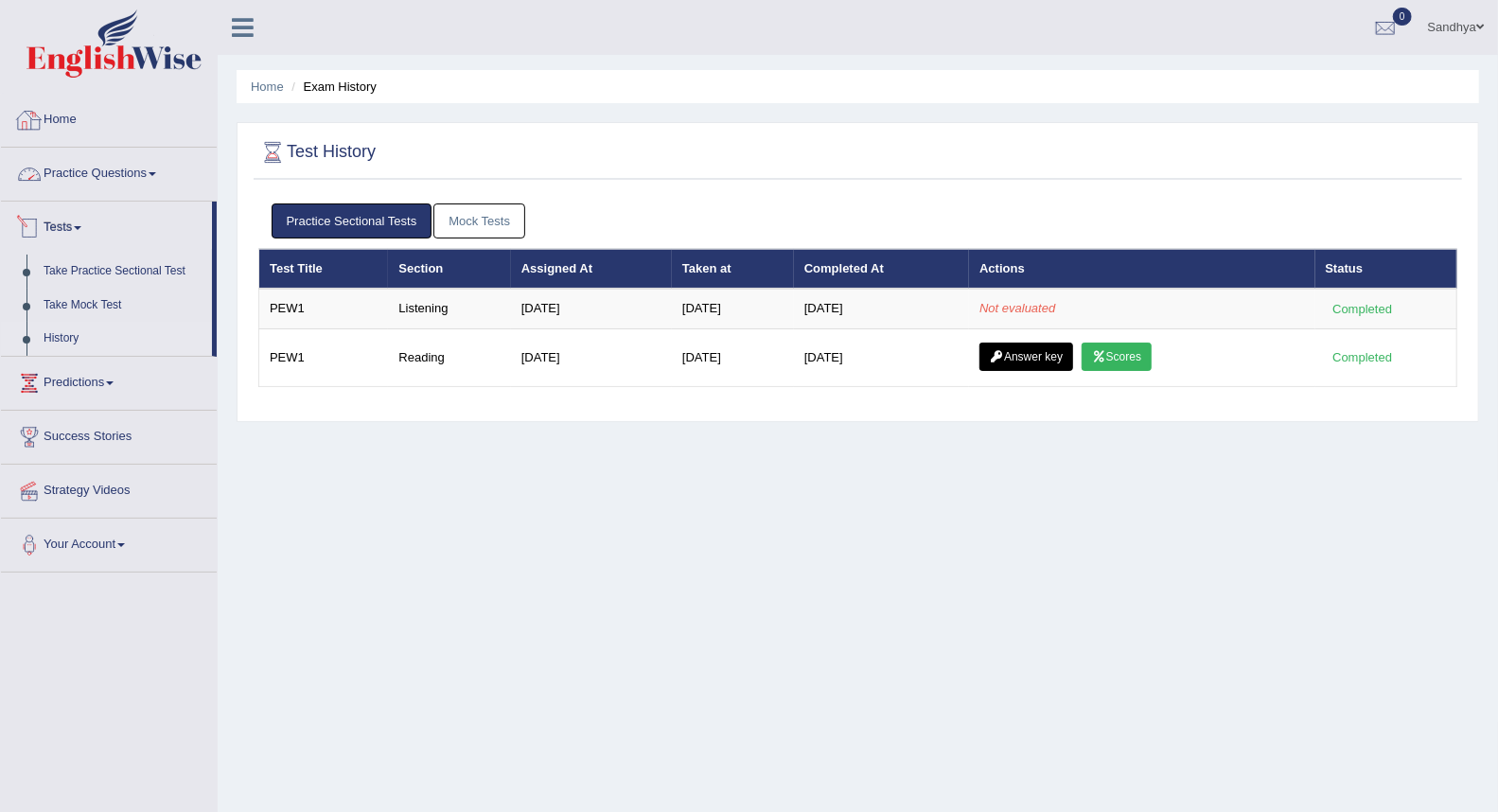
click at [57, 124] on link "Home" at bounding box center [109, 117] width 216 height 47
